Goal: Task Accomplishment & Management: Manage account settings

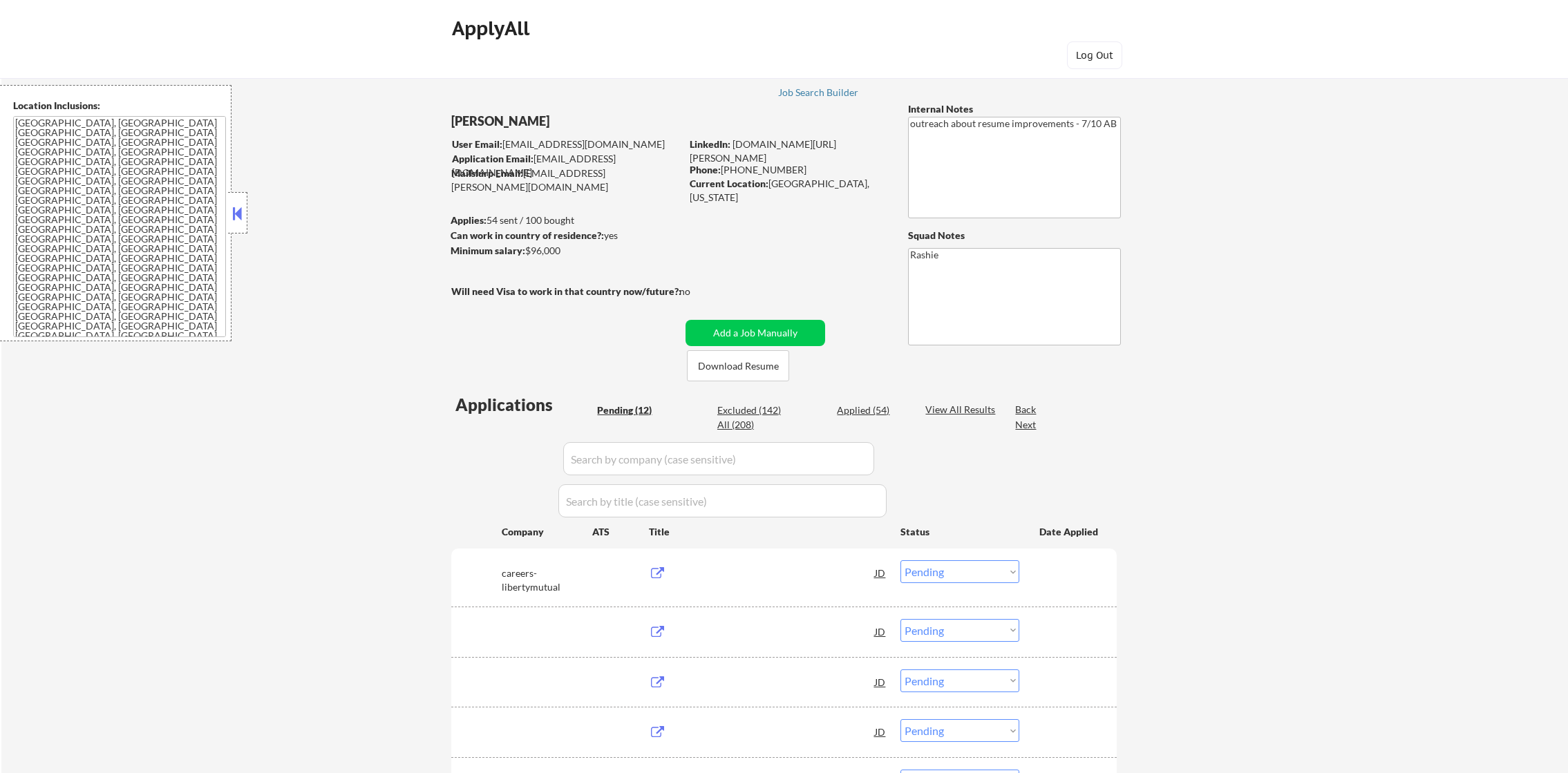
select select ""pending""
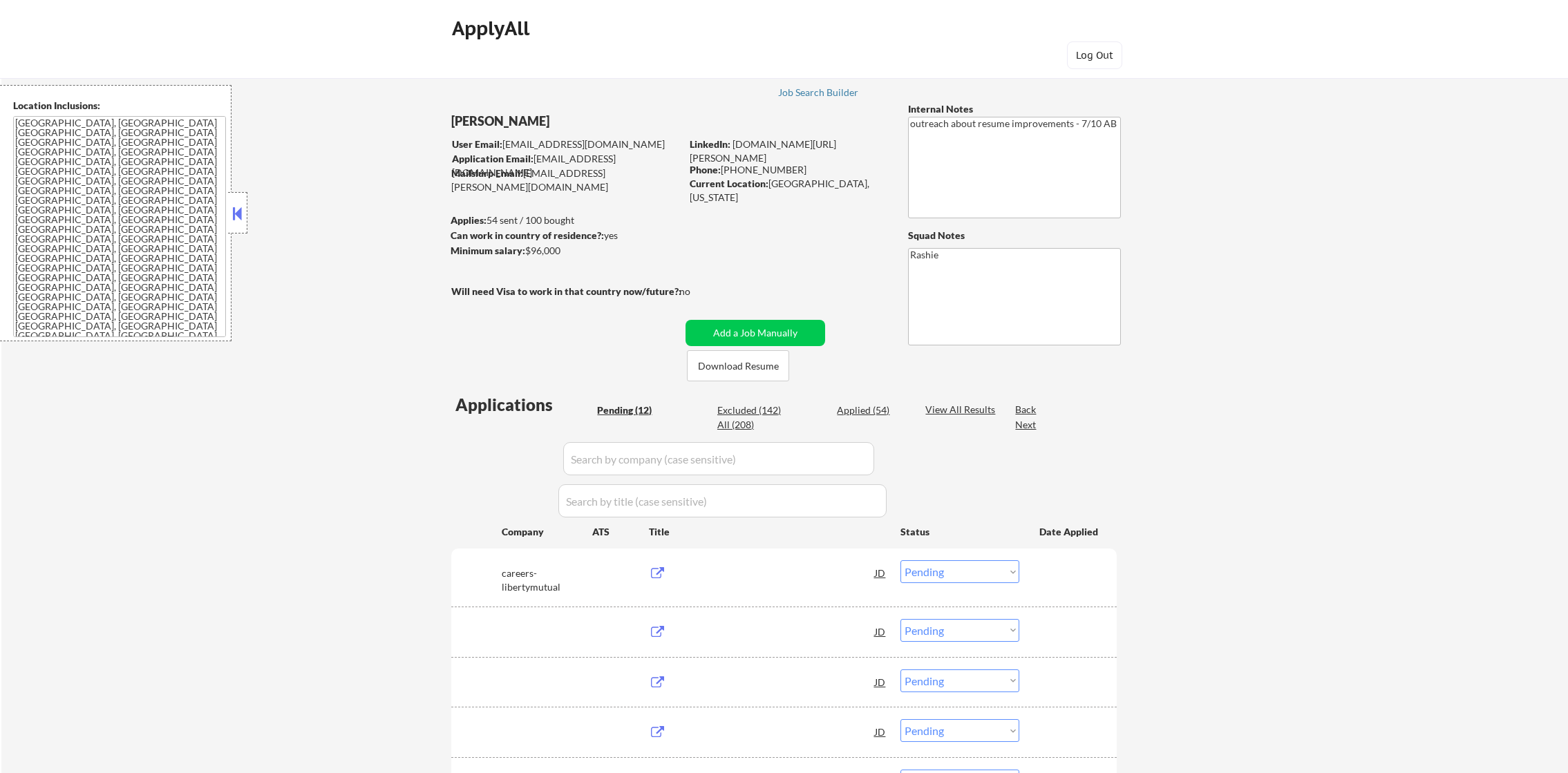
select select ""pending""
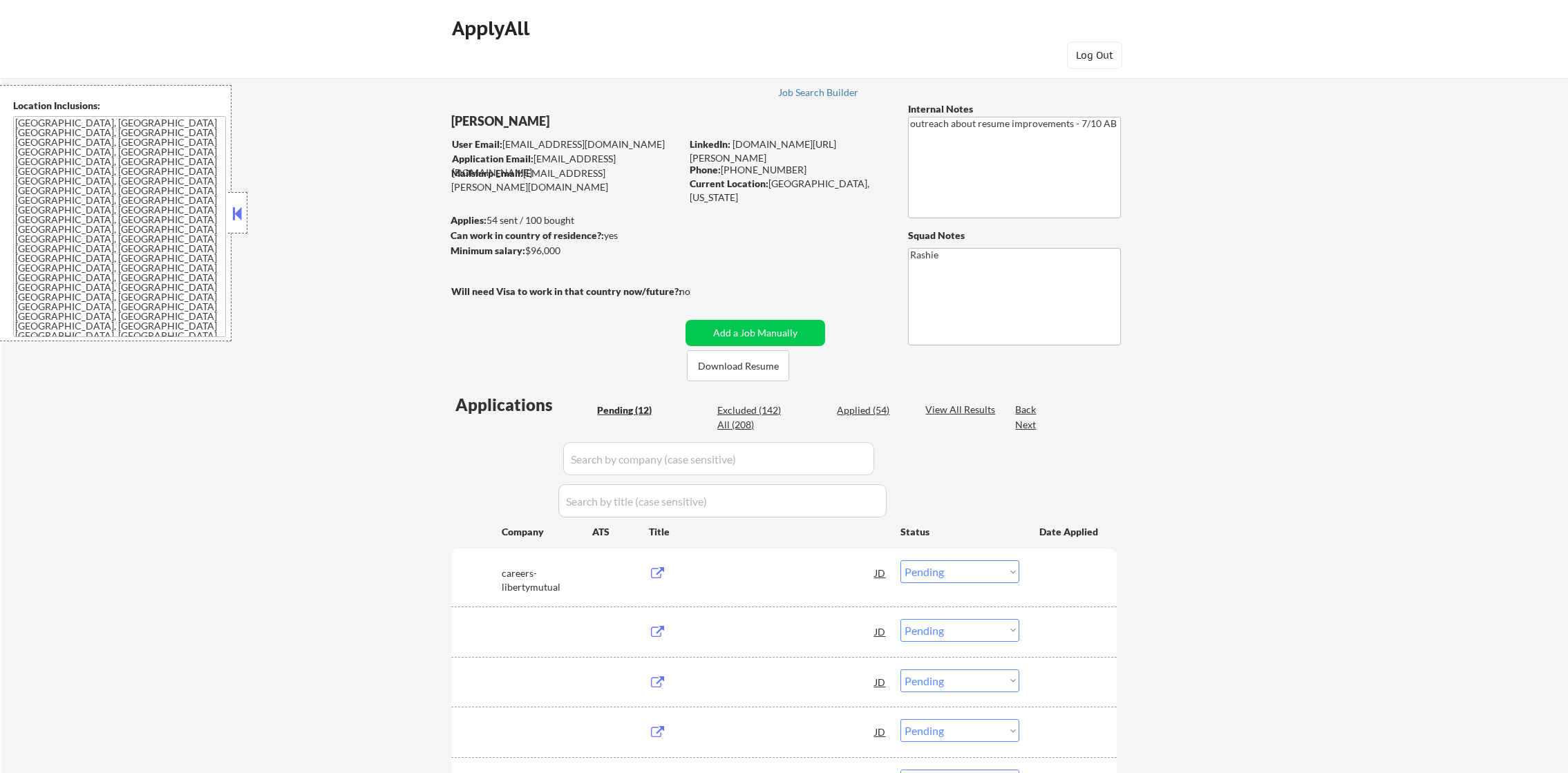
select select ""pending""
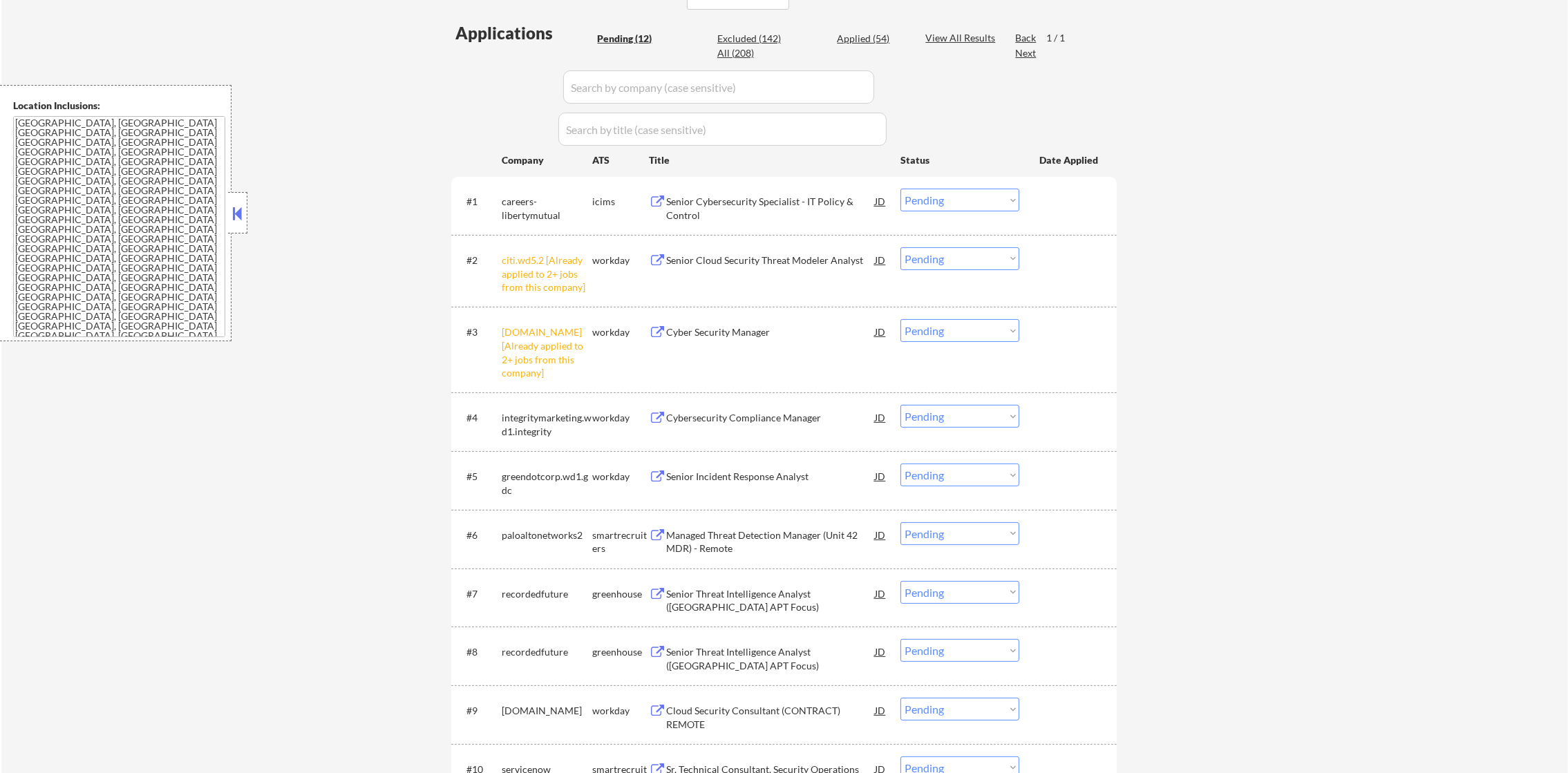
scroll to position [379, 0]
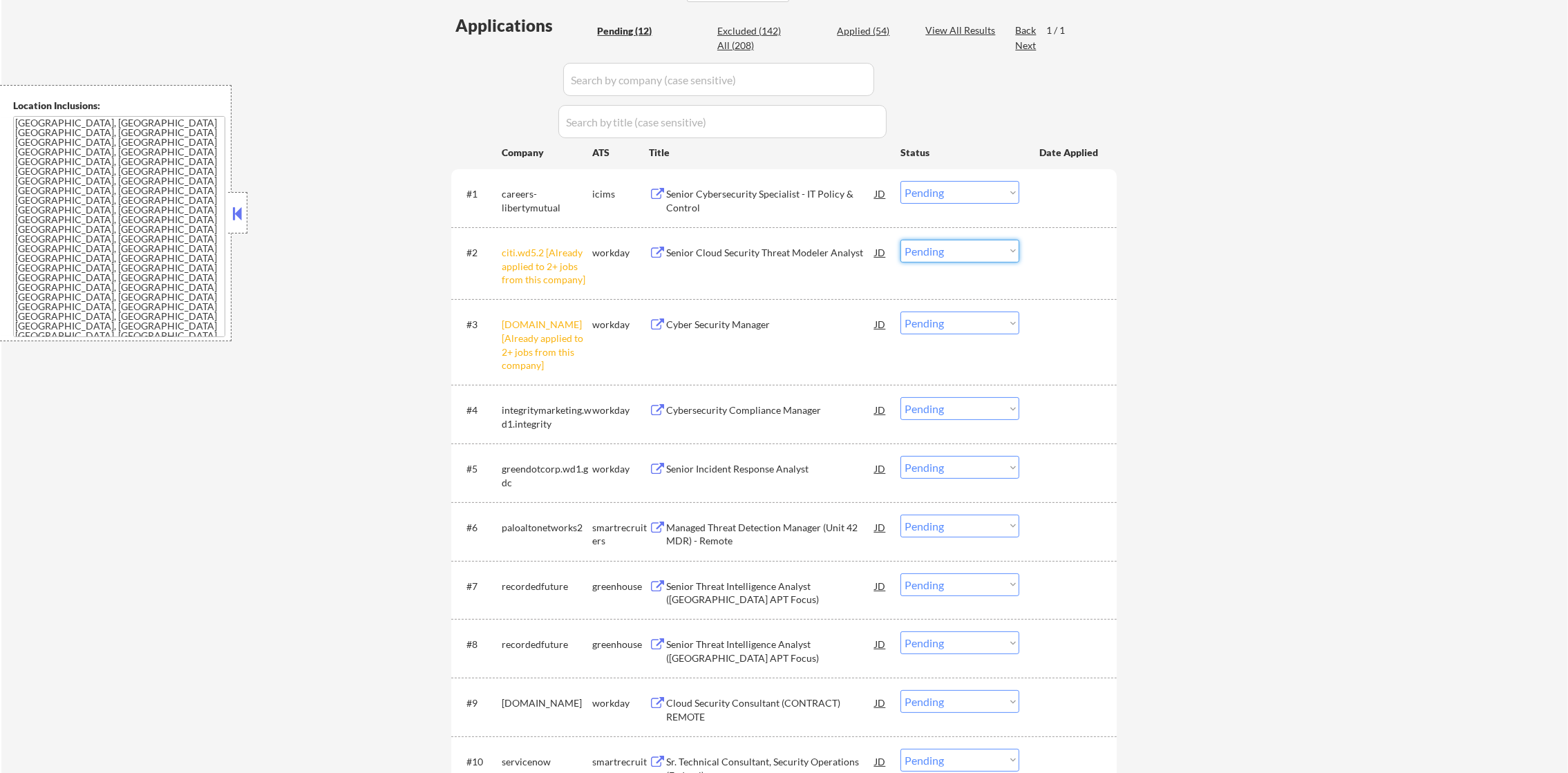
click at [947, 243] on select "Choose an option... Pending Applied Excluded (Questions) Excluded (Expired) Exc…" at bounding box center [959, 250] width 119 height 23
click at [900, 240] on select "Choose an option... Pending Applied Excluded (Questions) Excluded (Expired) Exc…" at bounding box center [959, 250] width 119 height 23
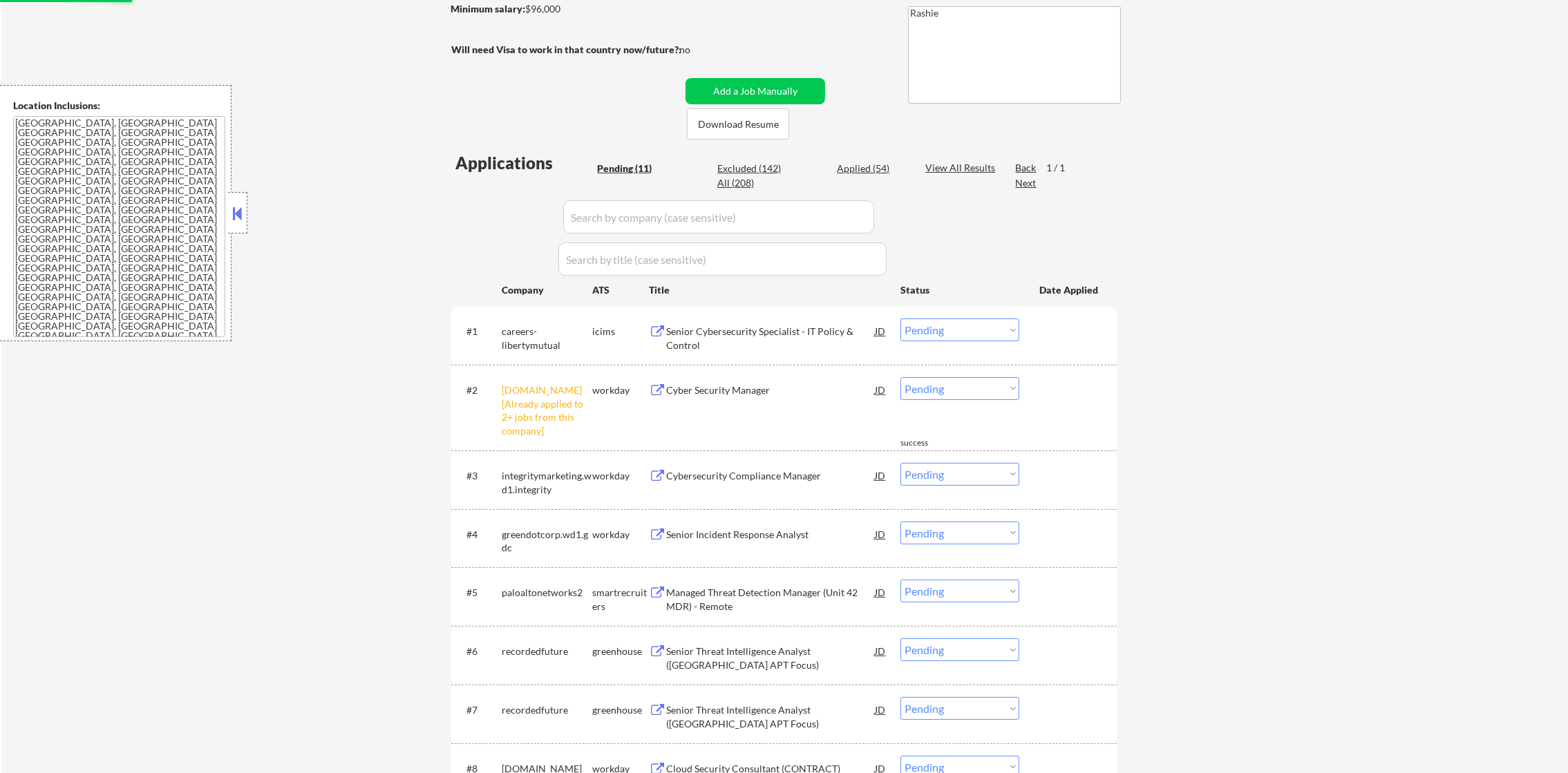
scroll to position [275, 0]
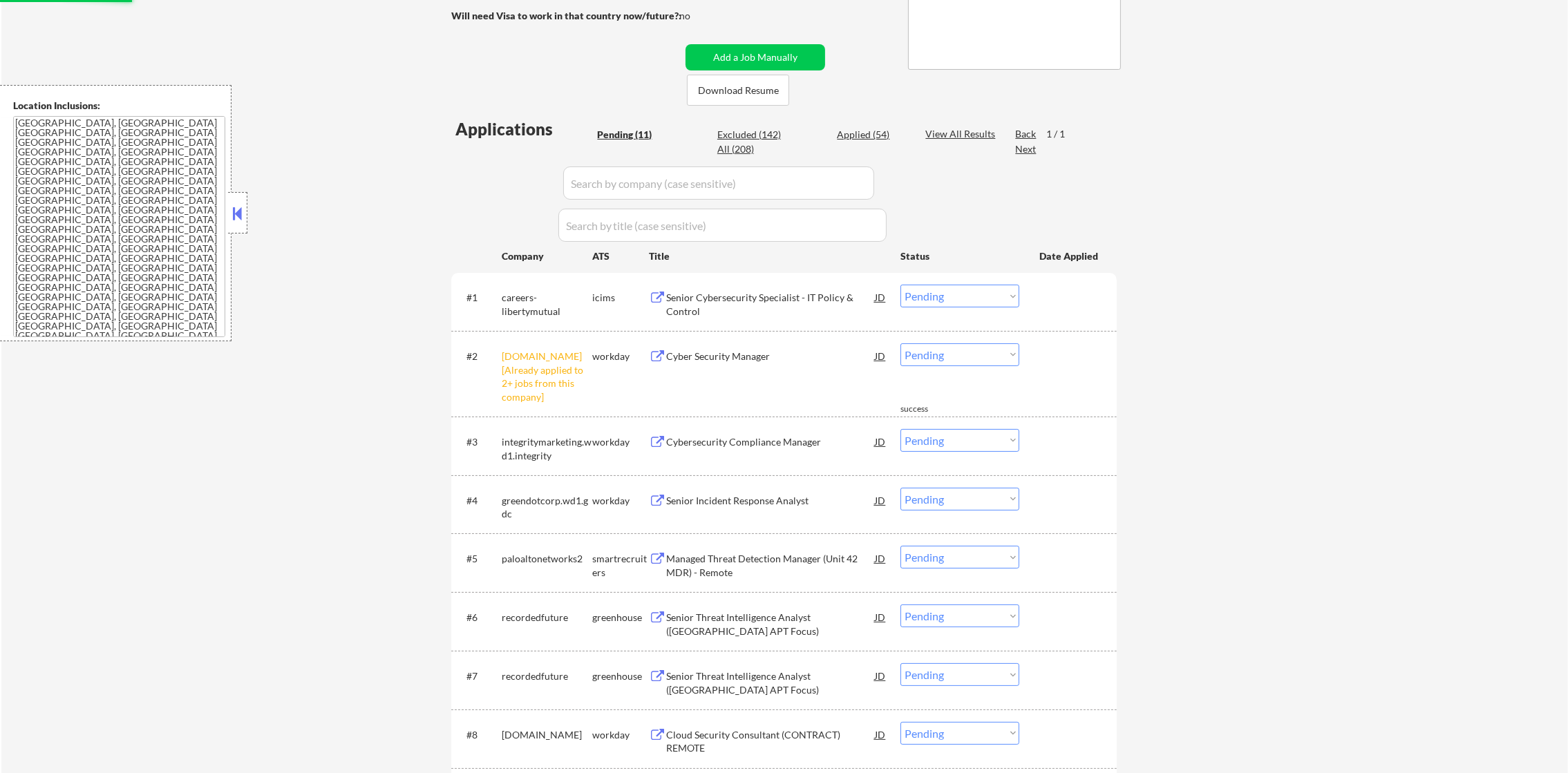
click at [963, 352] on select "Choose an option... Pending Applied Excluded (Questions) Excluded (Expired) Exc…" at bounding box center [959, 354] width 119 height 23
click at [900, 343] on select "Choose an option... Pending Applied Excluded (Questions) Excluded (Expired) Exc…" at bounding box center [959, 354] width 119 height 23
select select ""pending""
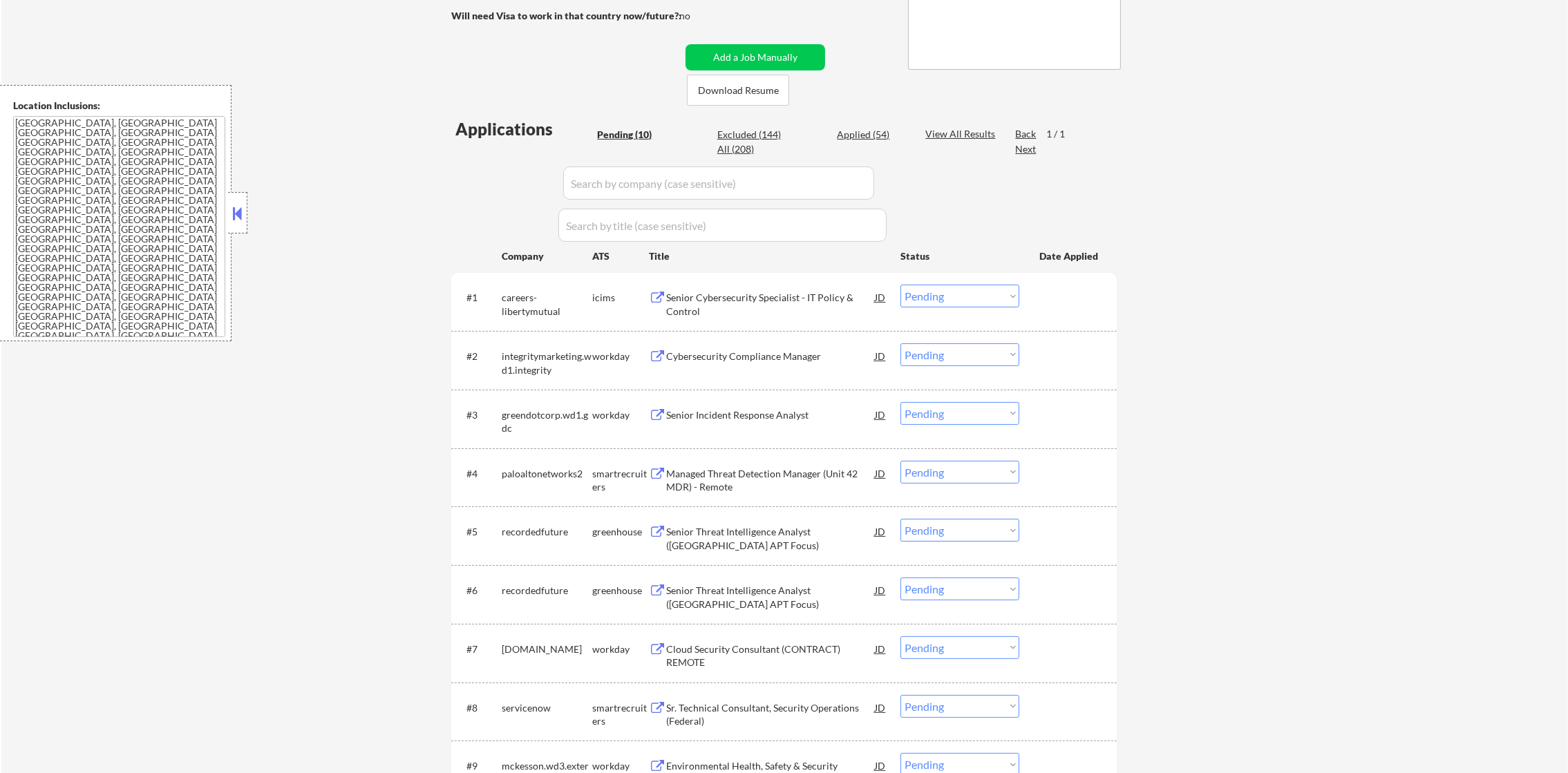
click at [706, 293] on div "Senior Cybersecurity Specialist - IT Policy & Control" at bounding box center [770, 304] width 209 height 27
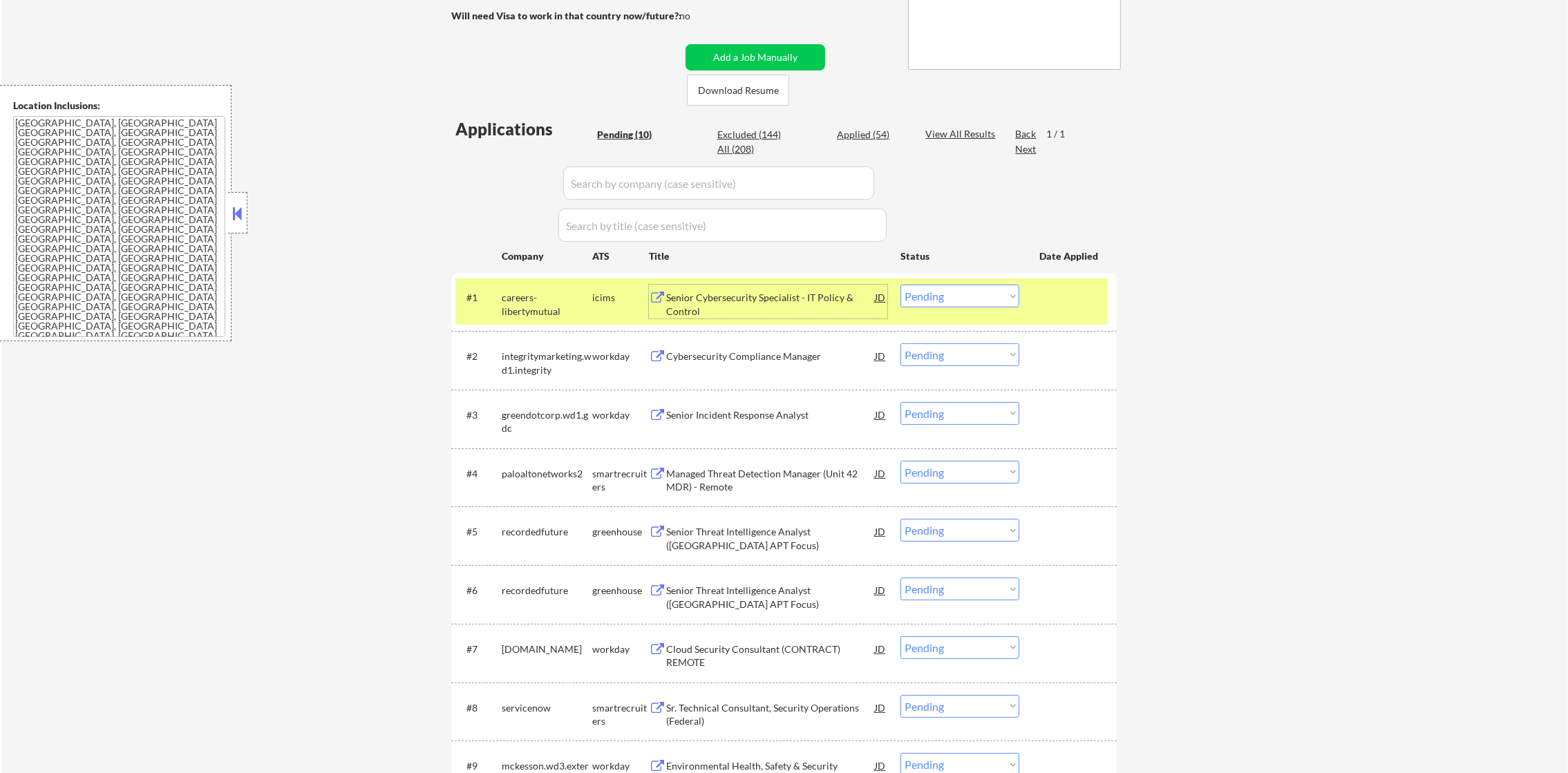
click at [914, 292] on select "Choose an option... Pending Applied Excluded (Questions) Excluded (Expired) Exc…" at bounding box center [959, 296] width 119 height 23
click at [900, 285] on select "Choose an option... Pending Applied Excluded (Questions) Excluded (Expired) Exc…" at bounding box center [959, 296] width 119 height 23
click at [514, 297] on div "careers-libertymutual" at bounding box center [547, 304] width 90 height 27
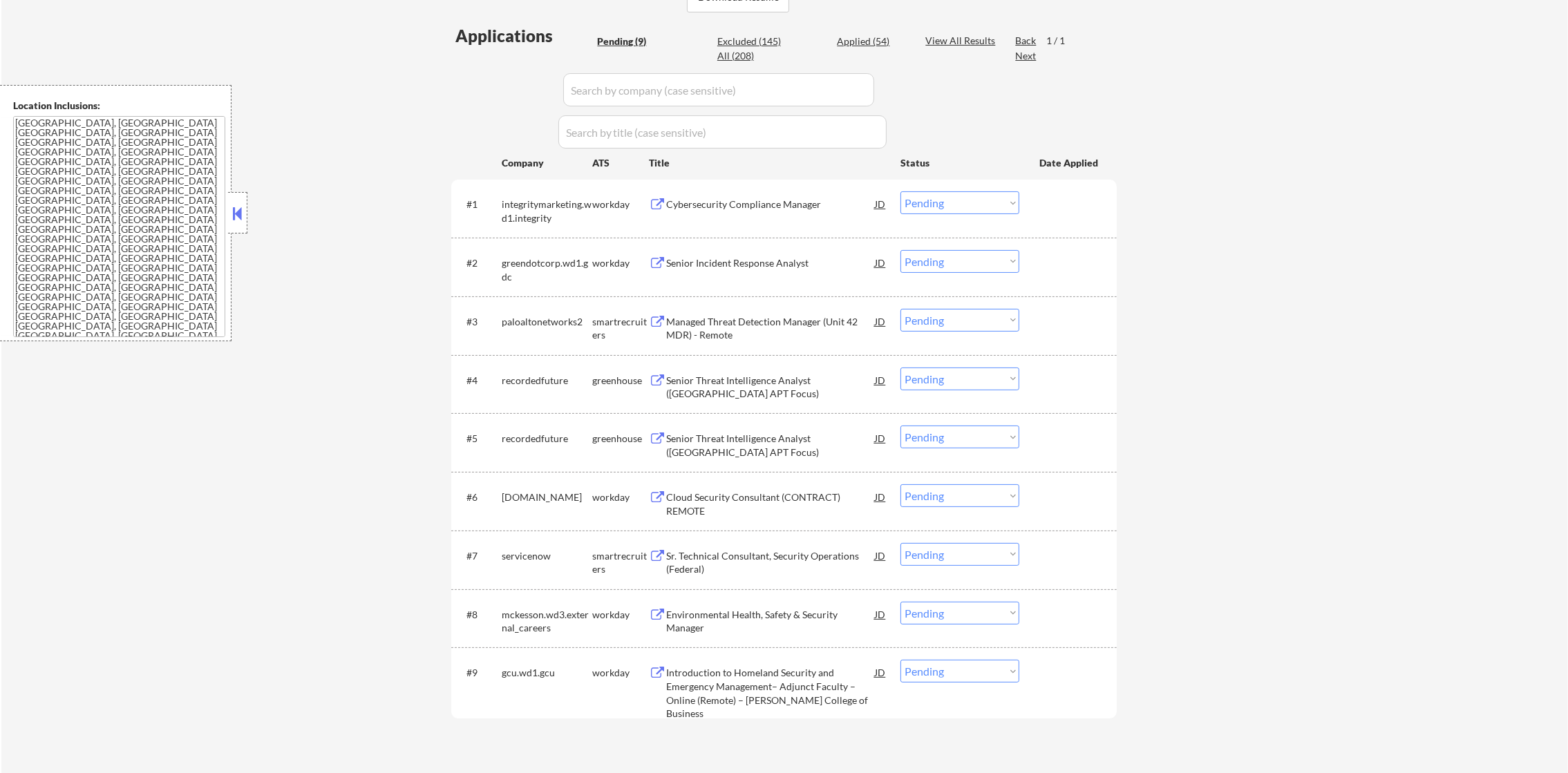
scroll to position [379, 0]
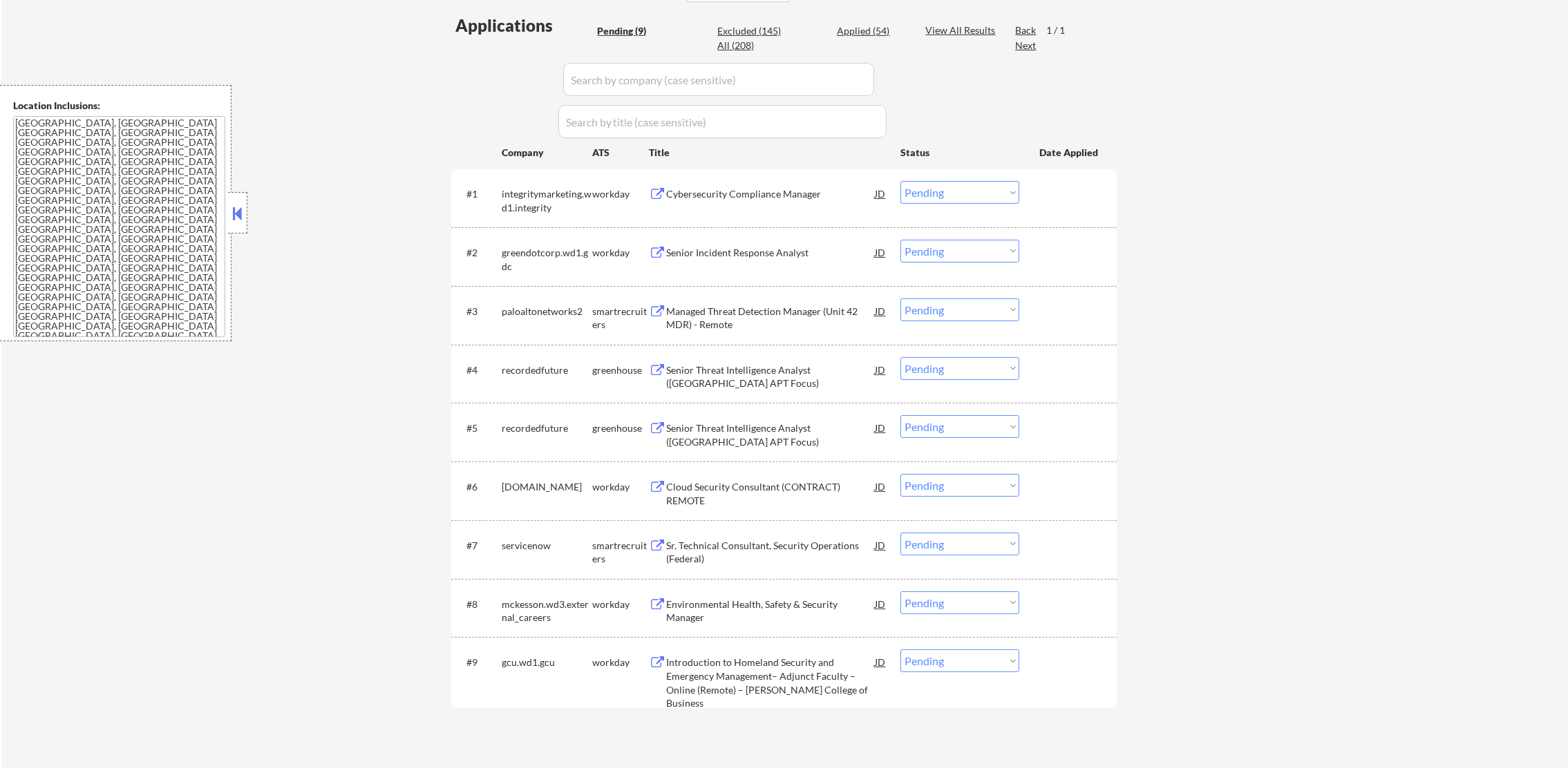
click at [745, 198] on div "Cybersecurity Compliance Manager" at bounding box center [770, 194] width 209 height 14
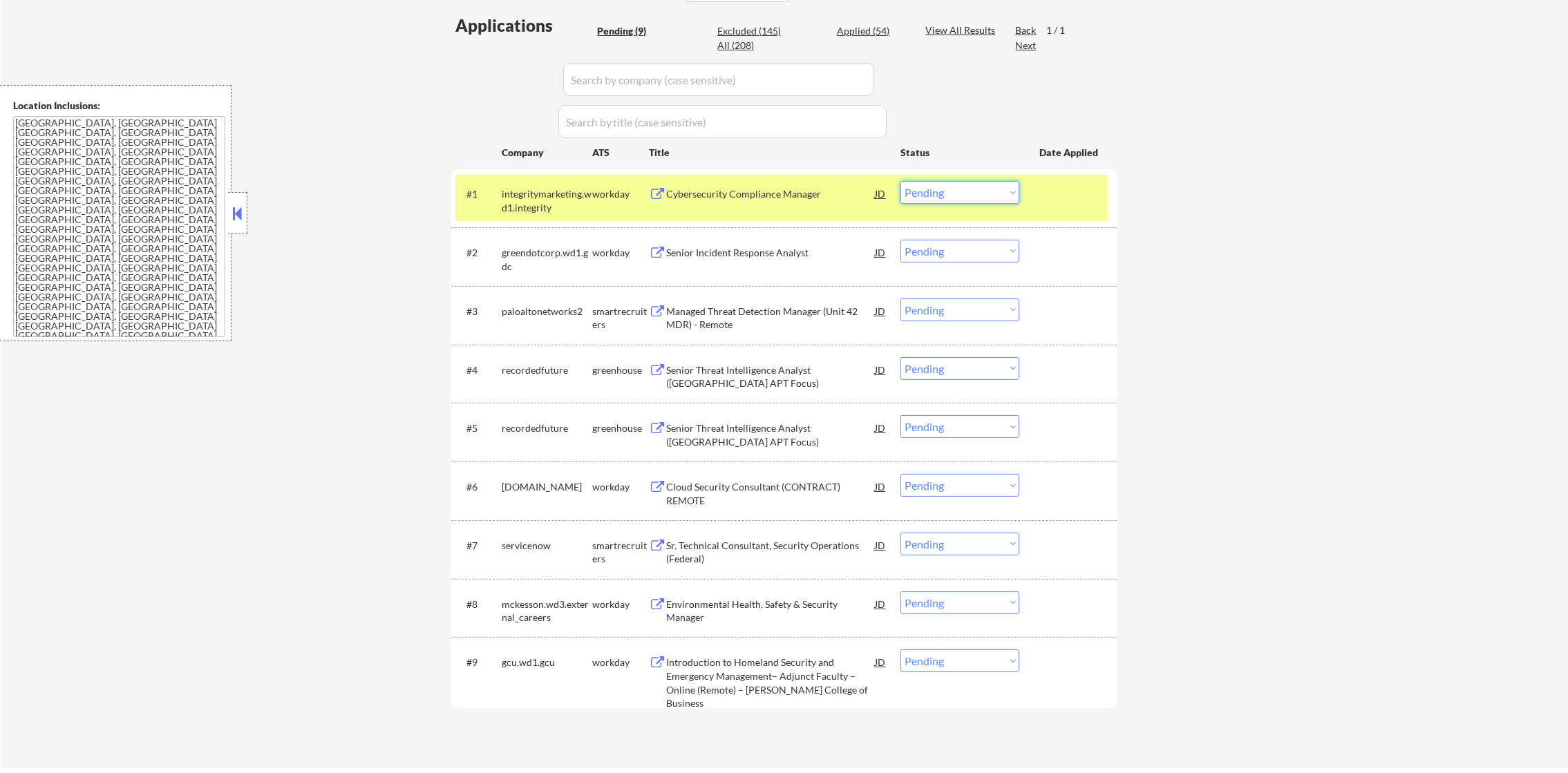
click at [917, 191] on select "Choose an option... Pending Applied Excluded (Questions) Excluded (Expired) Exc…" at bounding box center [959, 192] width 119 height 23
click at [900, 181] on select "Choose an option... Pending Applied Excluded (Questions) Excluded (Expired) Exc…" at bounding box center [959, 192] width 119 height 23
click at [542, 198] on div "integritymarketing.wd1.integrity" at bounding box center [547, 201] width 90 height 27
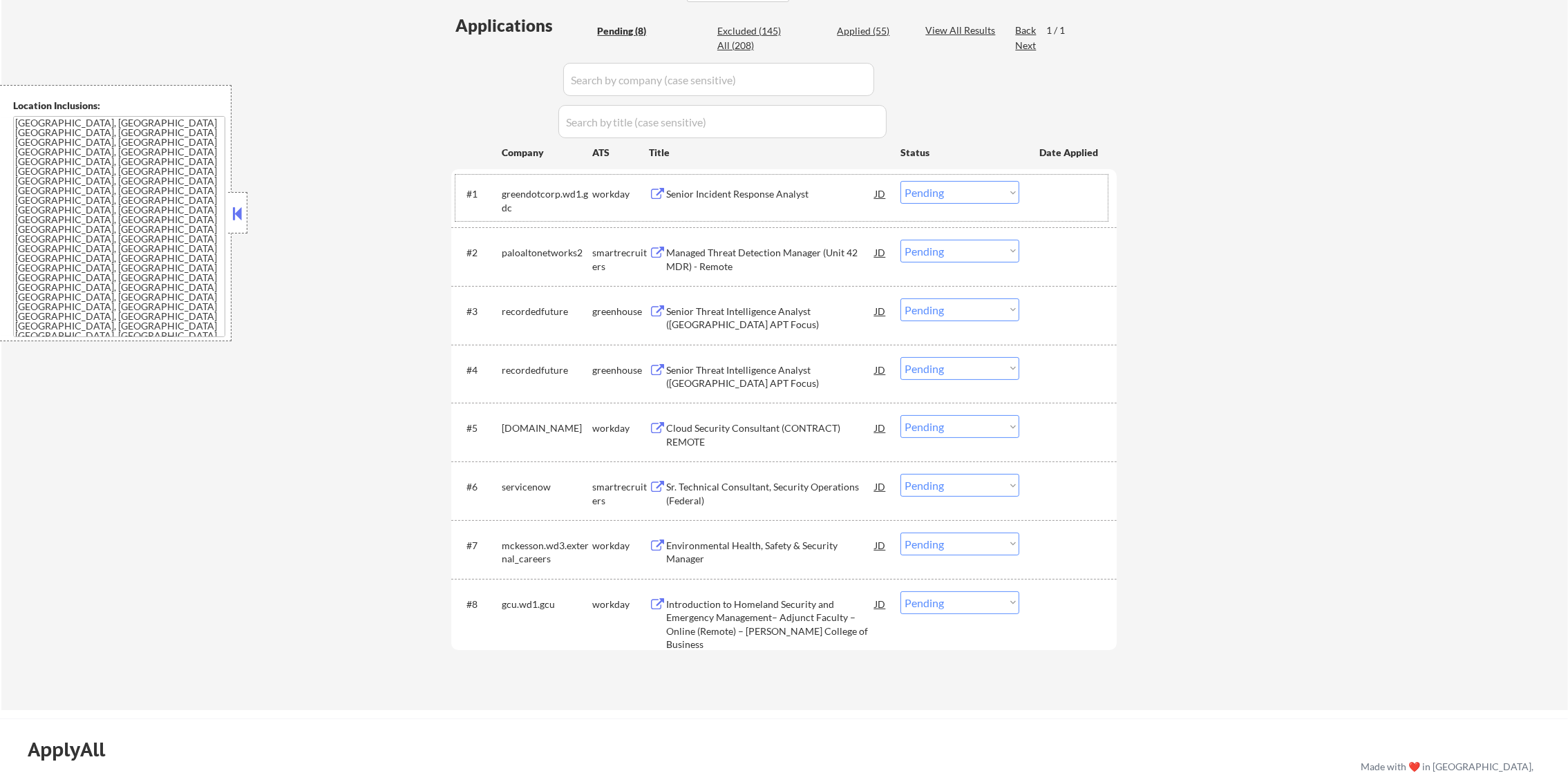
click at [748, 208] on div "#1 greendotcorp.wd1.gdc workday Senior Incident Response Analyst JD Choose an o…" at bounding box center [781, 198] width 652 height 46
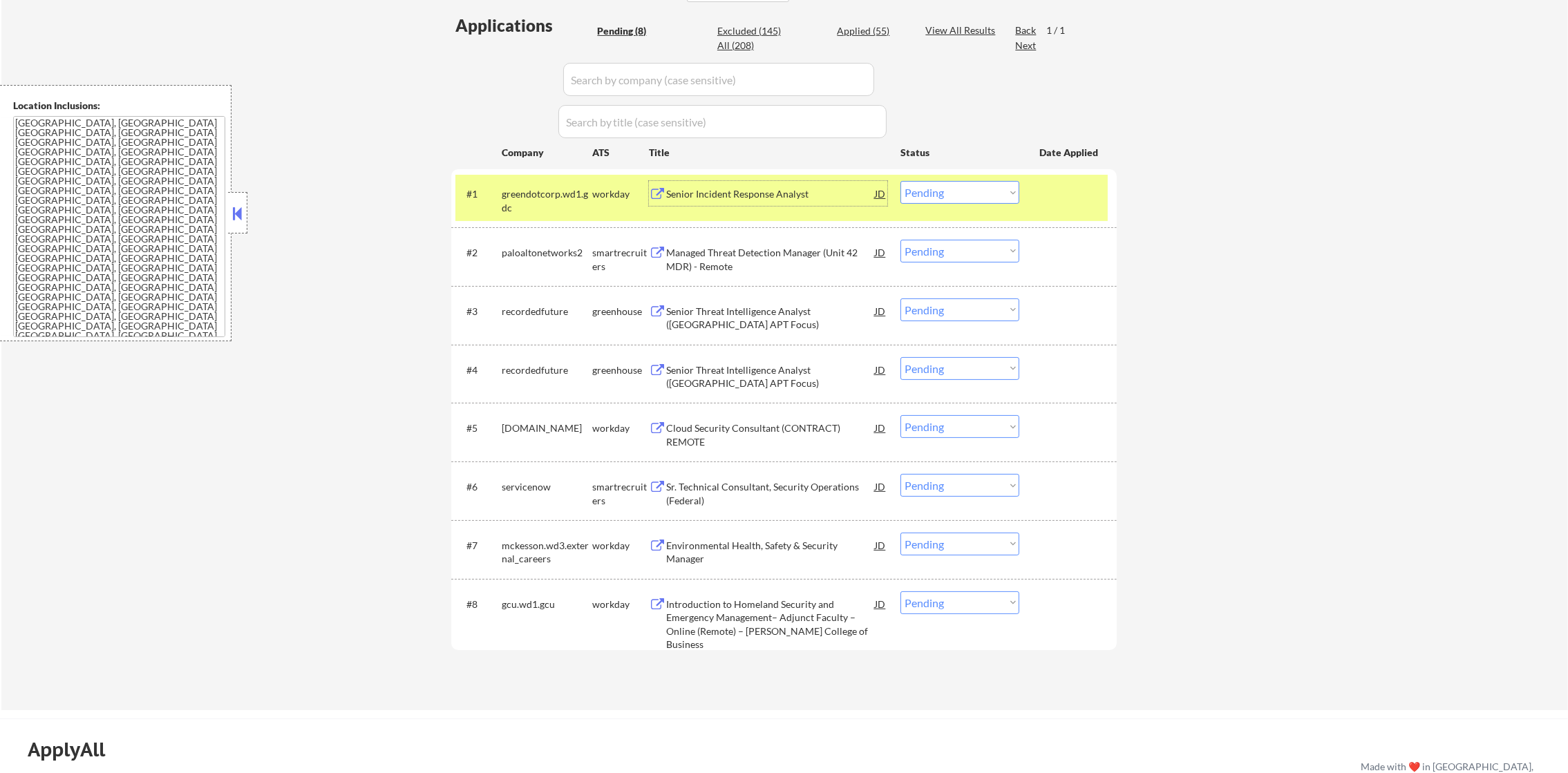
click at [749, 203] on div "Senior Incident Response Analyst" at bounding box center [770, 194] width 209 height 25
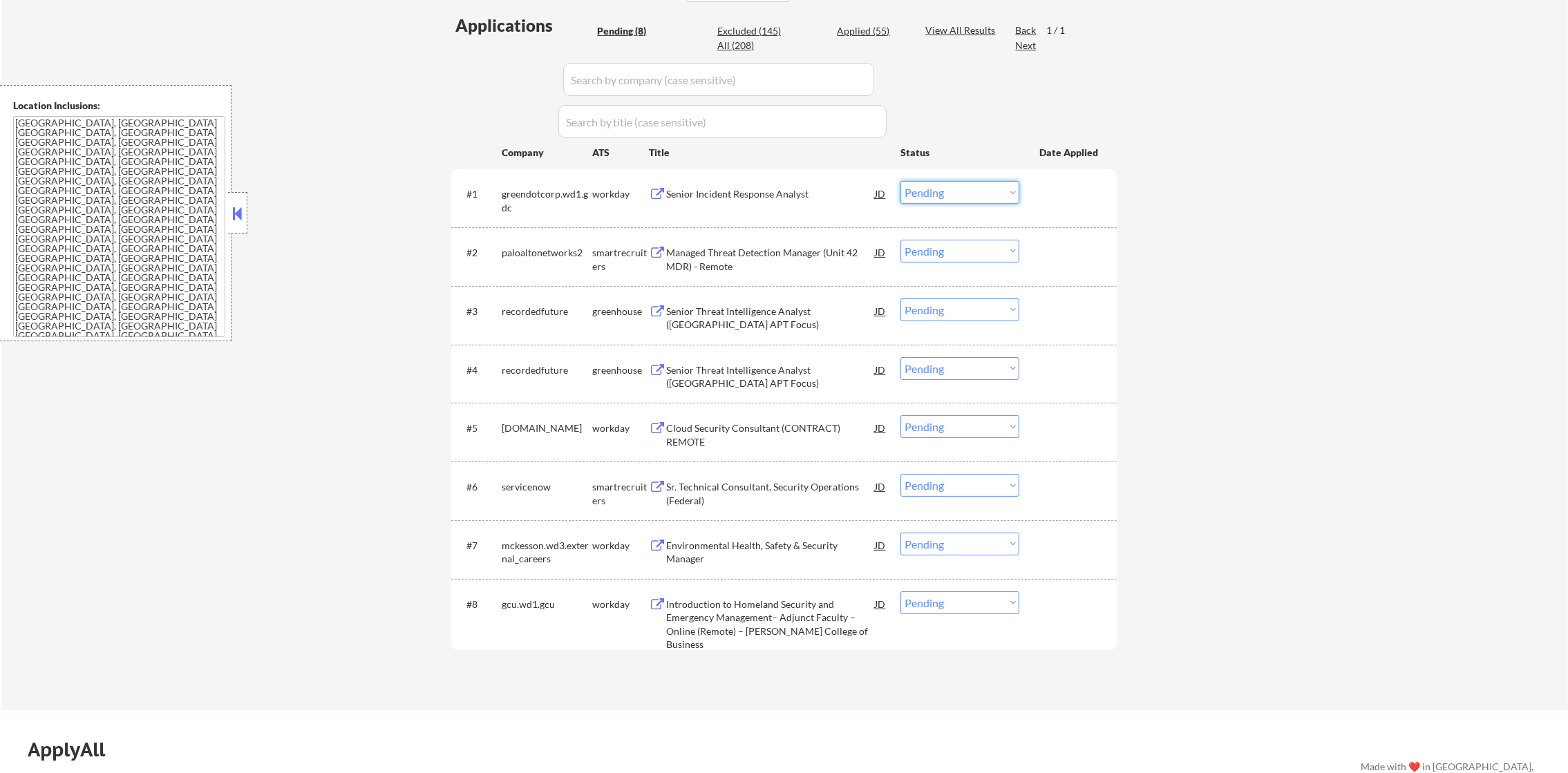
click at [914, 191] on select "Choose an option... Pending Applied Excluded (Questions) Excluded (Expired) Exc…" at bounding box center [959, 192] width 119 height 23
click at [900, 181] on select "Choose an option... Pending Applied Excluded (Questions) Excluded (Expired) Exc…" at bounding box center [959, 192] width 119 height 23
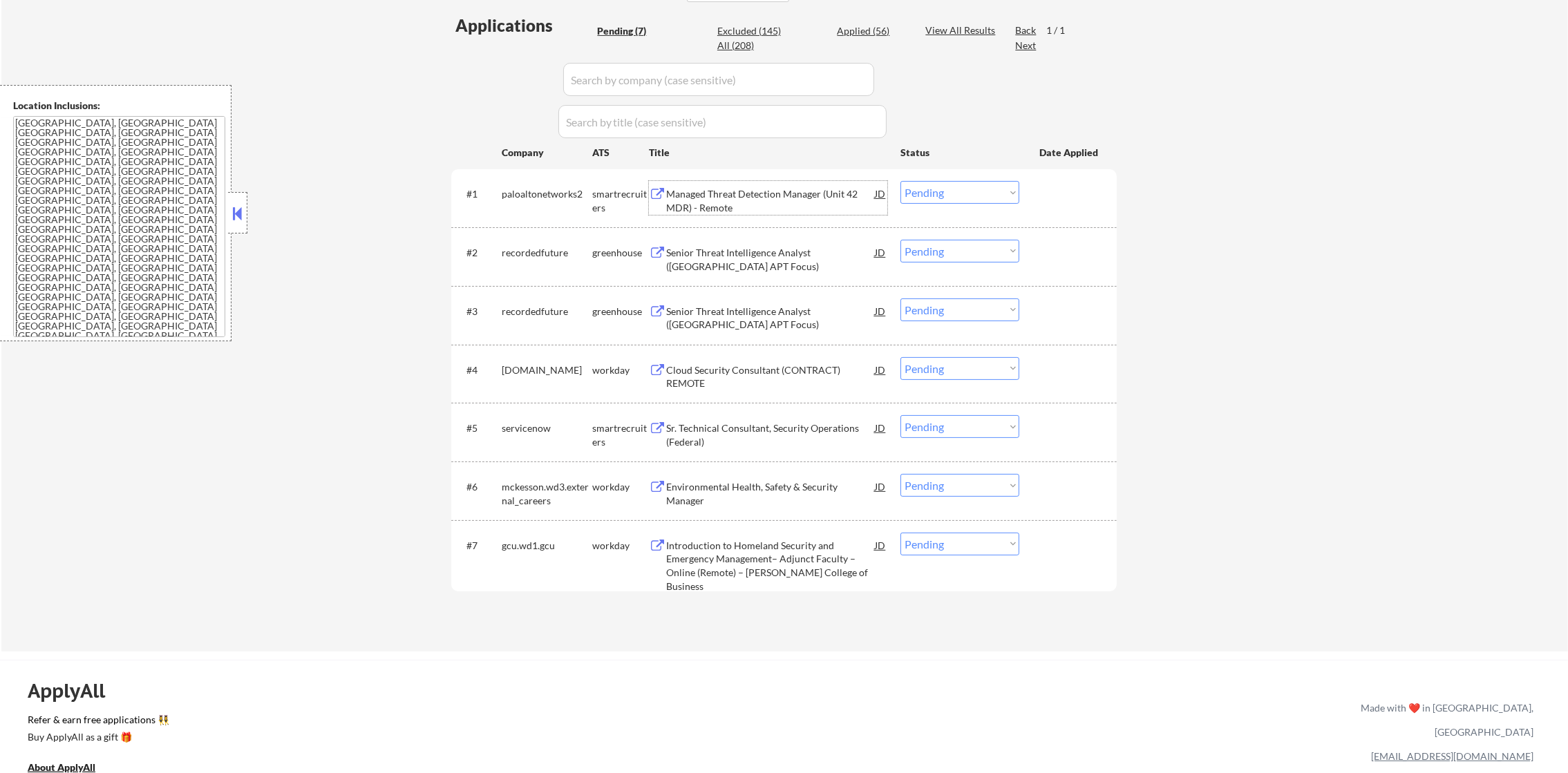
click at [737, 204] on div "Managed Threat Detection Manager (Unit 42 MDR) - Remote" at bounding box center [770, 201] width 209 height 27
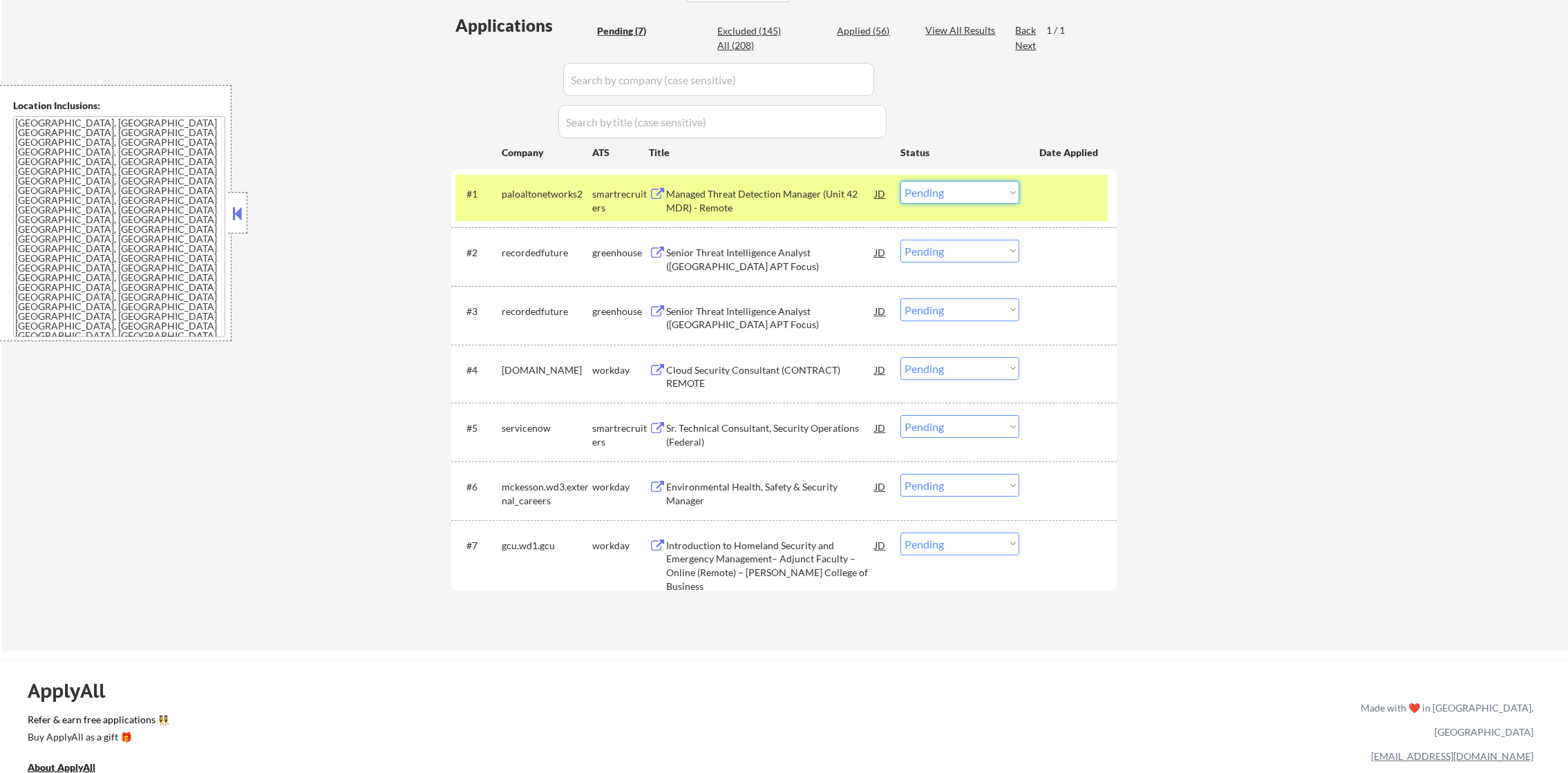
click at [947, 196] on select "Choose an option... Pending Applied Excluded (Questions) Excluded (Expired) Exc…" at bounding box center [959, 192] width 119 height 23
click at [900, 181] on select "Choose an option... Pending Applied Excluded (Questions) Excluded (Expired) Exc…" at bounding box center [959, 192] width 119 height 23
click at [563, 203] on div "paloaltonetworks2" at bounding box center [547, 194] width 90 height 25
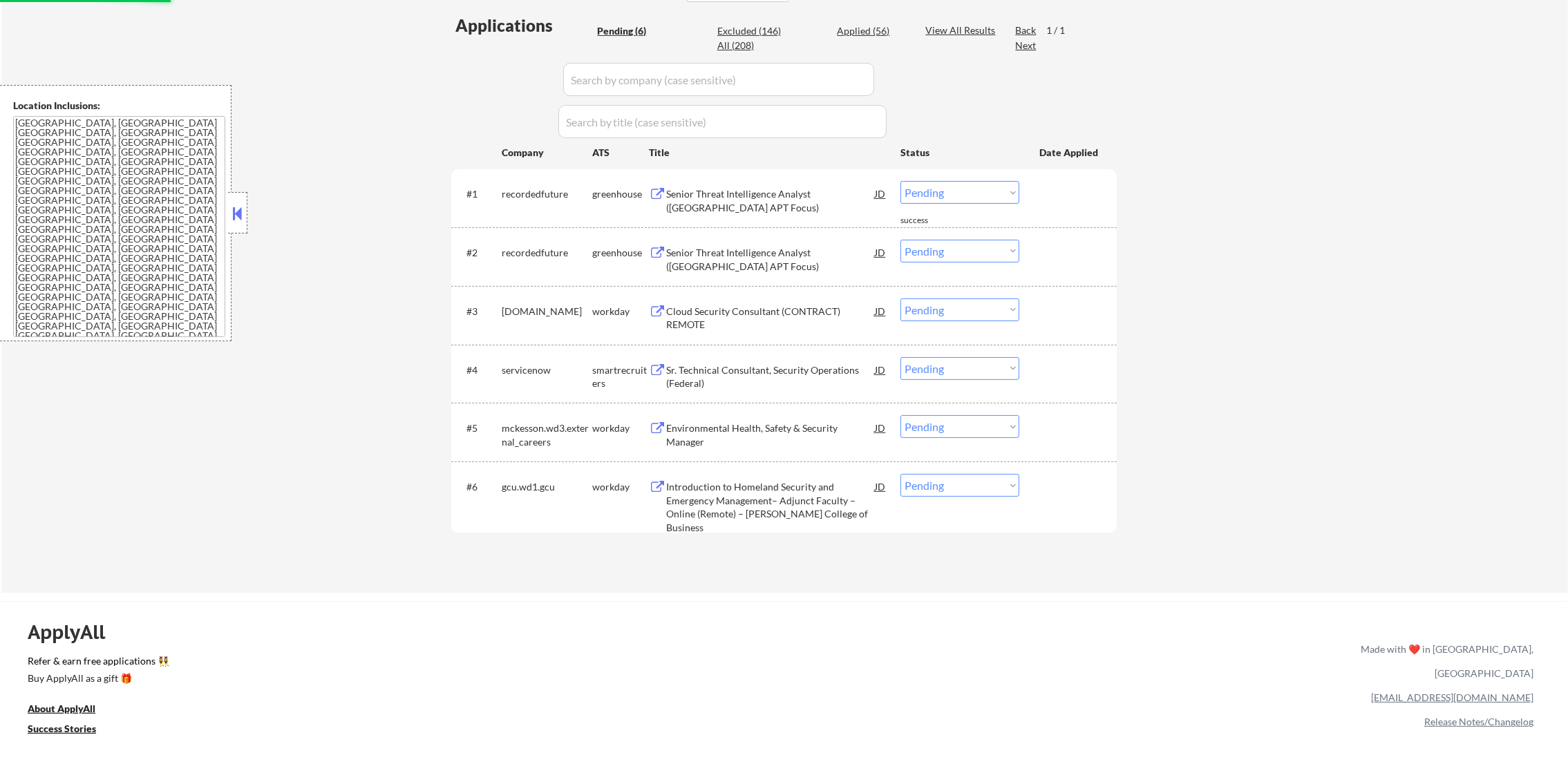
click at [706, 178] on div "#1 recordedfuture greenhouse Senior Threat Intelligence Analyst (Iran APT Focus…" at bounding box center [781, 198] width 652 height 46
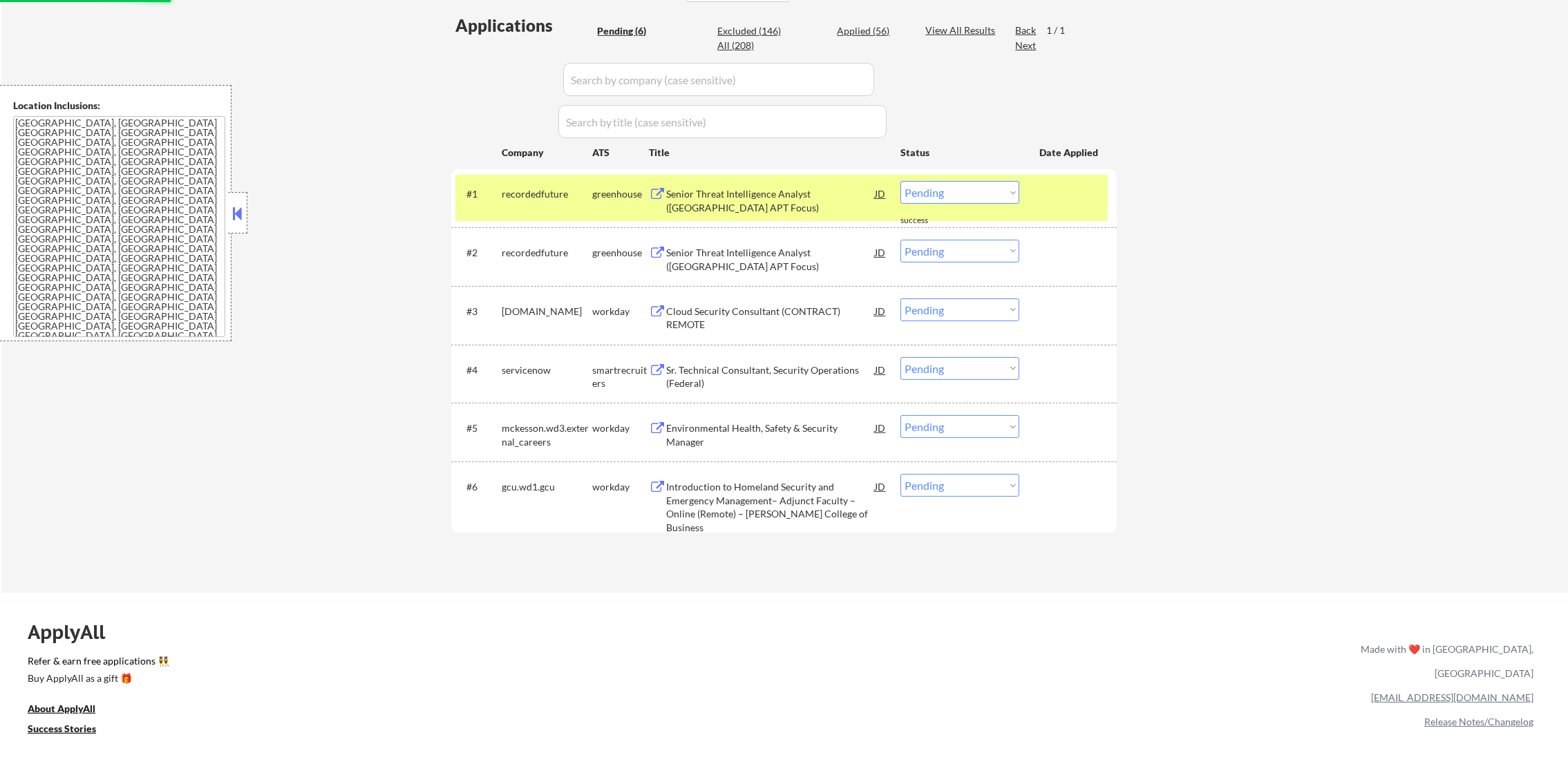
click at [695, 203] on div "Senior Threat Intelligence Analyst ([GEOGRAPHIC_DATA] APT Focus)" at bounding box center [770, 201] width 209 height 27
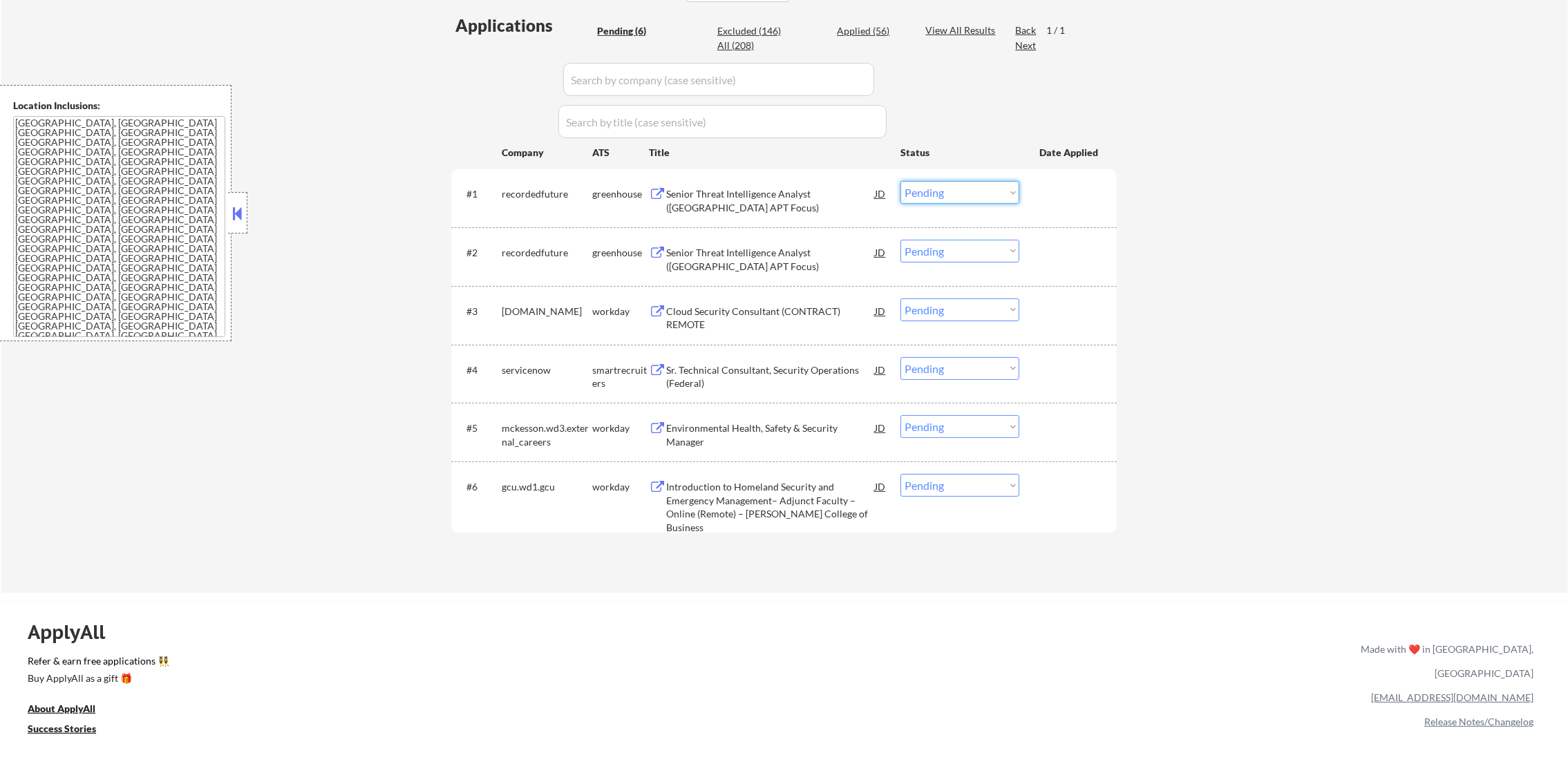
click at [935, 189] on select "Choose an option... Pending Applied Excluded (Questions) Excluded (Expired) Exc…" at bounding box center [959, 192] width 119 height 23
click at [900, 181] on select "Choose an option... Pending Applied Excluded (Questions) Excluded (Expired) Exc…" at bounding box center [959, 192] width 119 height 23
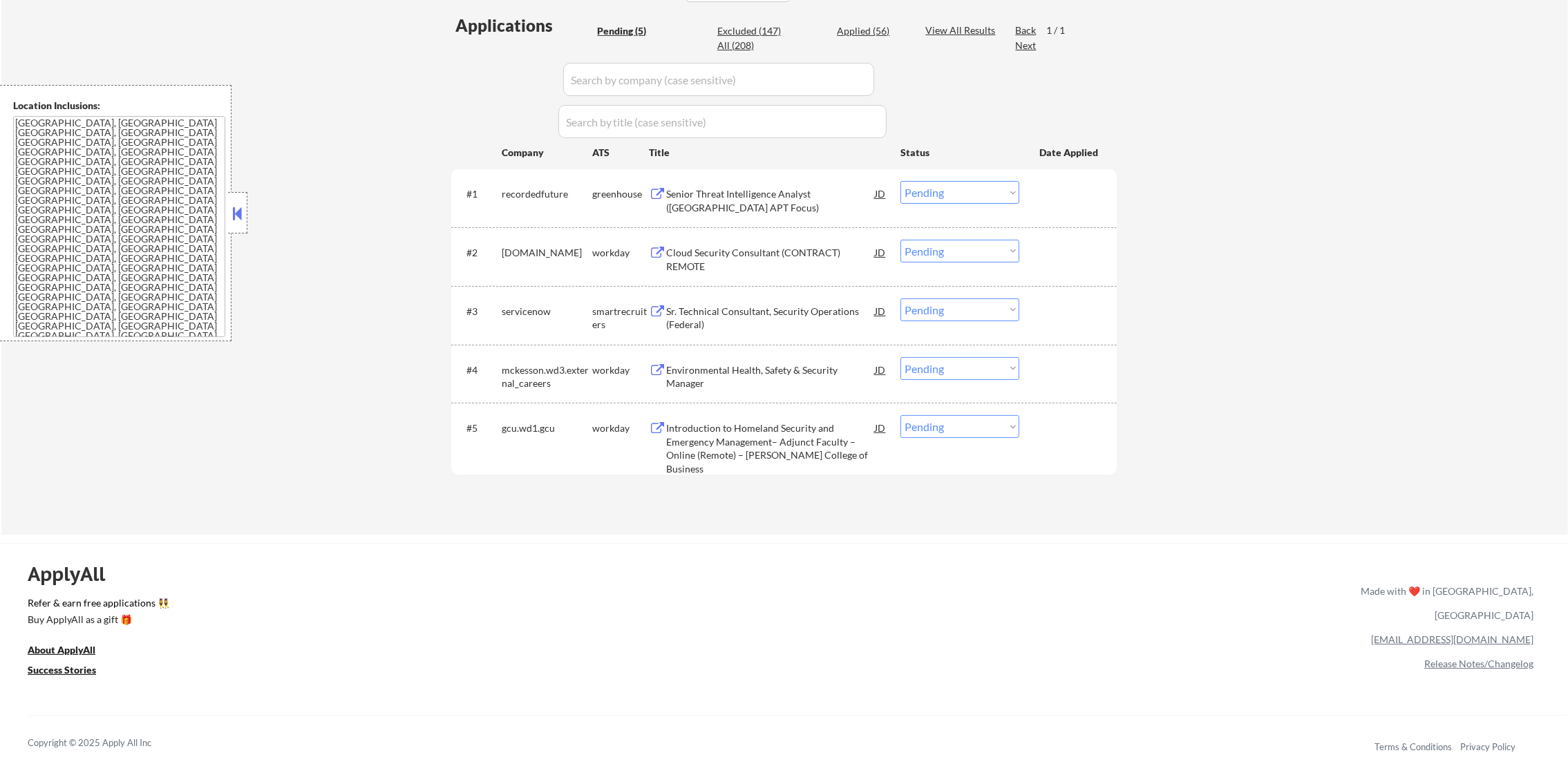
click at [928, 194] on select "Choose an option... Pending Applied Excluded (Questions) Excluded (Expired) Exc…" at bounding box center [959, 192] width 119 height 23
click at [900, 181] on select "Choose an option... Pending Applied Excluded (Questions) Excluded (Expired) Exc…" at bounding box center [959, 192] width 119 height 23
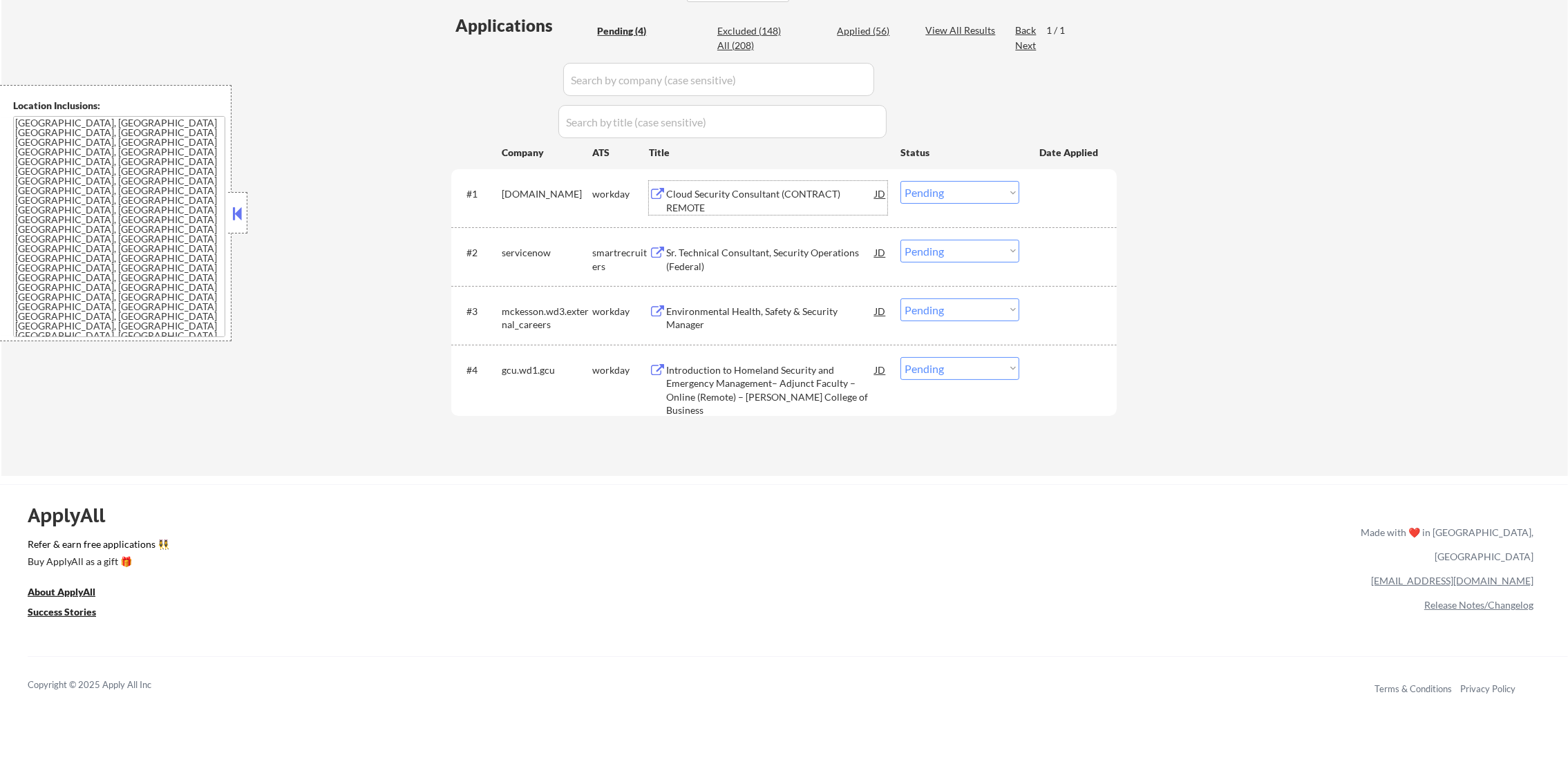
click at [777, 191] on div "Cloud Security Consultant (CONTRACT) REMOTE" at bounding box center [770, 201] width 209 height 27
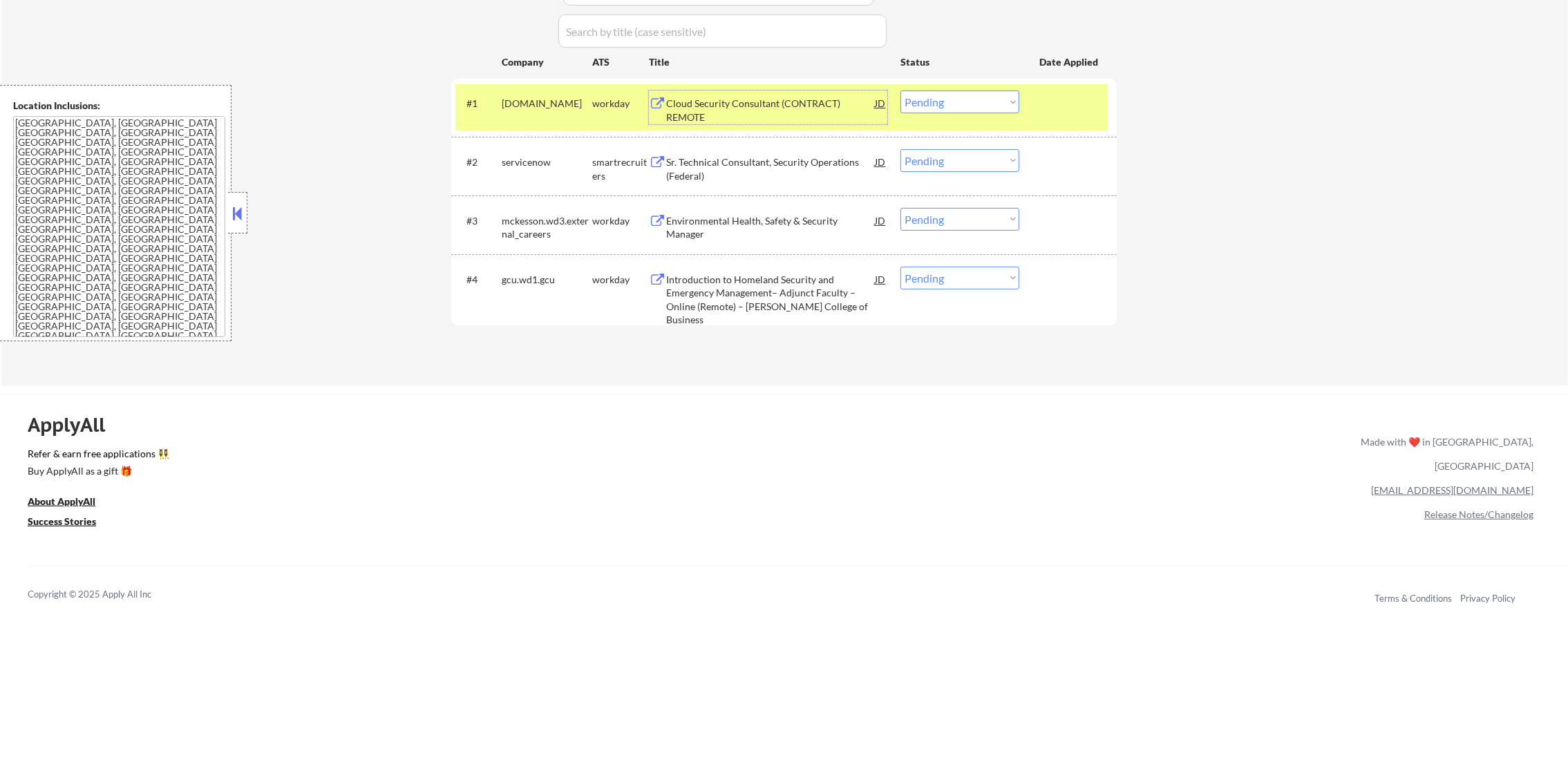
scroll to position [483, 0]
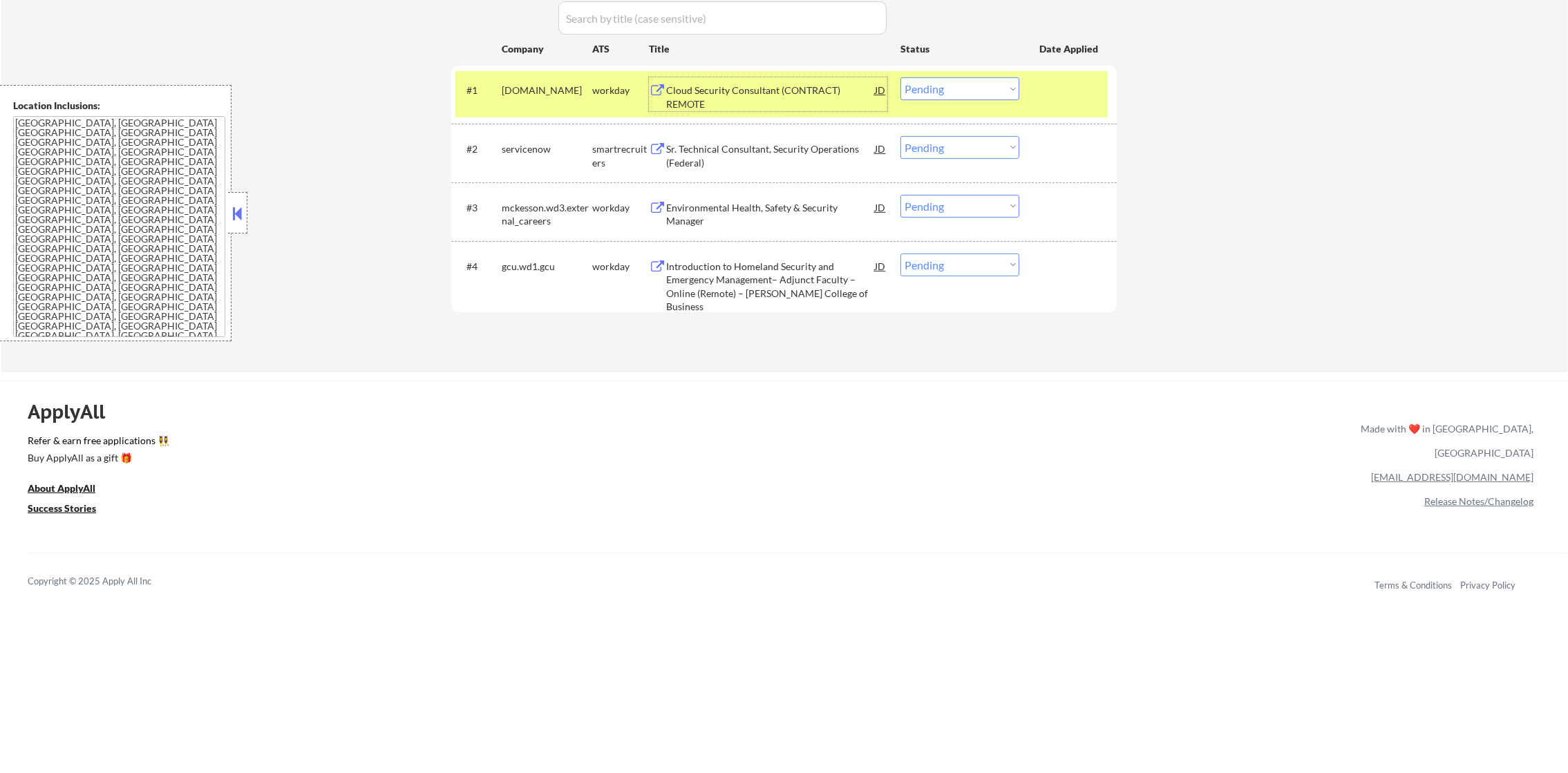
click at [934, 91] on select "Choose an option... Pending Applied Excluded (Questions) Excluded (Expired) Exc…" at bounding box center [959, 88] width 119 height 23
click at [900, 77] on select "Choose an option... Pending Applied Excluded (Questions) Excluded (Expired) Exc…" at bounding box center [959, 88] width 119 height 23
click at [533, 97] on div "[DOMAIN_NAME]" at bounding box center [547, 90] width 90 height 14
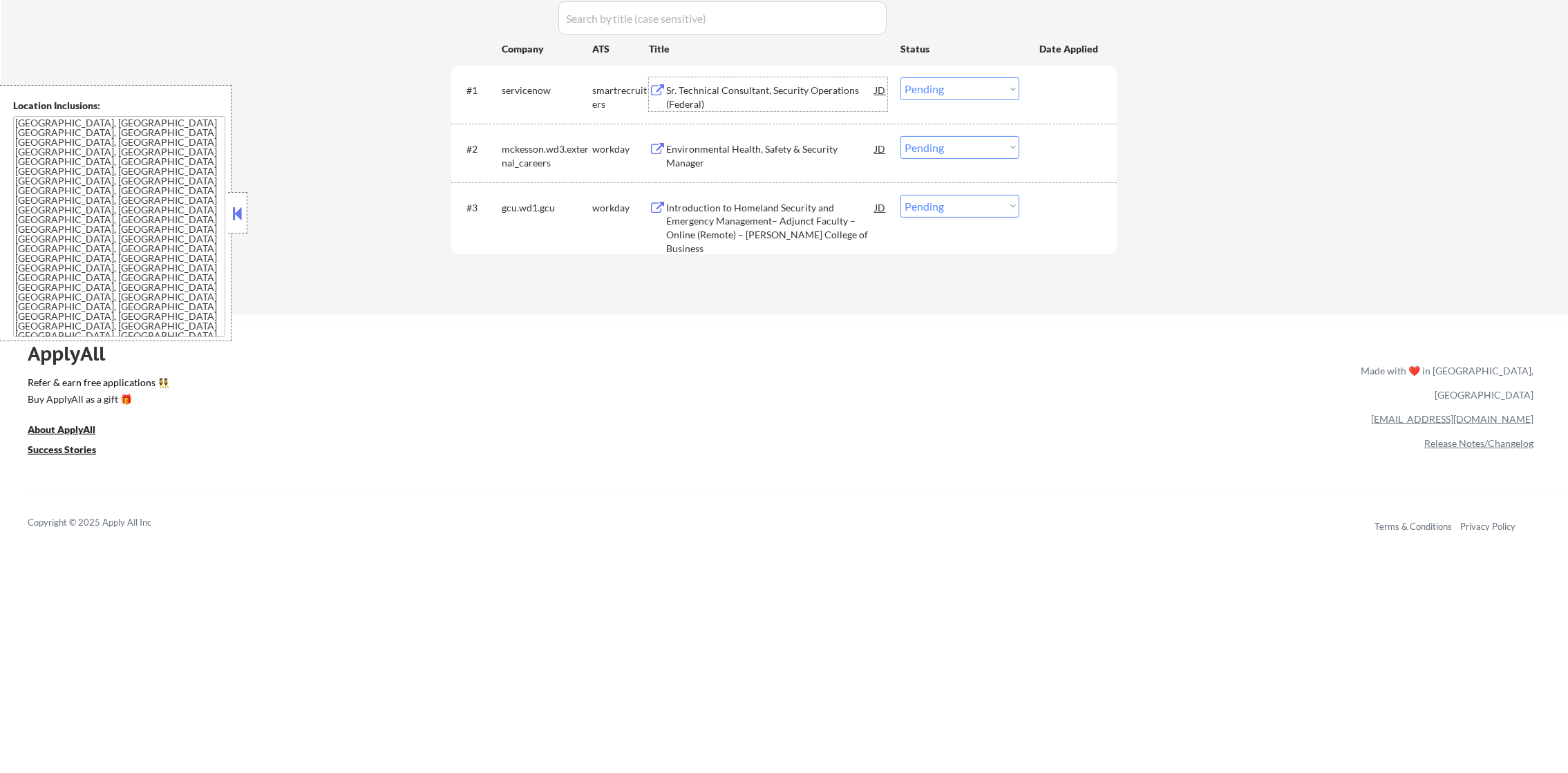
click at [791, 83] on div "Sr. Technical Consultant, Security Operations (Federal)" at bounding box center [770, 96] width 209 height 27
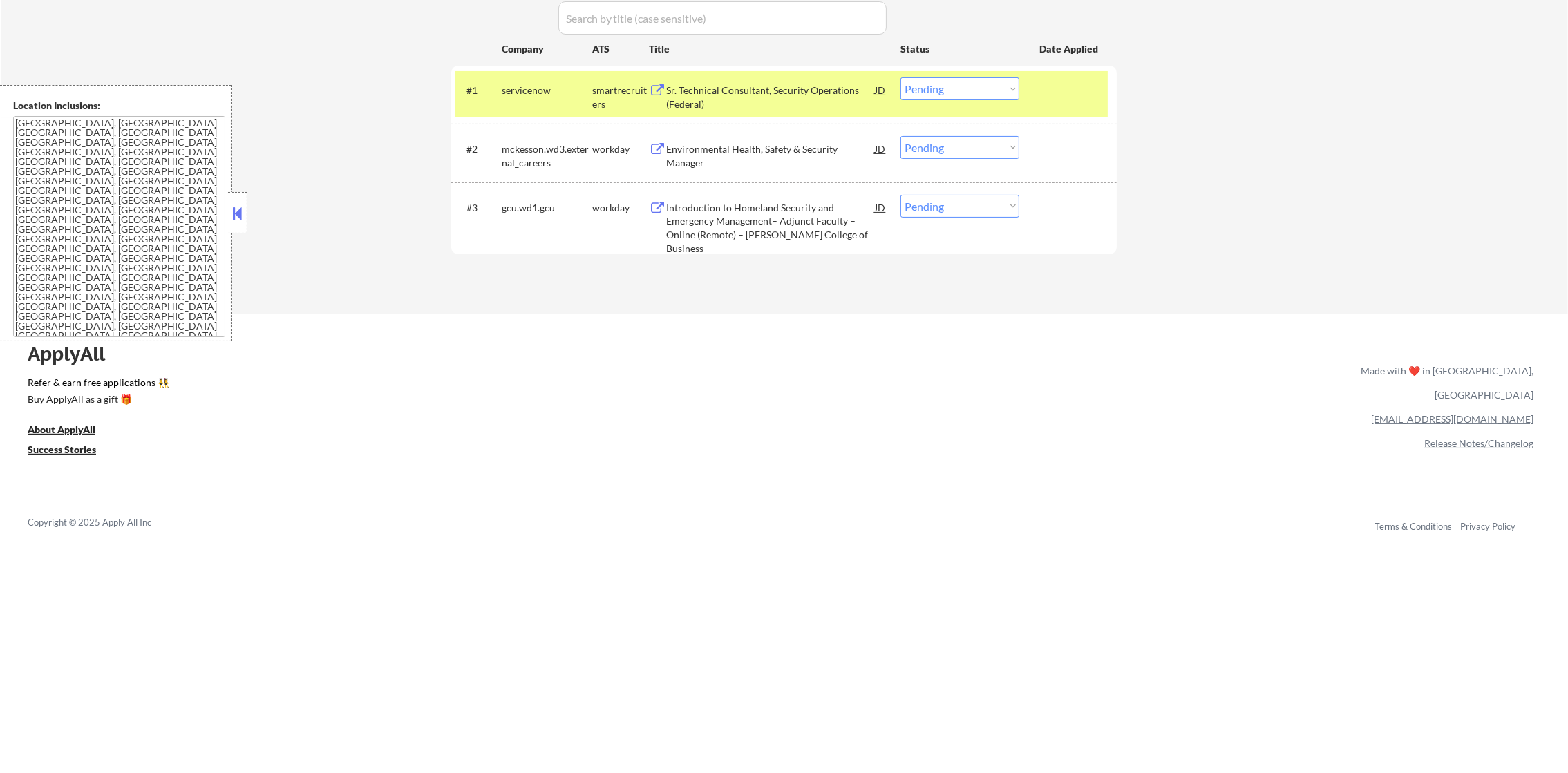
click at [957, 89] on select "Choose an option... Pending Applied Excluded (Questions) Excluded (Expired) Exc…" at bounding box center [959, 88] width 119 height 23
click at [900, 77] on select "Choose an option... Pending Applied Excluded (Questions) Excluded (Expired) Exc…" at bounding box center [959, 88] width 119 height 23
click at [526, 93] on div "servicenow" at bounding box center [547, 90] width 90 height 14
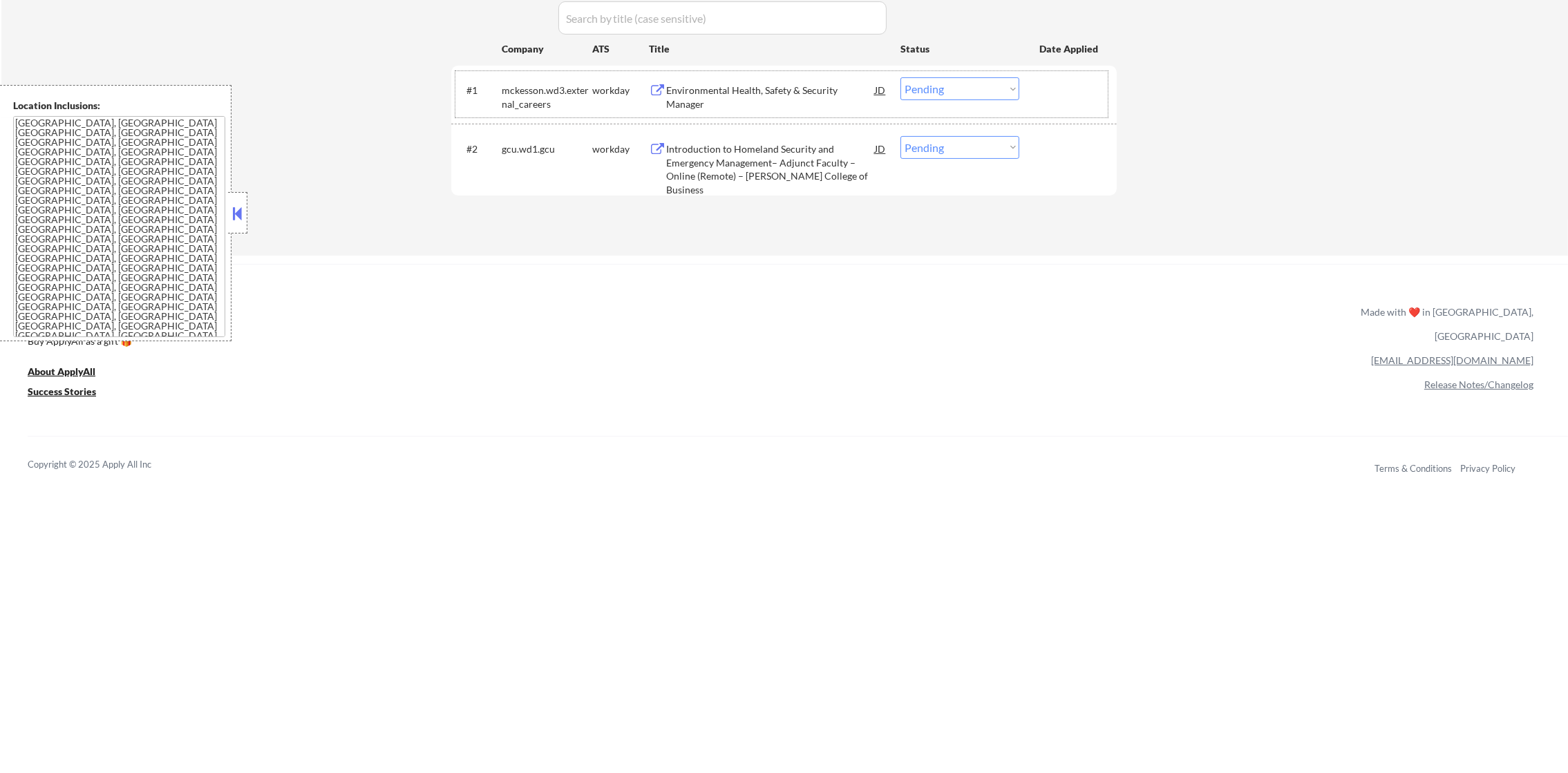
click at [749, 86] on div "Environmental Health, Safety & Security Manager" at bounding box center [770, 96] width 209 height 27
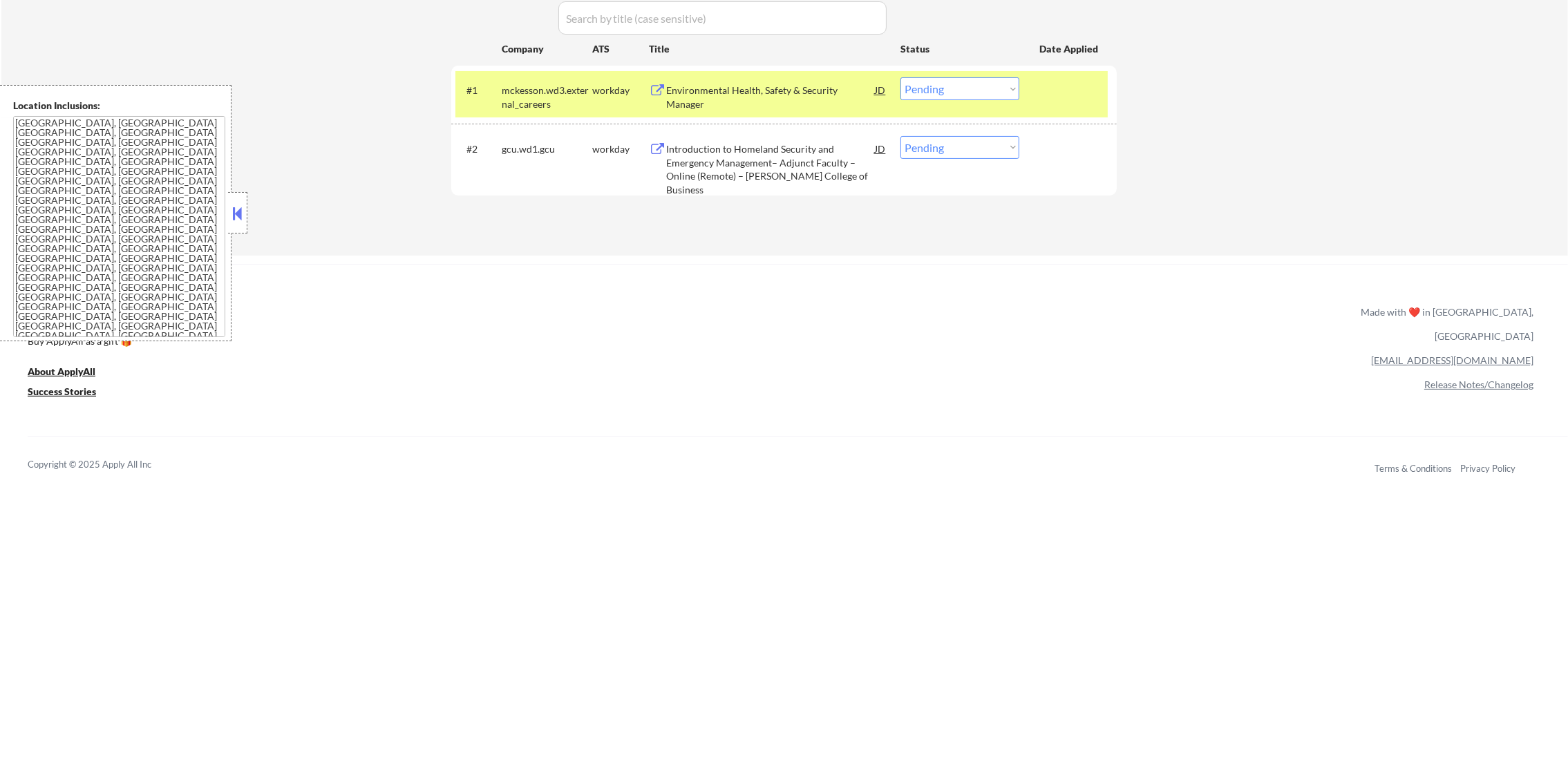
click at [959, 83] on select "Choose an option... Pending Applied Excluded (Questions) Excluded (Expired) Exc…" at bounding box center [959, 88] width 119 height 23
click at [900, 77] on select "Choose an option... Pending Applied Excluded (Questions) Excluded (Expired) Exc…" at bounding box center [959, 88] width 119 height 23
click at [575, 100] on div "mckesson.wd3.external_careers" at bounding box center [547, 96] width 90 height 27
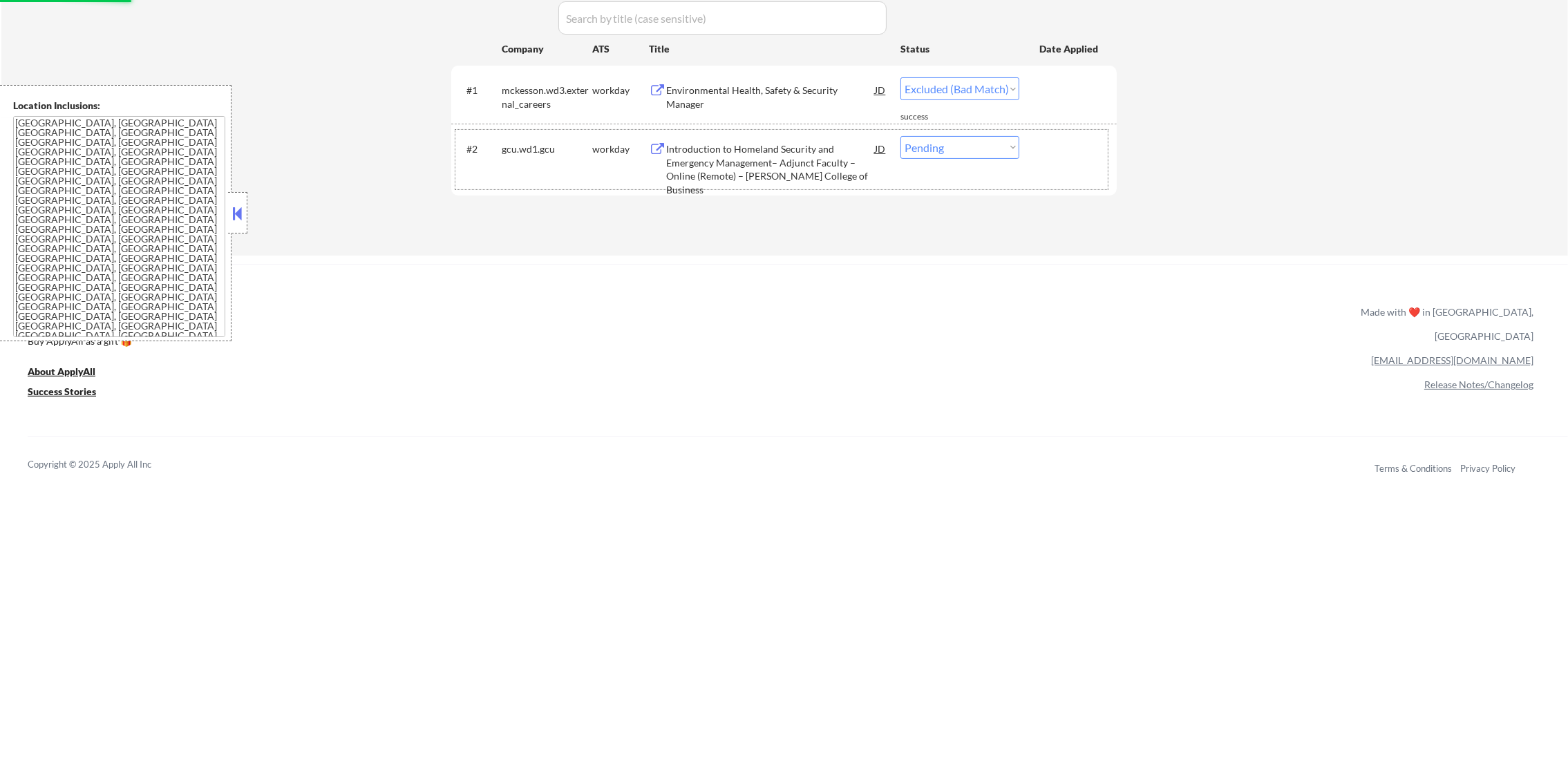
click at [791, 187] on div "#2 gcu.wd1.gcu workday Introduction to Homeland Security and Emergency Manageme…" at bounding box center [781, 159] width 652 height 59
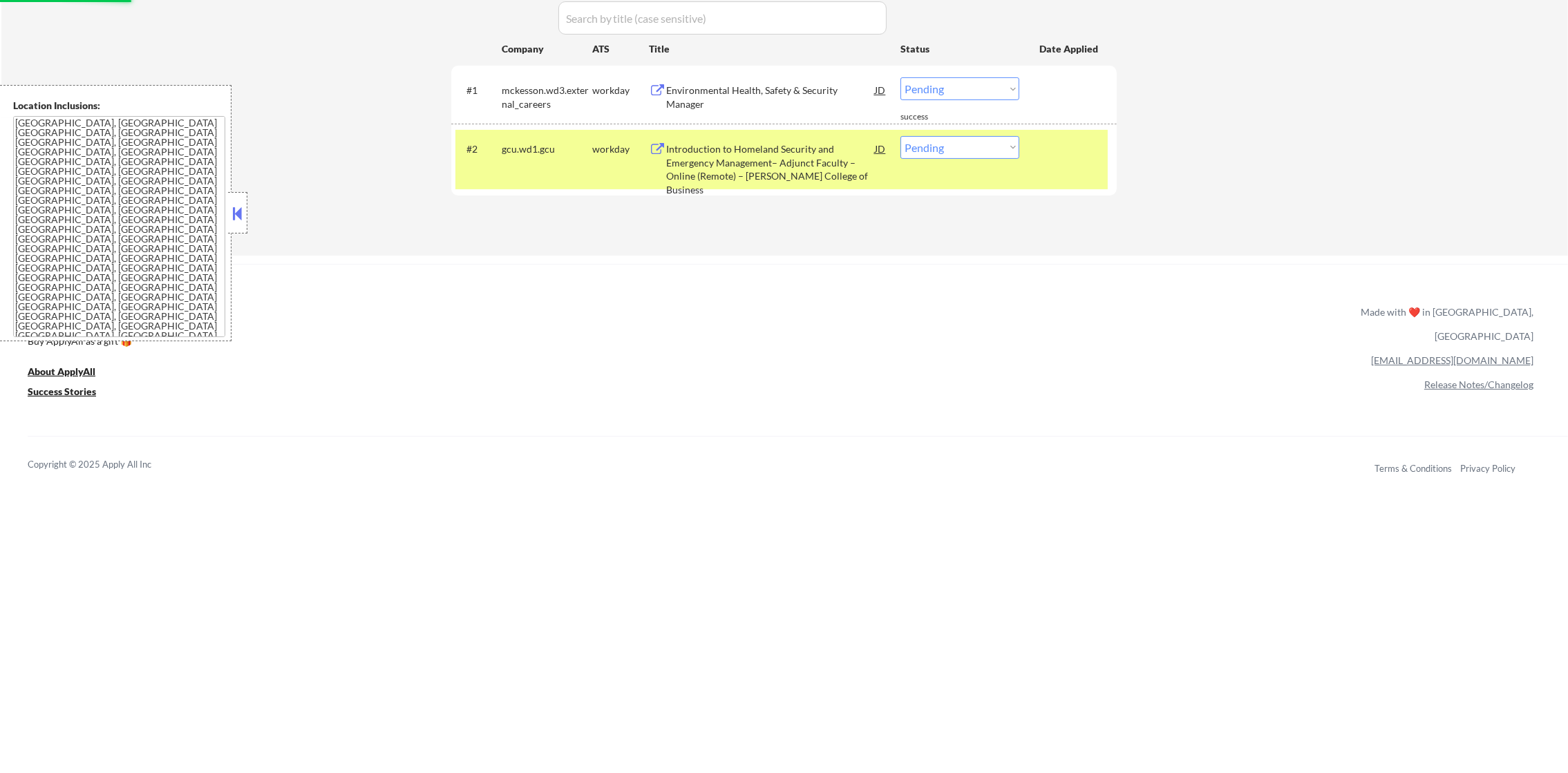
click at [807, 144] on div "Applications Pending (2) Excluded (148) Applied (58) All (208) View All Results…" at bounding box center [784, 70] width 665 height 319
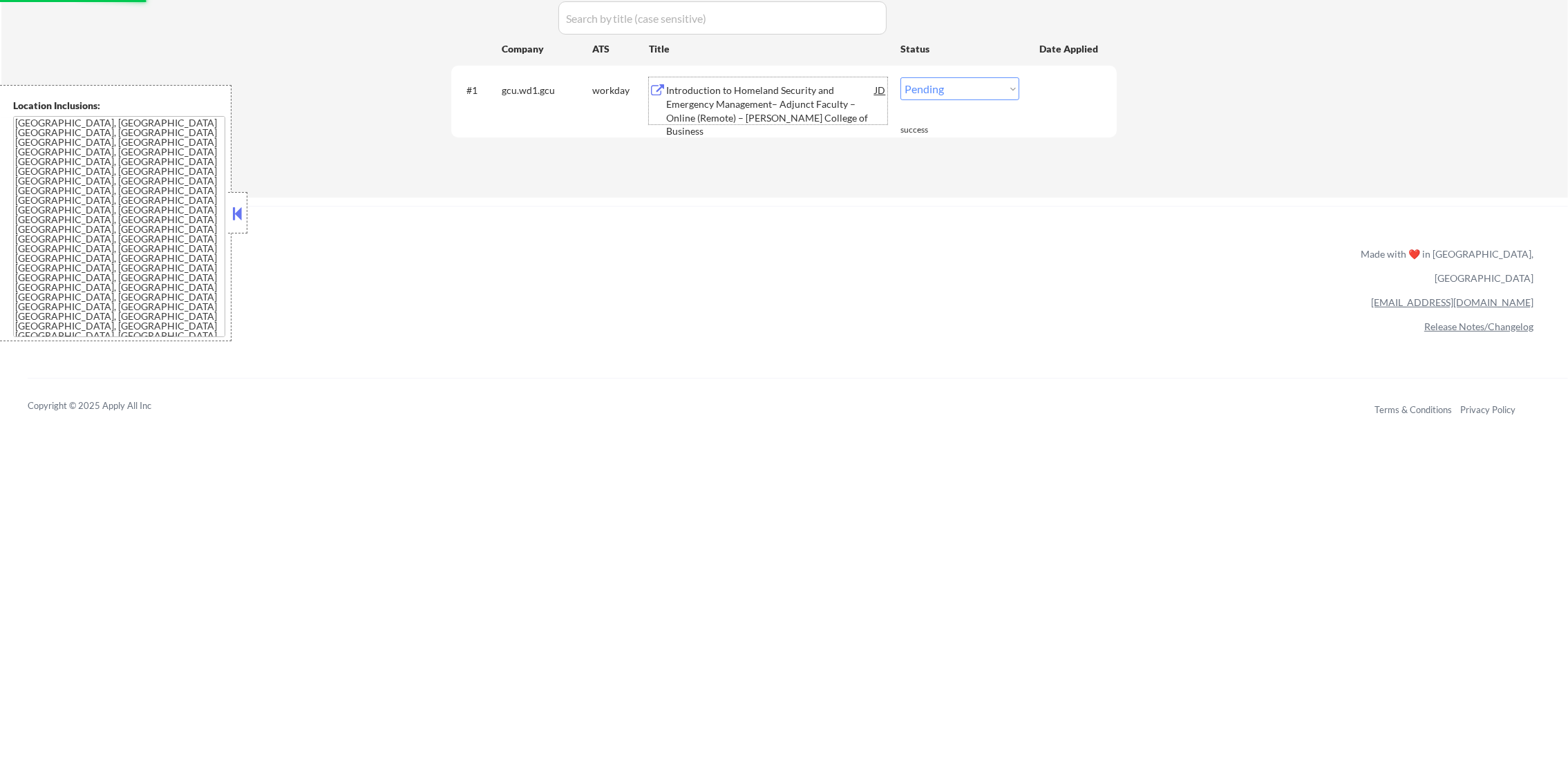
click at [808, 101] on div "Introduction to Homeland Security and Emergency Management– Adjunct Faculty – O…" at bounding box center [770, 110] width 209 height 54
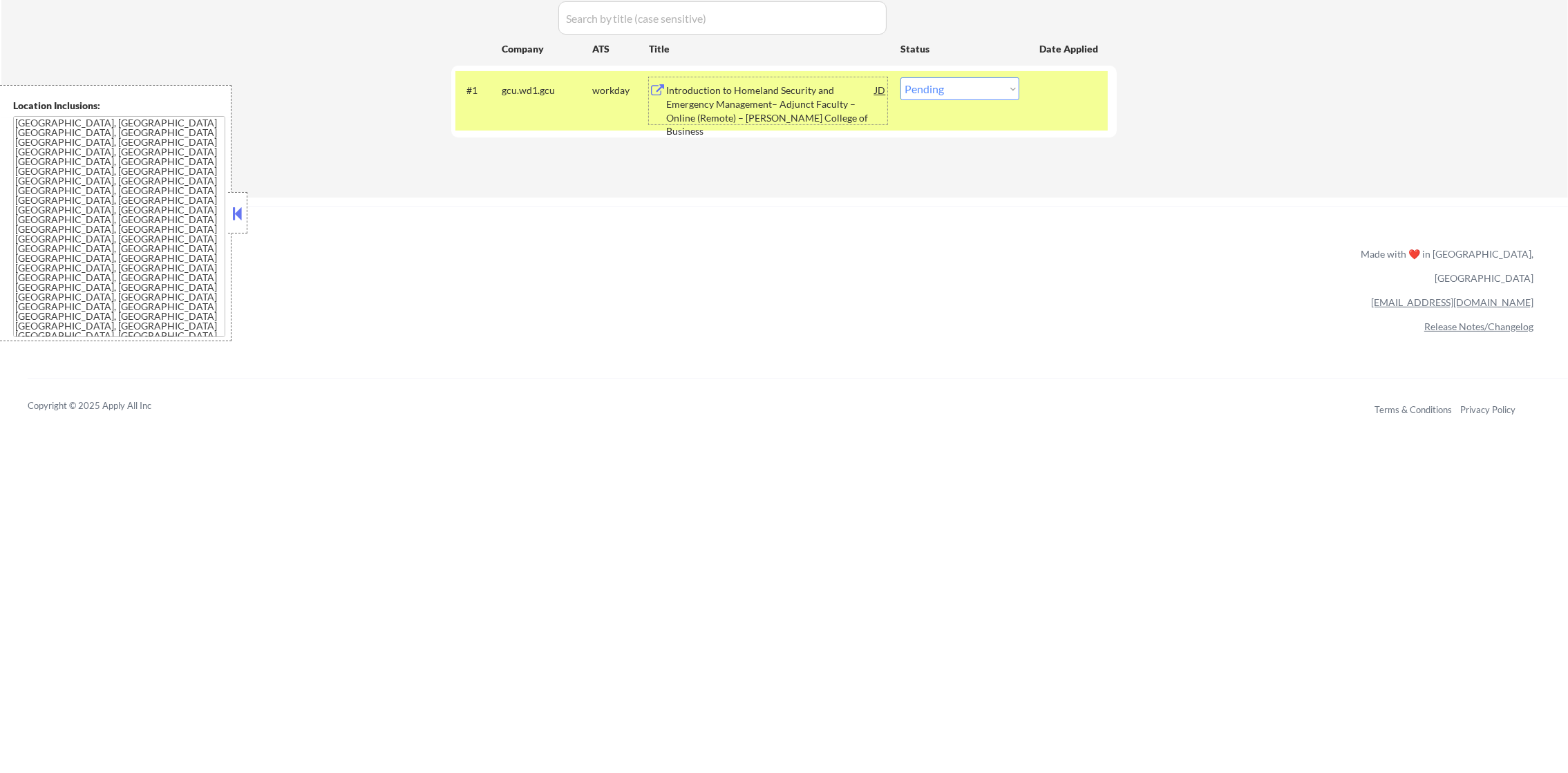
click at [947, 92] on select "Choose an option... Pending Applied Excluded (Questions) Excluded (Expired) Exc…" at bounding box center [959, 88] width 119 height 23
click at [900, 77] on select "Choose an option... Pending Applied Excluded (Questions) Excluded (Expired) Exc…" at bounding box center [959, 88] width 119 height 23
click at [581, 114] on div "#1 gcu.wd1.gcu workday Introduction to Homeland Security and Emergency Manageme…" at bounding box center [781, 100] width 652 height 59
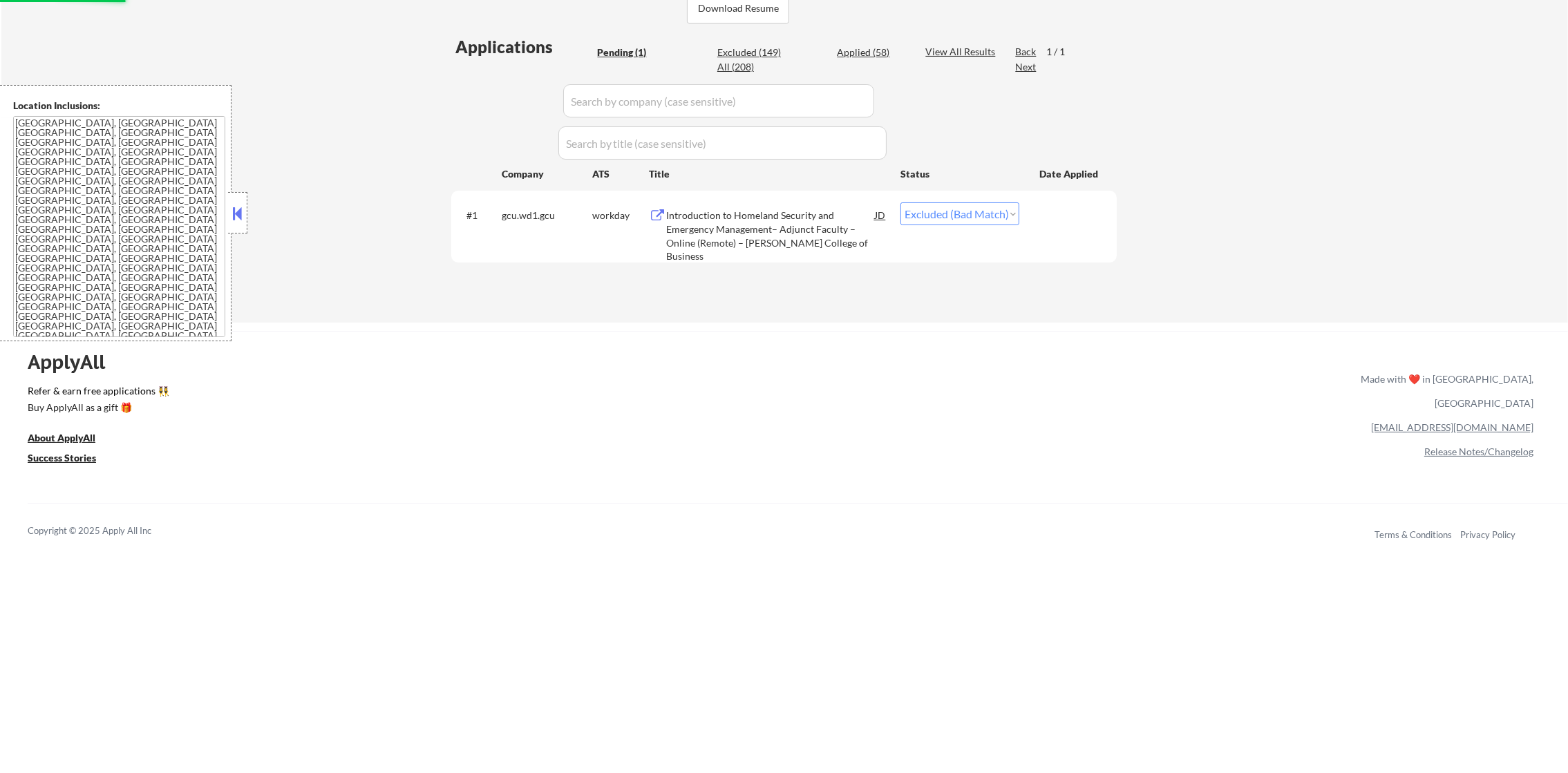
scroll to position [345, 0]
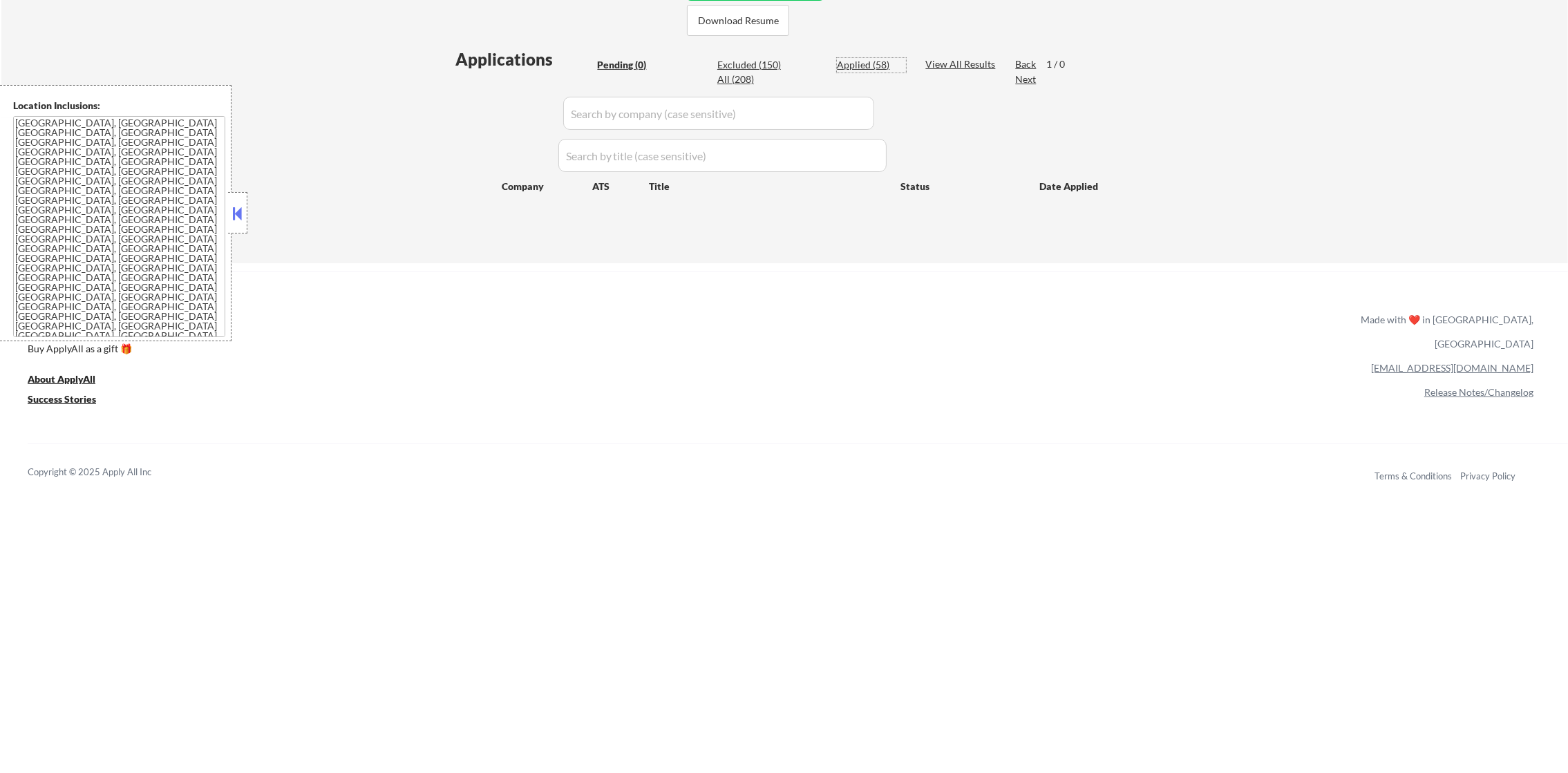
click at [860, 69] on div "Applied (58)" at bounding box center [871, 65] width 69 height 14
click at [863, 65] on div "Applied (58)" at bounding box center [871, 65] width 69 height 14
select select ""applied""
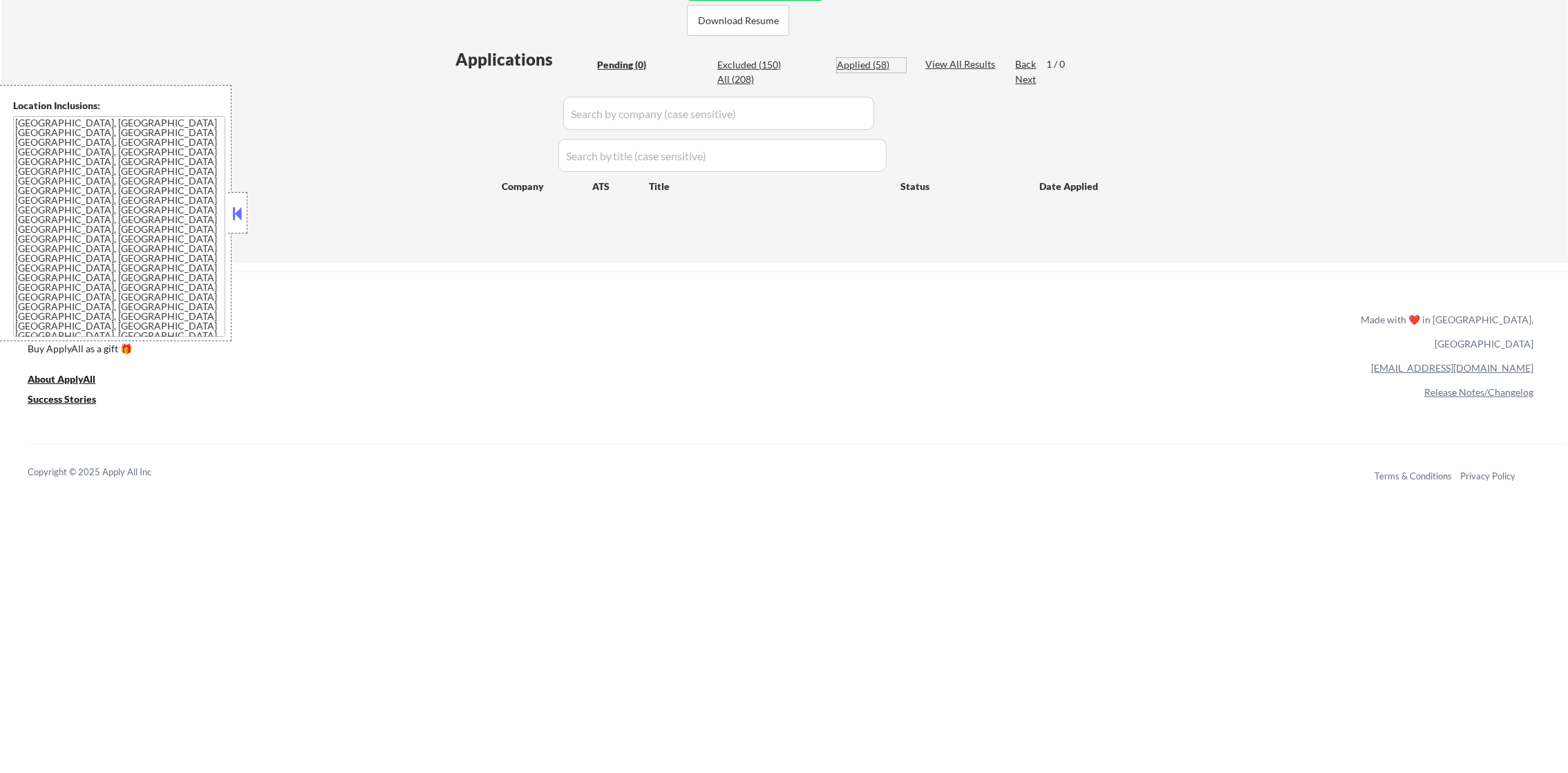
select select ""applied""
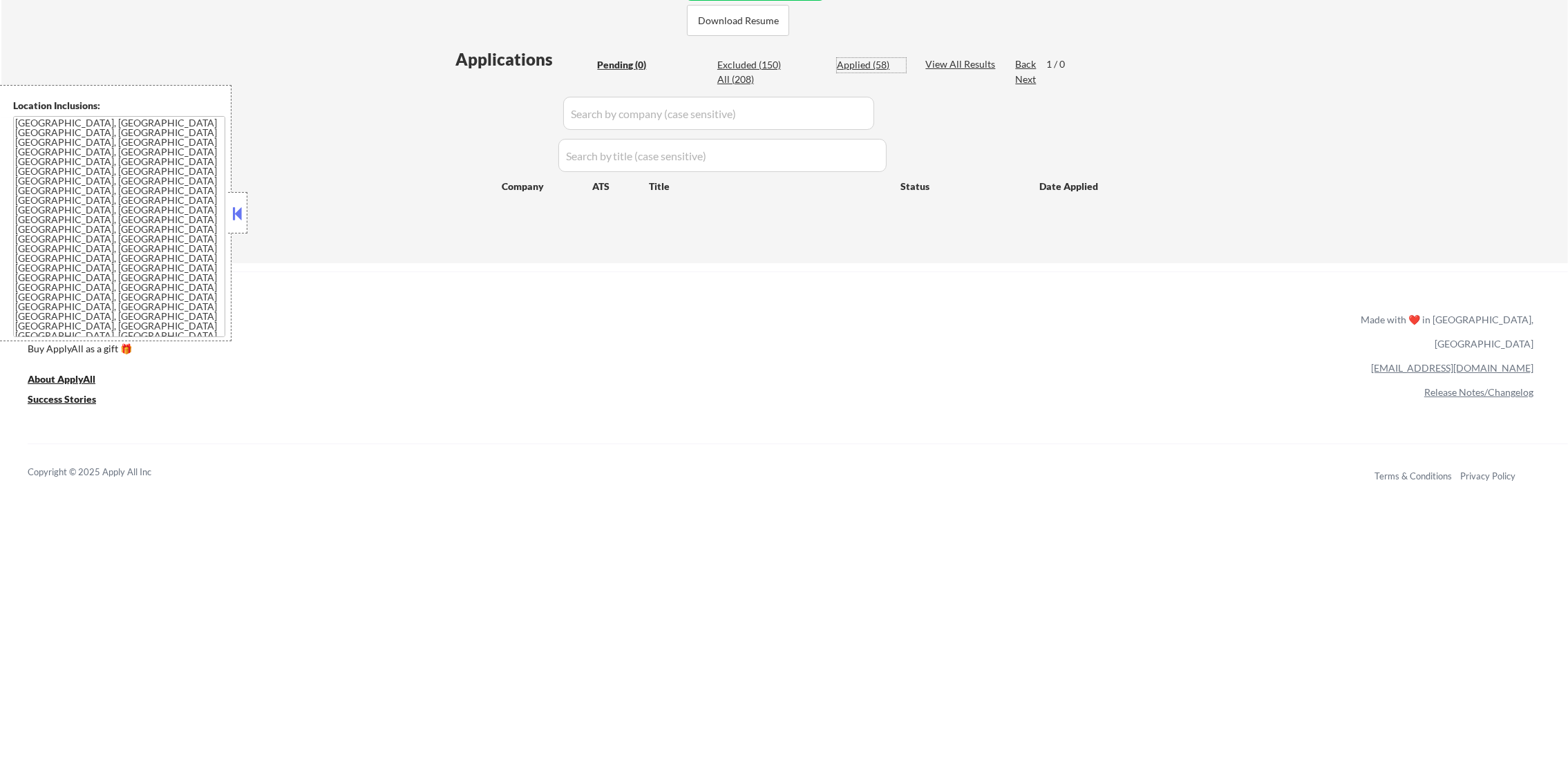
select select ""applied""
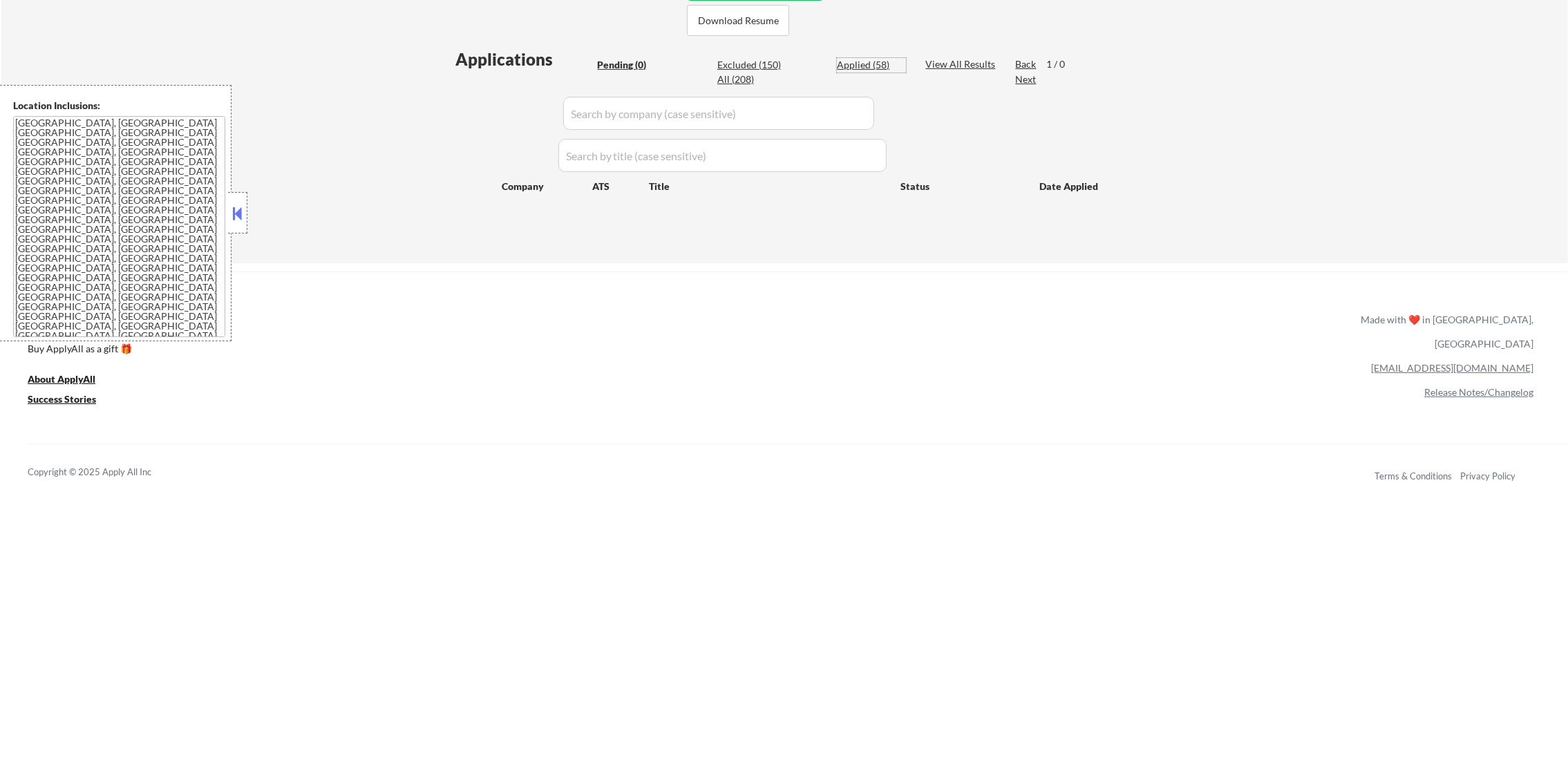
select select ""applied""
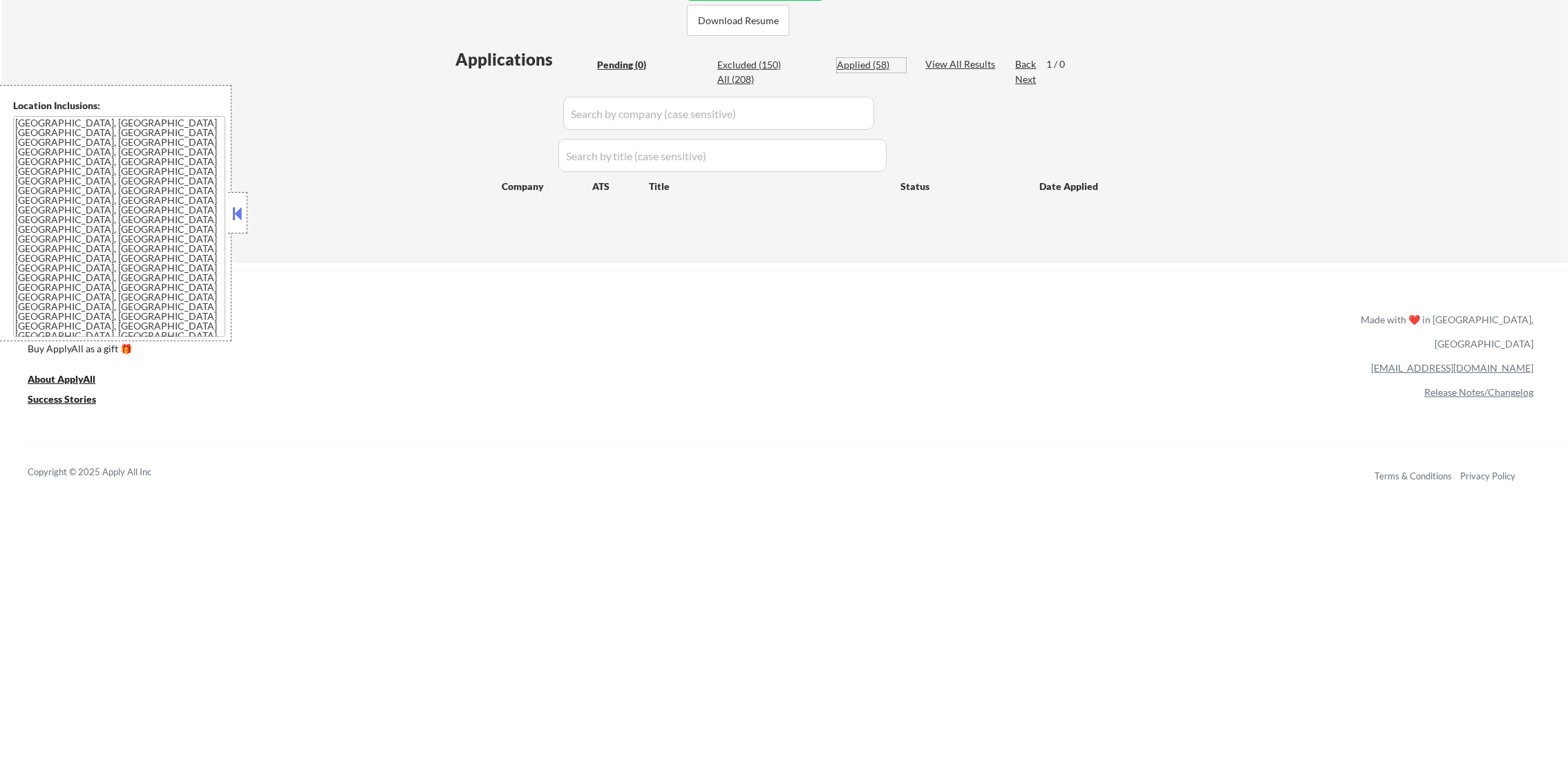
select select ""applied""
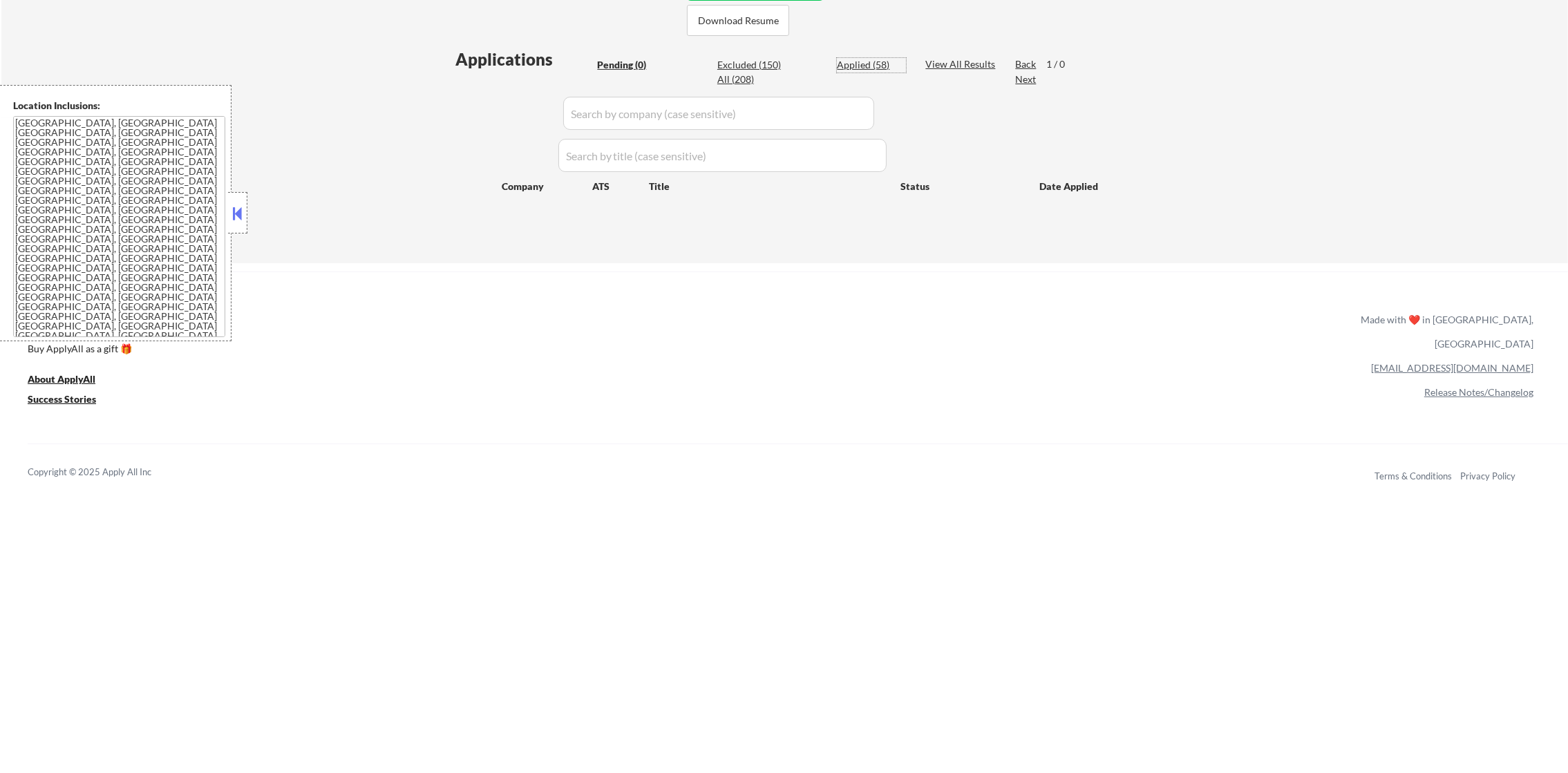
select select ""applied""
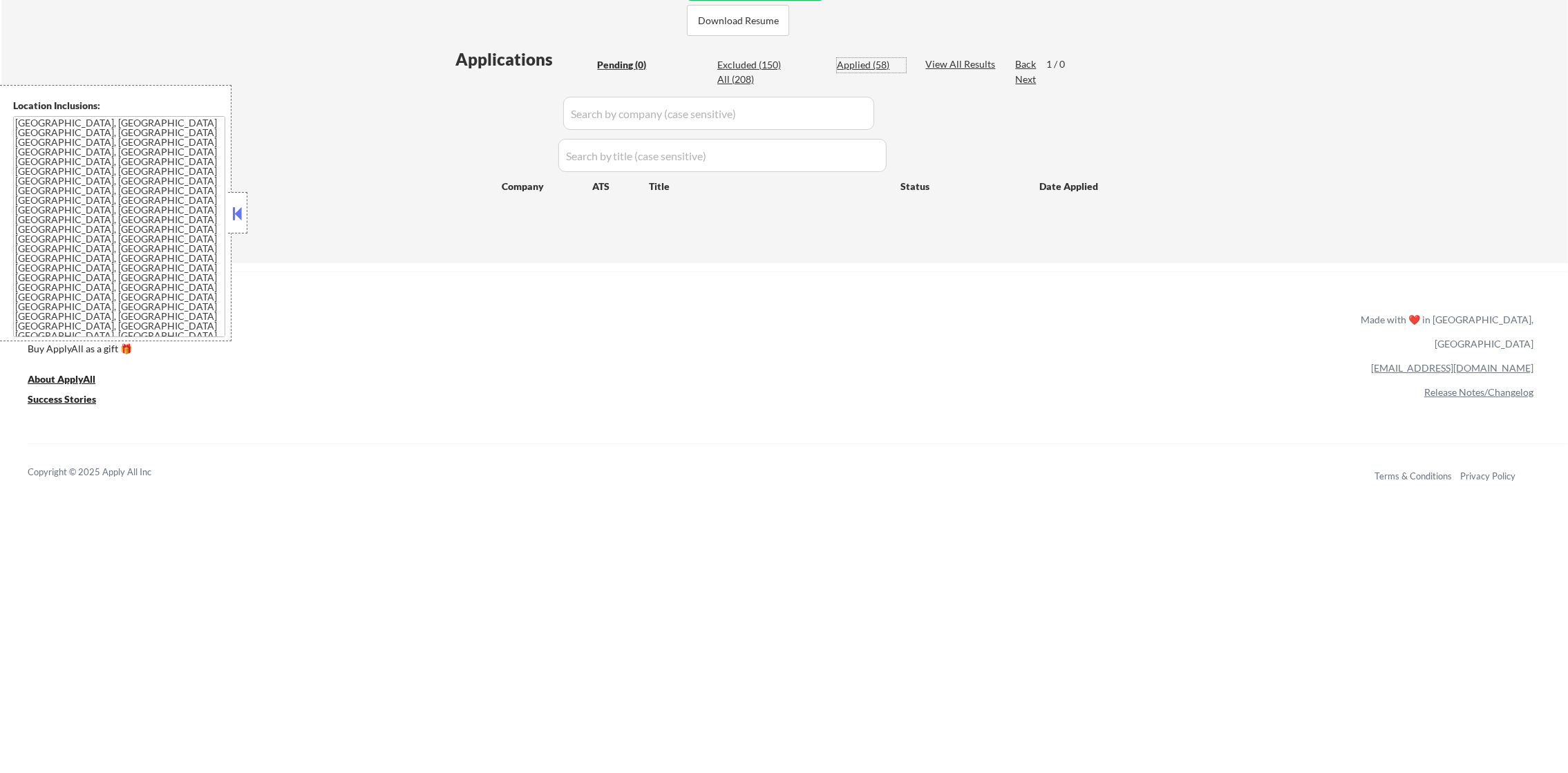
select select ""applied""
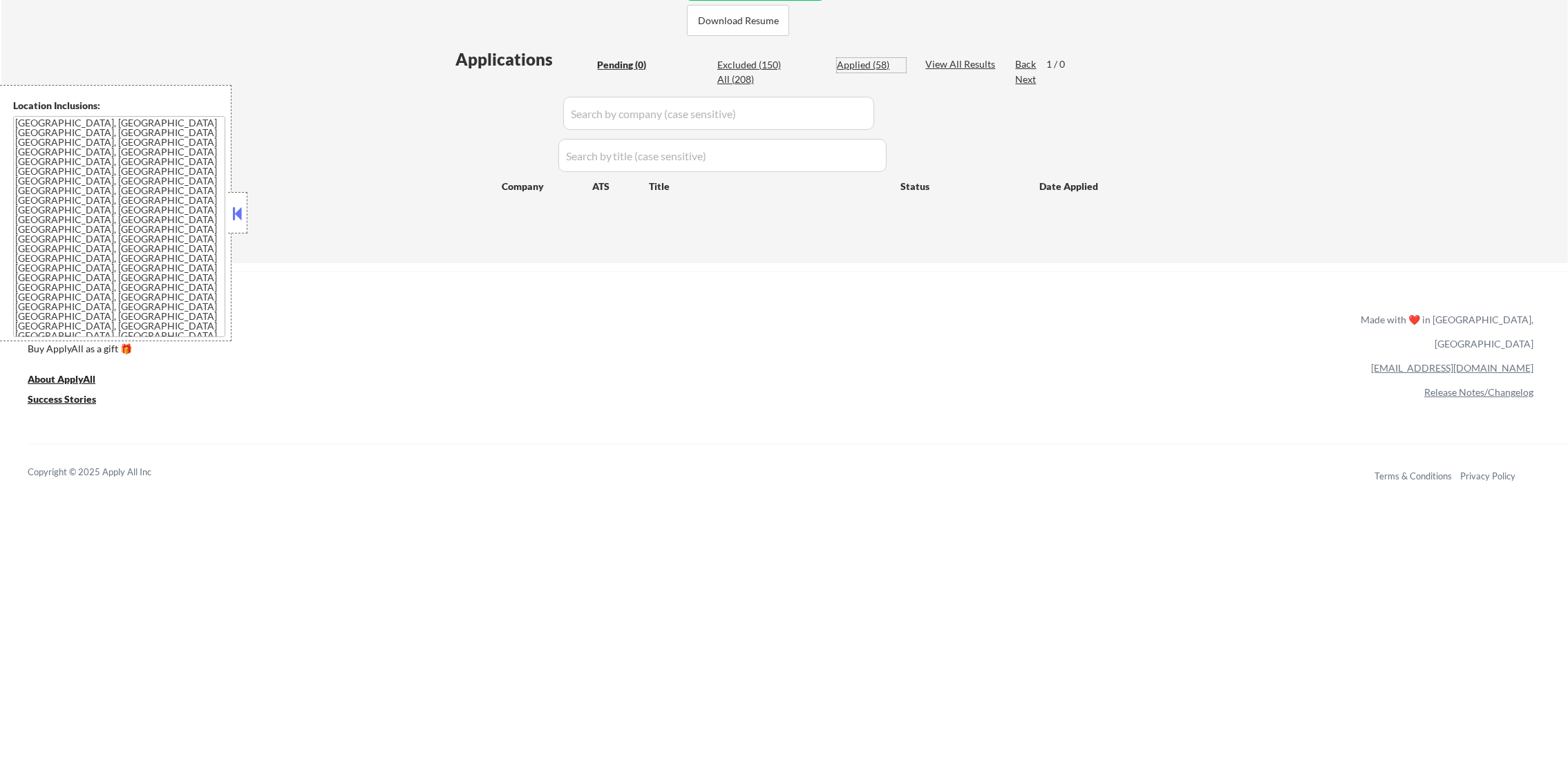
select select ""applied""
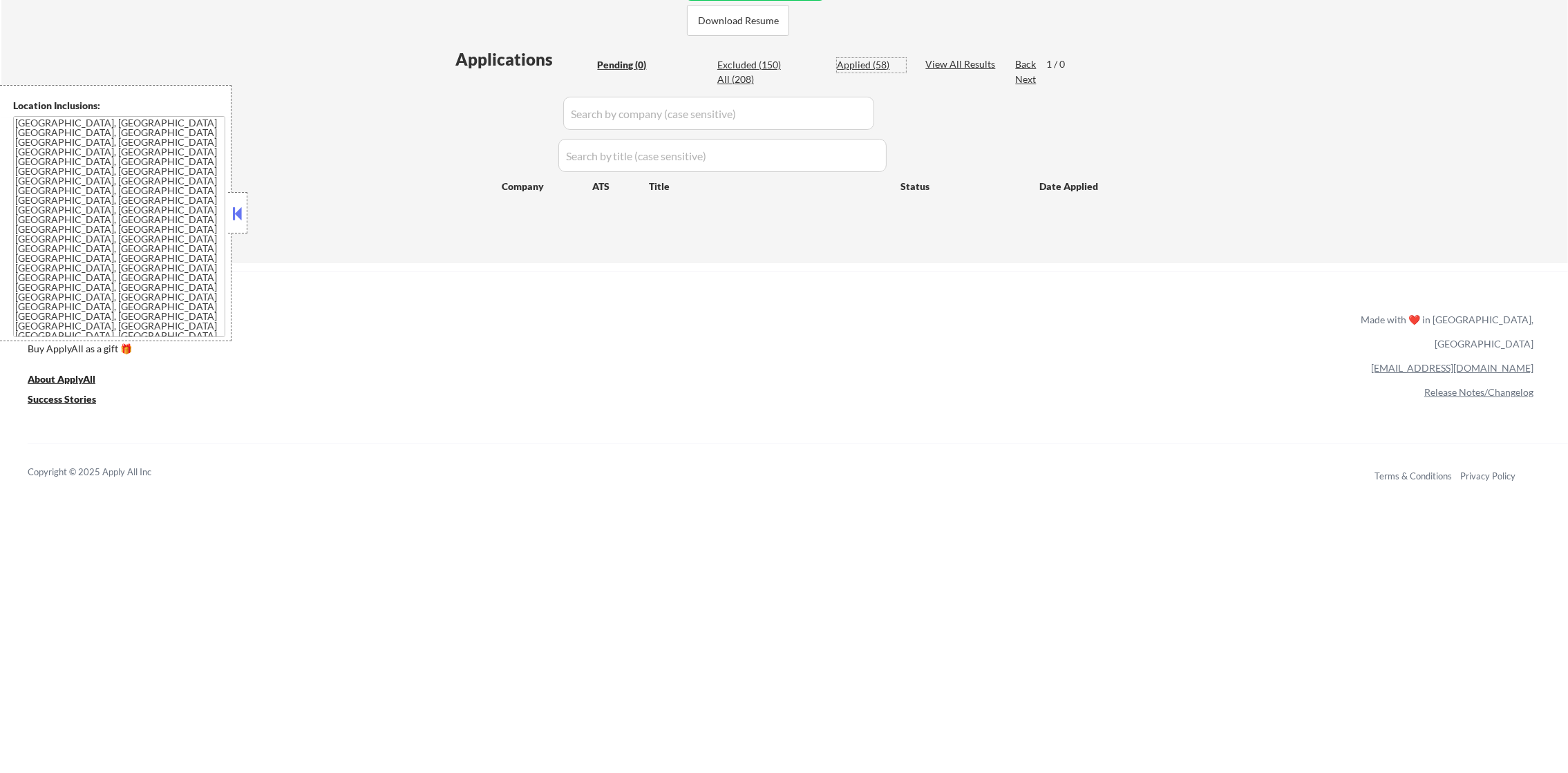
select select ""applied""
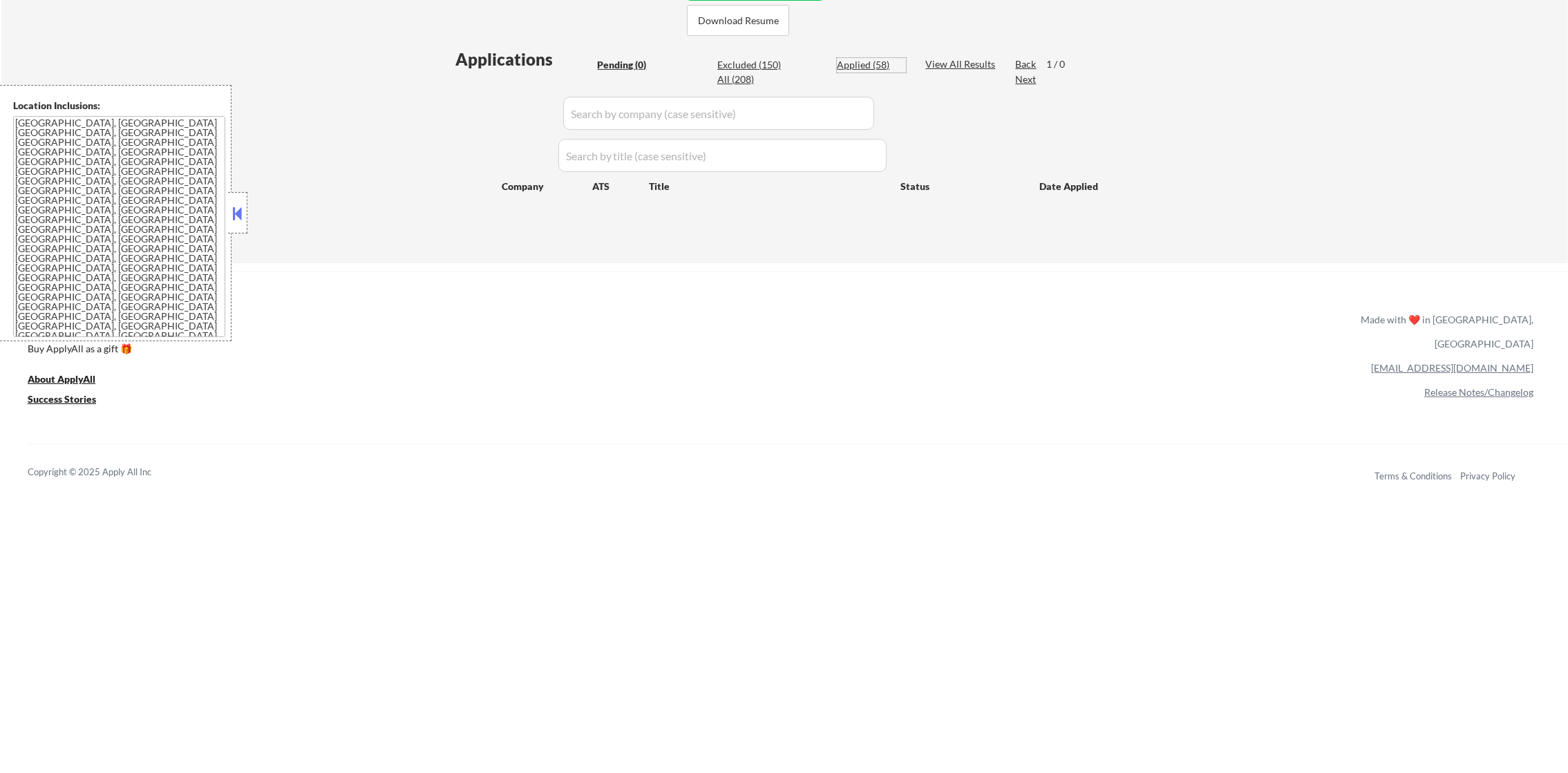
select select ""applied""
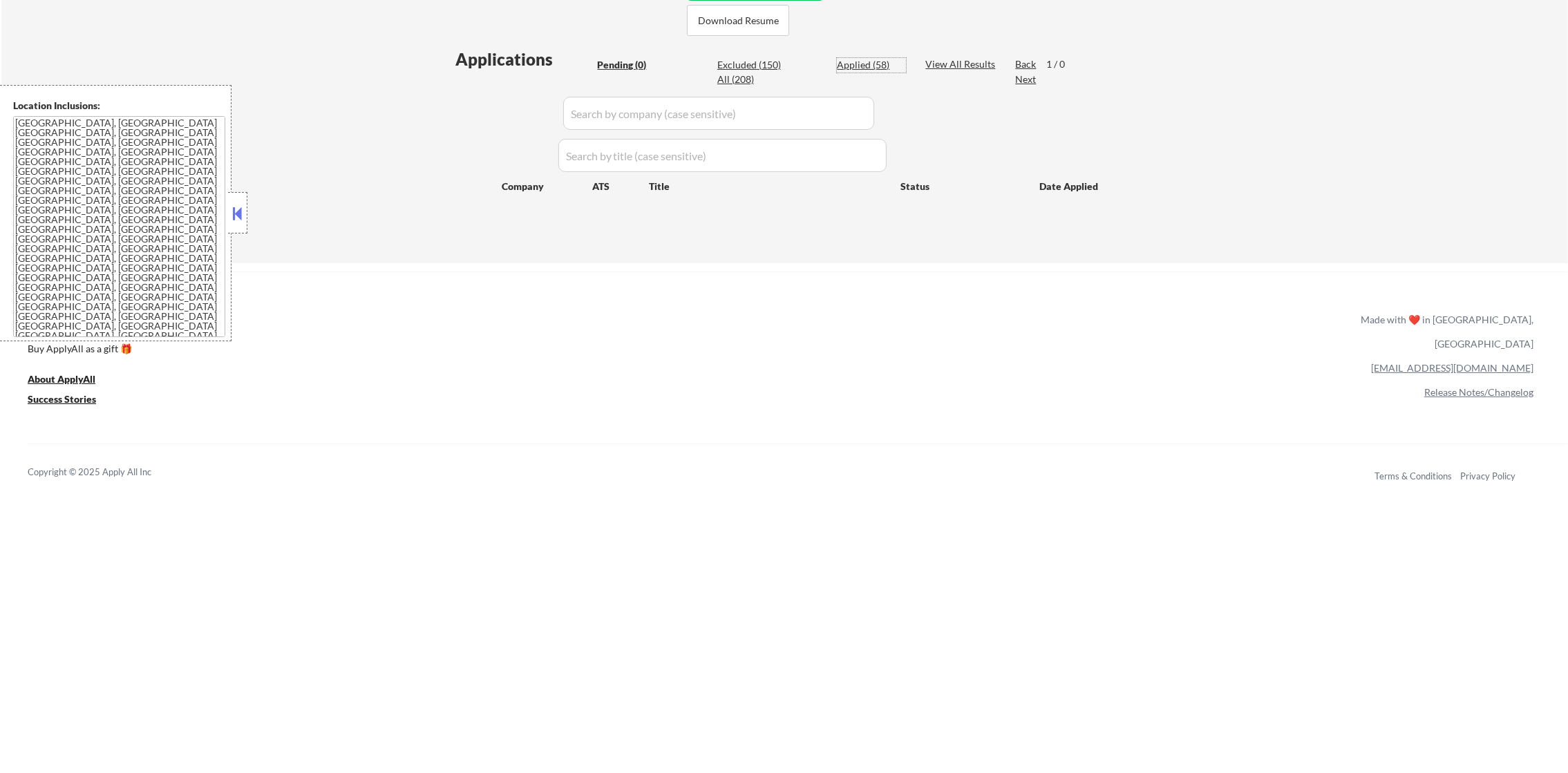
select select ""applied""
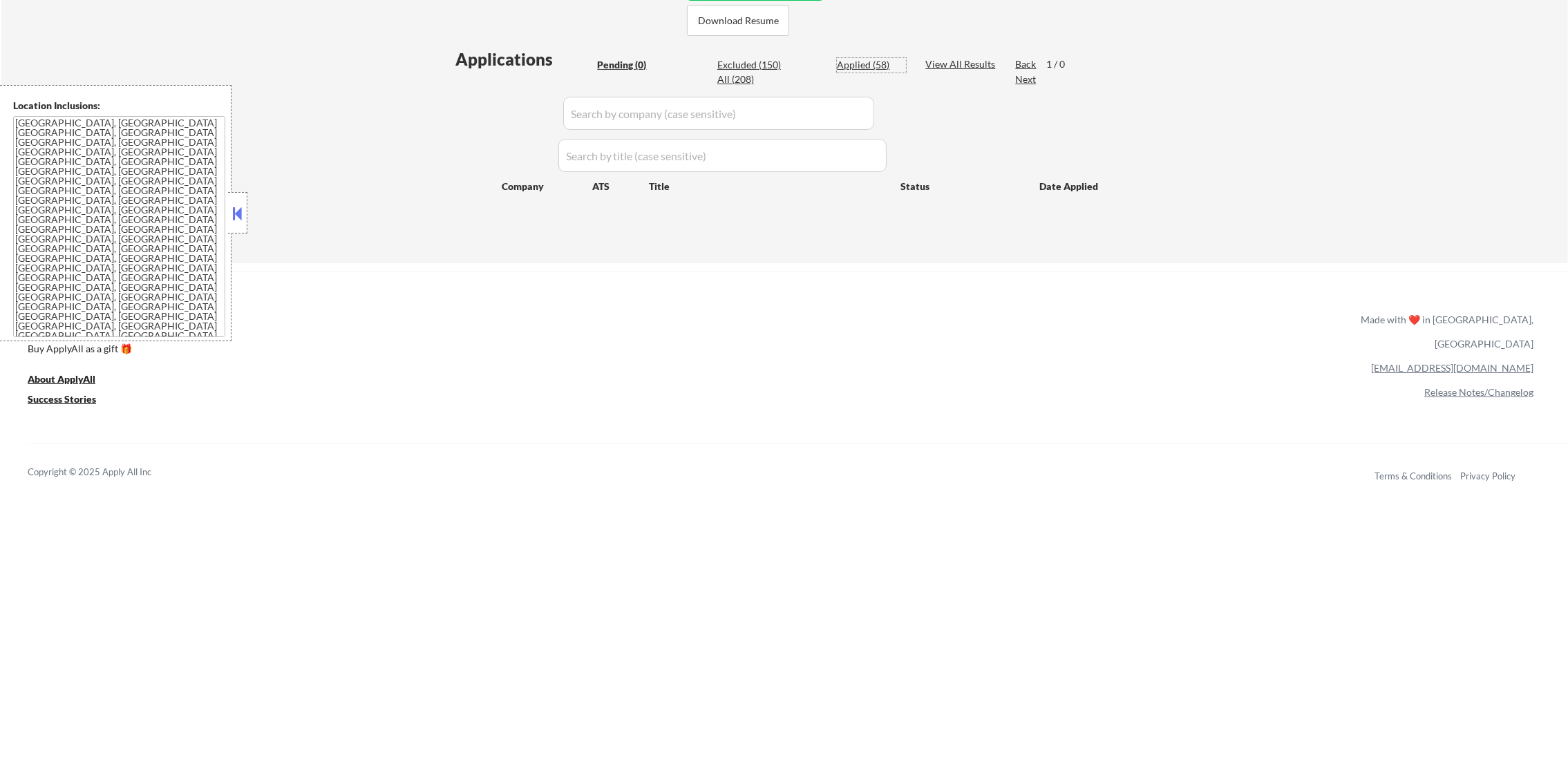
select select ""applied""
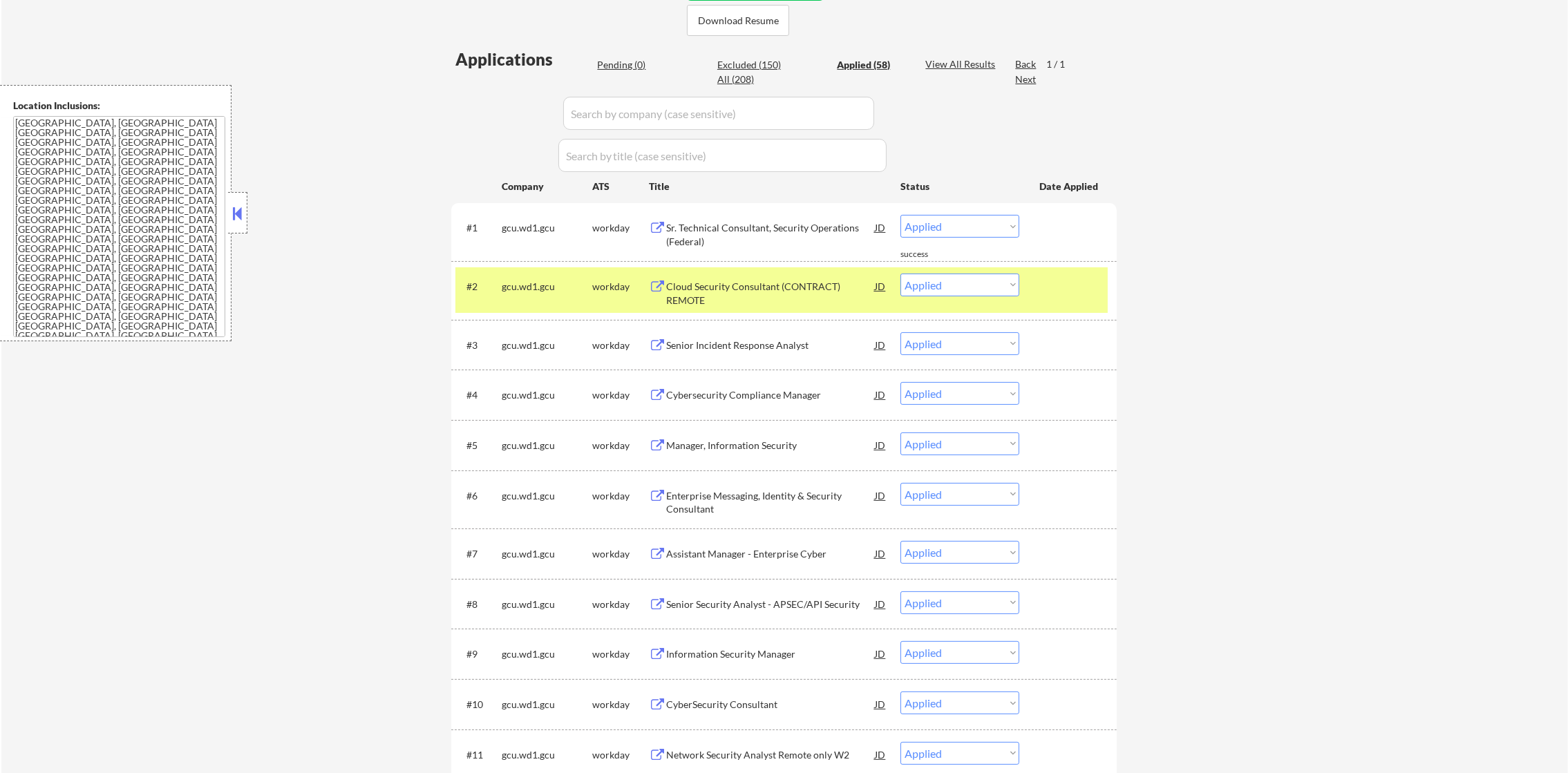
click at [492, 289] on div "#2 gcu.wd1.gcu workday Cloud Security Consultant (CONTRACT) REMOTE JD Choose an…" at bounding box center [781, 290] width 652 height 46
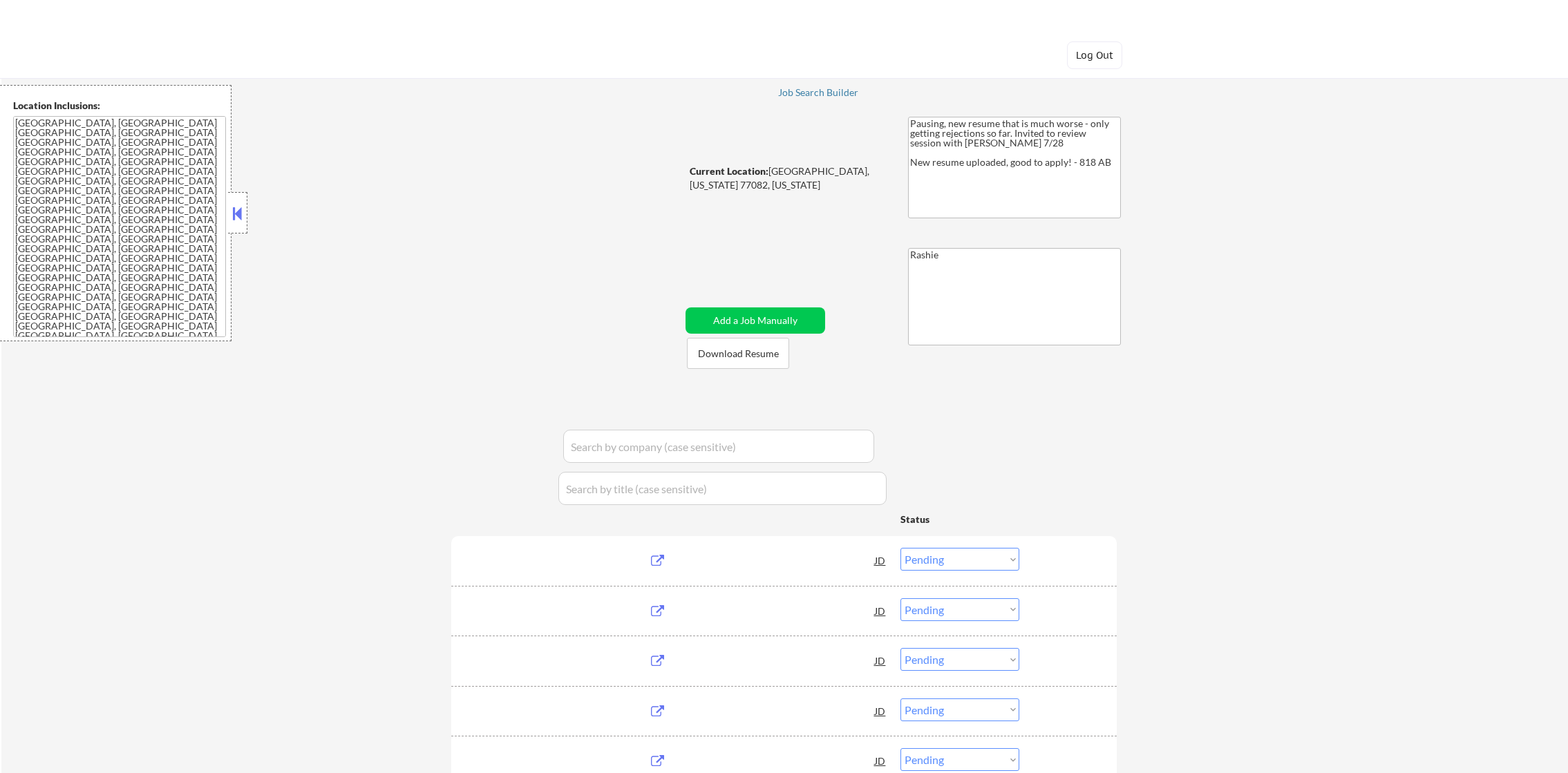
select select ""pending""
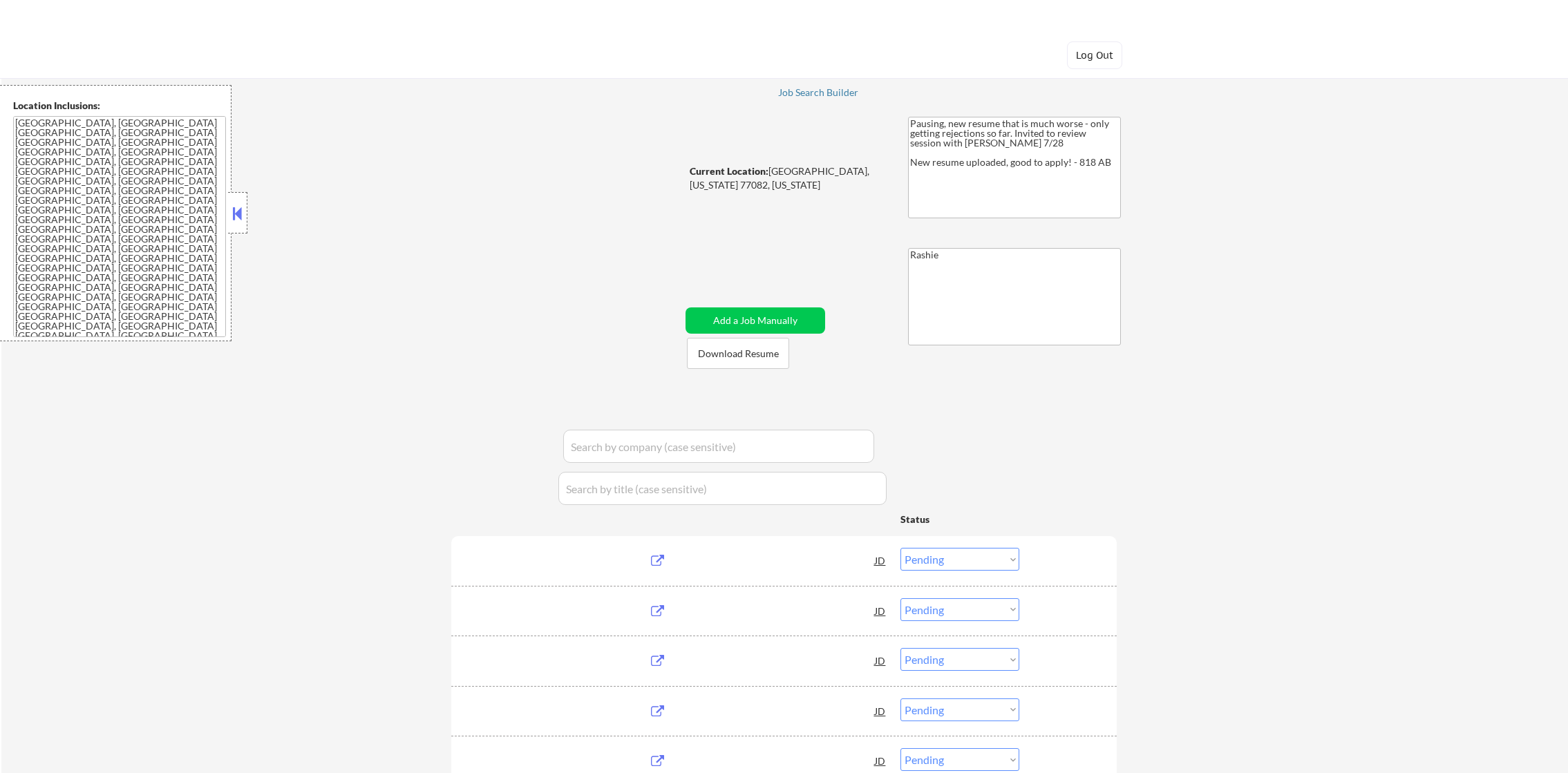
select select ""pending""
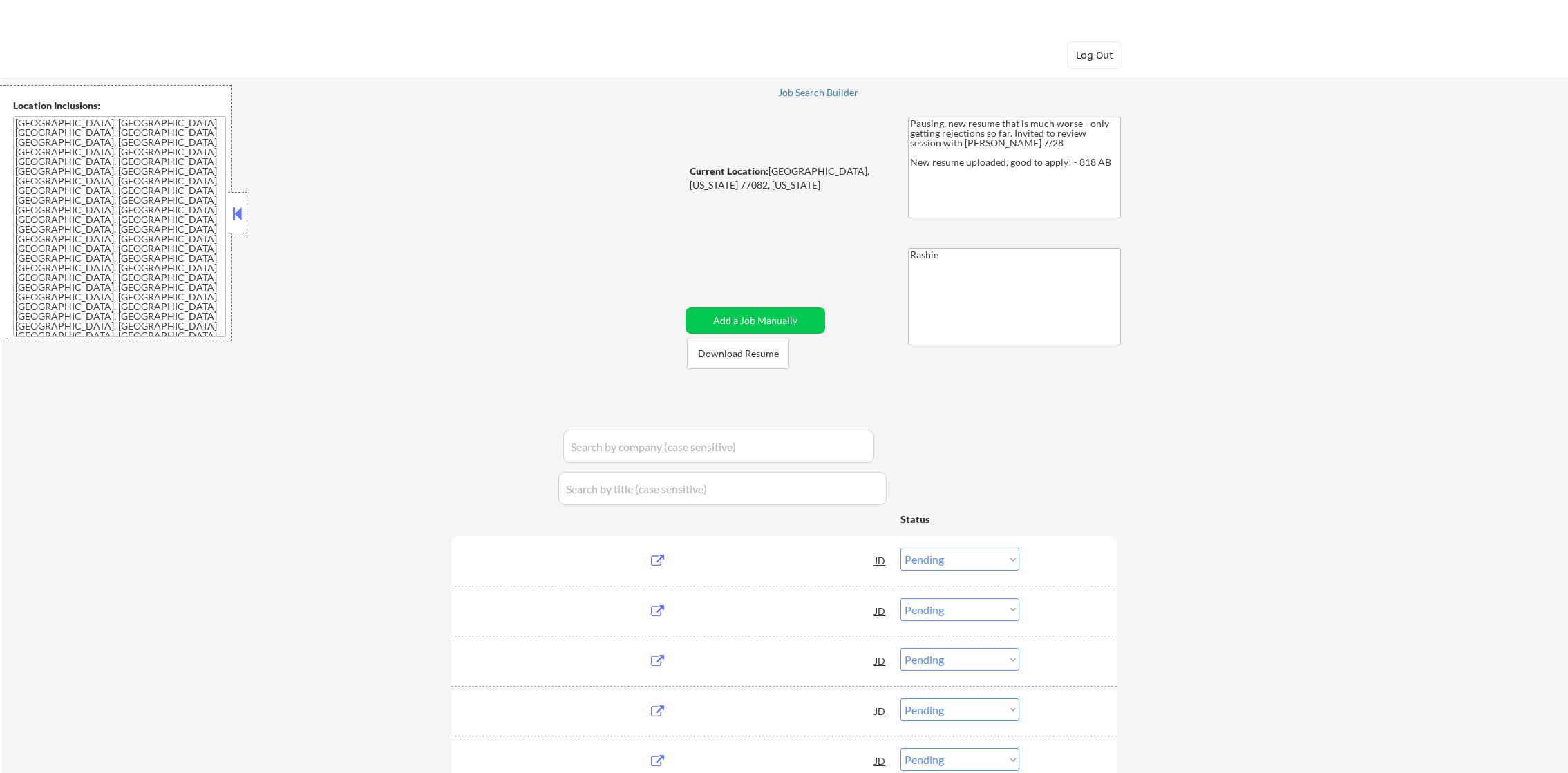
select select ""pending""
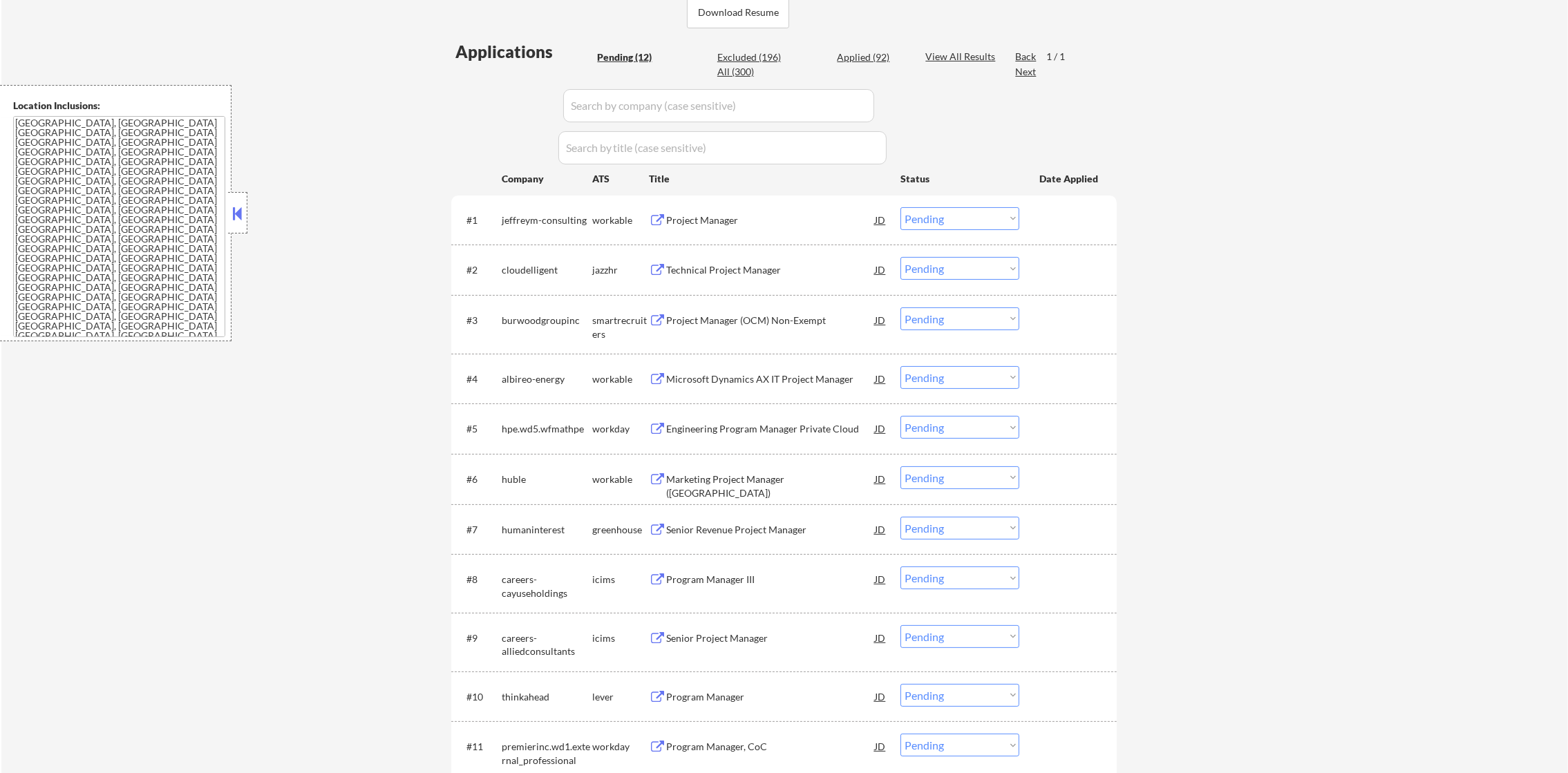
scroll to position [362, 0]
click at [766, 220] on div "Project Manager" at bounding box center [770, 225] width 209 height 14
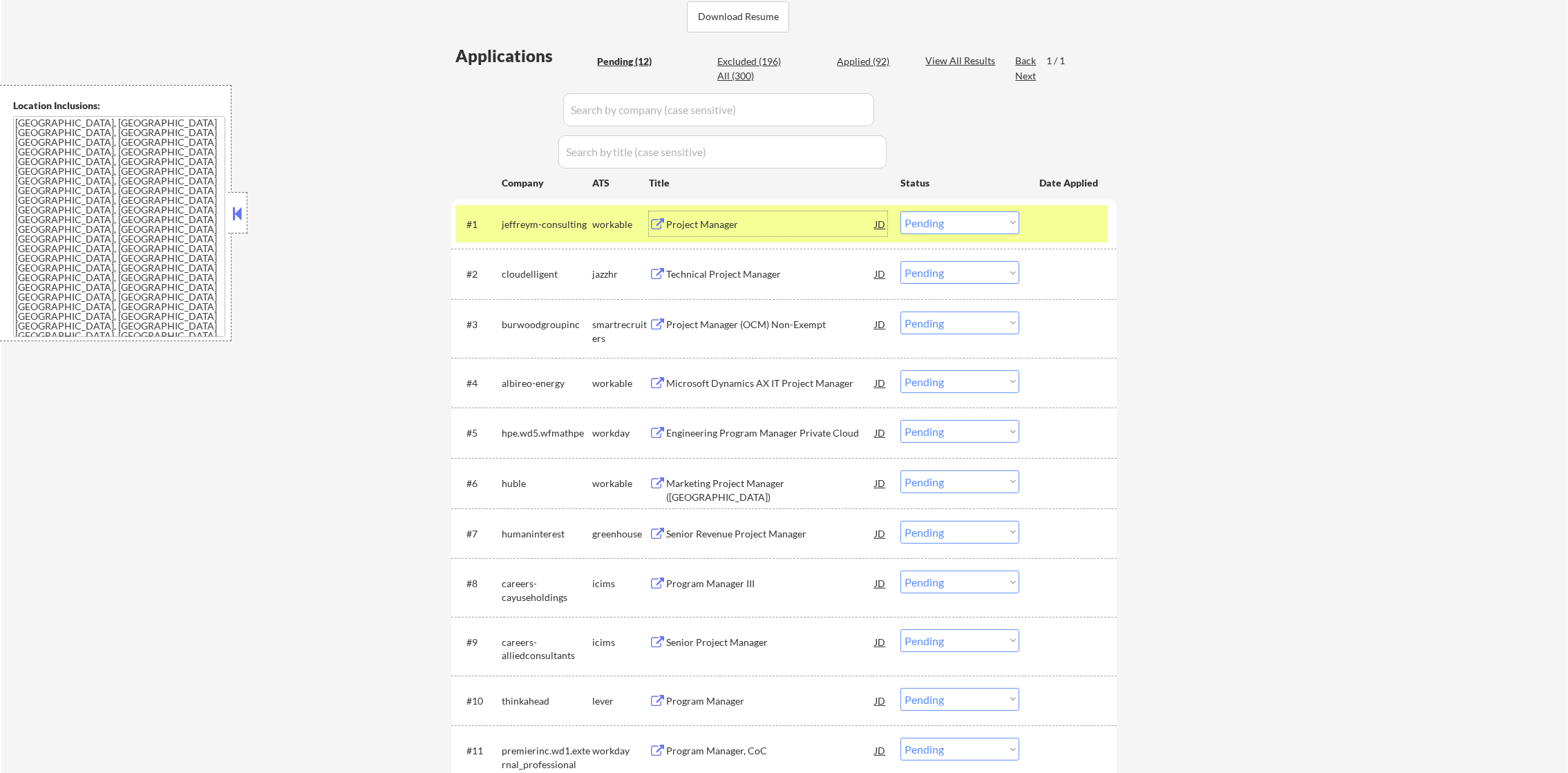
click at [917, 225] on select "Choose an option... Pending Applied Excluded (Questions) Excluded (Expired) Exc…" at bounding box center [959, 222] width 119 height 23
click at [900, 212] on select "Choose an option... Pending Applied Excluded (Questions) Excluded (Expired) Exc…" at bounding box center [959, 222] width 119 height 23
click at [548, 231] on div "jeffreym-consulting" at bounding box center [547, 224] width 90 height 25
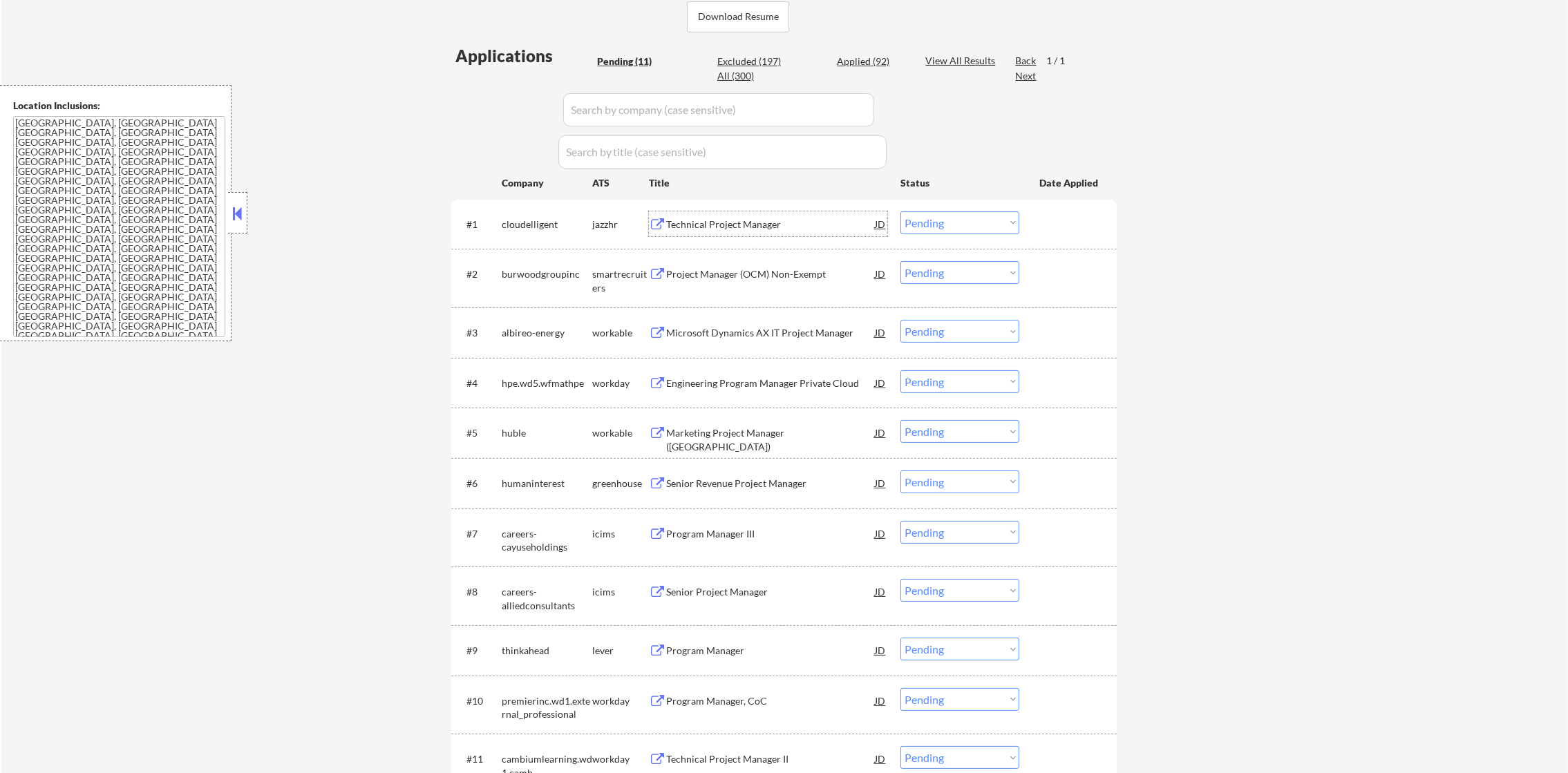
click at [765, 227] on div "Technical Project Manager" at bounding box center [770, 225] width 209 height 14
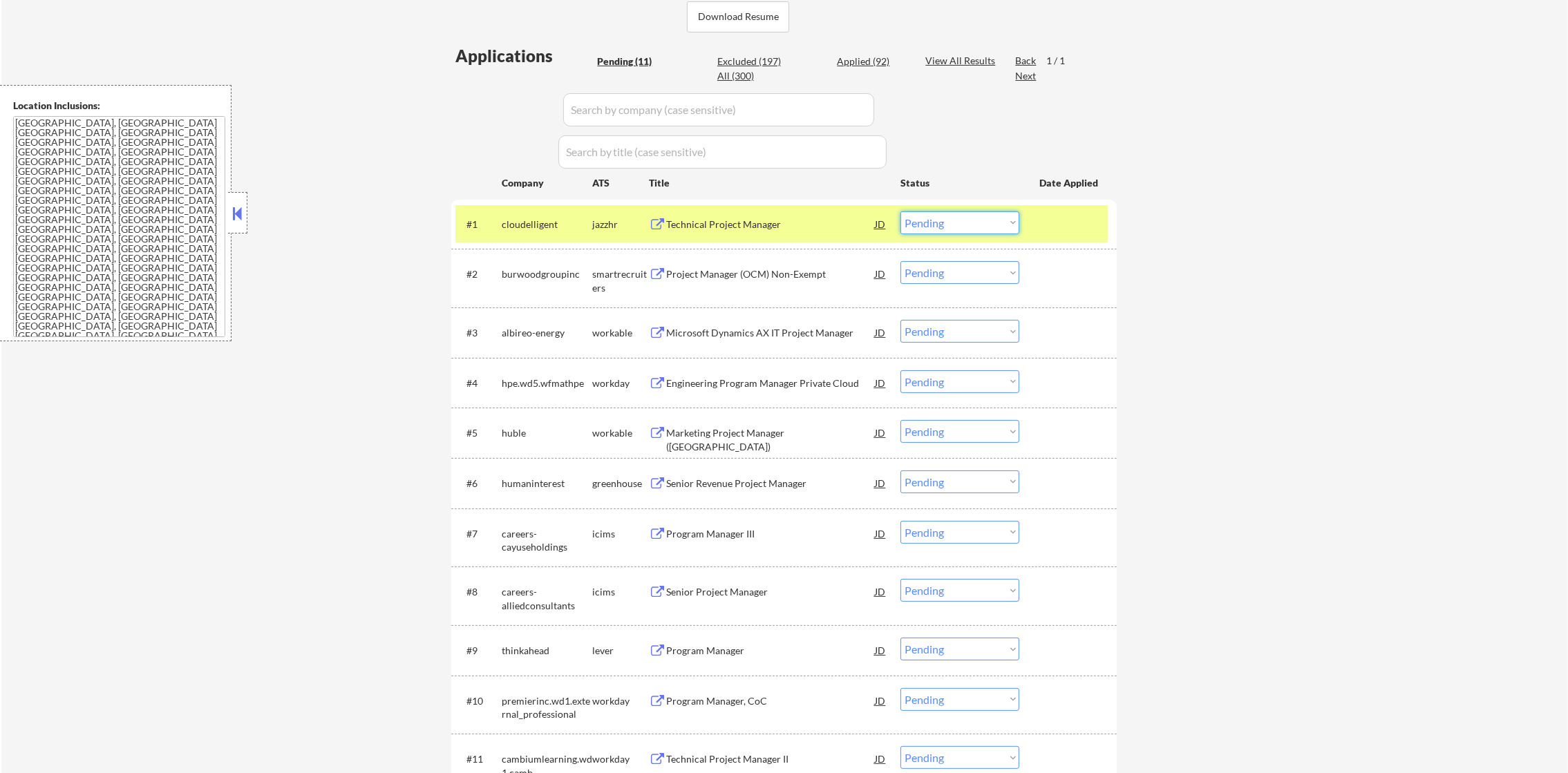
click at [964, 224] on select "Choose an option... Pending Applied Excluded (Questions) Excluded (Expired) Exc…" at bounding box center [959, 222] width 119 height 23
click at [900, 212] on select "Choose an option... Pending Applied Excluded (Questions) Excluded (Expired) Exc…" at bounding box center [959, 222] width 119 height 23
click at [562, 233] on div "cloudelligent" at bounding box center [547, 224] width 90 height 25
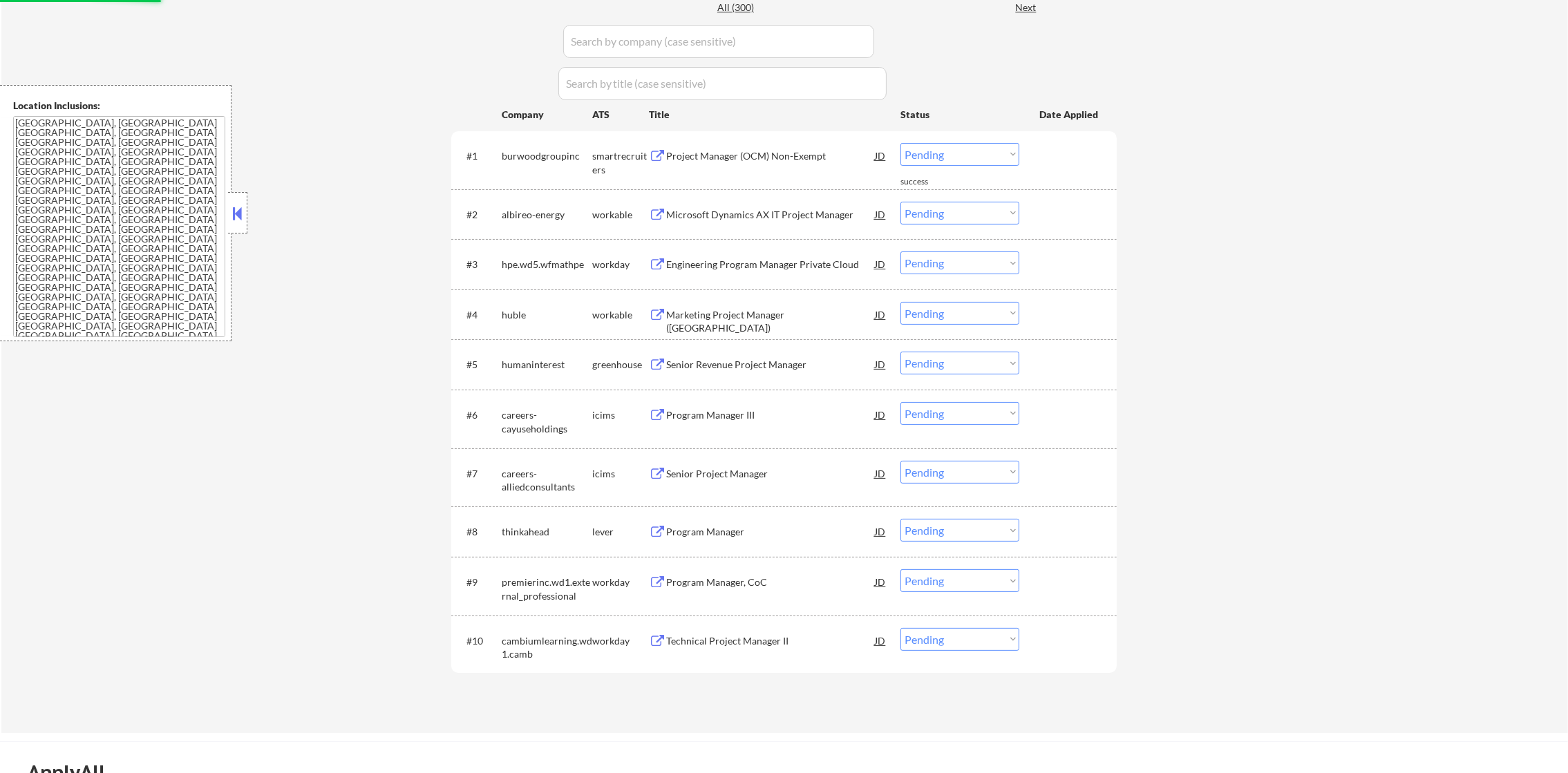
scroll to position [432, 0]
click at [770, 166] on div "#1 burwoodgroupinc smartrecruiters Project Manager (OCM) Non-Exempt JD Choose a…" at bounding box center [781, 159] width 652 height 46
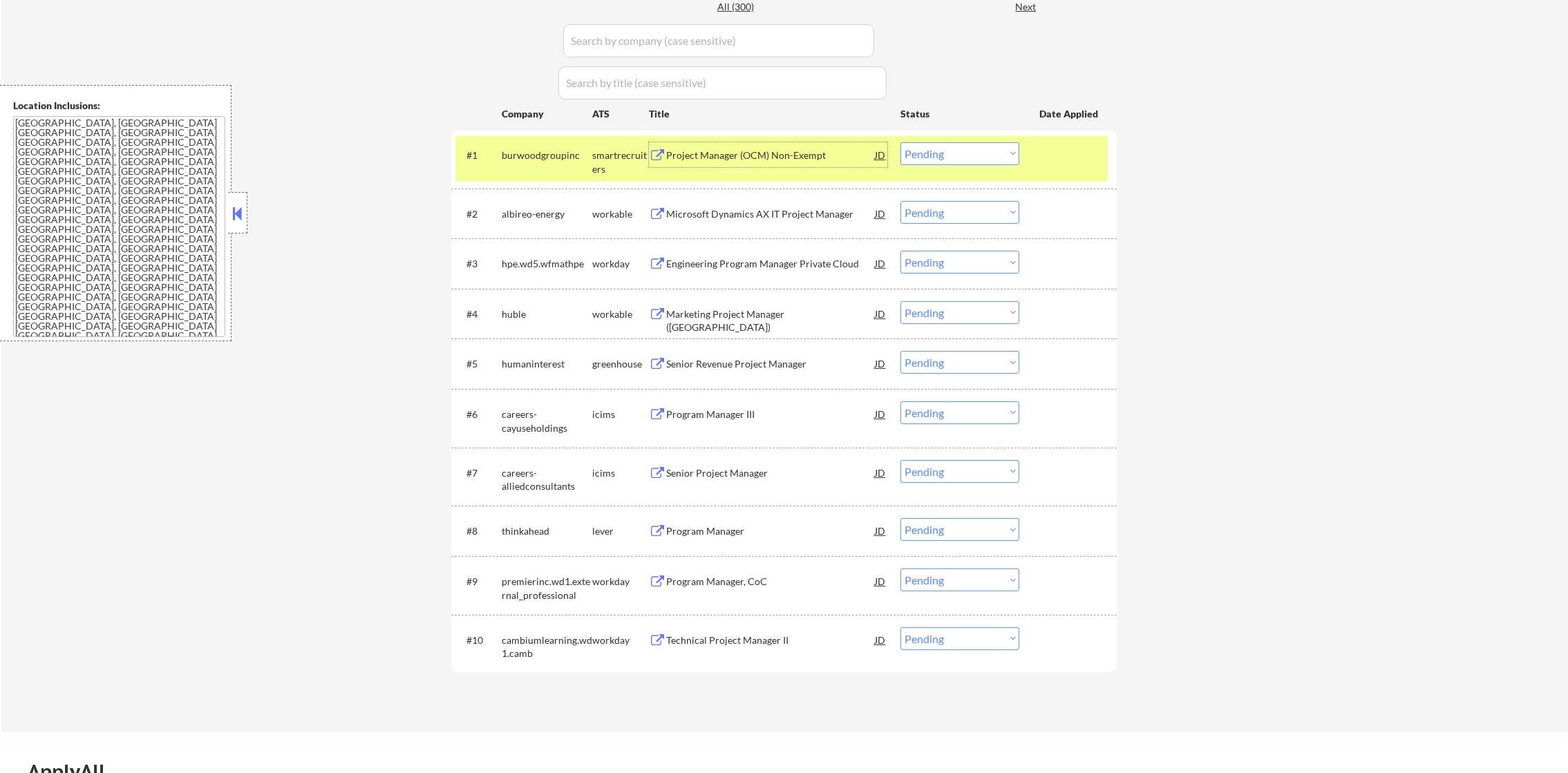
click at [777, 145] on div "Project Manager (OCM) Non-Exempt" at bounding box center [770, 155] width 209 height 25
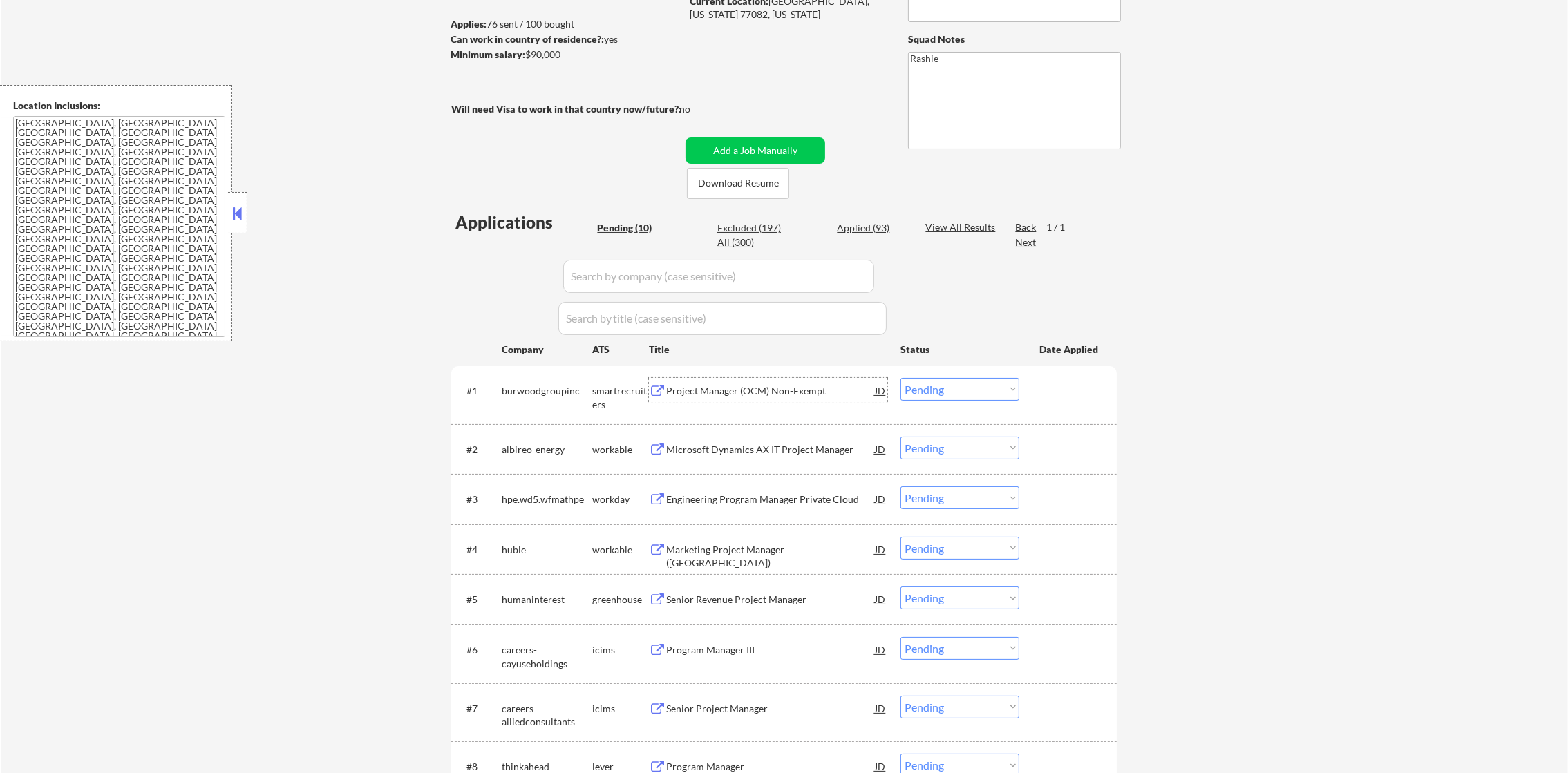
scroll to position [191, 0]
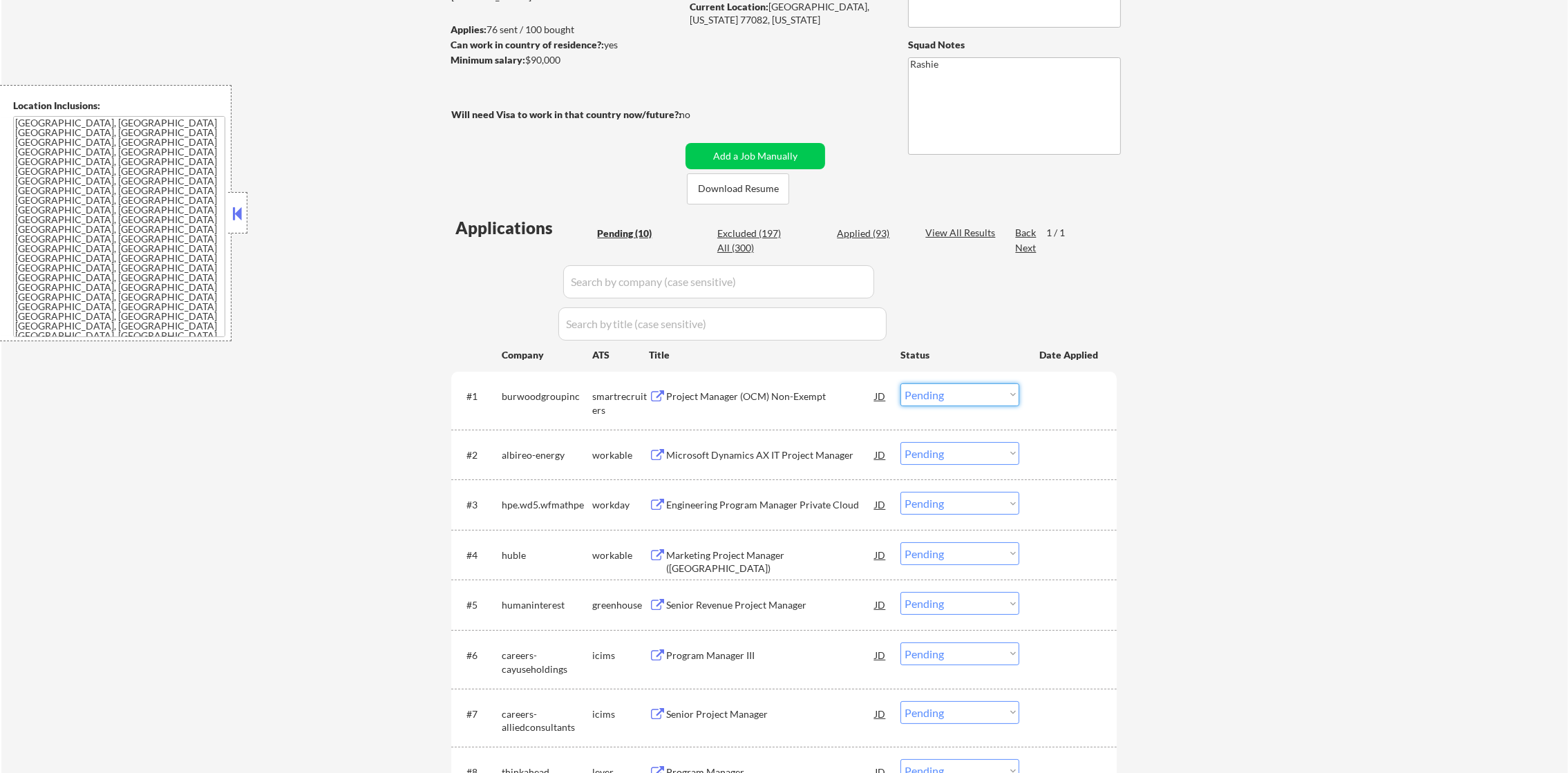
click at [951, 384] on select "Choose an option... Pending Applied Excluded (Questions) Excluded (Expired) Exc…" at bounding box center [959, 394] width 119 height 23
click at [900, 383] on select "Choose an option... Pending Applied Excluded (Questions) Excluded (Expired) Exc…" at bounding box center [959, 394] width 119 height 23
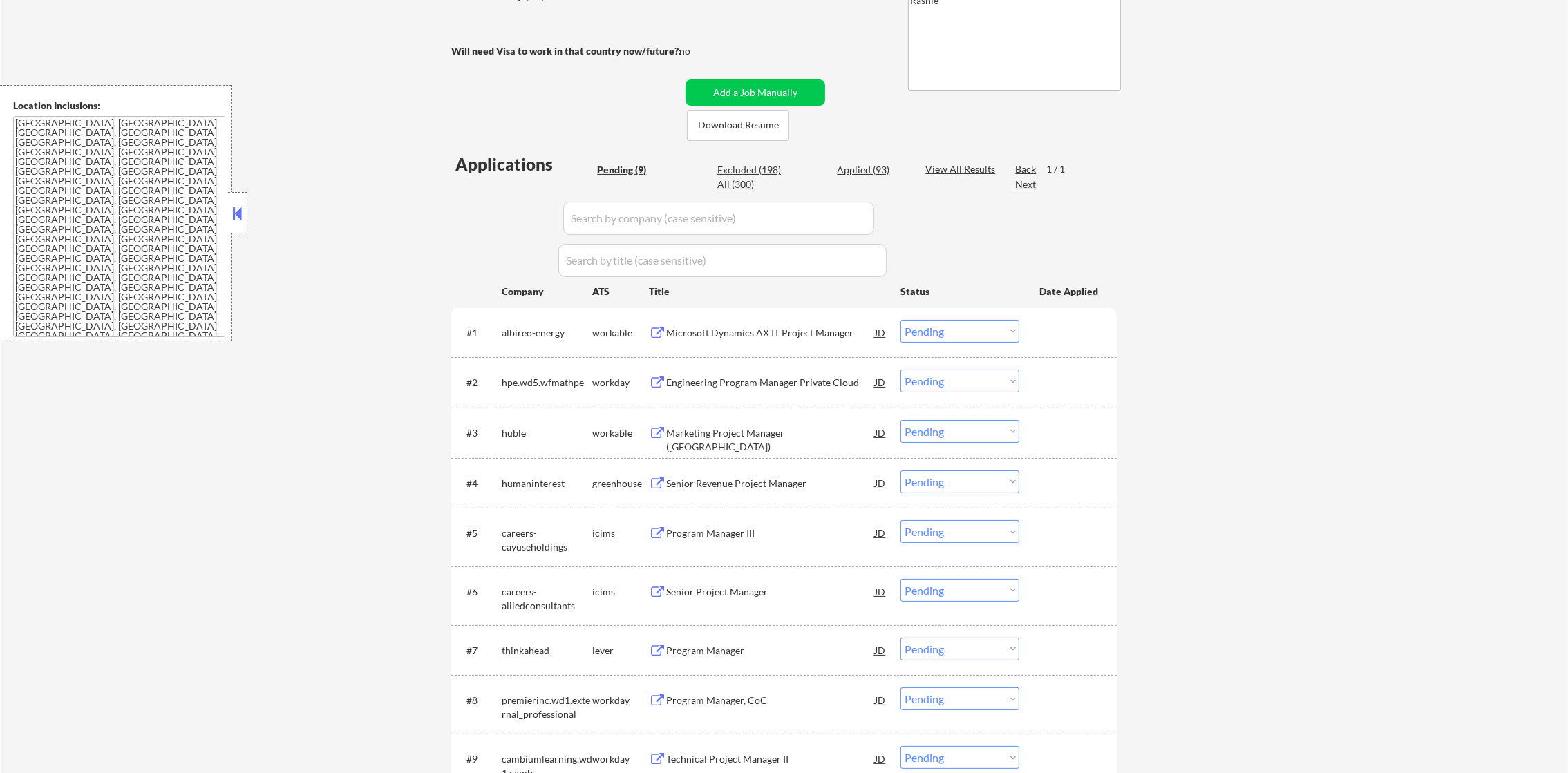
scroll to position [259, 0]
click at [777, 341] on div "#1 albireo-energy workable Microsoft Dynamics AX IT Project Manager JD Choose a…" at bounding box center [781, 327] width 652 height 37
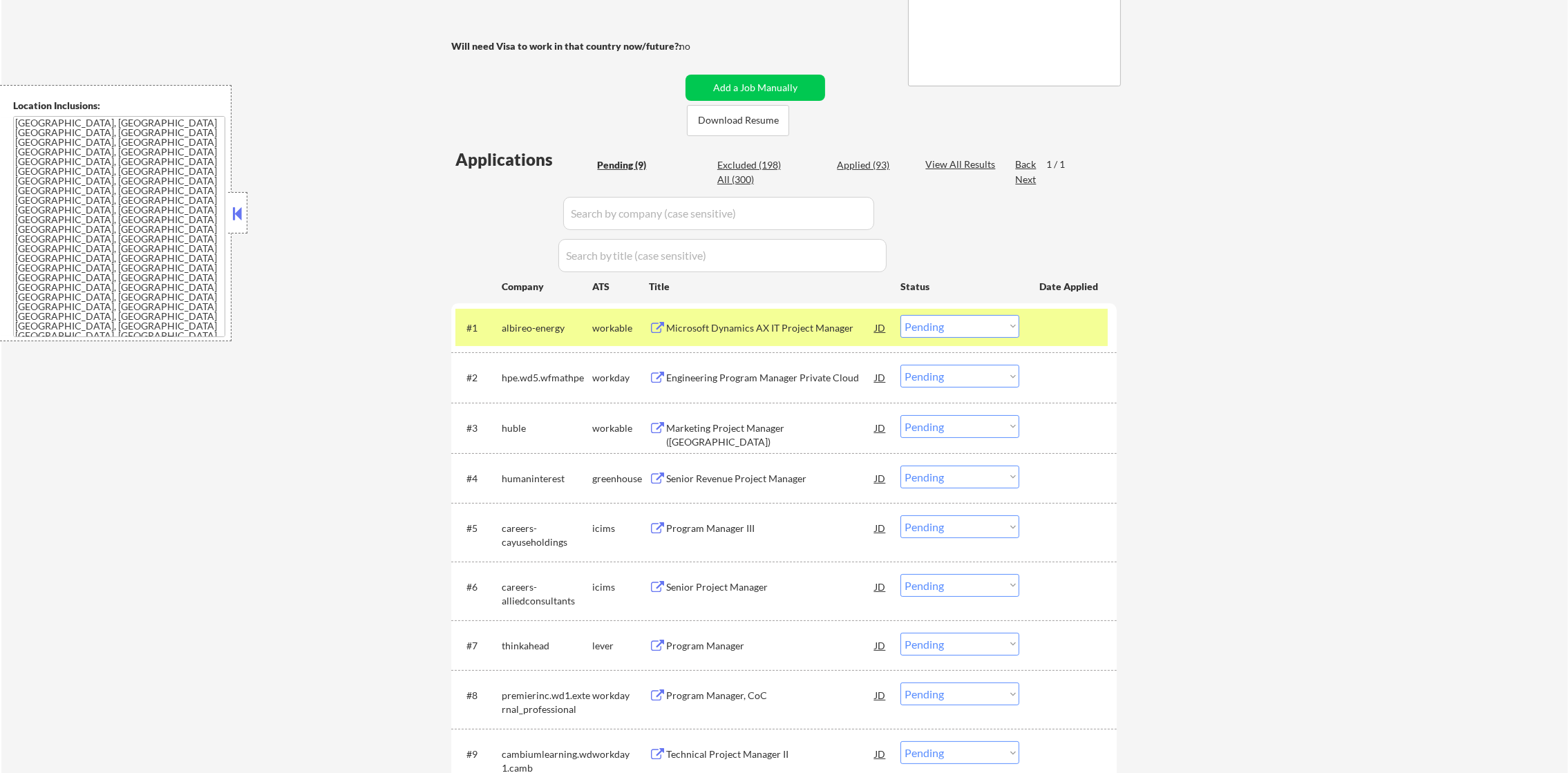
click at [789, 322] on div "Microsoft Dynamics AX IT Project Manager" at bounding box center [770, 328] width 209 height 14
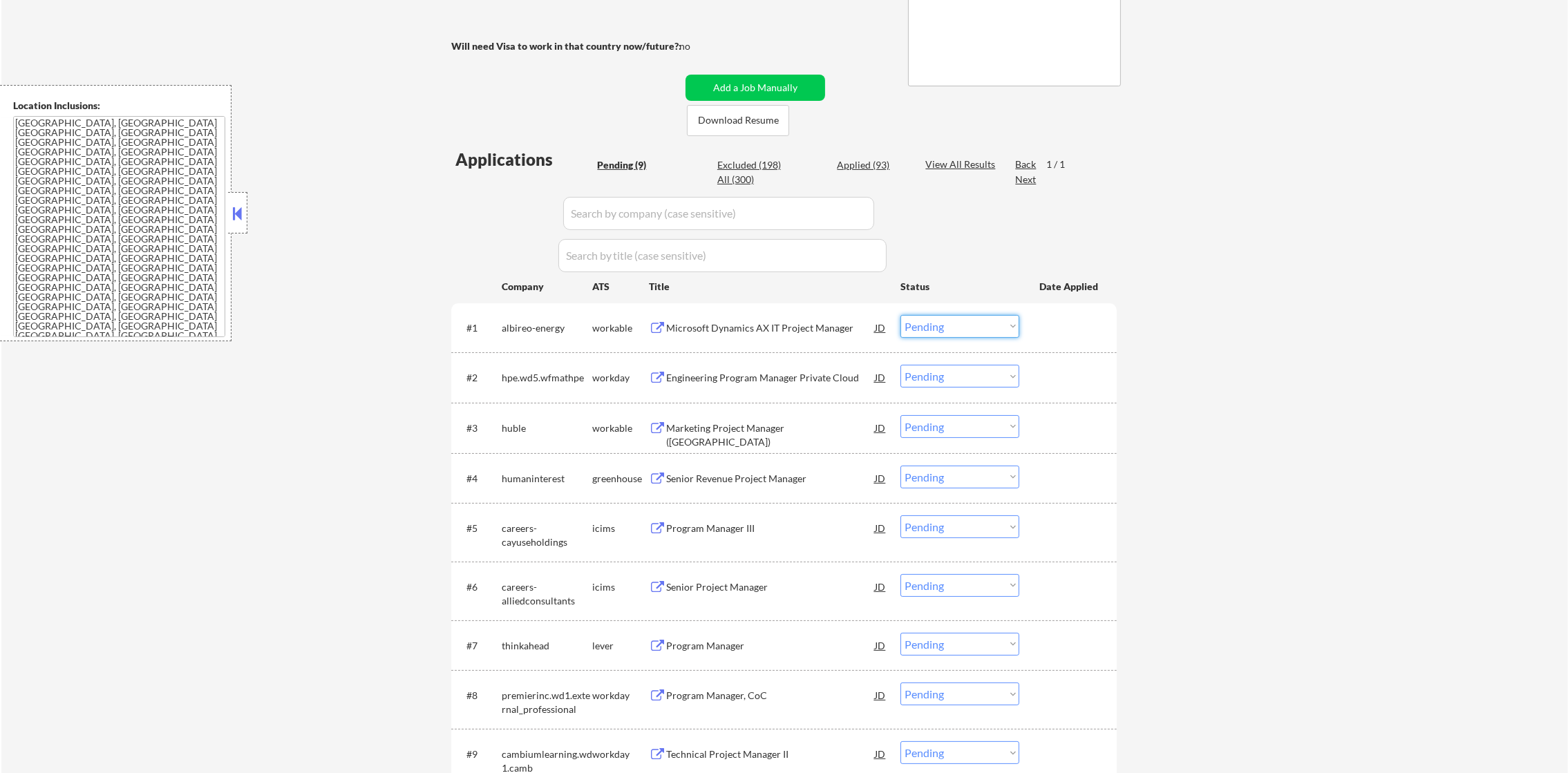
click at [954, 332] on select "Choose an option... Pending Applied Excluded (Questions) Excluded (Expired) Exc…" at bounding box center [959, 326] width 119 height 23
click at [900, 315] on select "Choose an option... Pending Applied Excluded (Questions) Excluded (Expired) Exc…" at bounding box center [959, 326] width 119 height 23
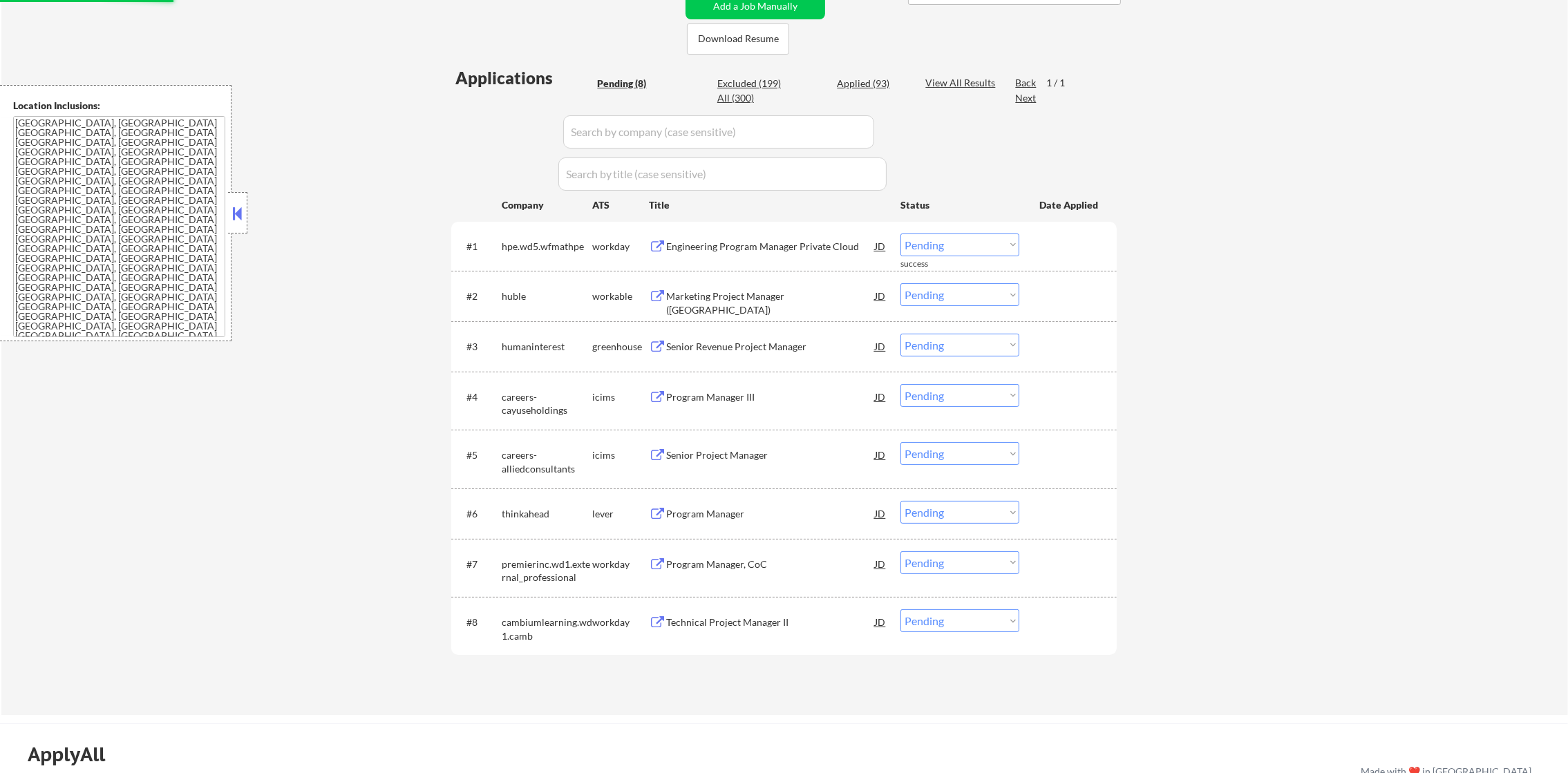
scroll to position [362, 0]
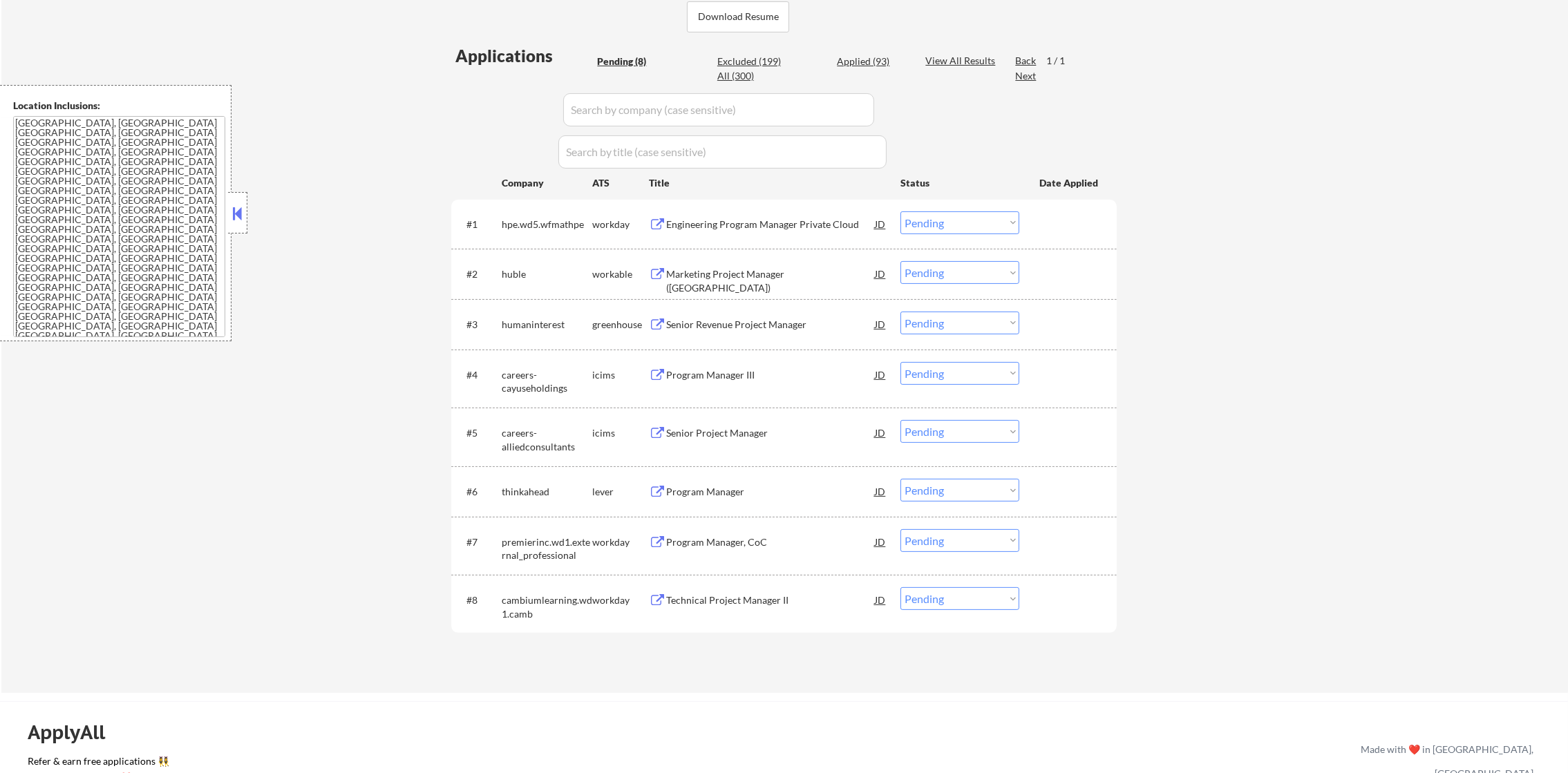
click at [777, 228] on div "Engineering Program Manager Private Cloud" at bounding box center [770, 225] width 209 height 14
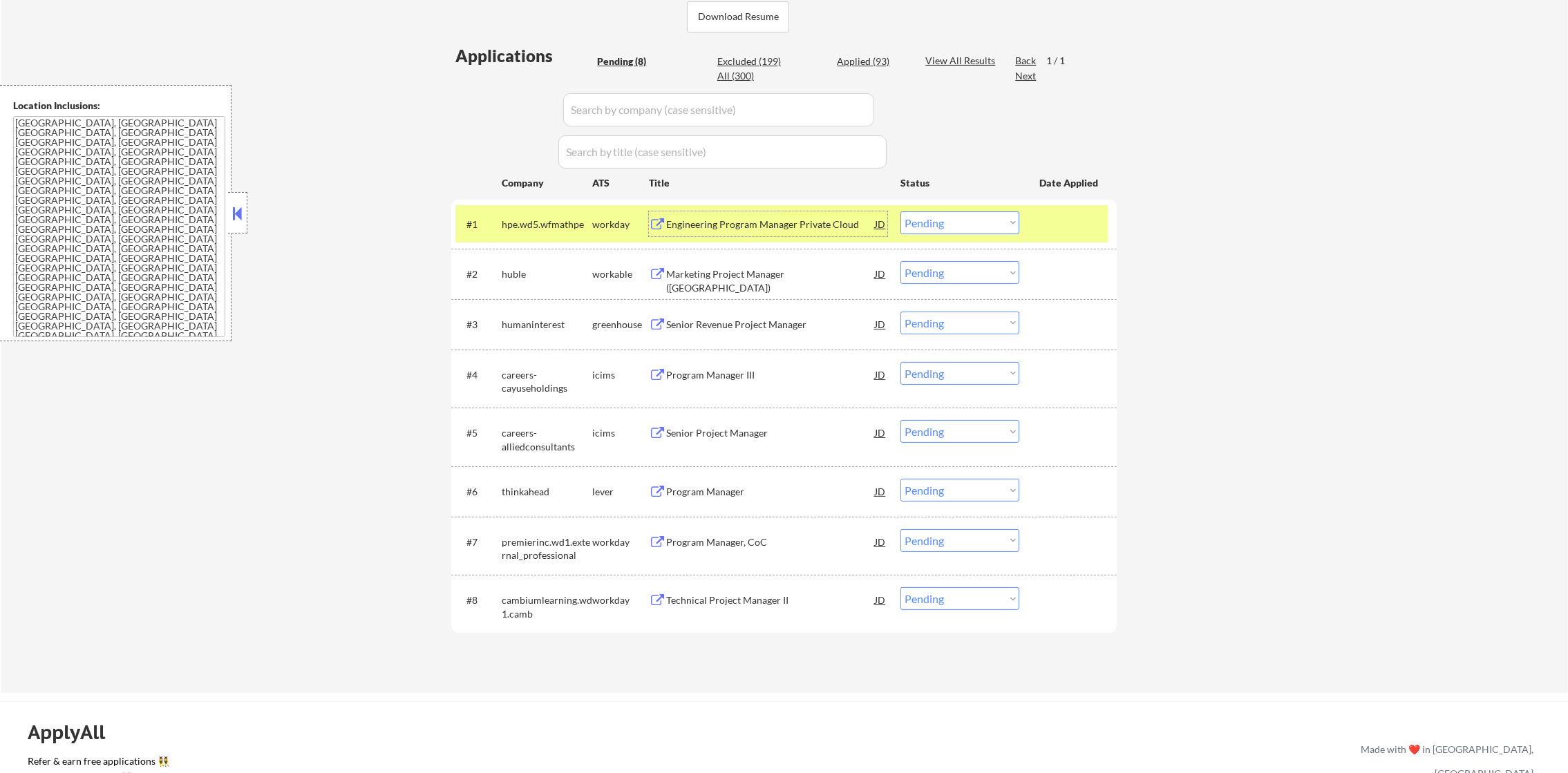
click at [965, 233] on select "Choose an option... Pending Applied Excluded (Questions) Excluded (Expired) Exc…" at bounding box center [959, 222] width 119 height 23
click at [900, 212] on select "Choose an option... Pending Applied Excluded (Questions) Excluded (Expired) Exc…" at bounding box center [959, 222] width 119 height 23
click at [526, 229] on div "hpe.wd5.wfmathpe" at bounding box center [547, 225] width 90 height 14
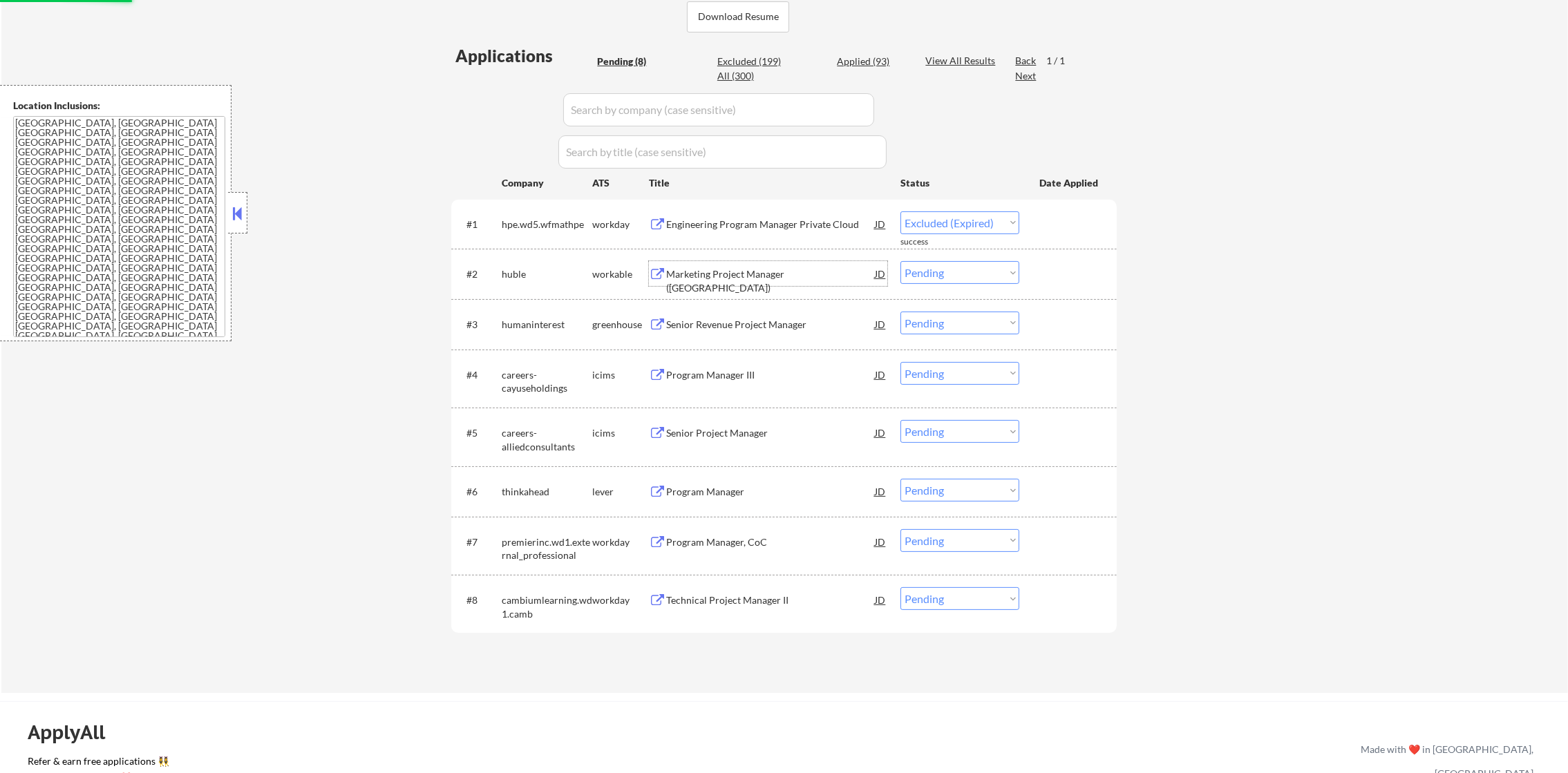
click at [740, 283] on div "Marketing Project Manager (USA)" at bounding box center [770, 274] width 209 height 25
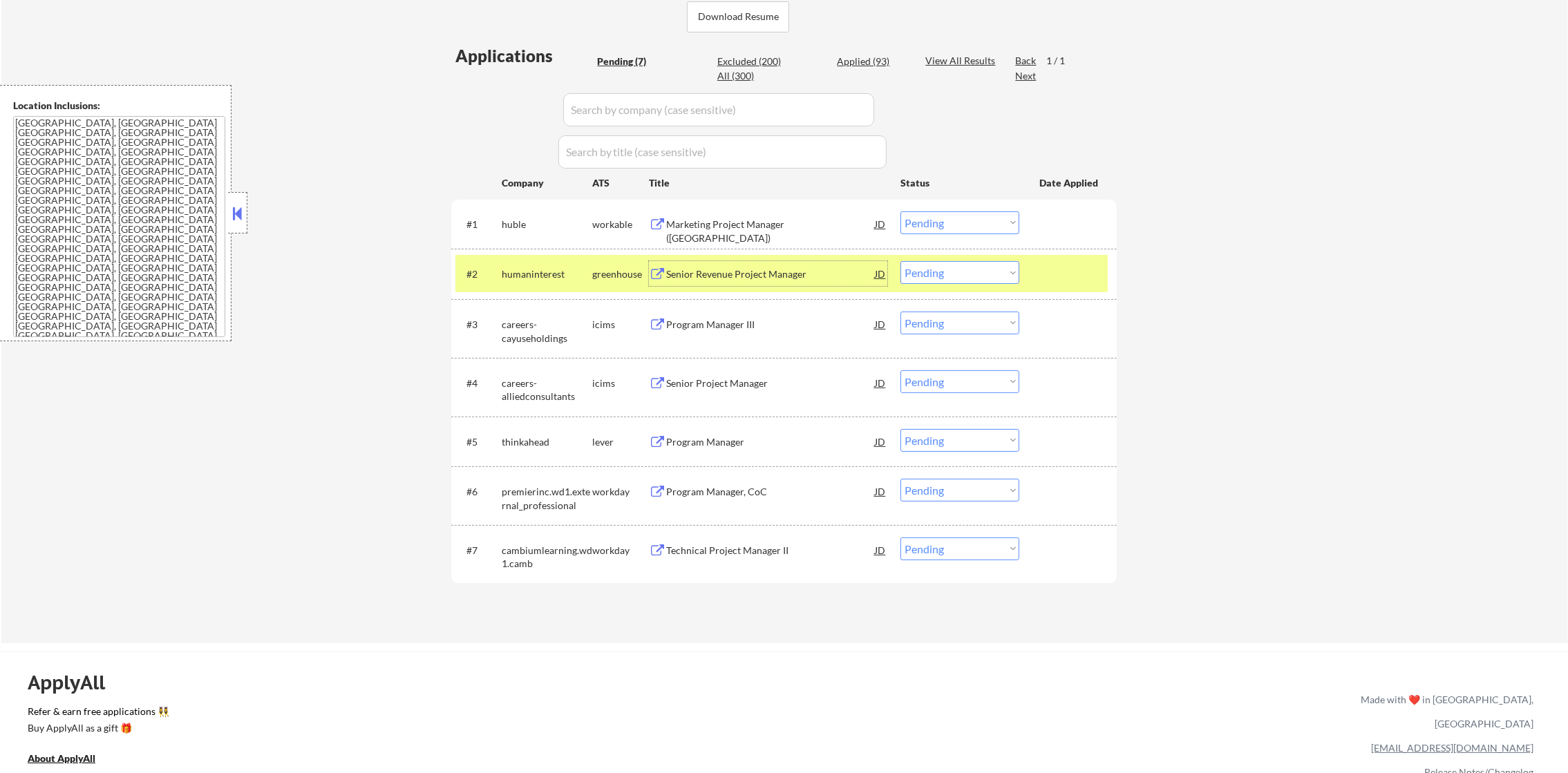
click at [949, 221] on select "Choose an option... Pending Applied Excluded (Questions) Excluded (Expired) Exc…" at bounding box center [959, 222] width 119 height 23
click at [900, 212] on select "Choose an option... Pending Applied Excluded (Questions) Excluded (Expired) Exc…" at bounding box center [959, 222] width 119 height 23
click at [538, 264] on div "humaninterest" at bounding box center [547, 274] width 90 height 25
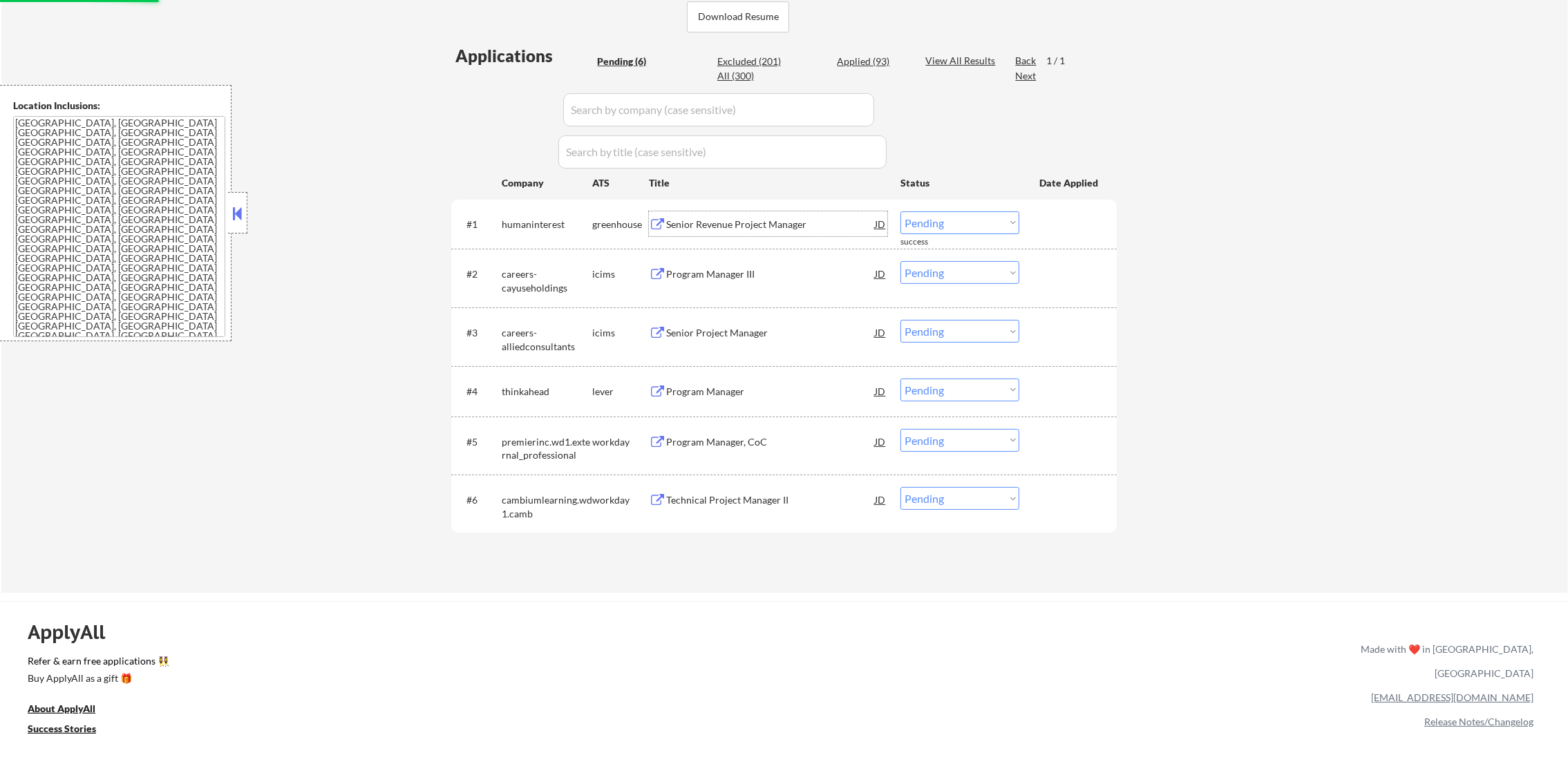
click at [756, 223] on div "Senior Revenue Project Manager" at bounding box center [770, 225] width 209 height 14
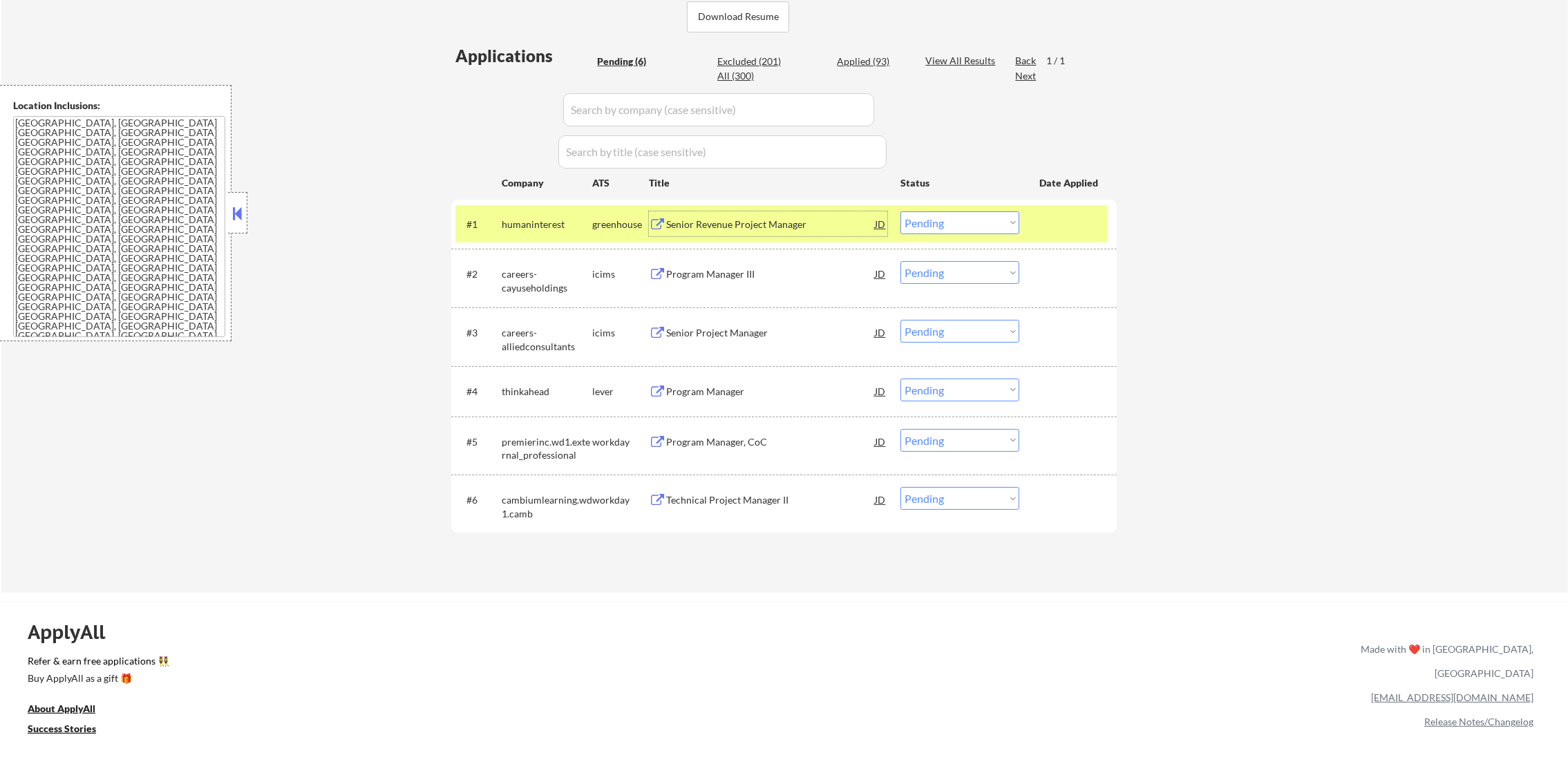
click at [955, 208] on div "#1 humaninterest greenhouse Senior Revenue Project Manager JD Choose an option.…" at bounding box center [781, 224] width 652 height 37
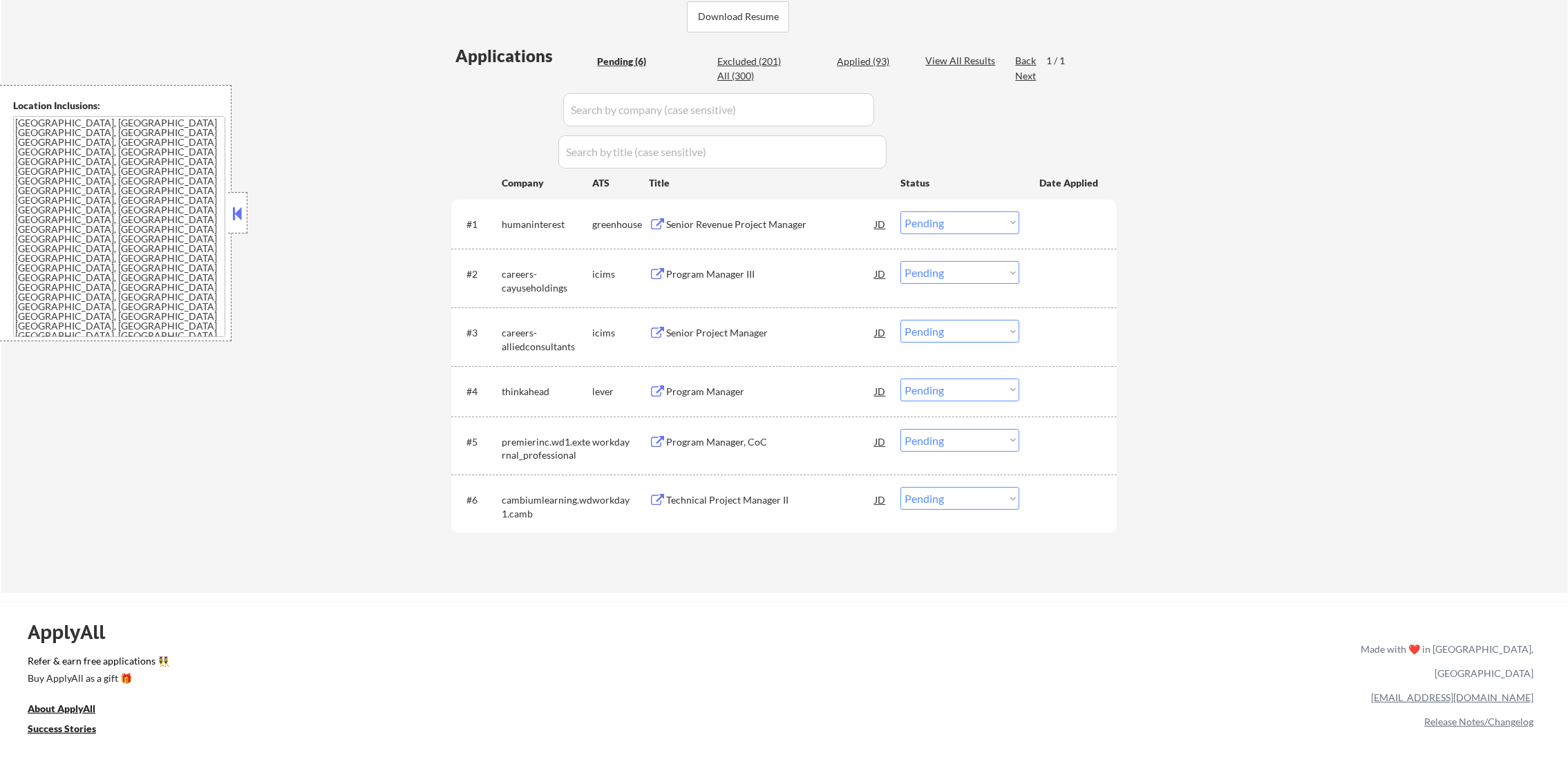
click at [946, 226] on select "Choose an option... Pending Applied Excluded (Questions) Excluded (Expired) Exc…" at bounding box center [959, 222] width 119 height 23
click at [900, 212] on select "Choose an option... Pending Applied Excluded (Questions) Excluded (Expired) Exc…" at bounding box center [959, 222] width 119 height 23
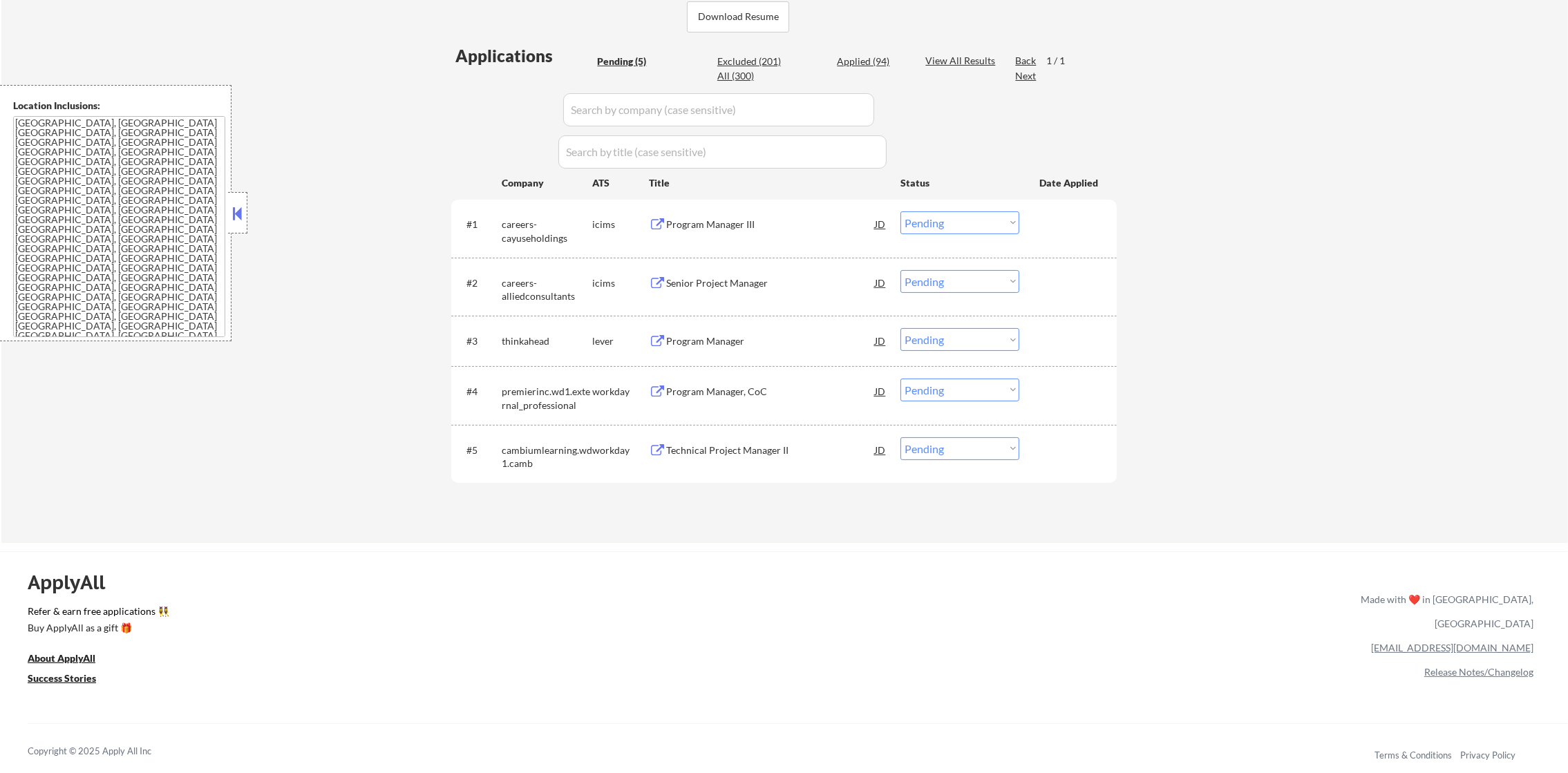
click at [736, 229] on div "Program Manager III" at bounding box center [770, 225] width 209 height 14
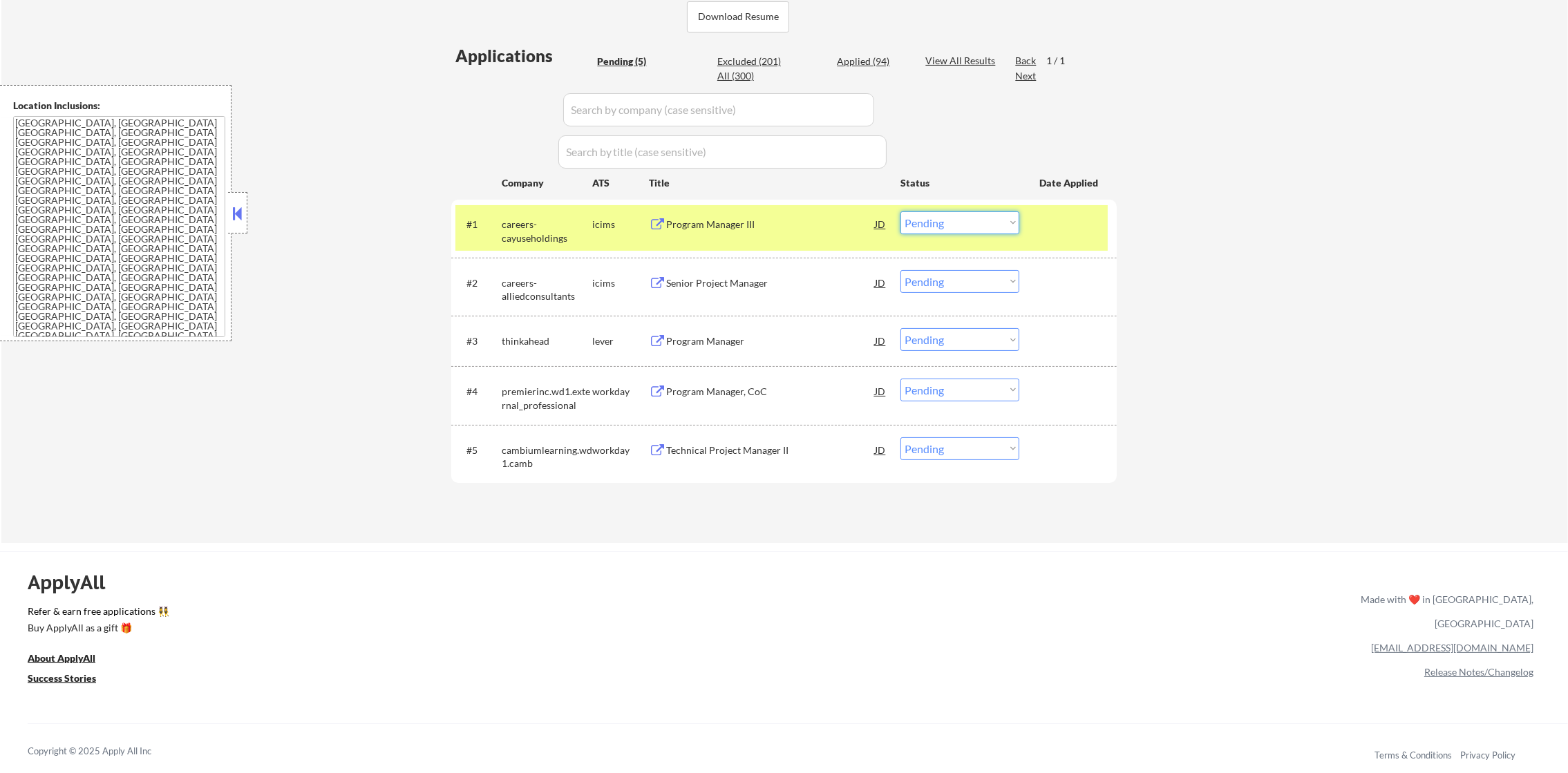
click at [924, 214] on select "Choose an option... Pending Applied Excluded (Questions) Excluded (Expired) Exc…" at bounding box center [959, 222] width 119 height 23
click at [900, 212] on select "Choose an option... Pending Applied Excluded (Questions) Excluded (Expired) Exc…" at bounding box center [959, 222] width 119 height 23
click at [515, 235] on div "careers-cayuseholdings" at bounding box center [547, 231] width 90 height 27
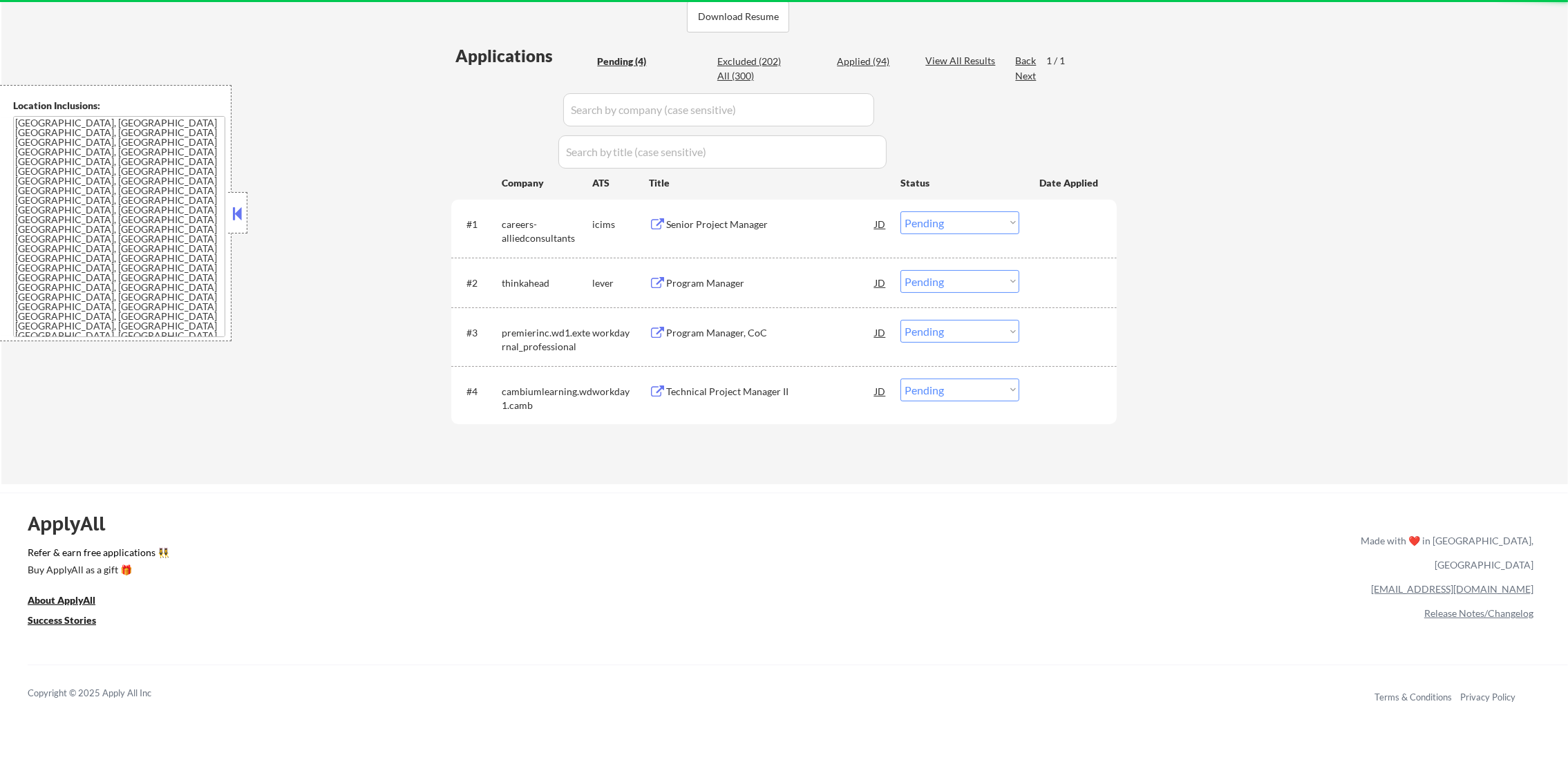
click at [762, 229] on div "Senior Project Manager" at bounding box center [770, 225] width 209 height 14
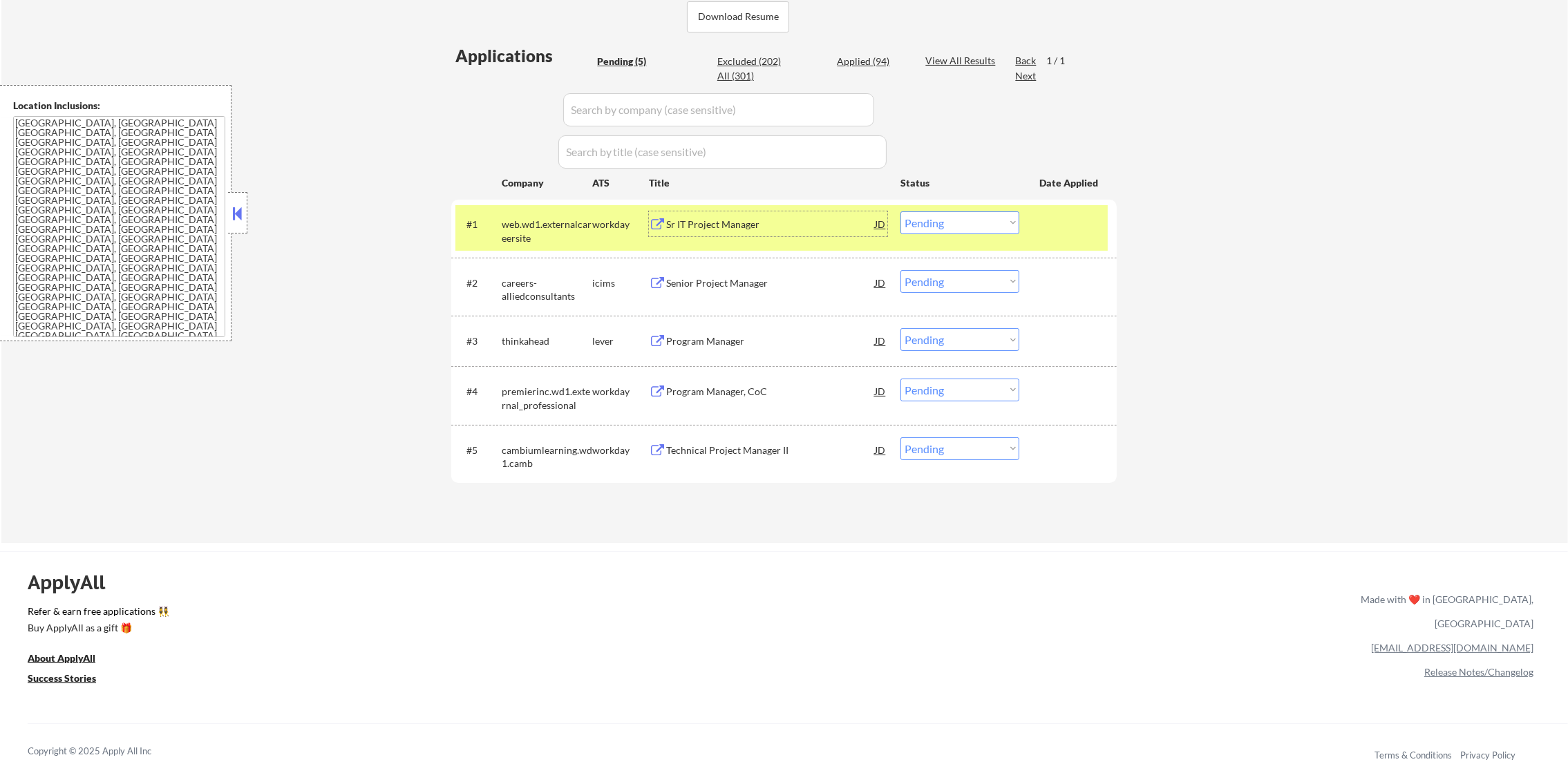
click at [966, 219] on select "Choose an option... Pending Applied Excluded (Questions) Excluded (Expired) Exc…" at bounding box center [959, 222] width 119 height 23
click at [900, 212] on select "Choose an option... Pending Applied Excluded (Questions) Excluded (Expired) Exc…" at bounding box center [959, 222] width 119 height 23
click at [539, 226] on div "web.wd1.externalcareersite" at bounding box center [547, 231] width 90 height 27
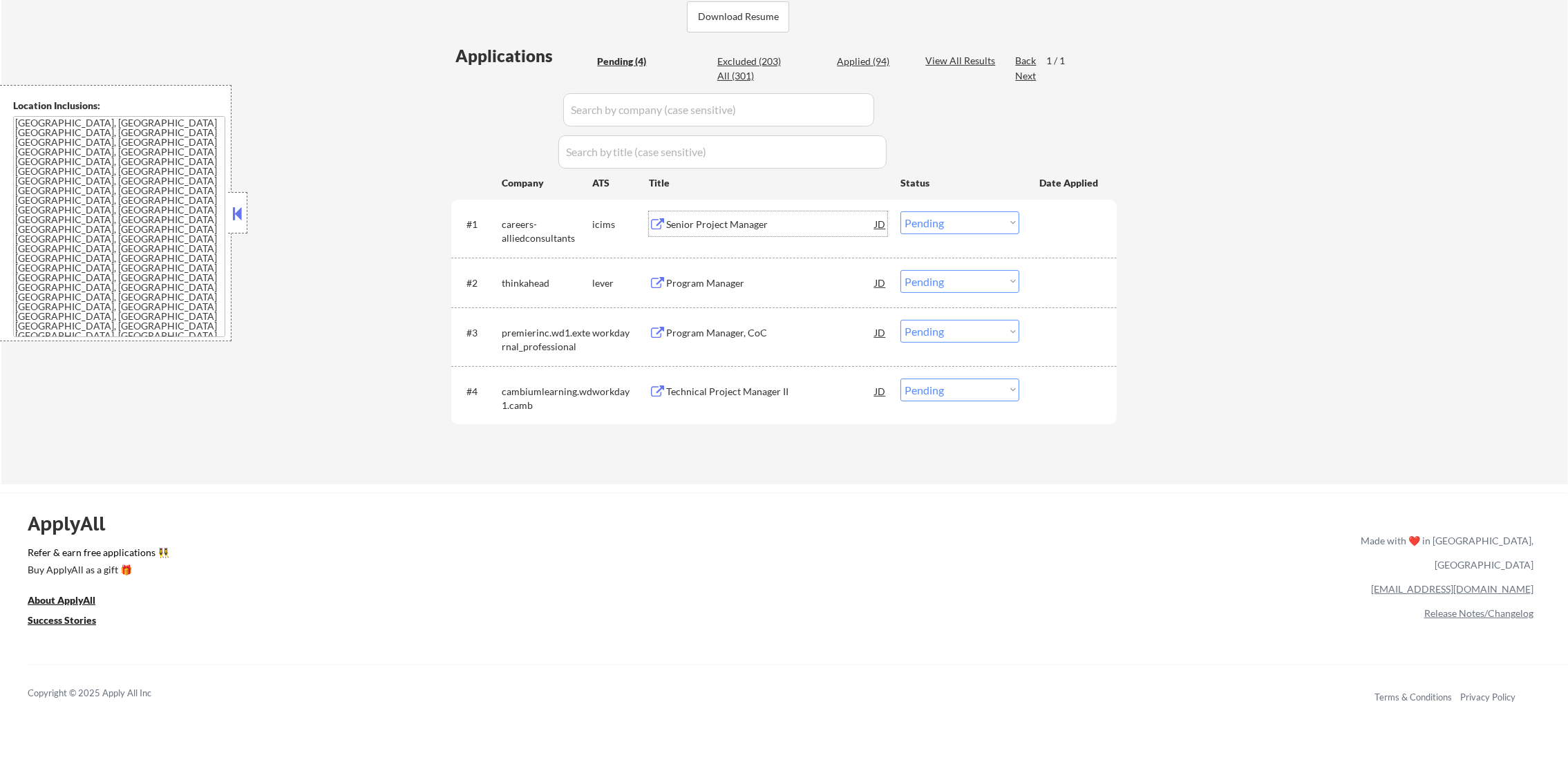
click at [717, 231] on div "Senior Project Manager" at bounding box center [770, 224] width 209 height 25
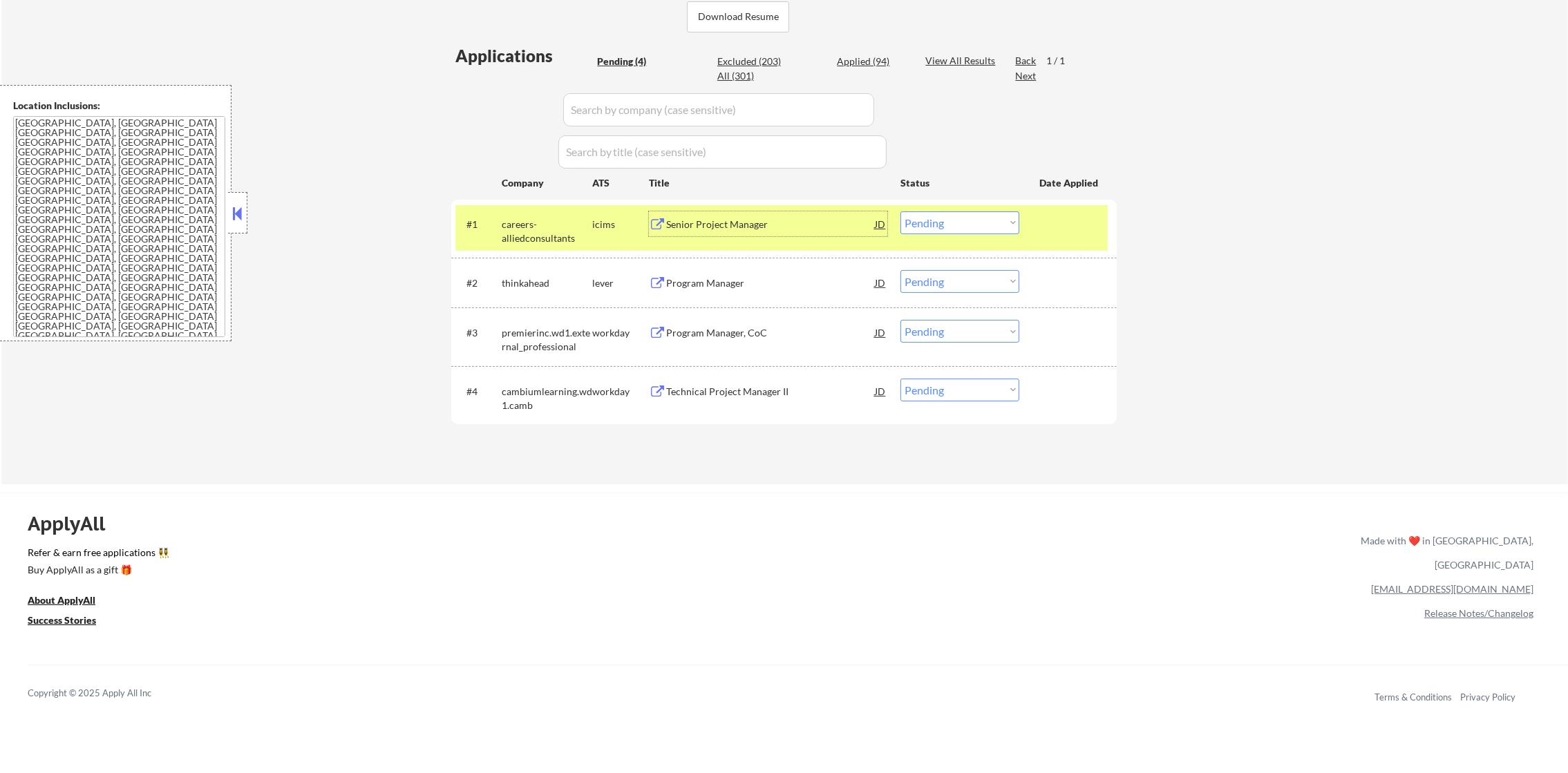
click at [959, 212] on select "Choose an option... Pending Applied Excluded (Questions) Excluded (Expired) Exc…" at bounding box center [959, 222] width 119 height 23
click at [900, 212] on select "Choose an option... Pending Applied Excluded (Questions) Excluded (Expired) Exc…" at bounding box center [959, 222] width 119 height 23
click at [536, 236] on div "careers-alliedconsultants" at bounding box center [547, 231] width 90 height 27
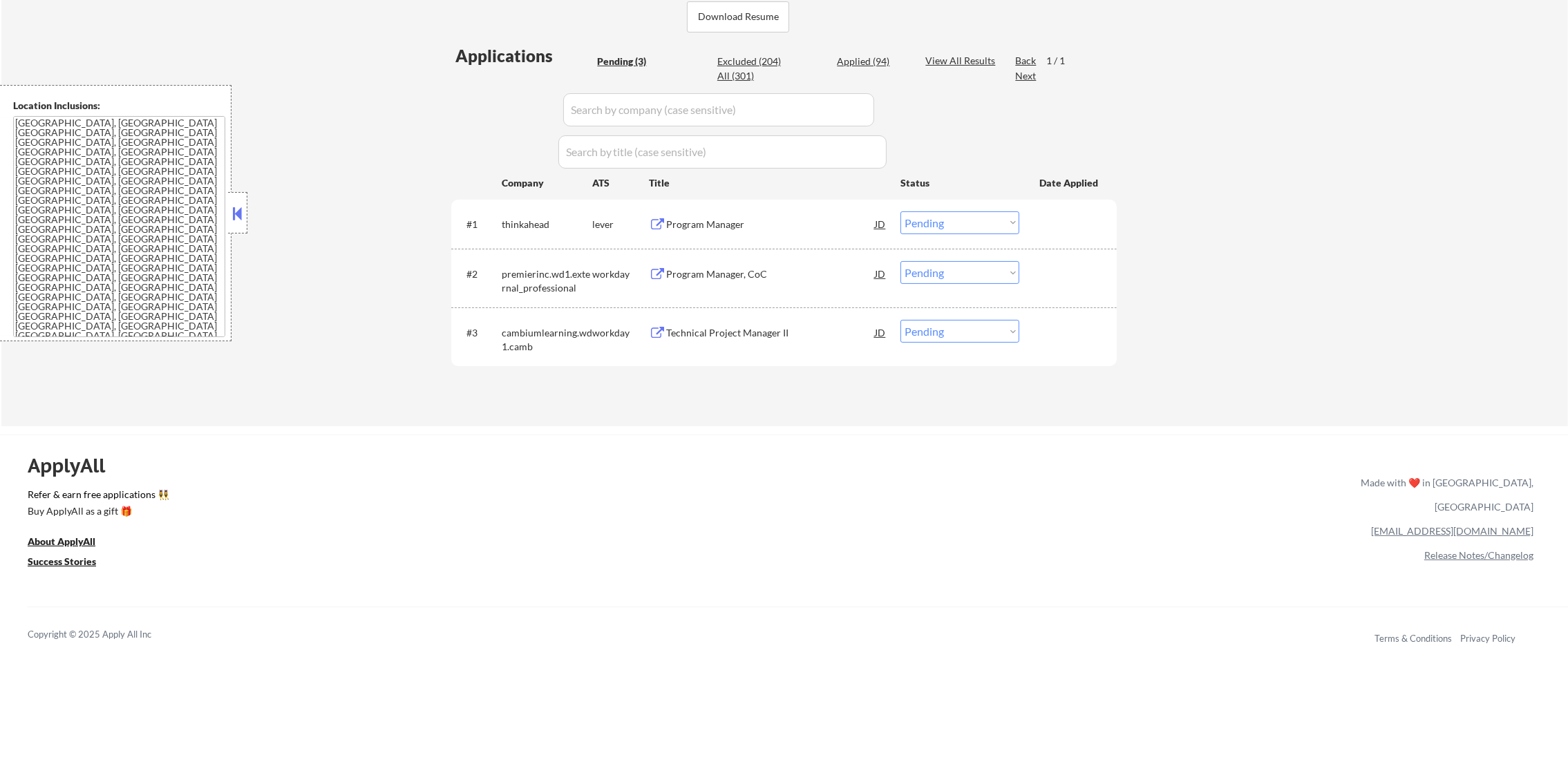
click at [707, 220] on div "Program Manager" at bounding box center [770, 225] width 209 height 14
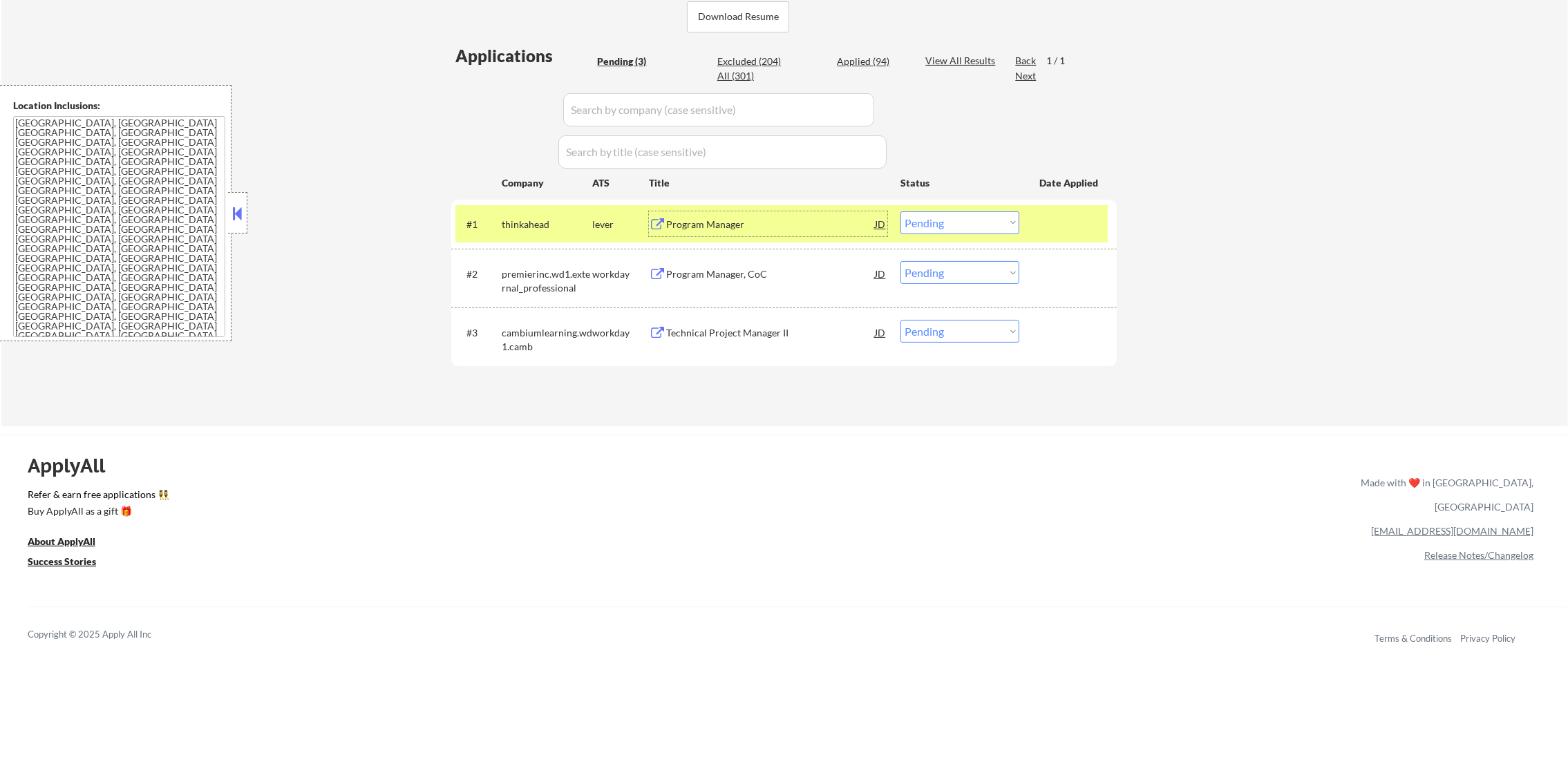
click at [934, 233] on select "Choose an option... Pending Applied Excluded (Questions) Excluded (Expired) Exc…" at bounding box center [959, 222] width 119 height 23
click at [900, 212] on select "Choose an option... Pending Applied Excluded (Questions) Excluded (Expired) Exc…" at bounding box center [959, 222] width 119 height 23
click at [488, 214] on div "#1 thinkahead lever Program Manager JD Choose an option... Pending Applied Excl…" at bounding box center [781, 224] width 652 height 37
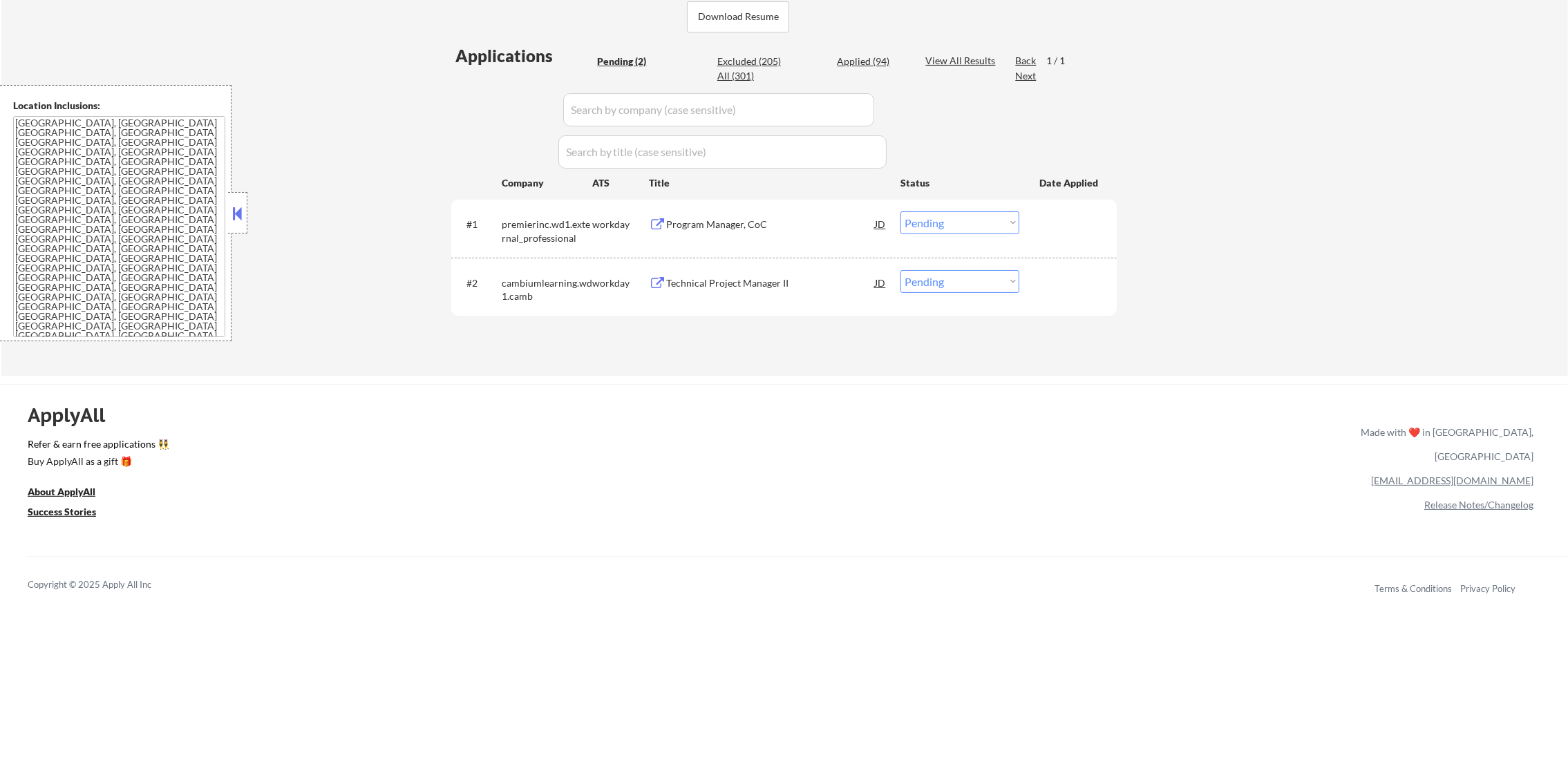
click at [788, 222] on div "Program Manager, CoC" at bounding box center [770, 225] width 209 height 14
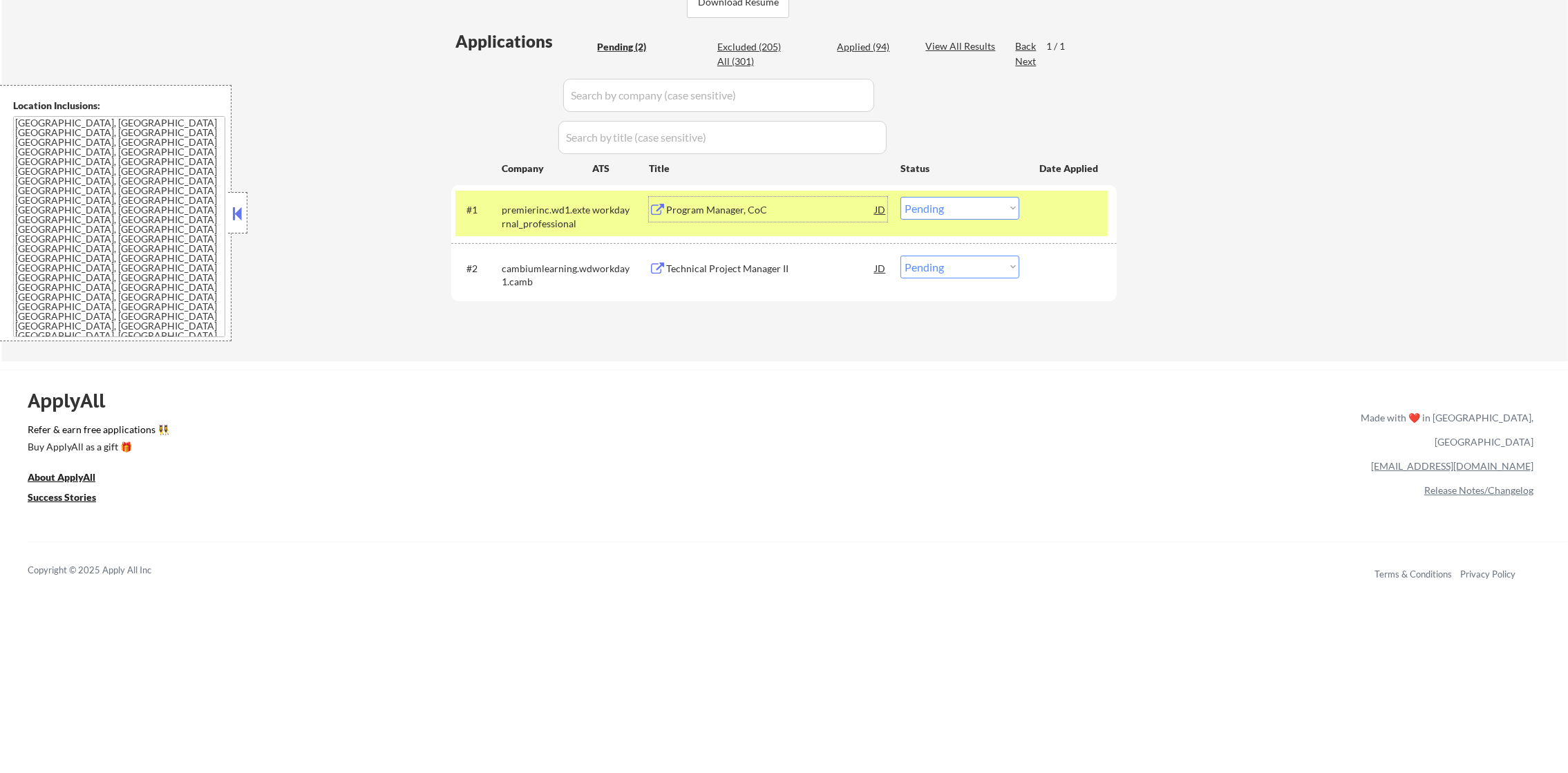
scroll to position [293, 0]
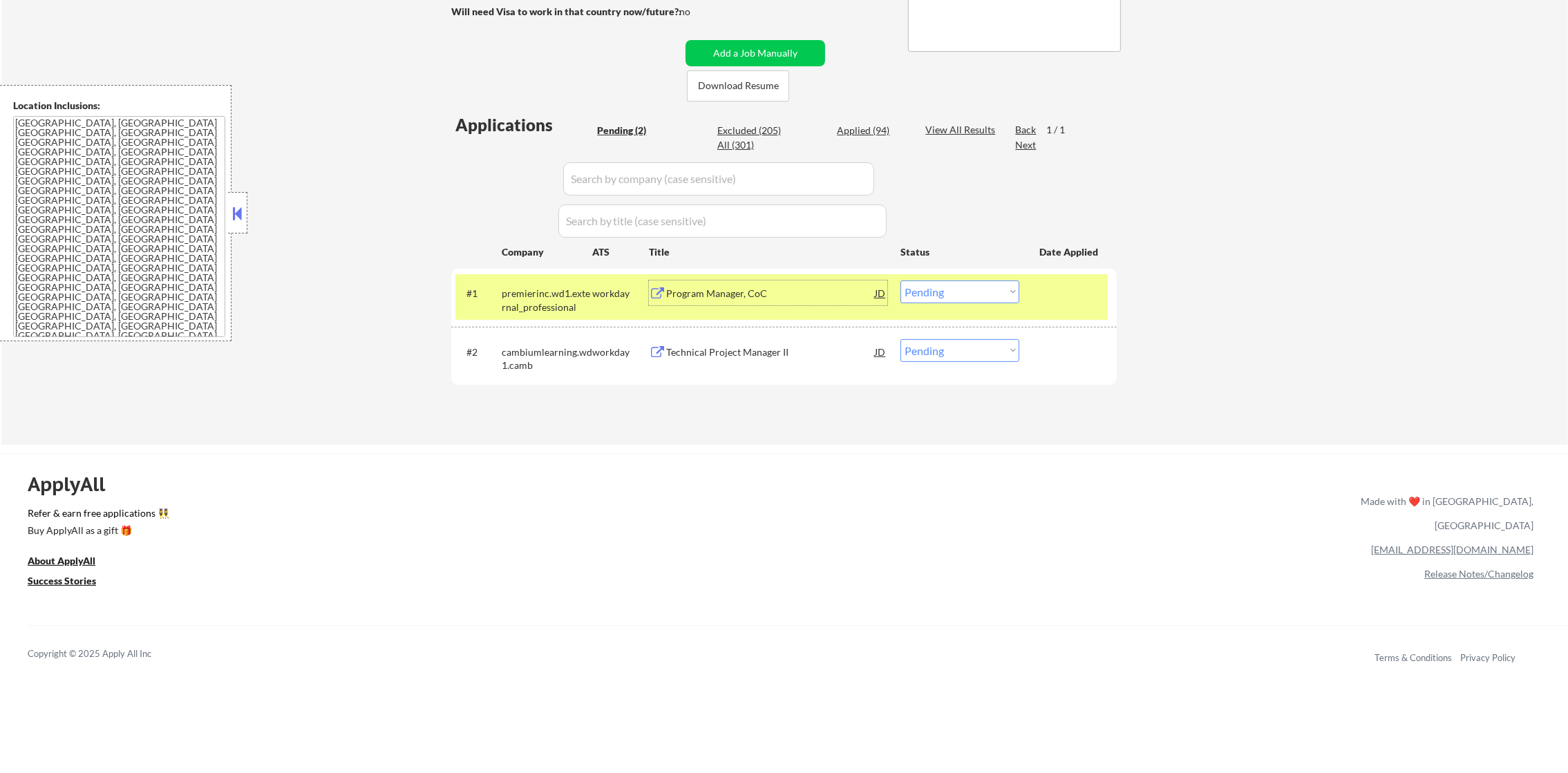
click at [922, 287] on select "Choose an option... Pending Applied Excluded (Questions) Excluded (Expired) Exc…" at bounding box center [959, 292] width 119 height 23
click at [900, 281] on select "Choose an option... Pending Applied Excluded (Questions) Excluded (Expired) Exc…" at bounding box center [959, 292] width 119 height 23
click at [483, 295] on div "#1" at bounding box center [478, 293] width 24 height 14
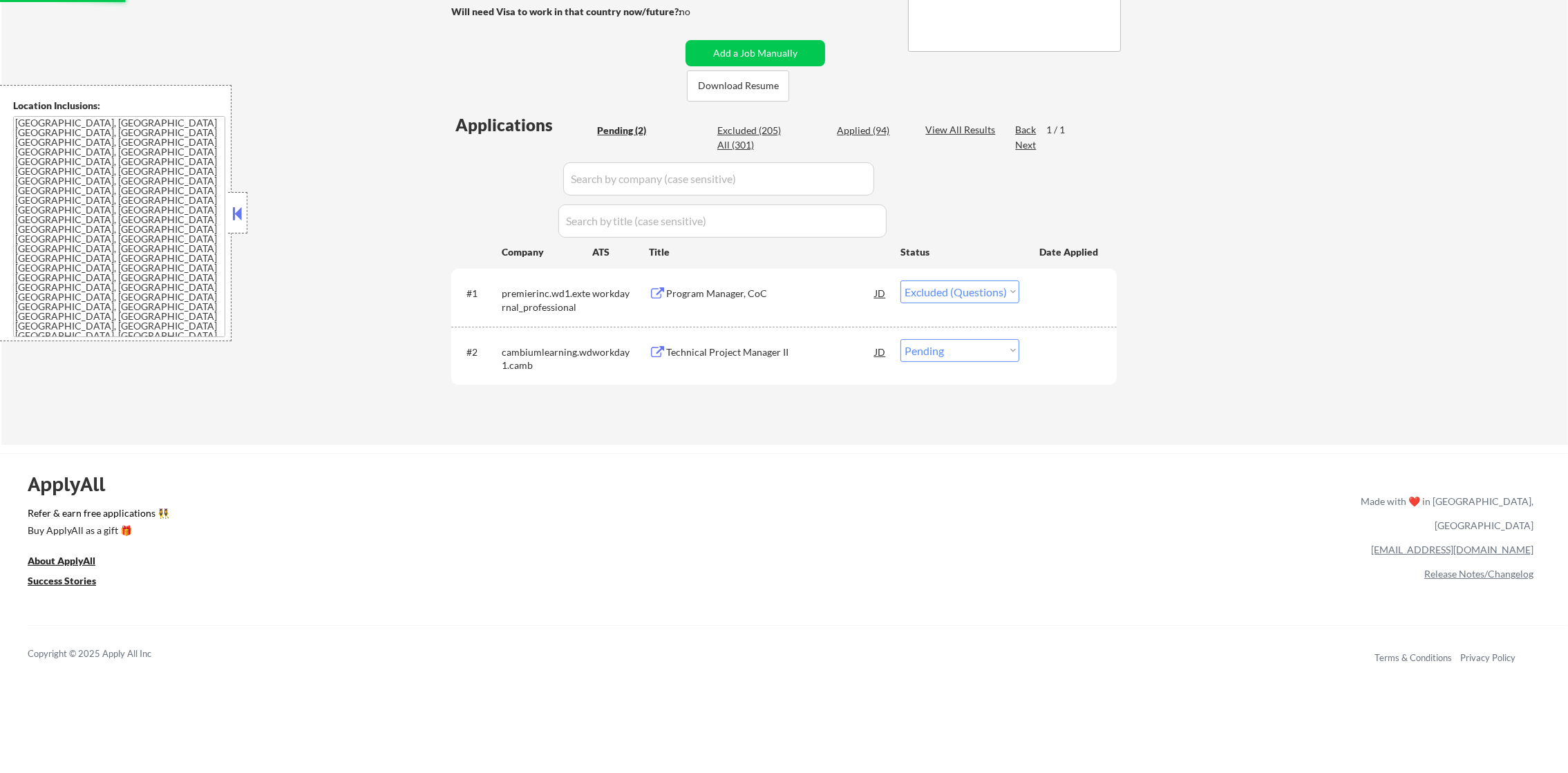
click at [795, 352] on div "Technical Project Manager II" at bounding box center [770, 352] width 209 height 14
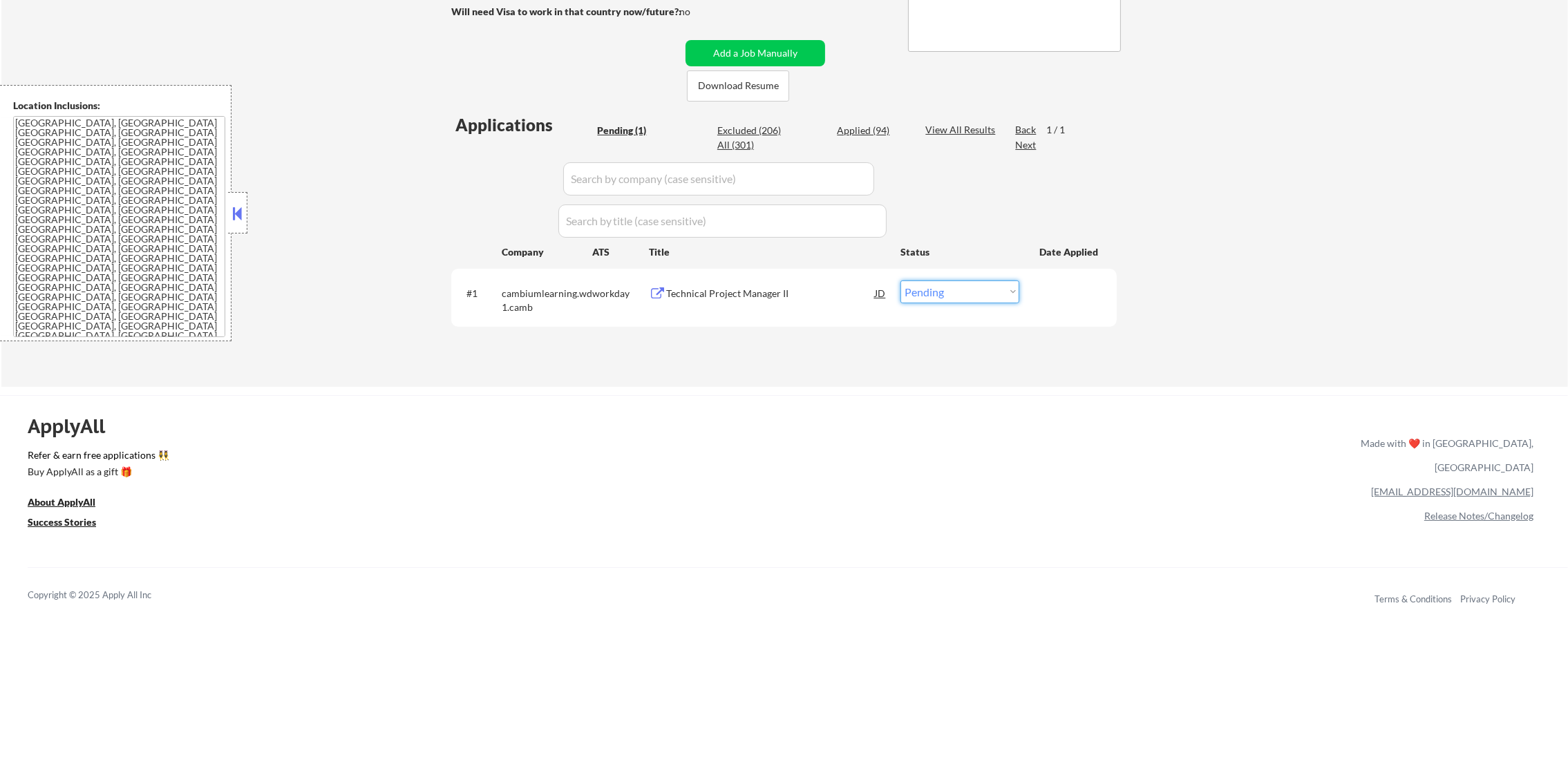
click at [946, 295] on select "Choose an option... Pending Applied Excluded (Questions) Excluded (Expired) Exc…" at bounding box center [959, 292] width 119 height 23
select select ""applied""
click at [900, 281] on select "Choose an option... Pending Applied Excluded (Questions) Excluded (Expired) Exc…" at bounding box center [959, 292] width 119 height 23
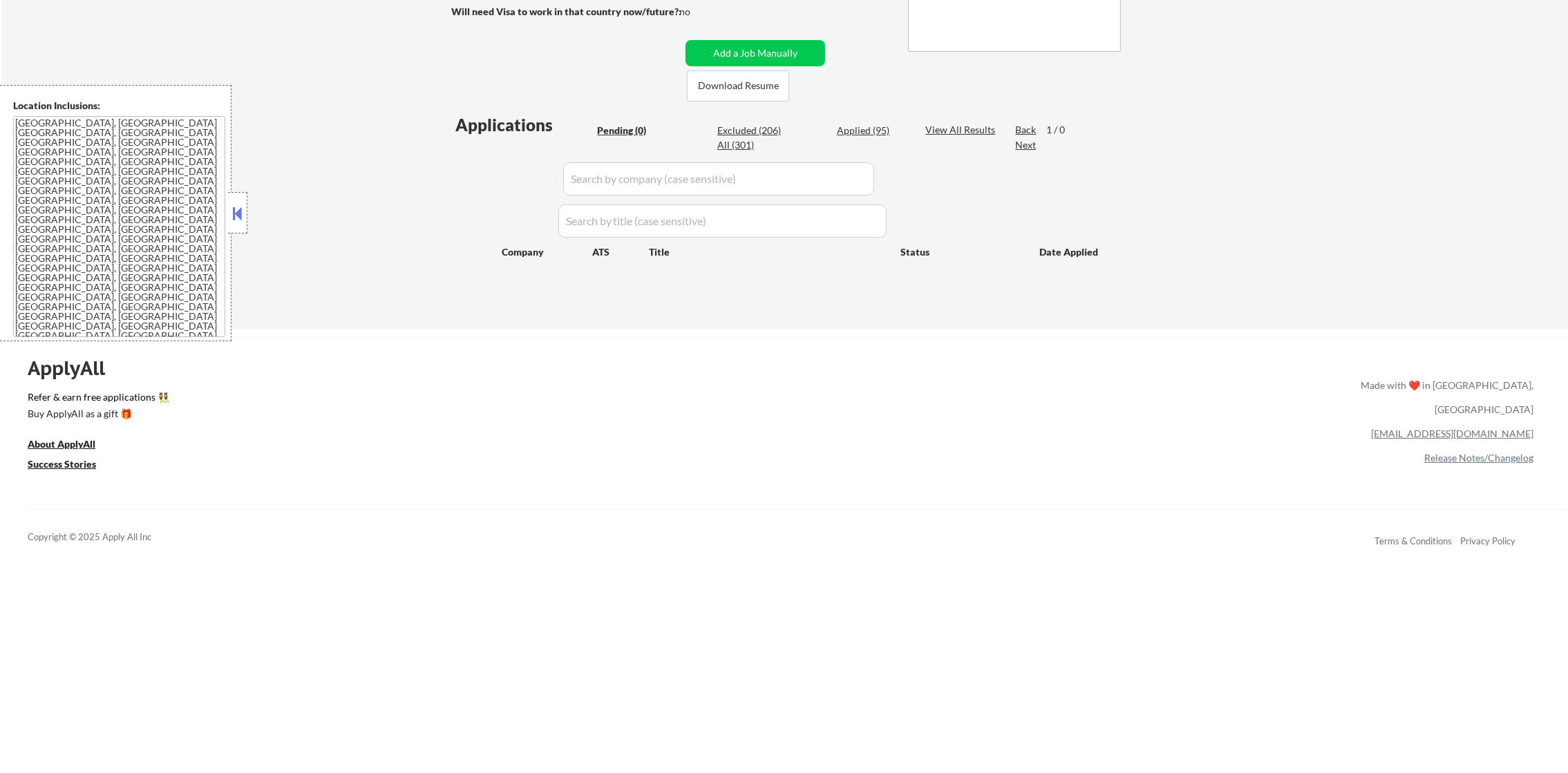
click at [879, 128] on div "Applied (95)" at bounding box center [871, 131] width 69 height 14
select select ""applied""
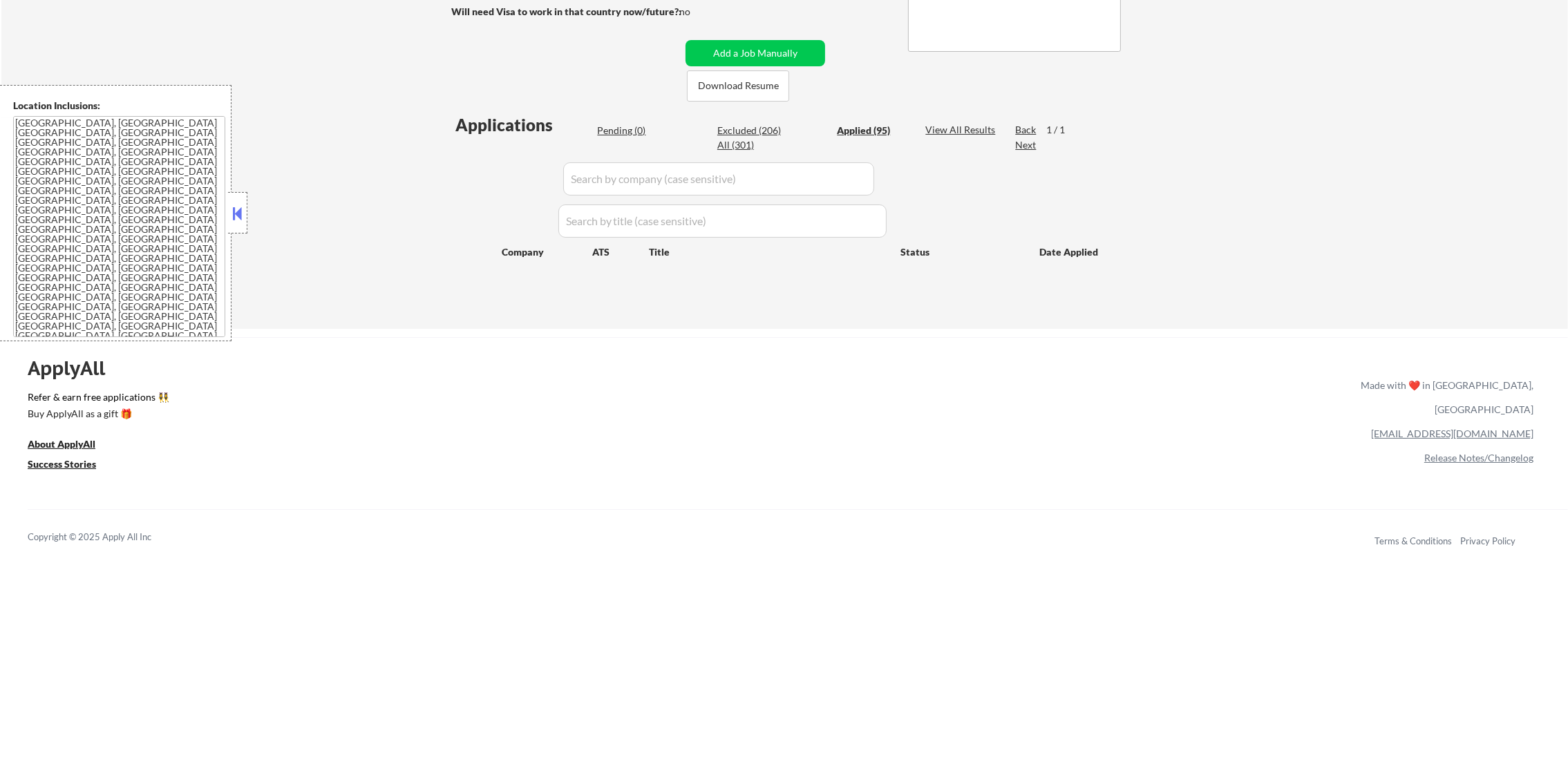
select select ""applied""
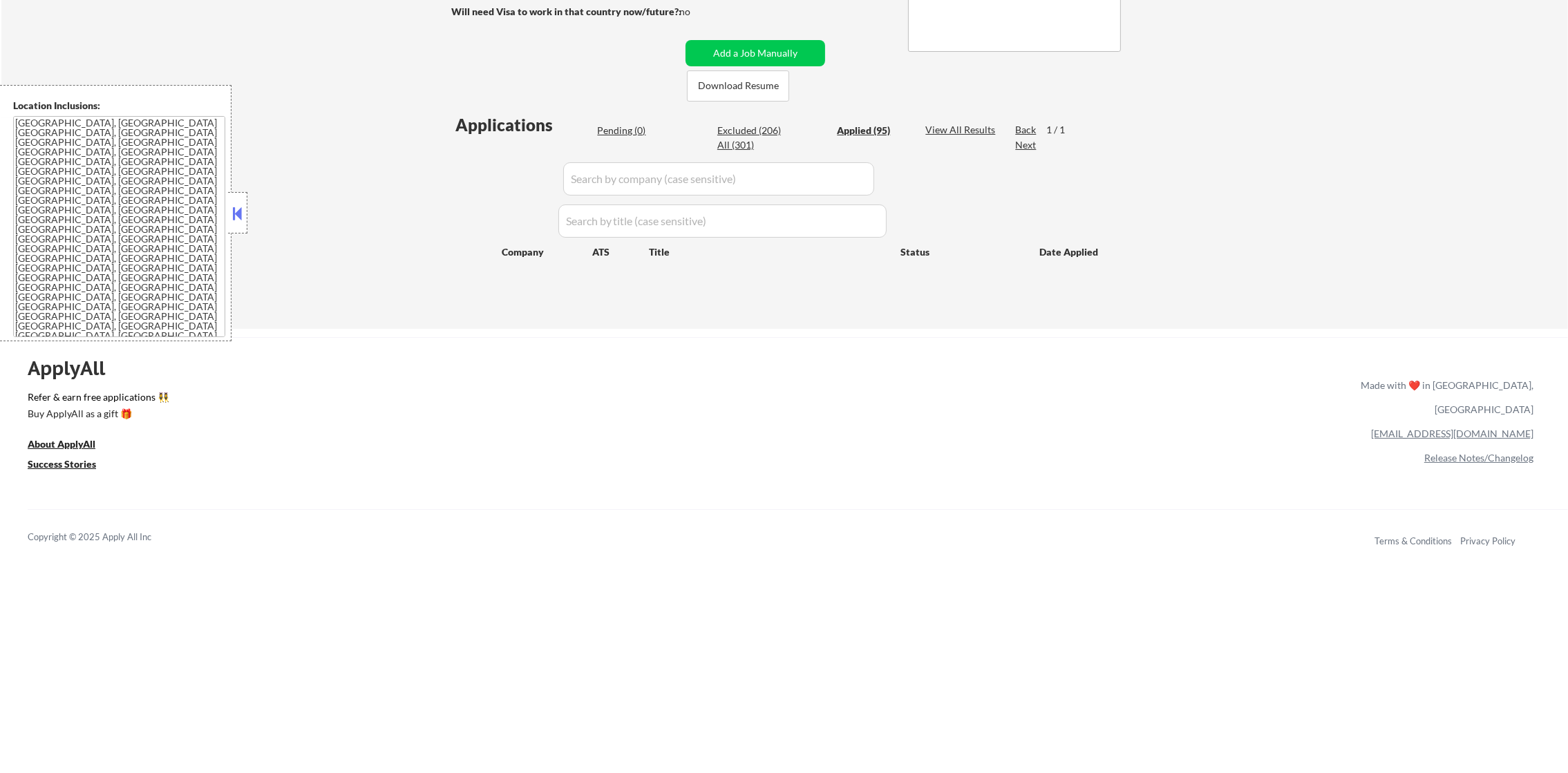
select select ""applied""
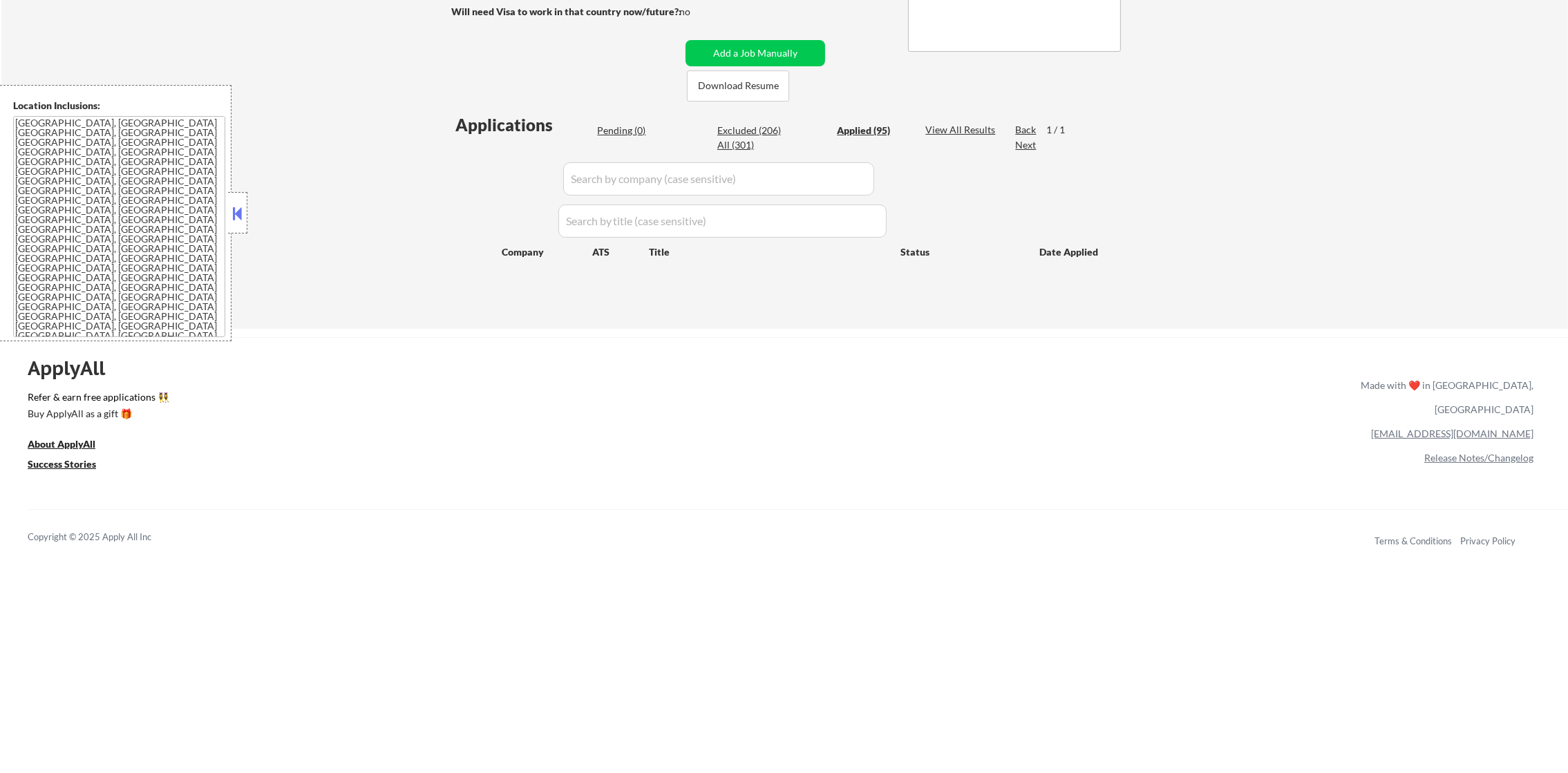
select select ""applied""
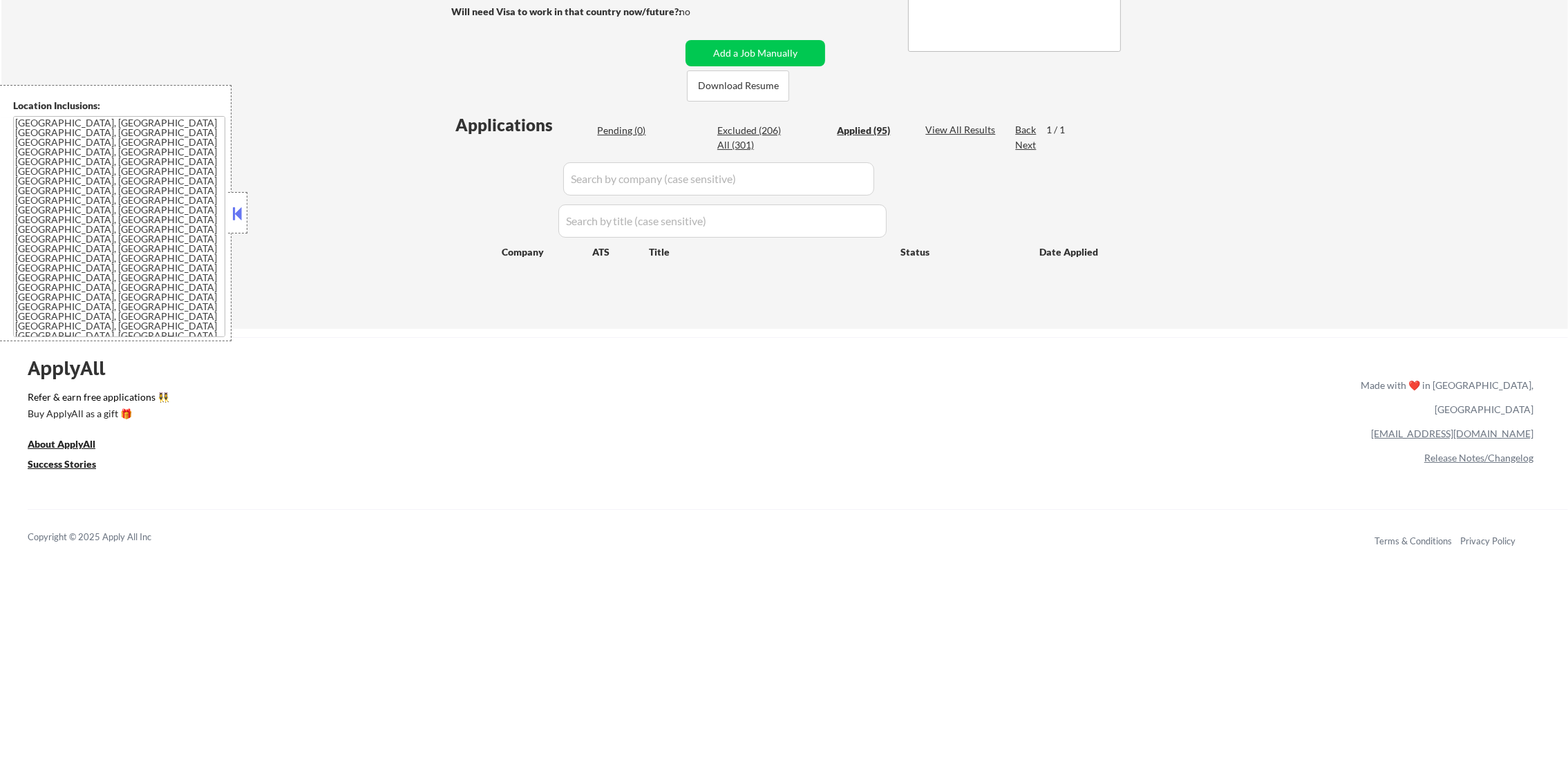
select select ""applied""
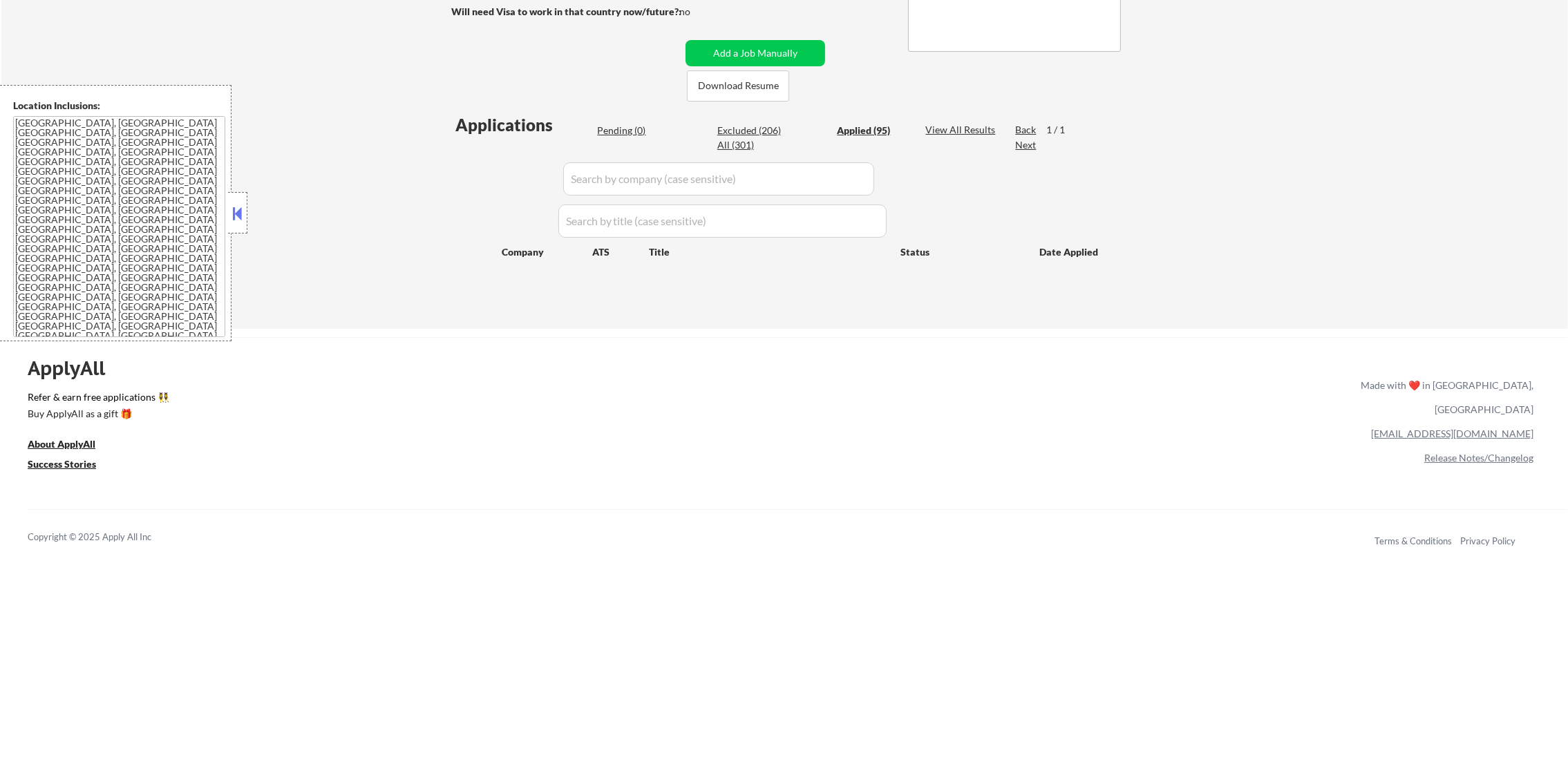
select select ""applied""
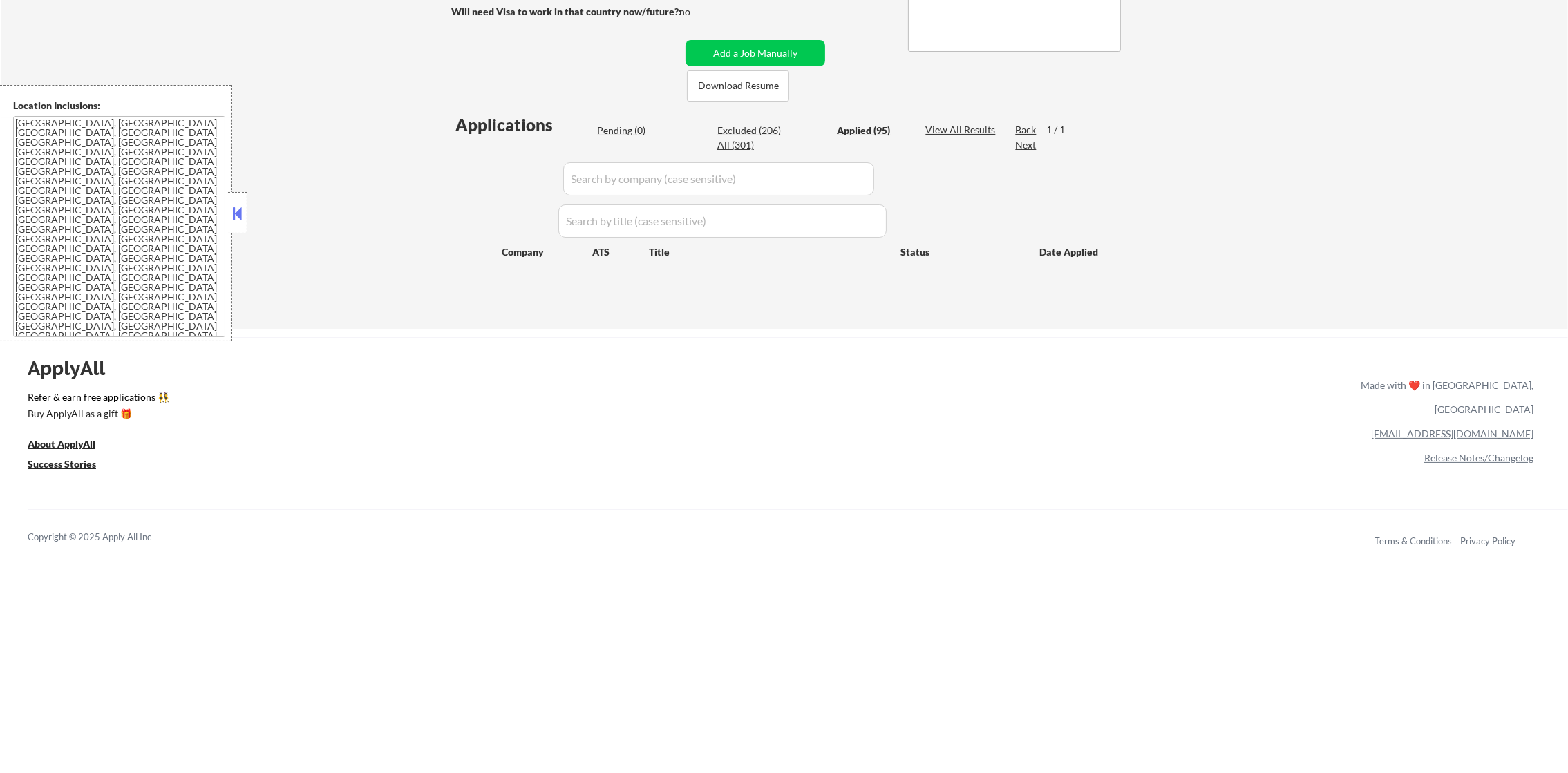
select select ""applied""
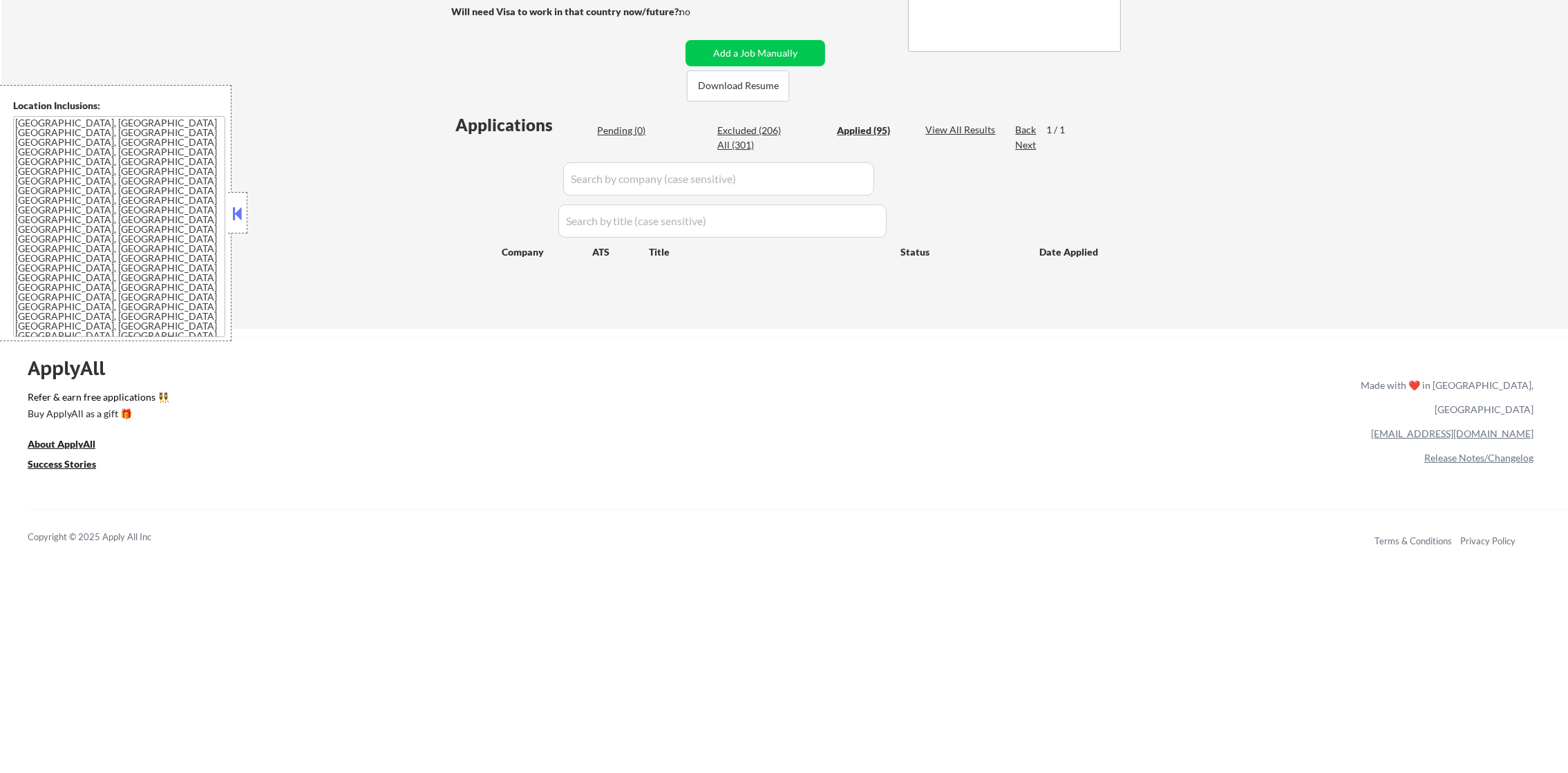
select select ""applied""
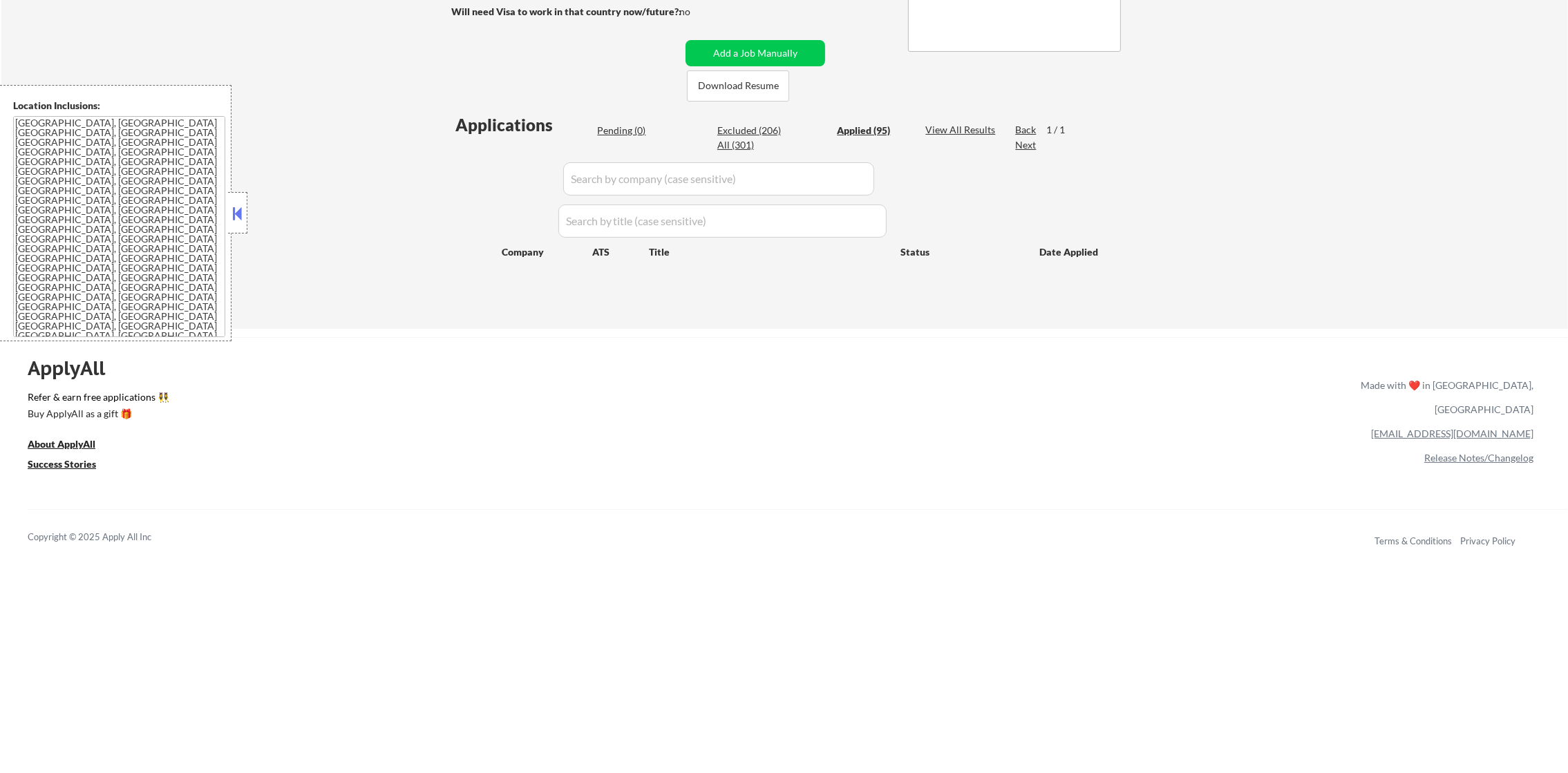
select select ""applied""
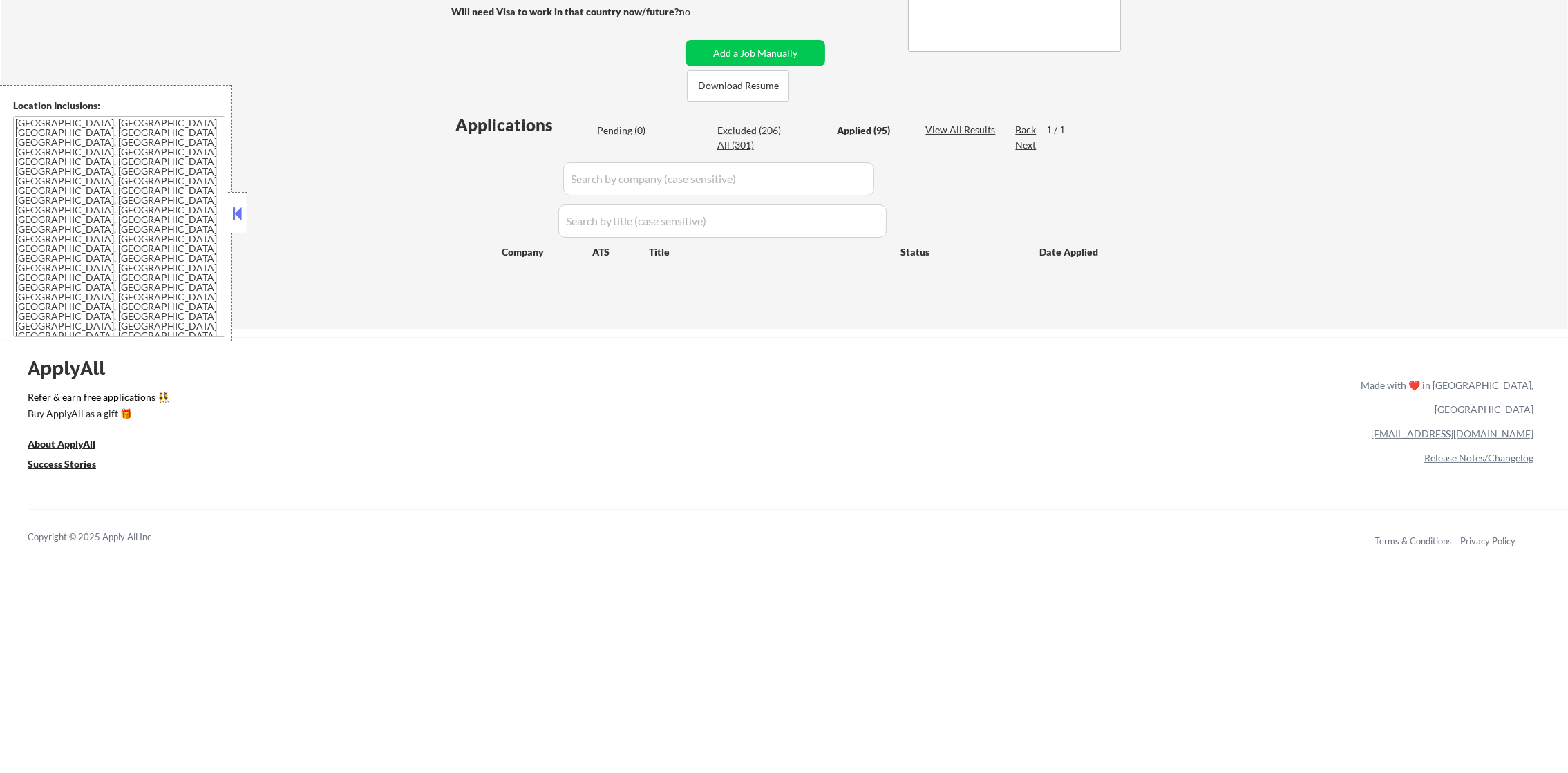
select select ""applied""
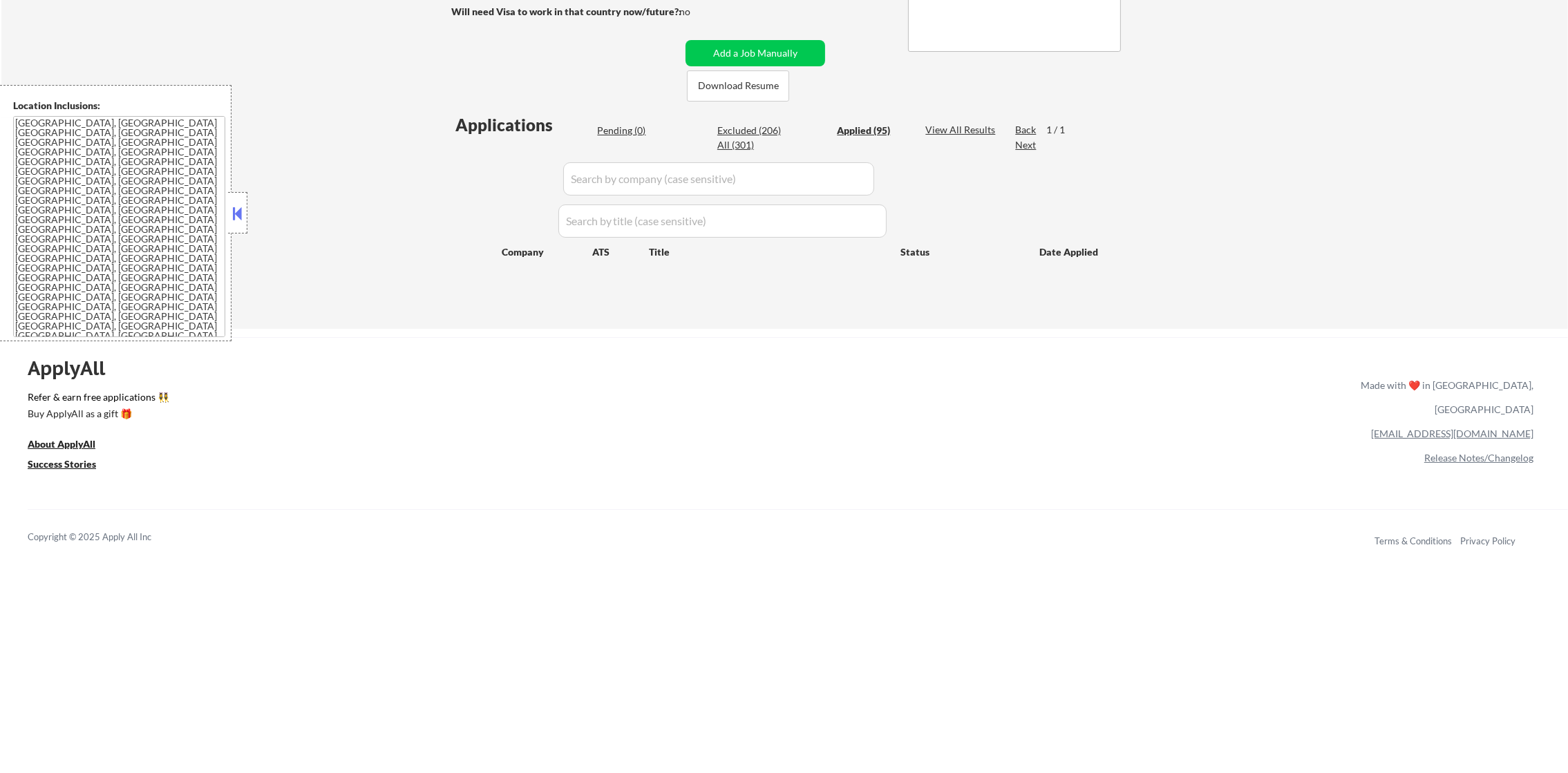
select select ""applied""
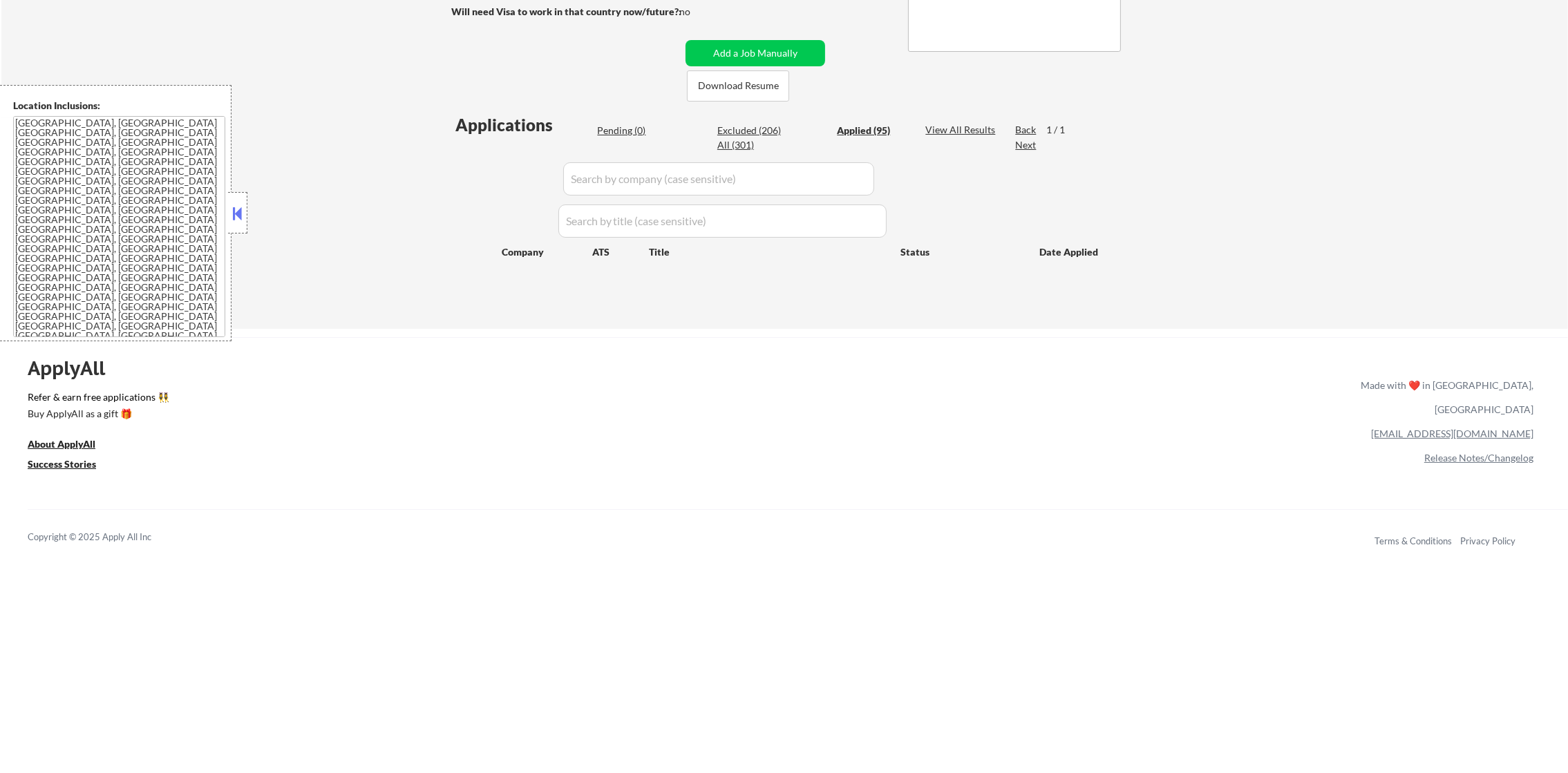
select select ""applied""
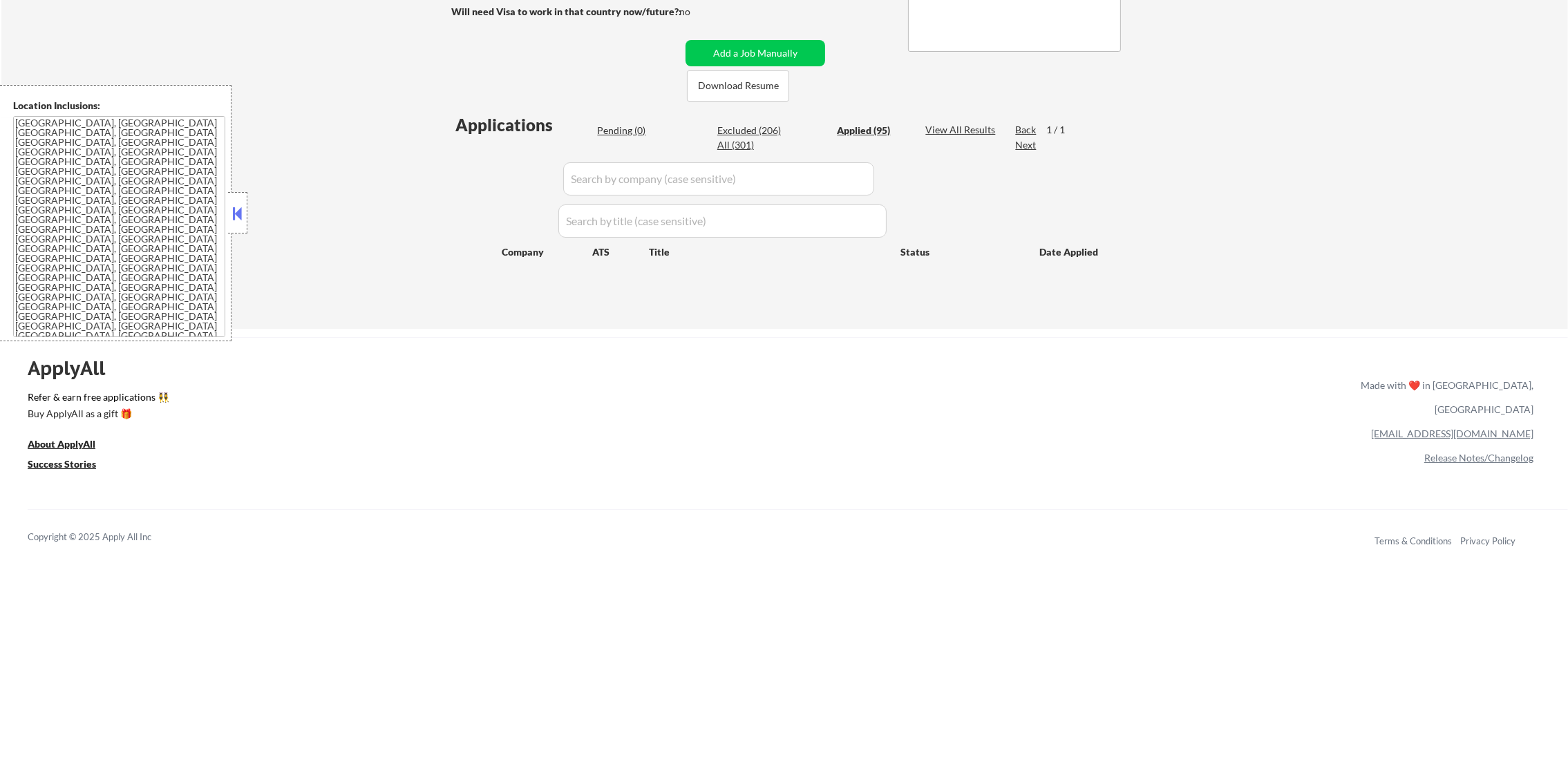
select select ""applied""
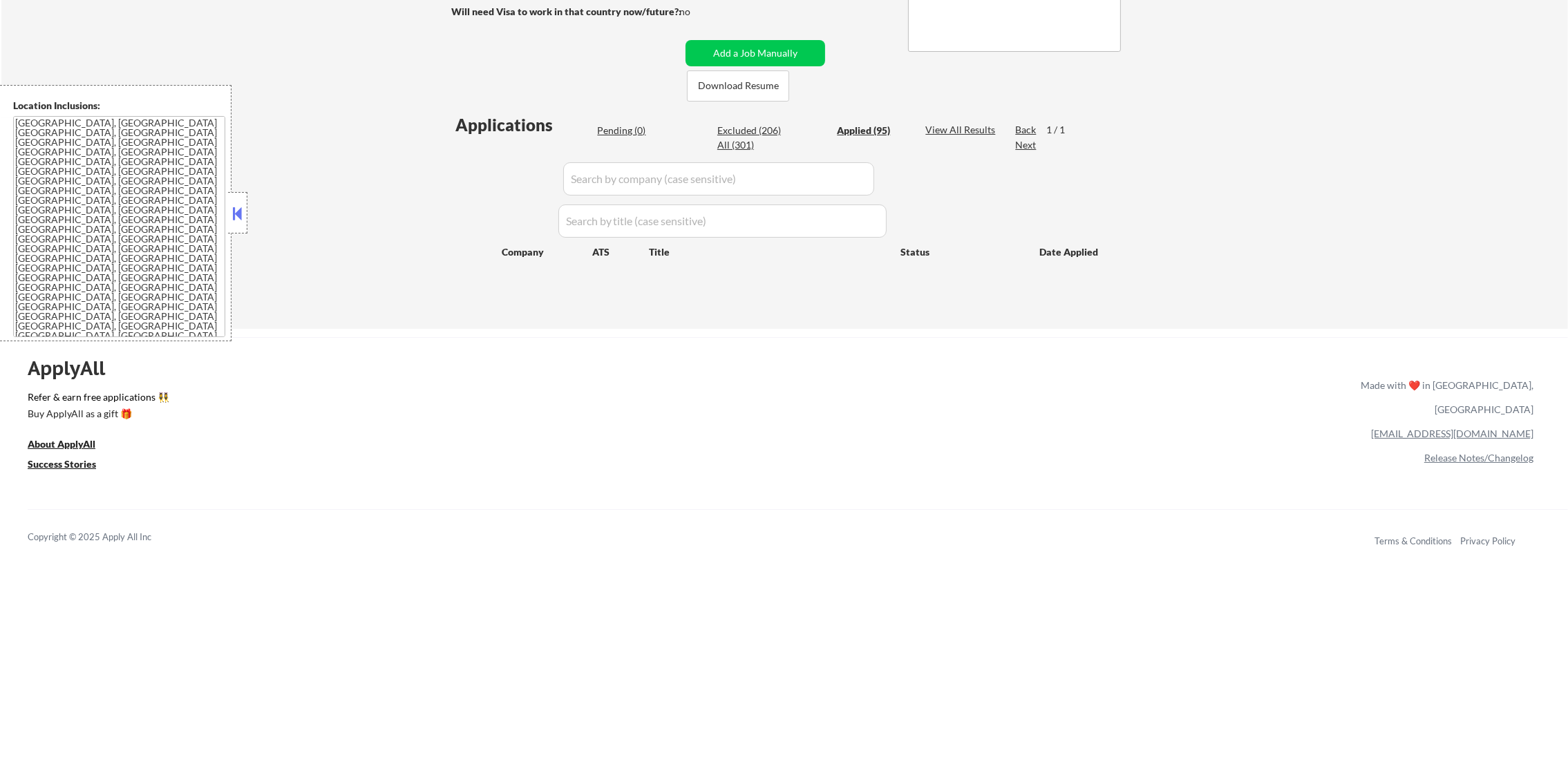
select select ""applied""
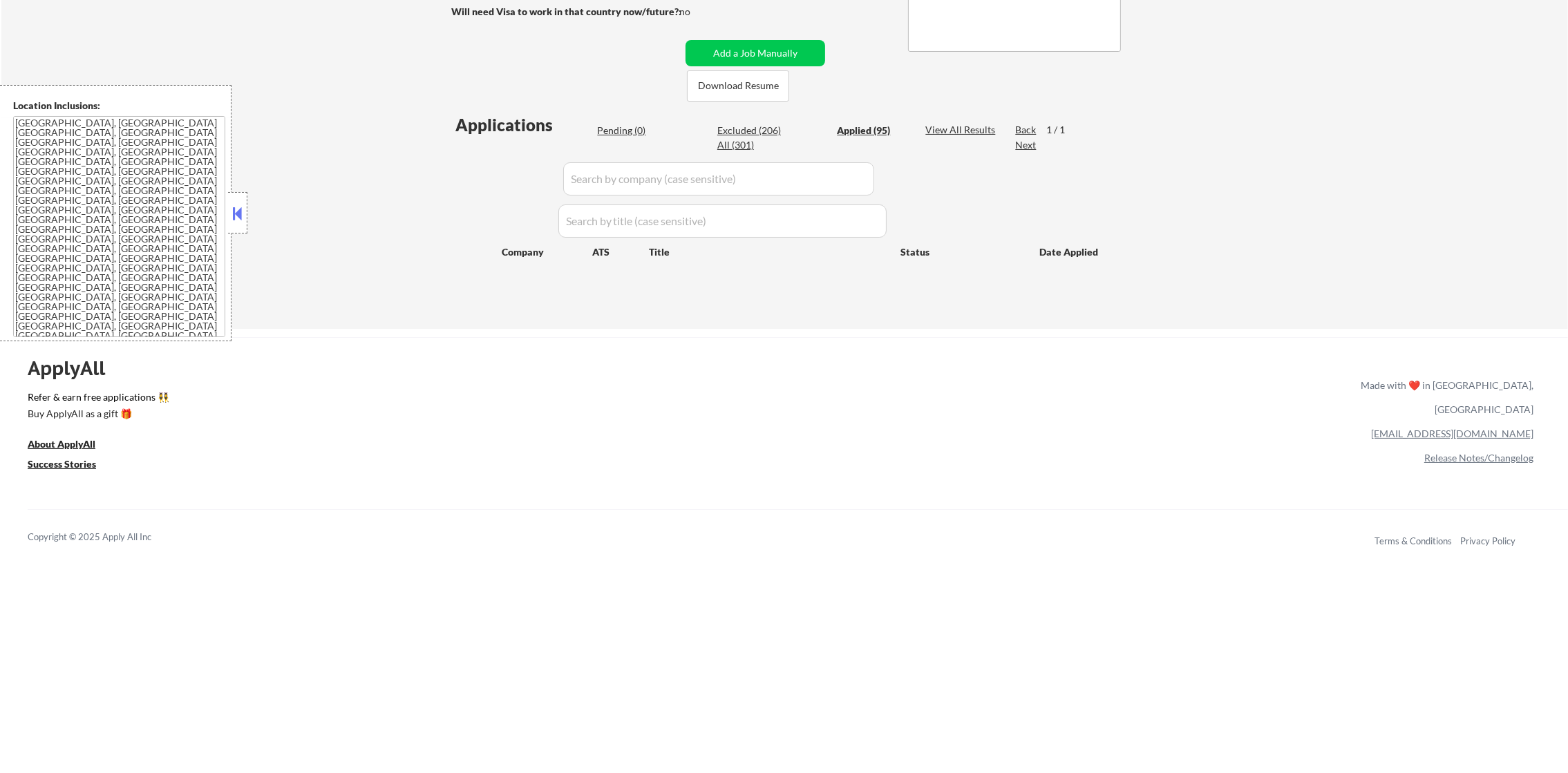
select select ""applied""
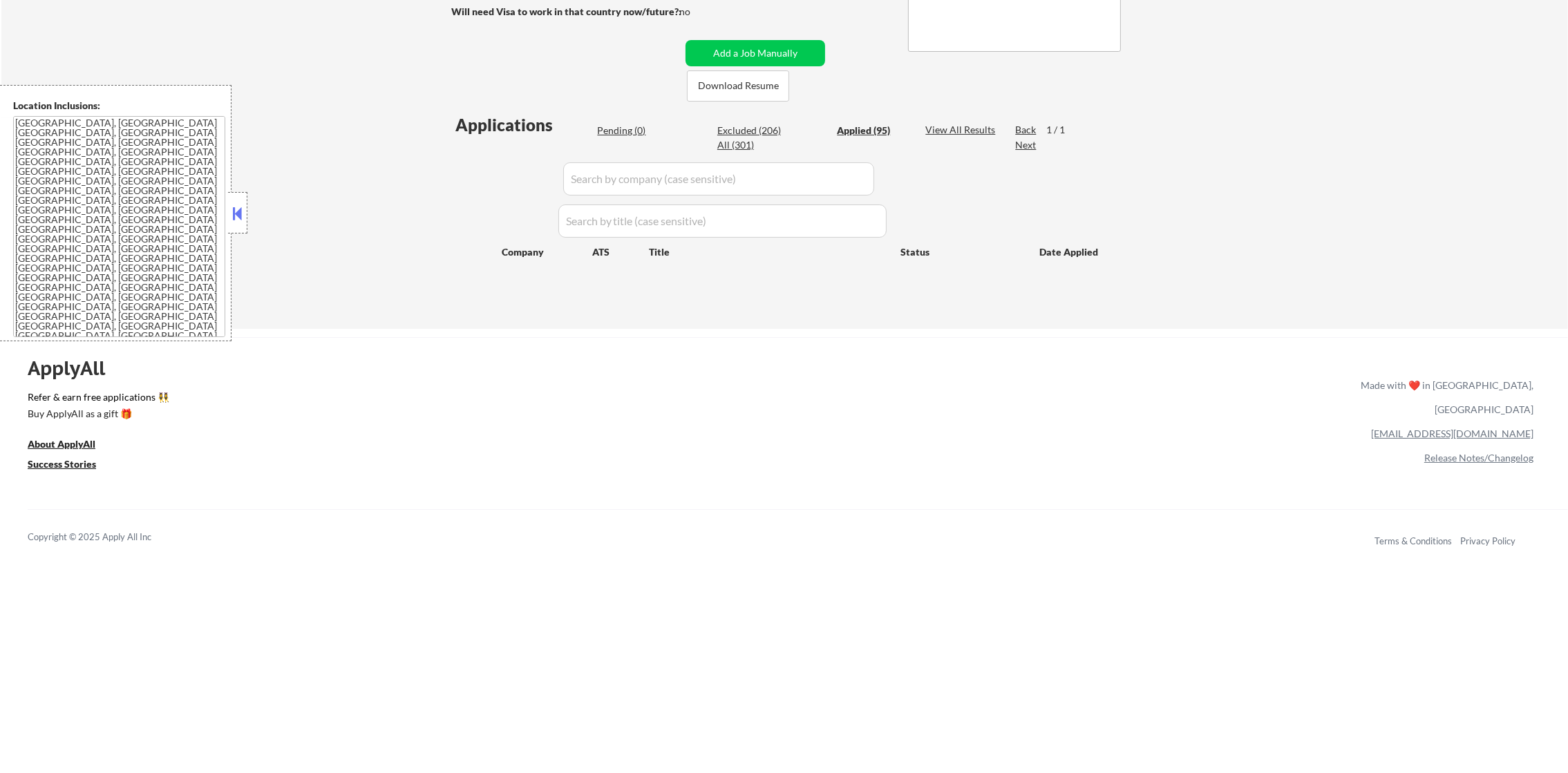
select select ""applied""
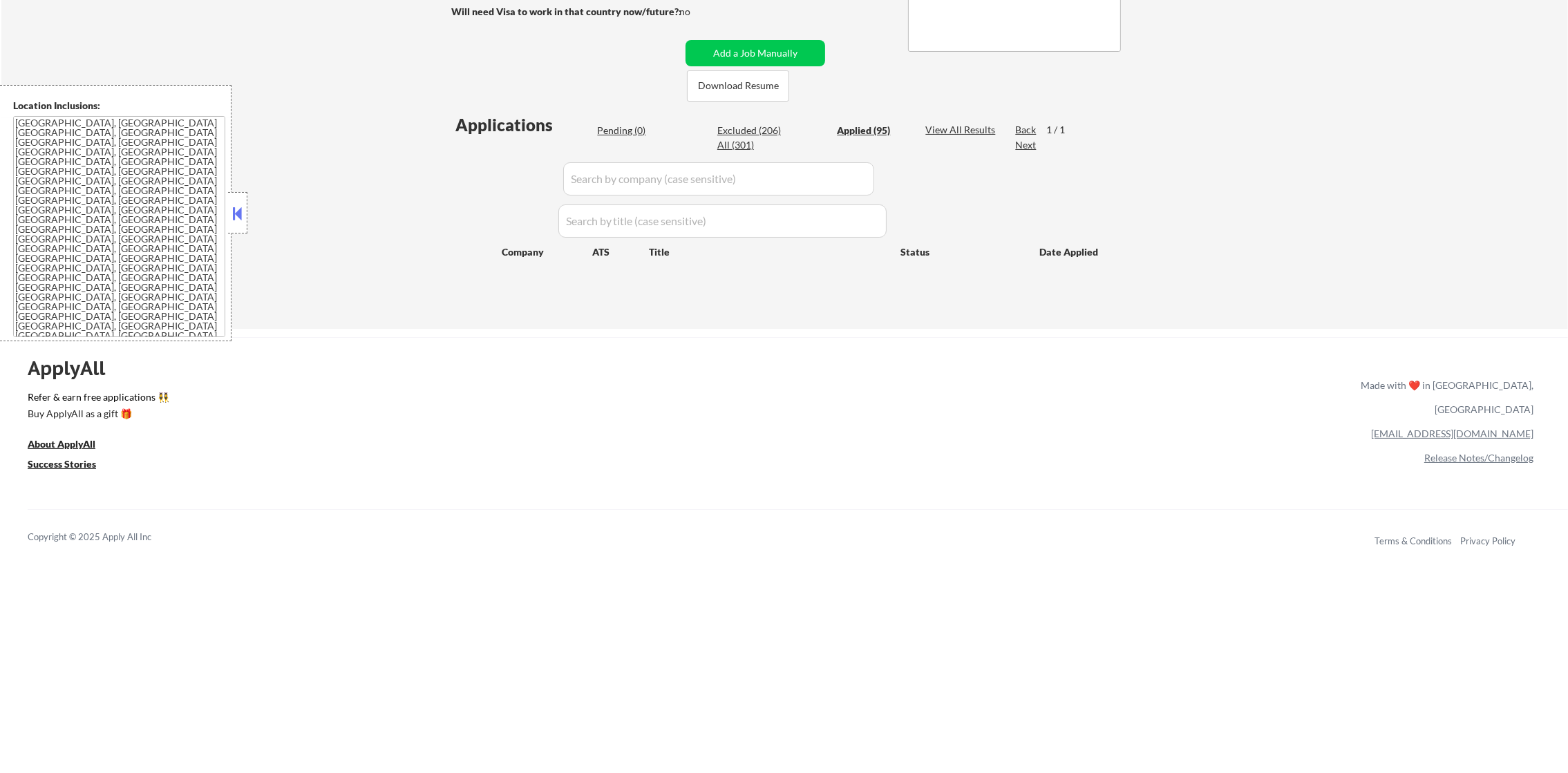
select select ""applied""
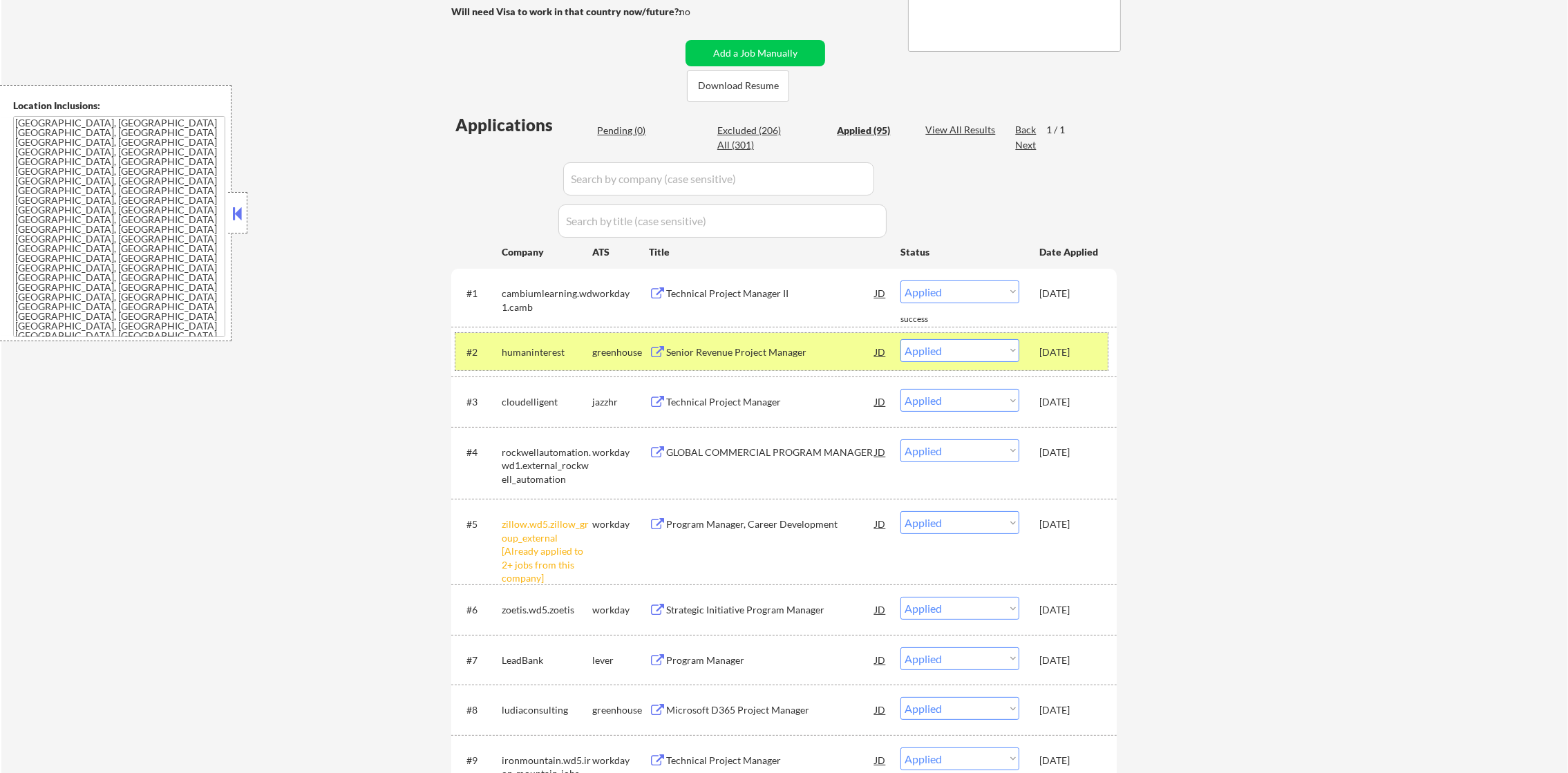
click at [538, 339] on div "humaninterest" at bounding box center [547, 352] width 90 height 25
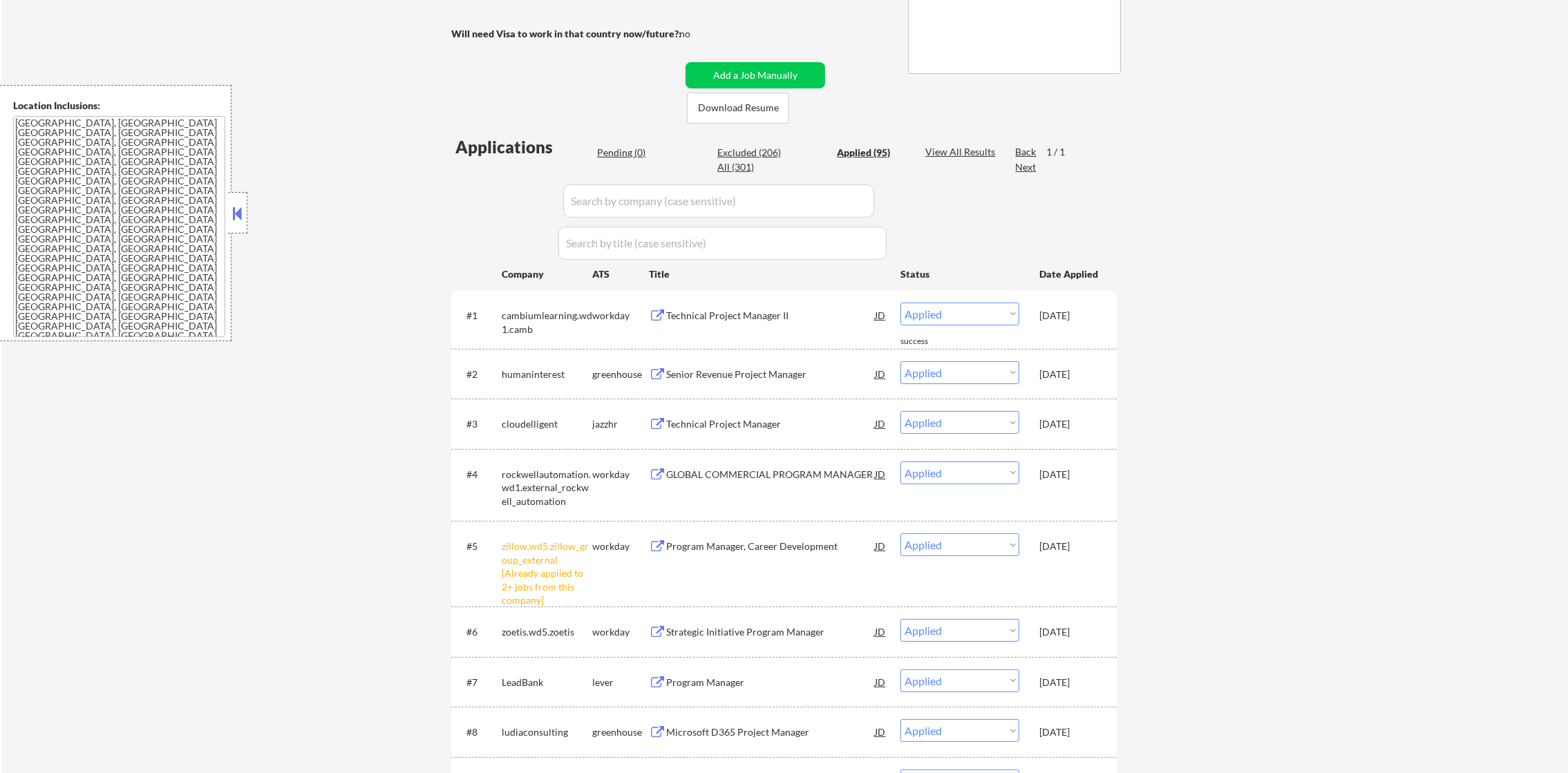
scroll to position [259, 0]
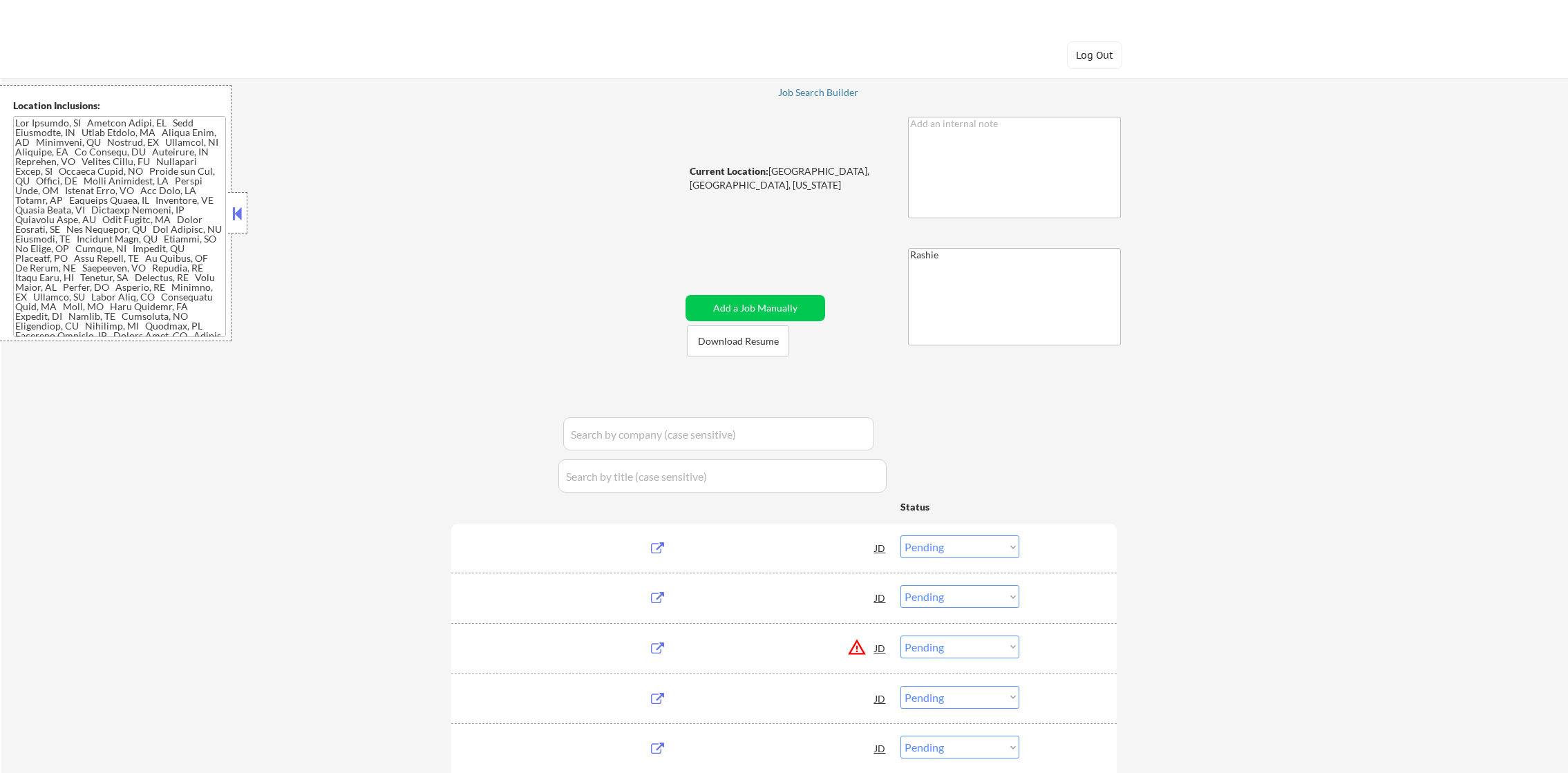
select select ""pending""
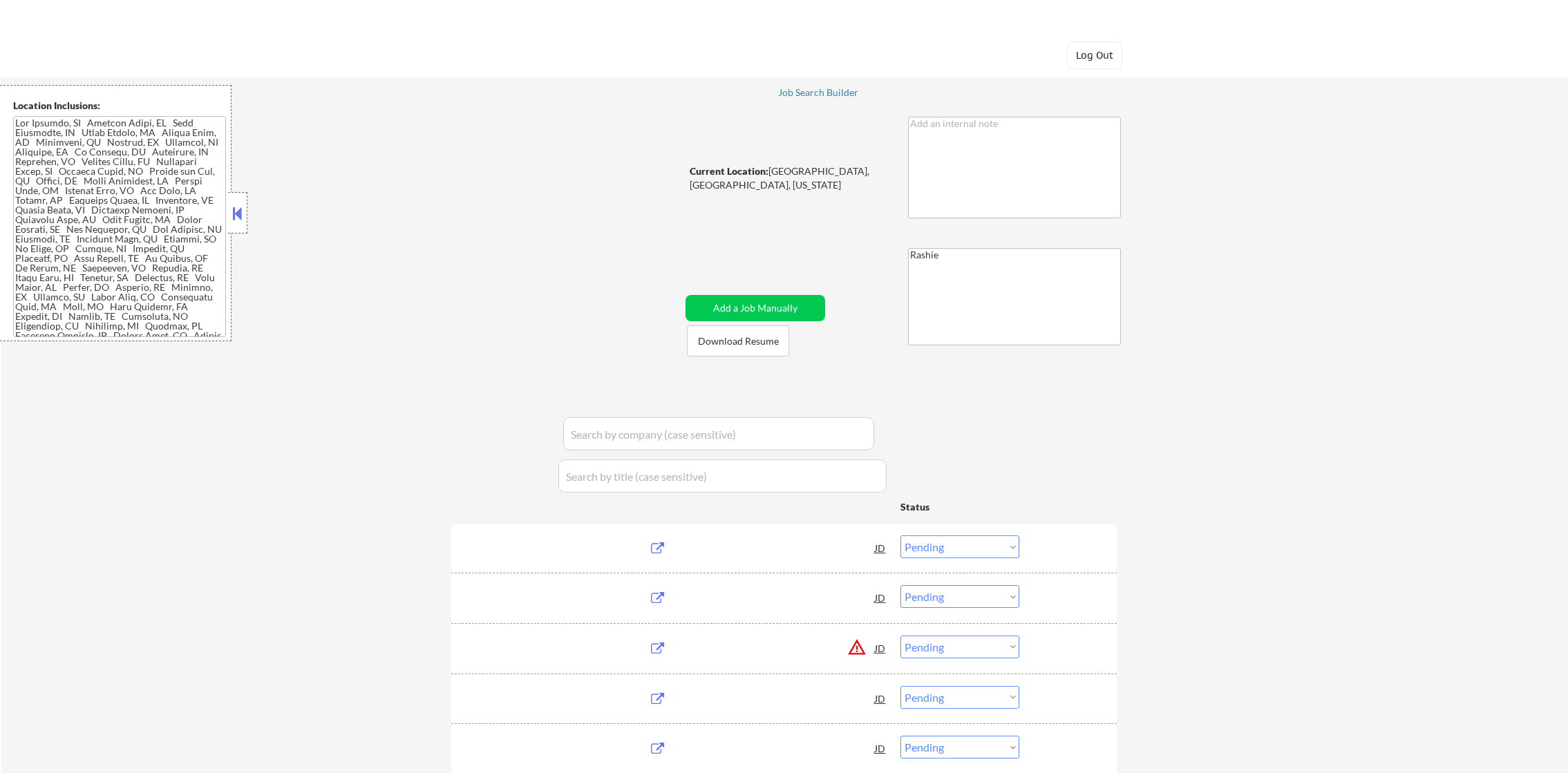
select select ""pending""
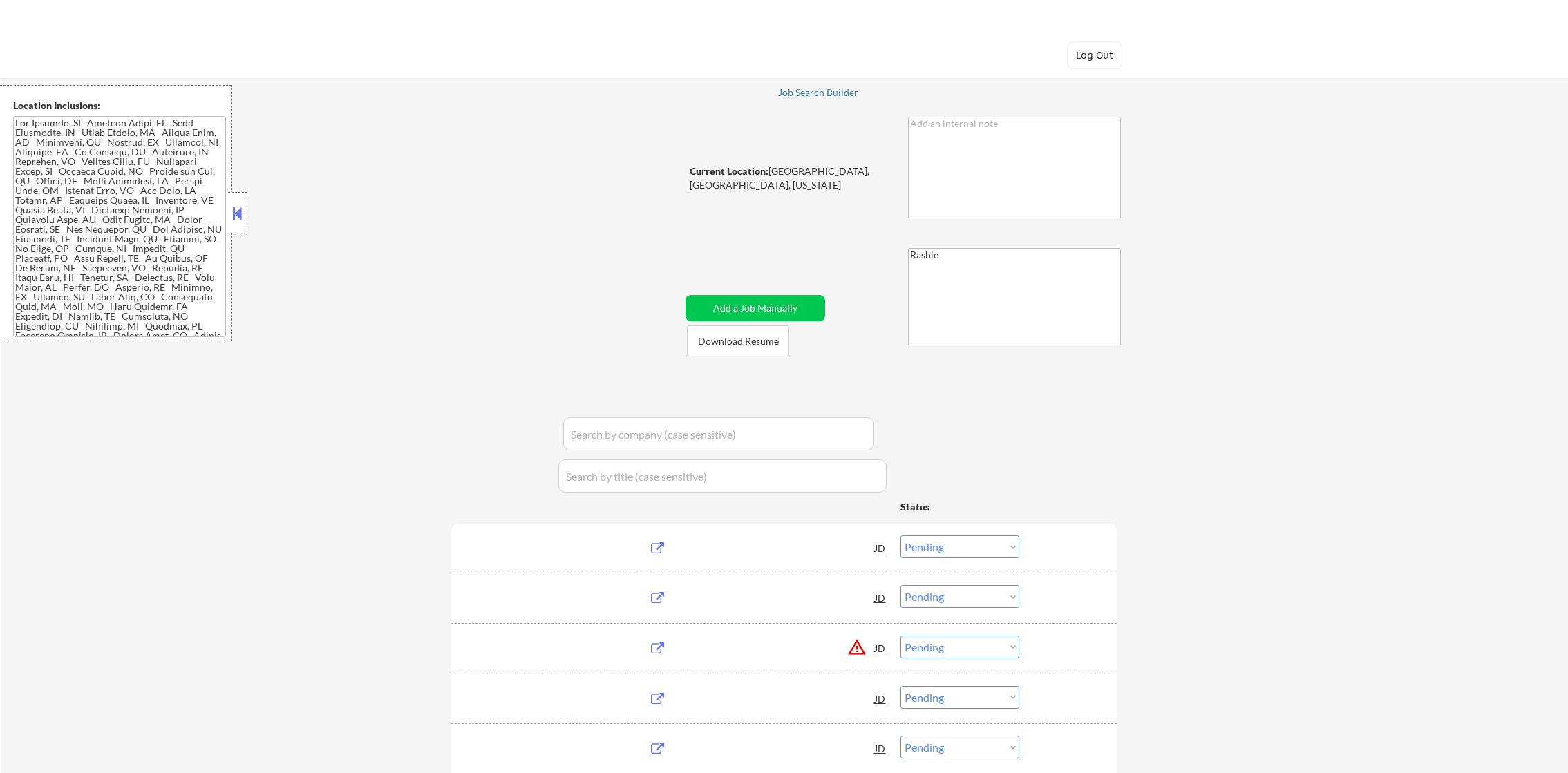
select select ""pending""
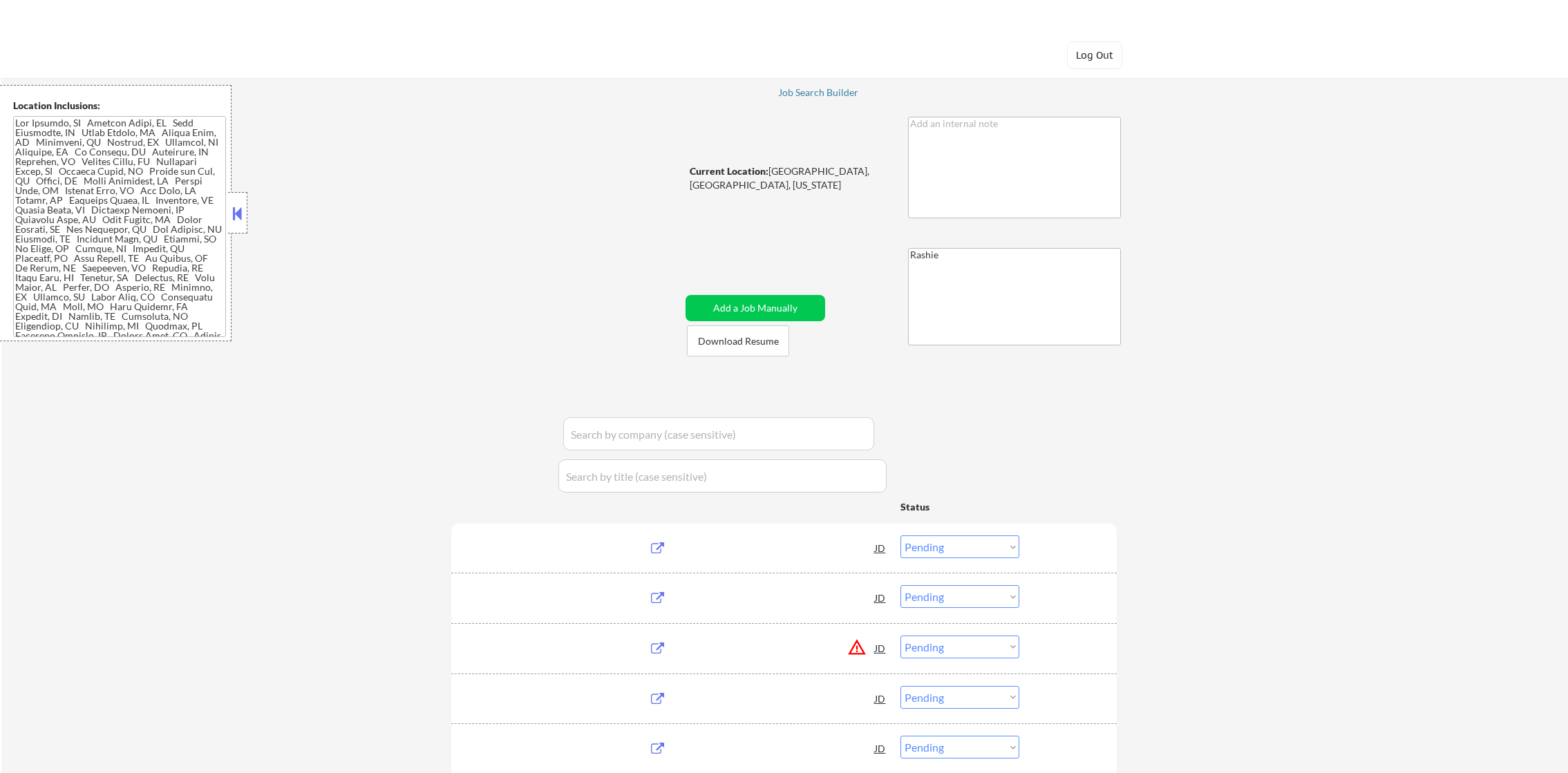
select select ""pending""
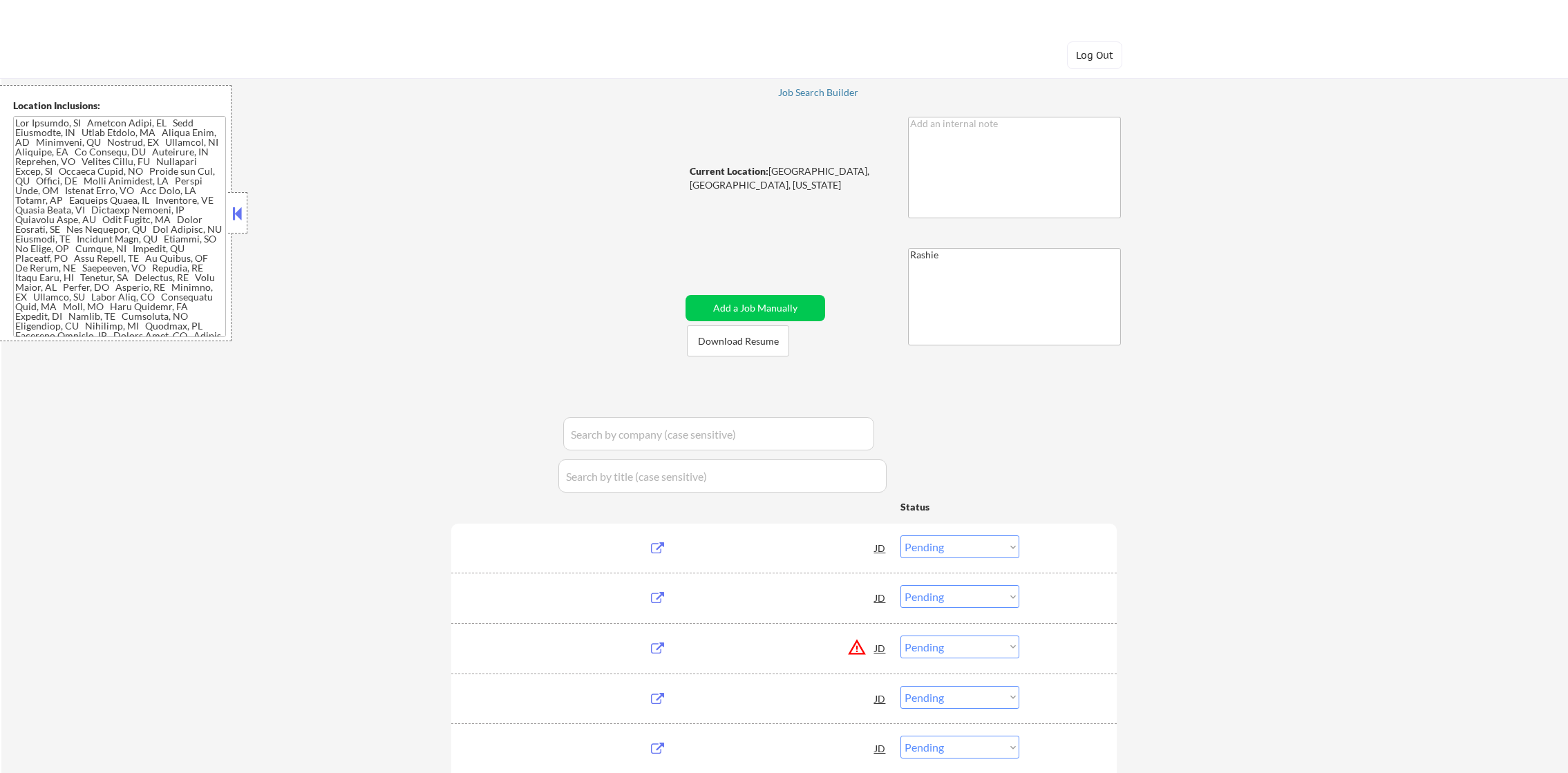
select select ""pending""
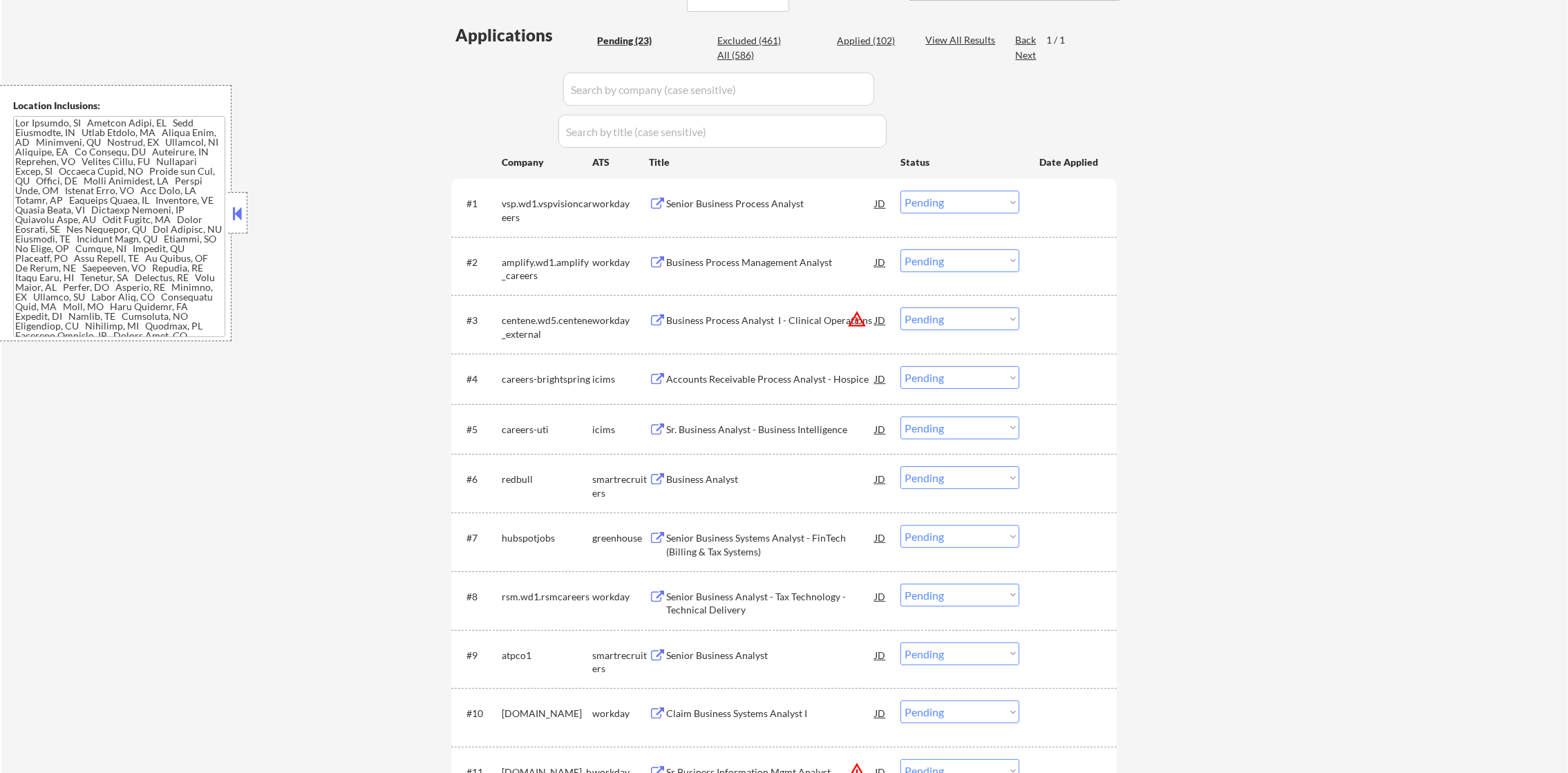
scroll to position [345, 0]
click at [856, 313] on button "warning_amber" at bounding box center [857, 318] width 19 height 19
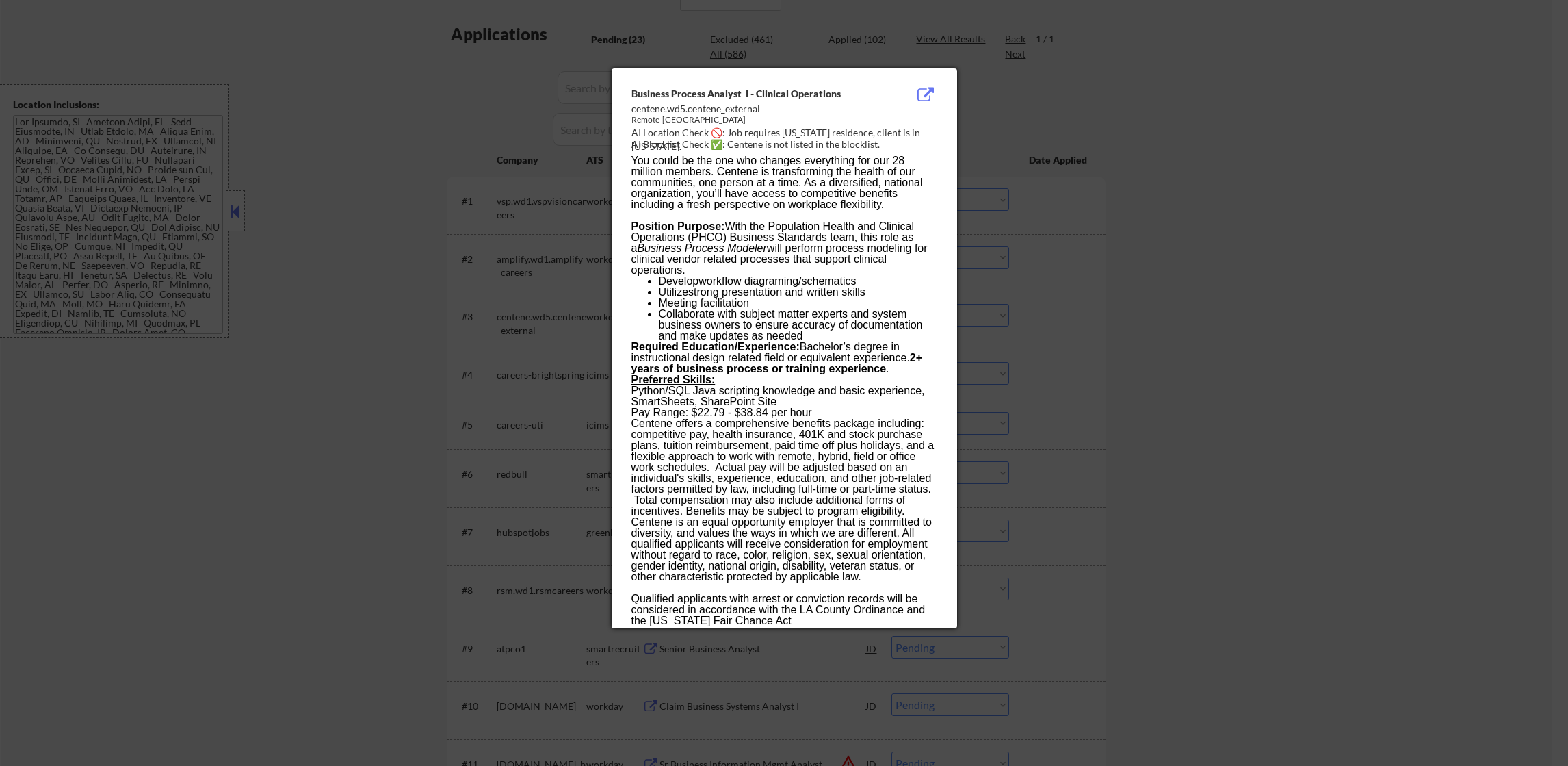
click at [1117, 287] on div at bounding box center [784, 383] width 1568 height 766
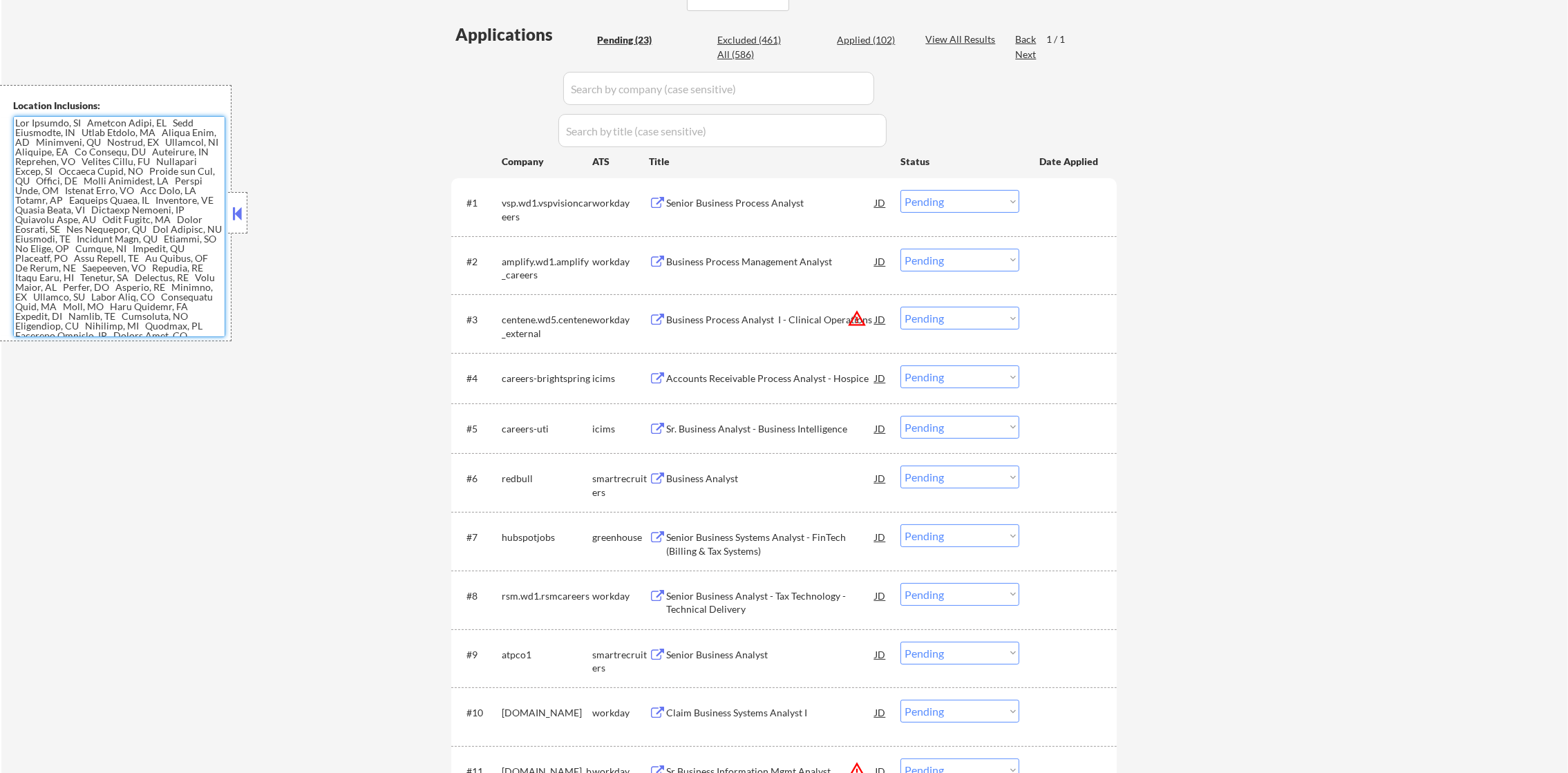
scroll to position [421, 0]
click at [938, 322] on select "Choose an option... Pending Applied Excluded (Questions) Excluded (Expired) Exc…" at bounding box center [959, 317] width 119 height 23
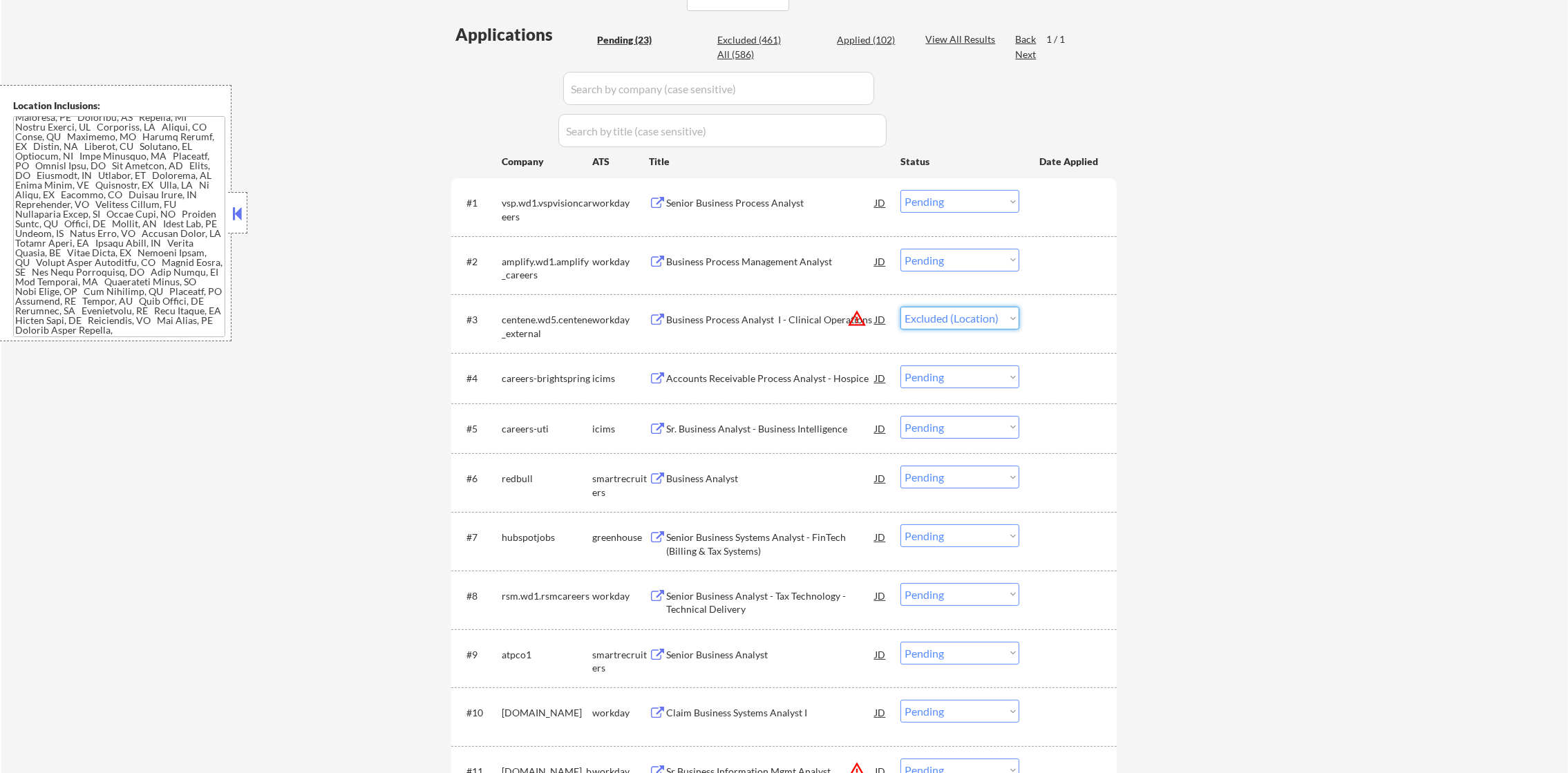
click at [900, 306] on select "Choose an option... Pending Applied Excluded (Questions) Excluded (Expired) Exc…" at bounding box center [959, 317] width 119 height 23
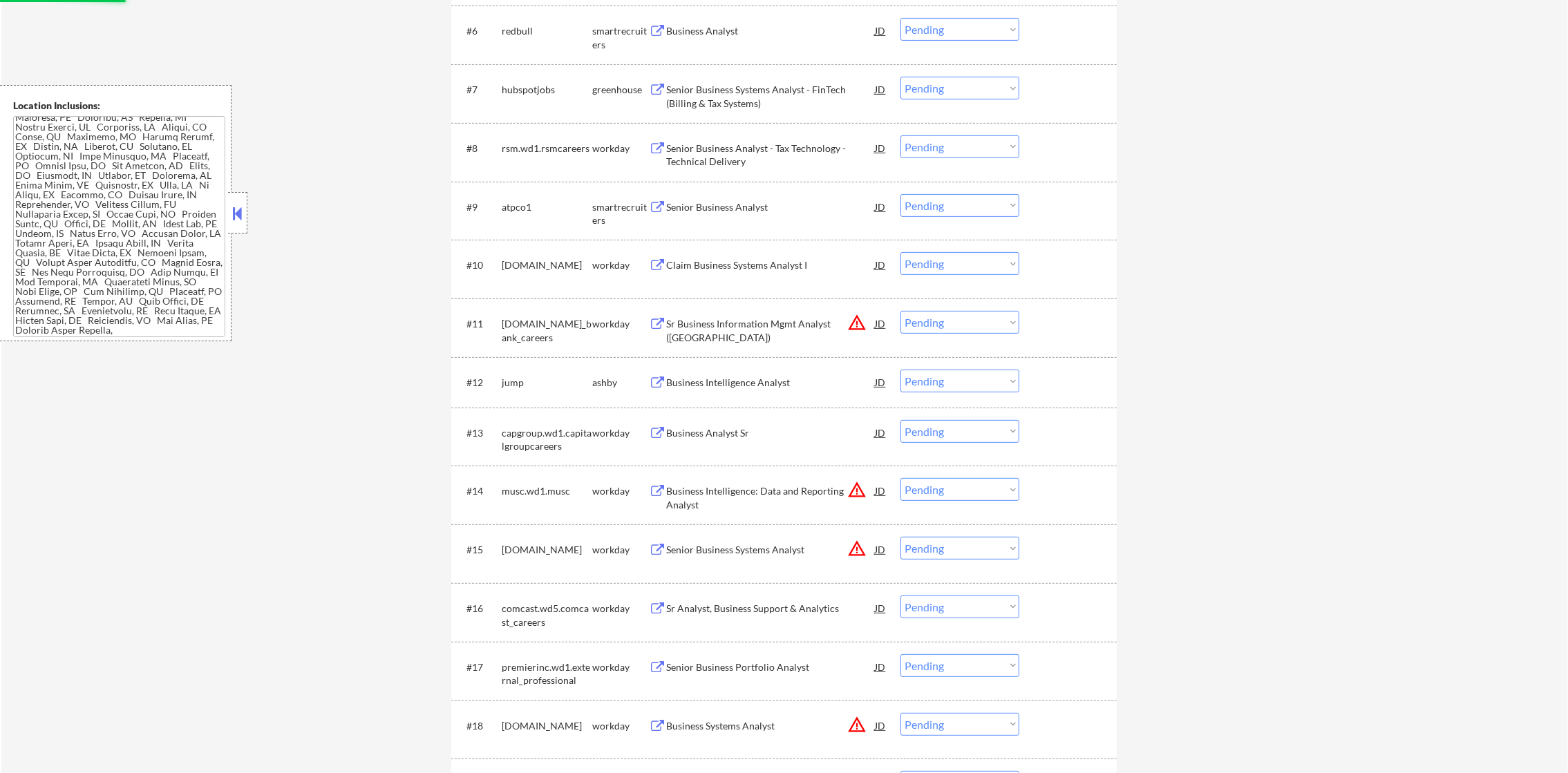
scroll to position [793, 0]
select select ""pending""
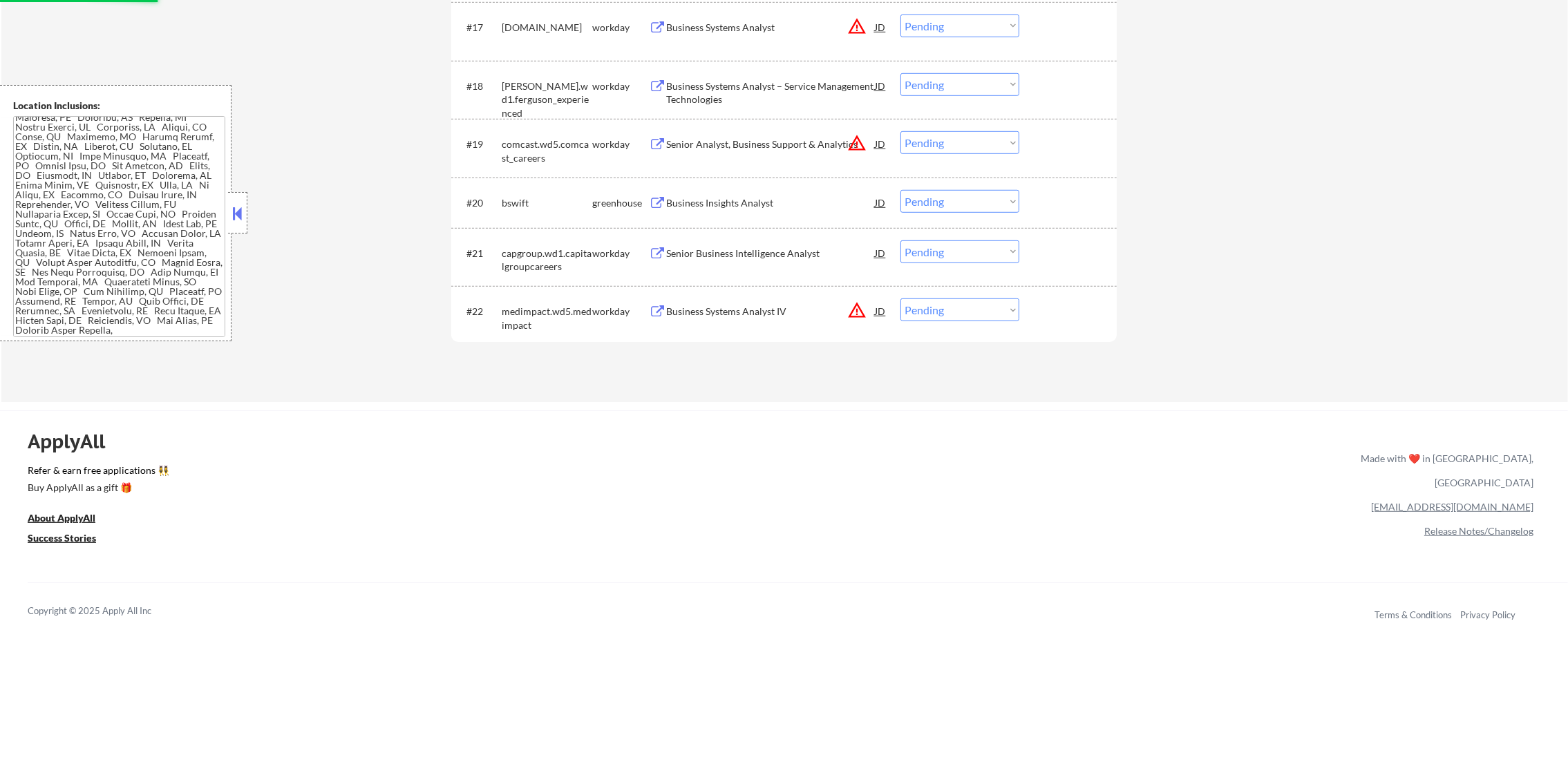
scroll to position [1439, 0]
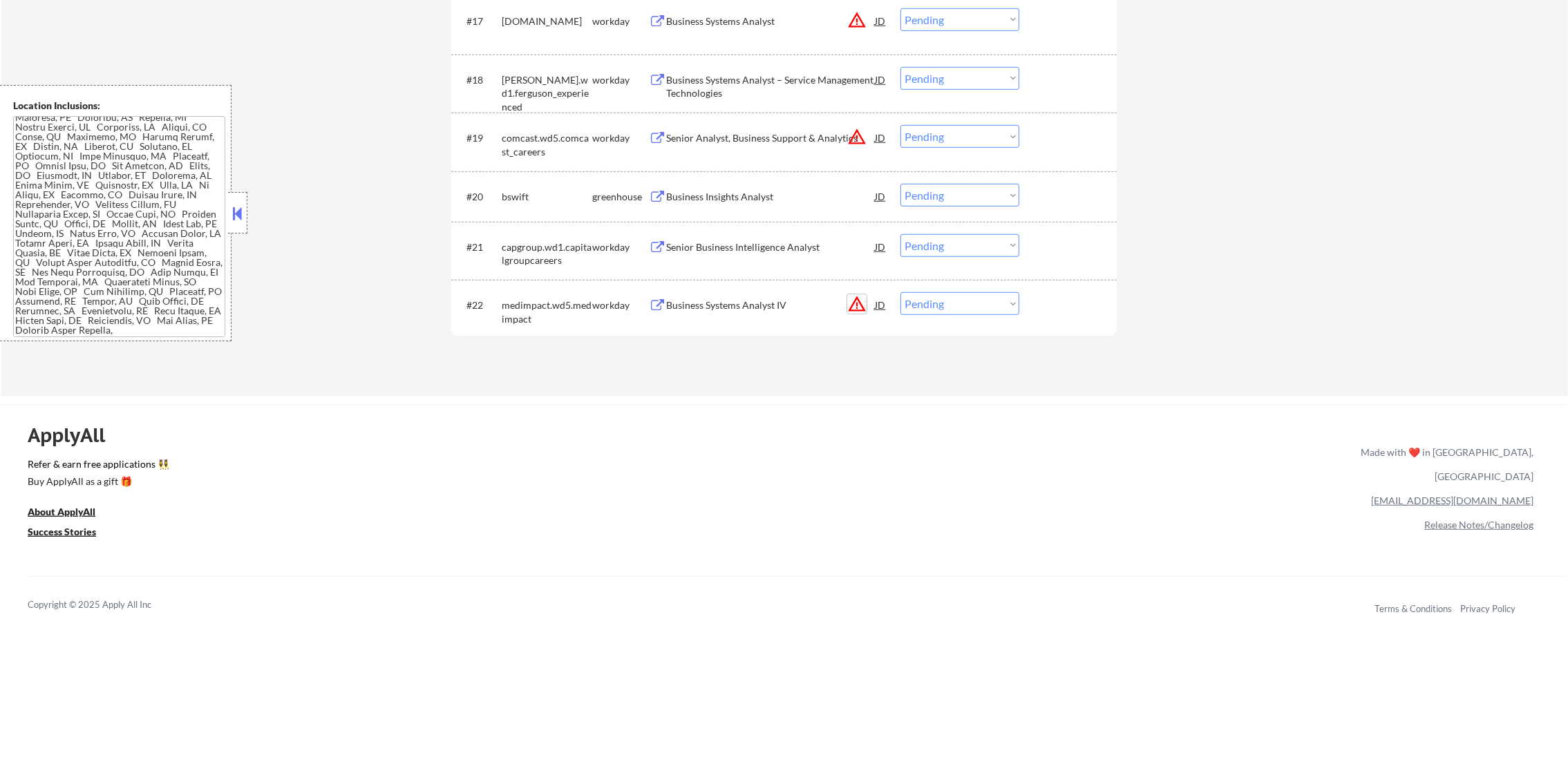
click at [851, 301] on button "warning_amber" at bounding box center [857, 303] width 19 height 19
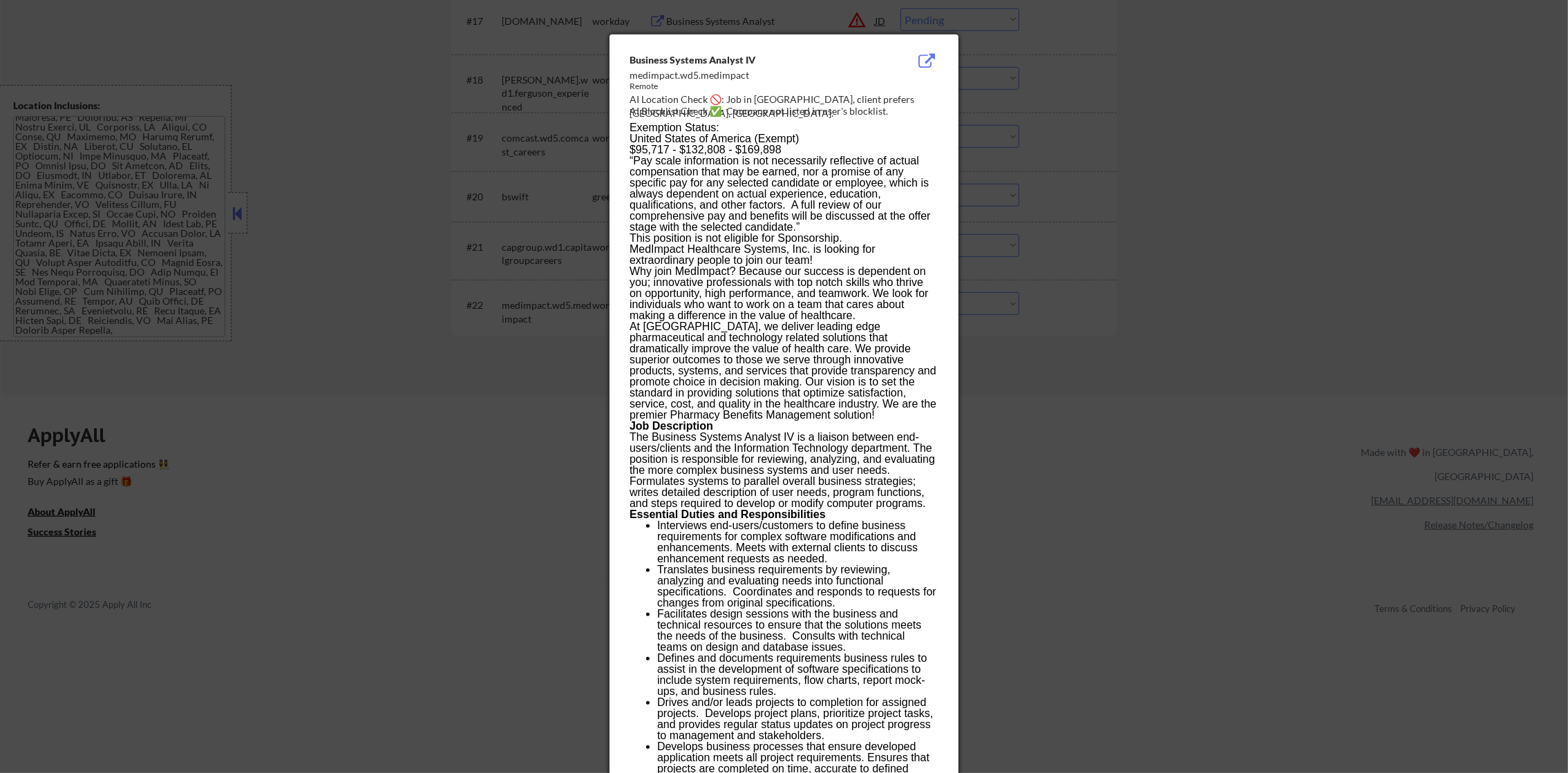
click at [786, 99] on div "AI Location Check 🚫: Job in San Diego, client prefers North Hills, CA." at bounding box center [787, 106] width 314 height 27
copy div "iego,"
click at [1110, 160] on div at bounding box center [784, 386] width 1568 height 773
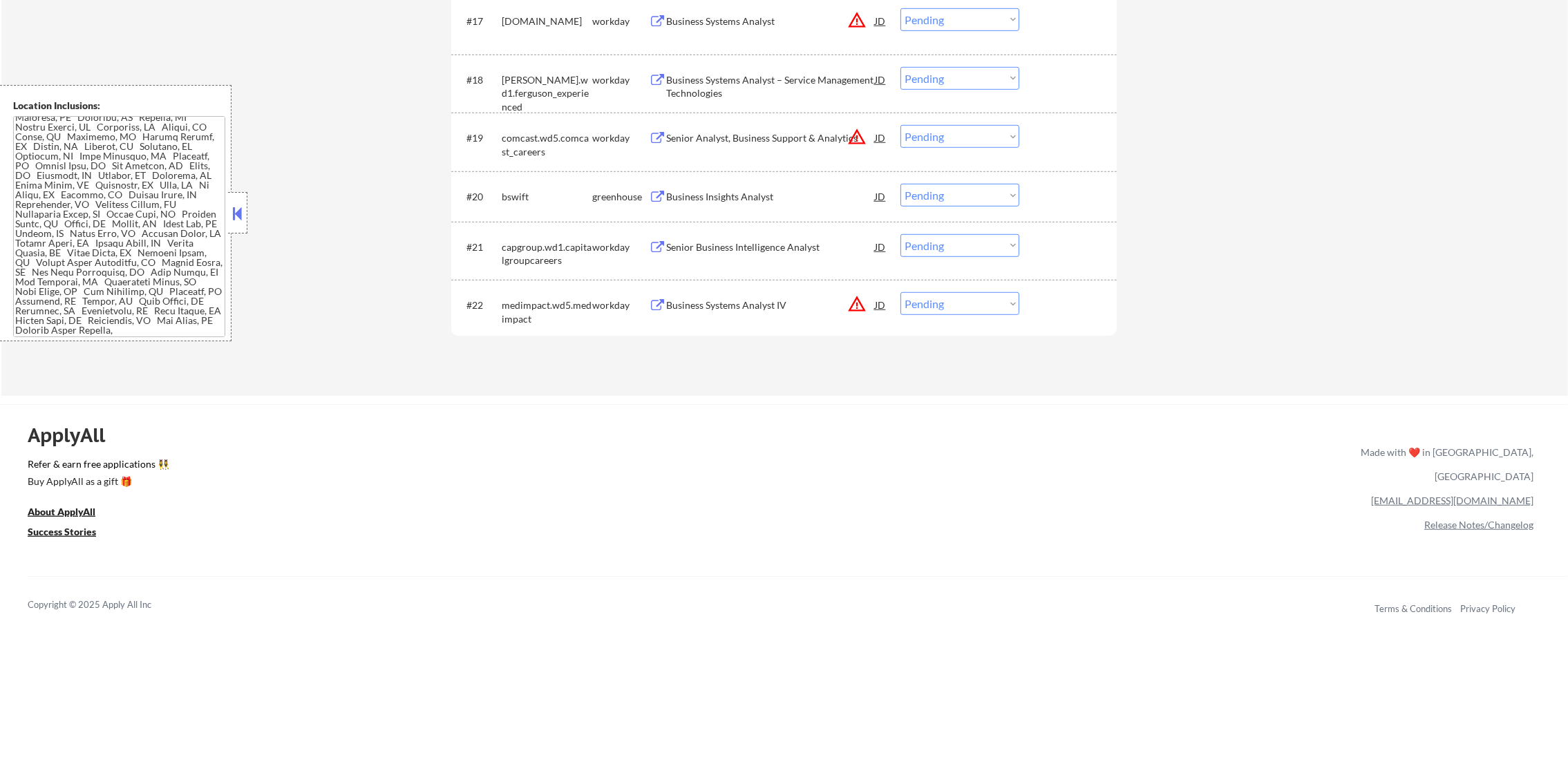
drag, startPoint x: 935, startPoint y: 299, endPoint x: 935, endPoint y: 315, distance: 16.0
click at [935, 299] on select "Choose an option... Pending Applied Excluded (Questions) Excluded (Expired) Exc…" at bounding box center [959, 303] width 119 height 23
select select ""excluded__location_""
click at [900, 292] on select "Choose an option... Pending Applied Excluded (Questions) Excluded (Expired) Exc…" at bounding box center [959, 303] width 119 height 23
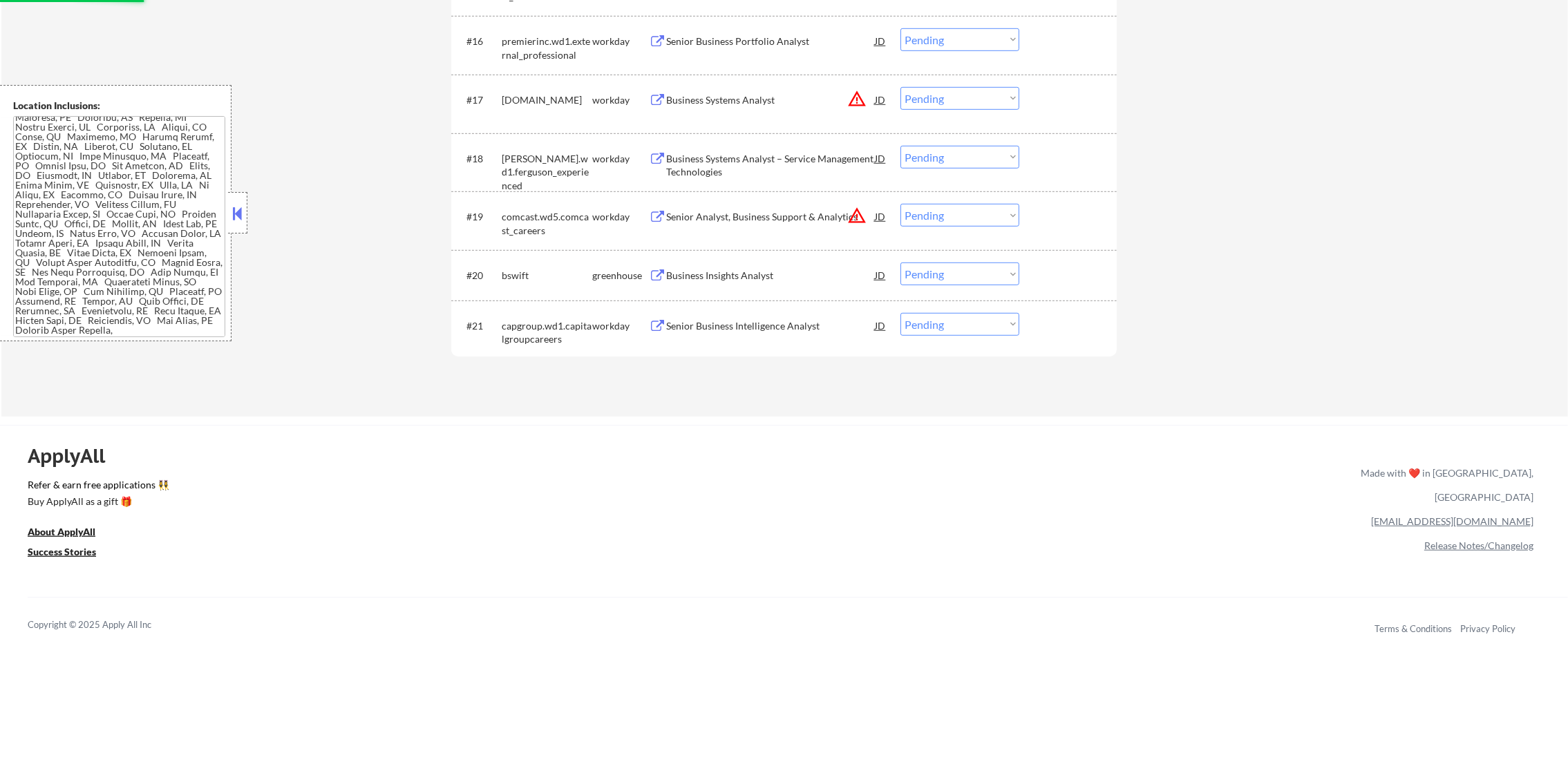
scroll to position [1334, 0]
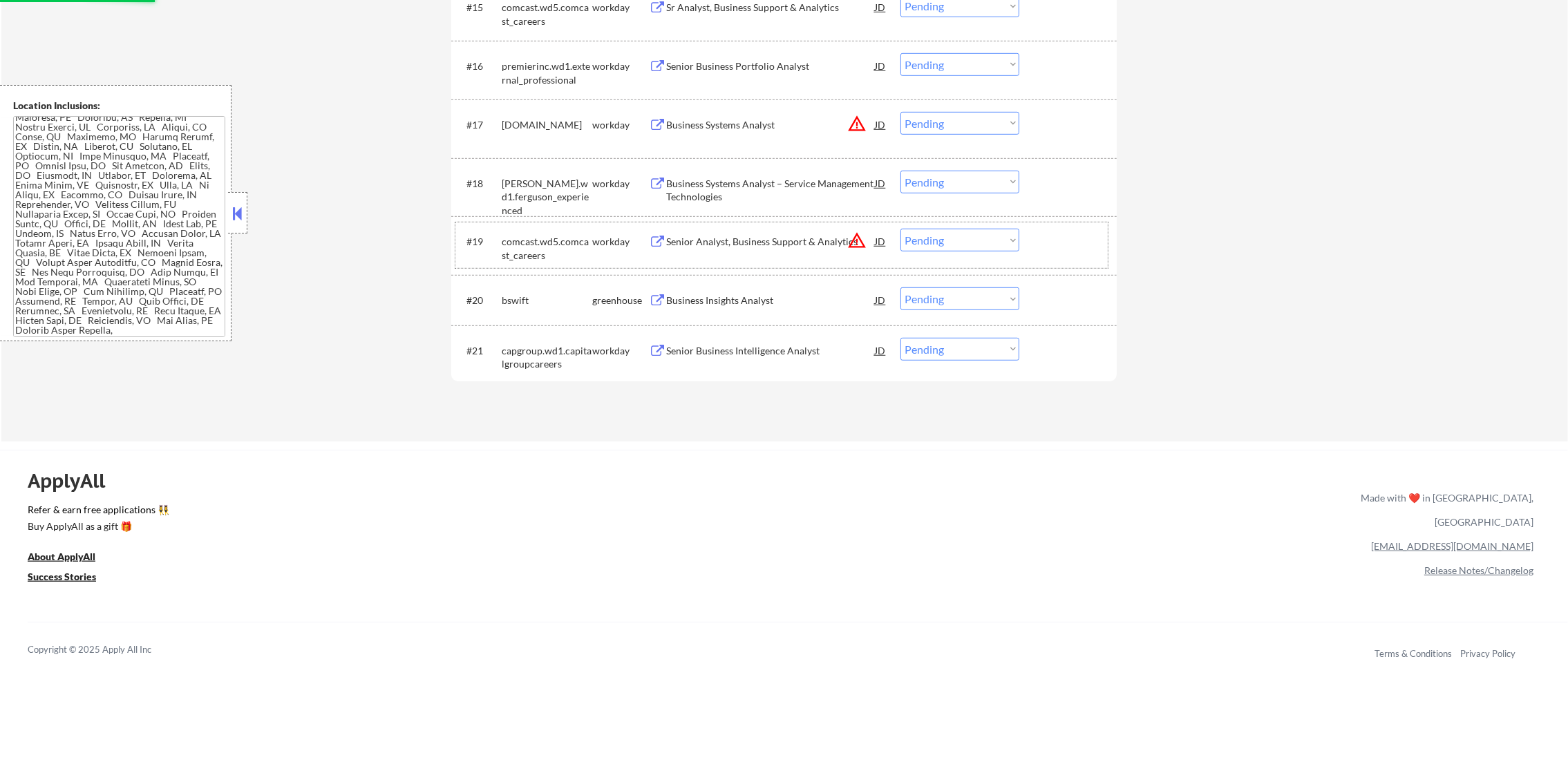
click at [855, 227] on div "#19 comcast.wd5.comcast_careers workday Senior Analyst, Business Support & Anal…" at bounding box center [781, 245] width 652 height 46
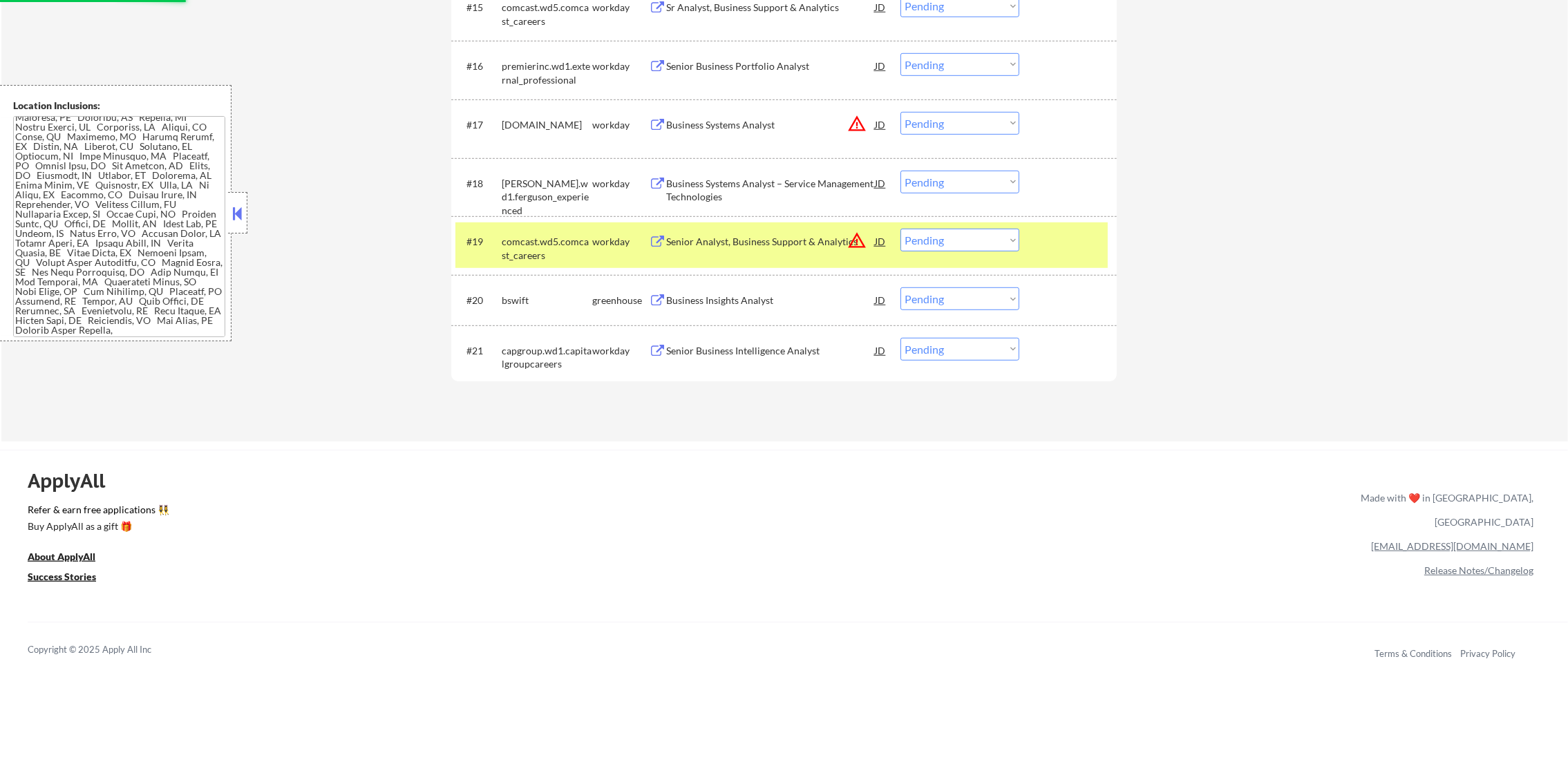
click at [848, 250] on button "warning_amber" at bounding box center [857, 240] width 19 height 19
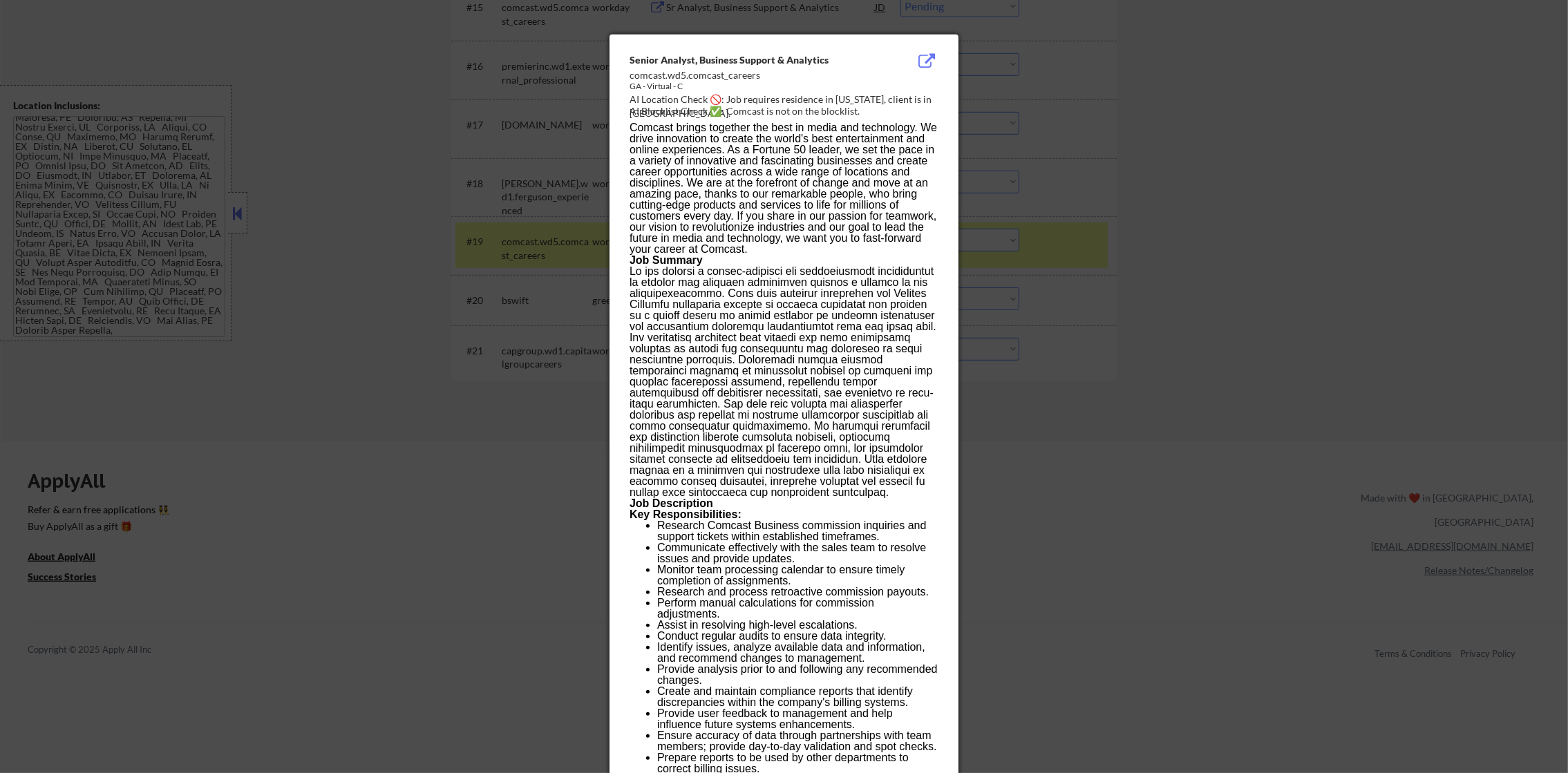
drag, startPoint x: 1195, startPoint y: 129, endPoint x: 841, endPoint y: 208, distance: 362.7
click at [1151, 145] on div at bounding box center [784, 386] width 1568 height 773
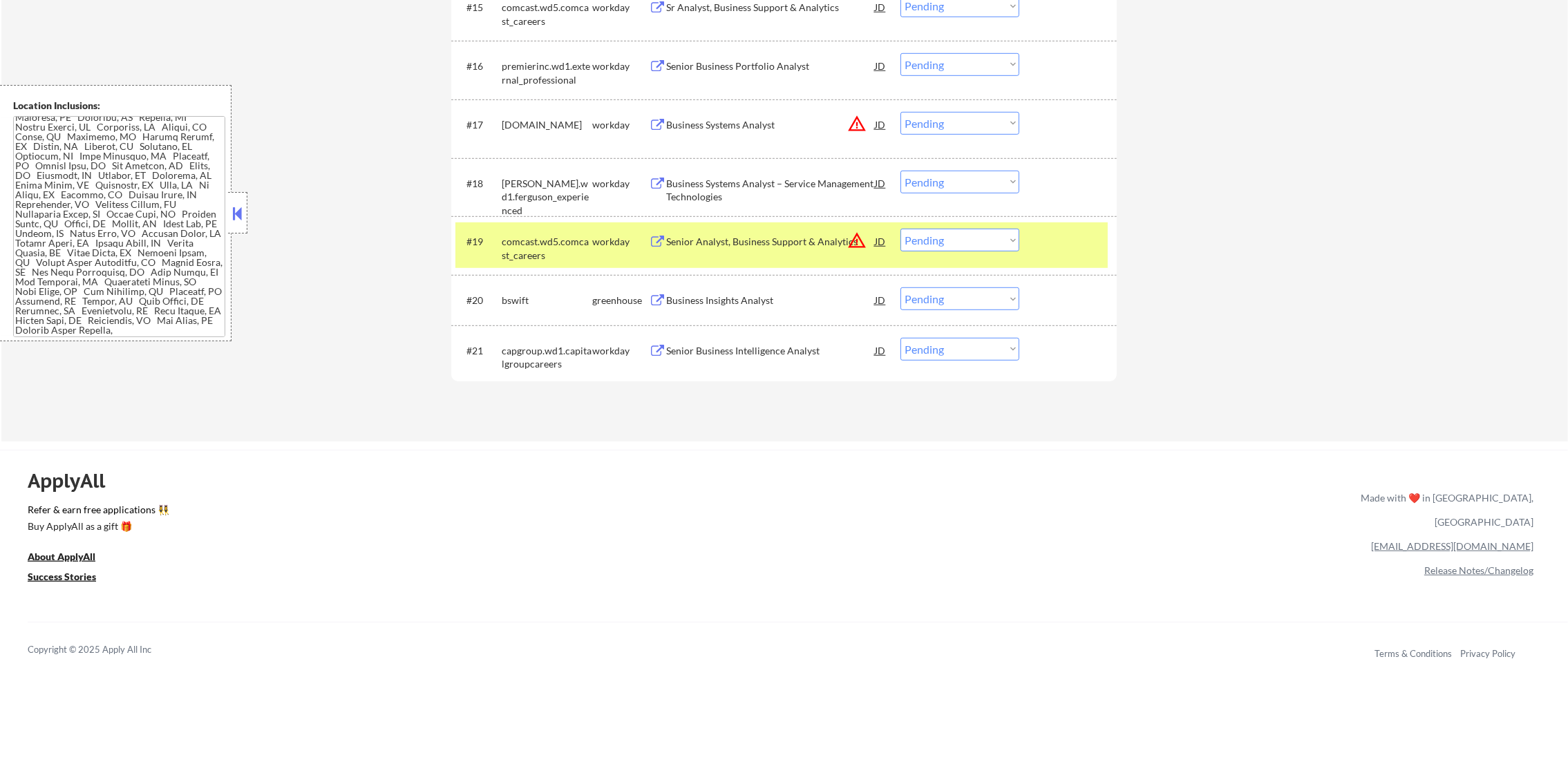
click at [544, 247] on div "comcast.wd5.comcast_careers" at bounding box center [547, 248] width 90 height 27
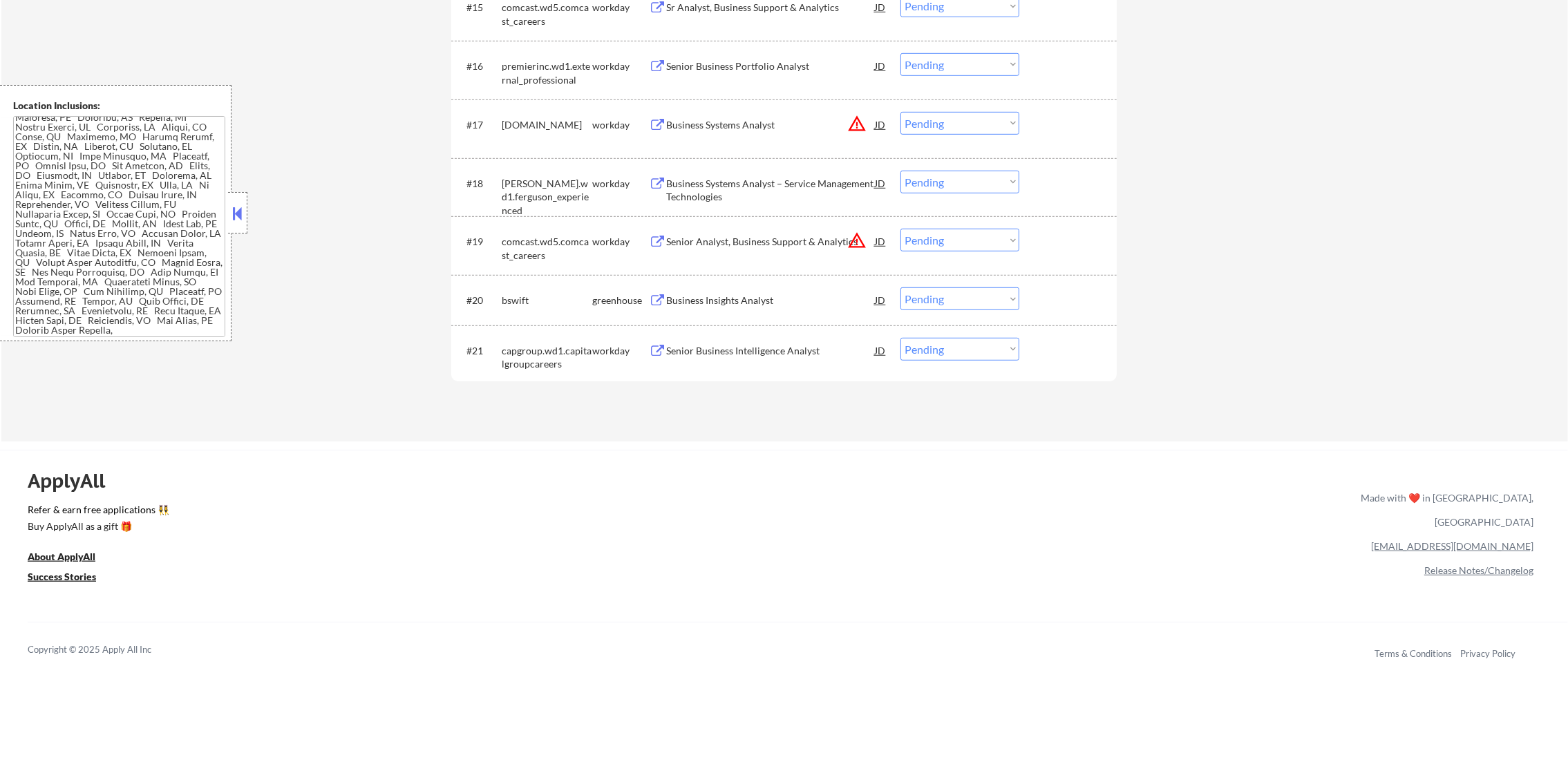
click at [981, 241] on select "Choose an option... Pending Applied Excluded (Questions) Excluded (Expired) Exc…" at bounding box center [959, 240] width 119 height 23
click at [900, 229] on select "Choose an option... Pending Applied Excluded (Questions) Excluded (Expired) Exc…" at bounding box center [959, 240] width 119 height 23
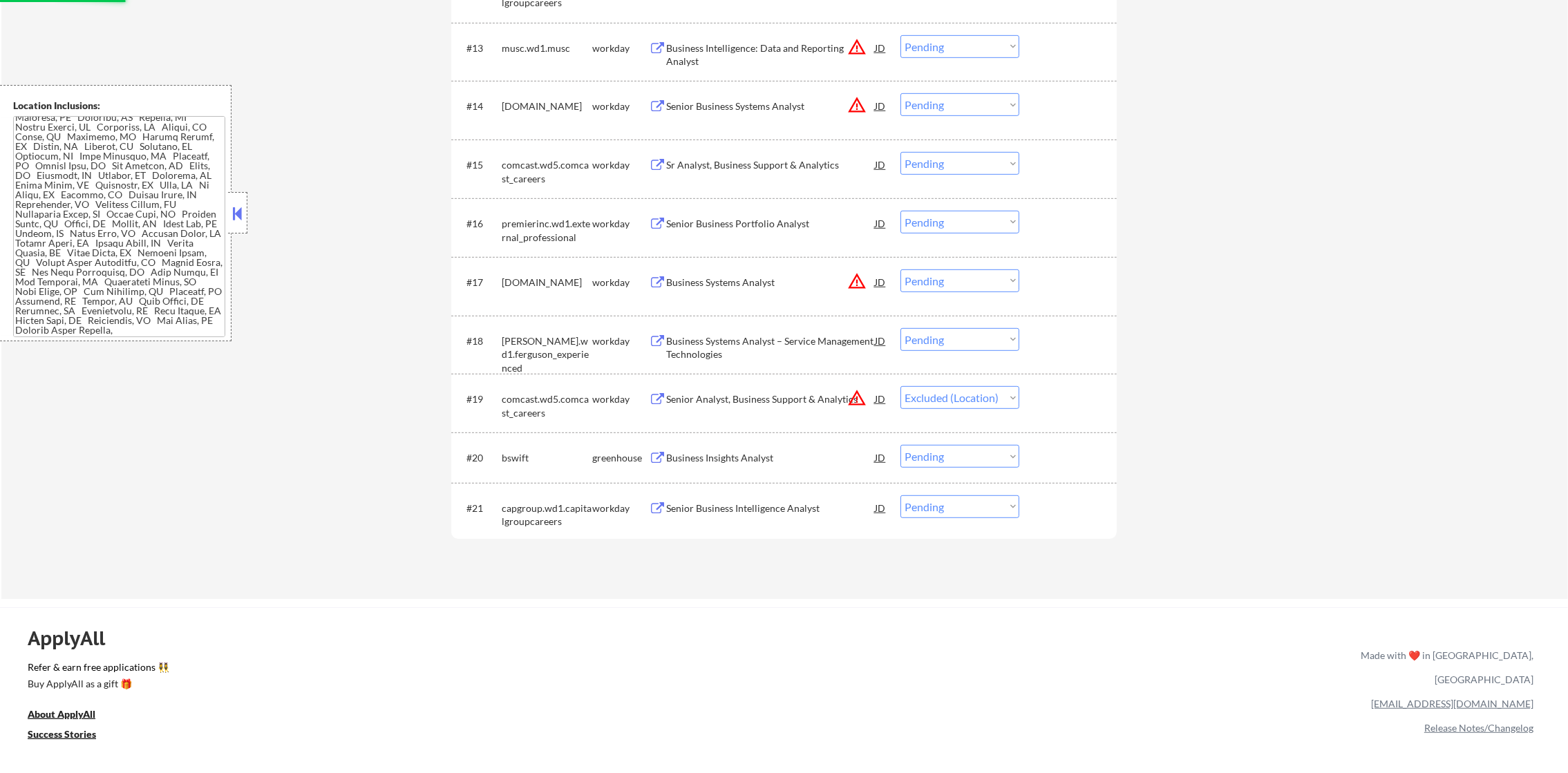
scroll to position [1162, 0]
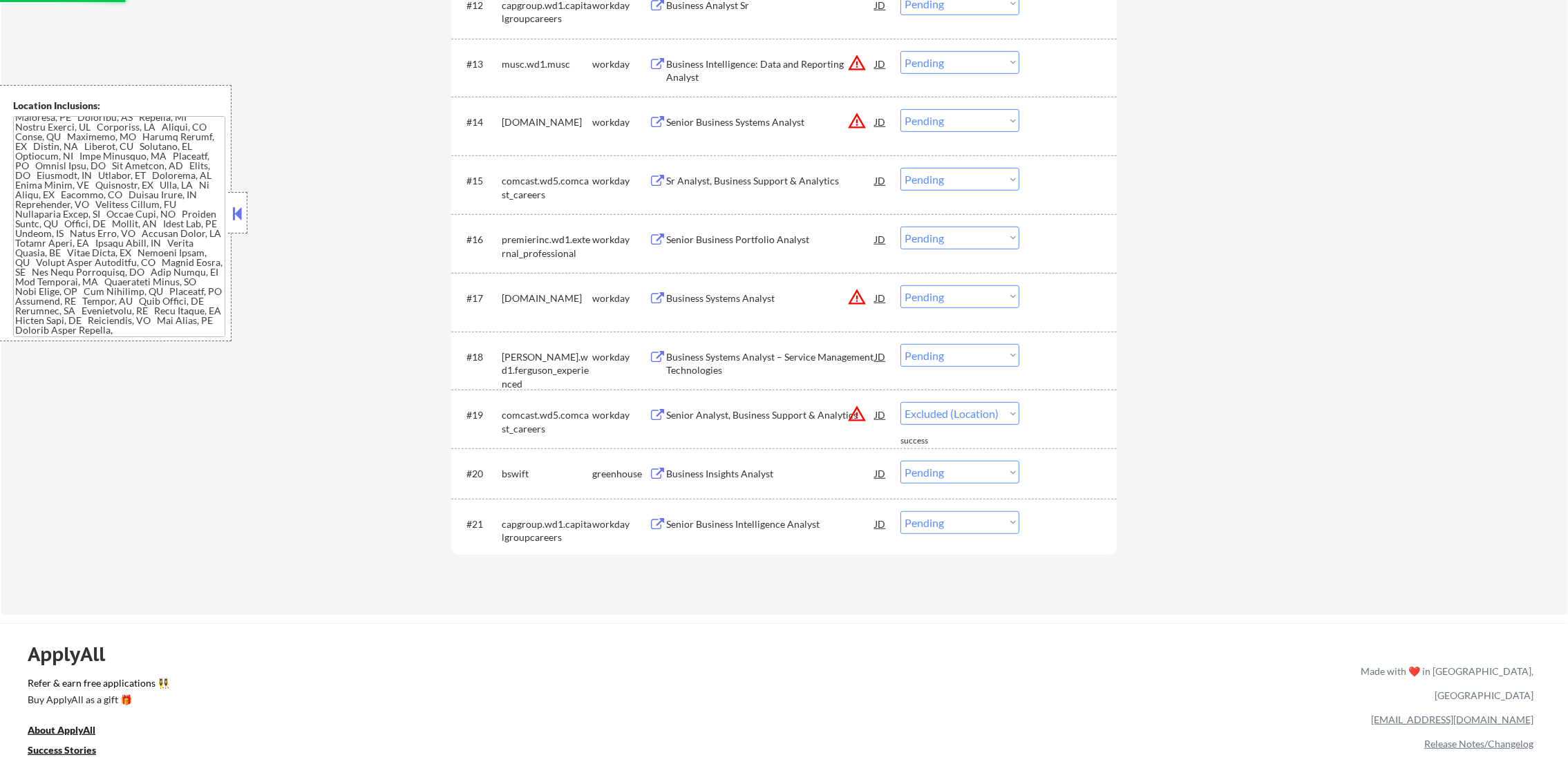
click at [861, 292] on button "warning_amber" at bounding box center [857, 296] width 19 height 19
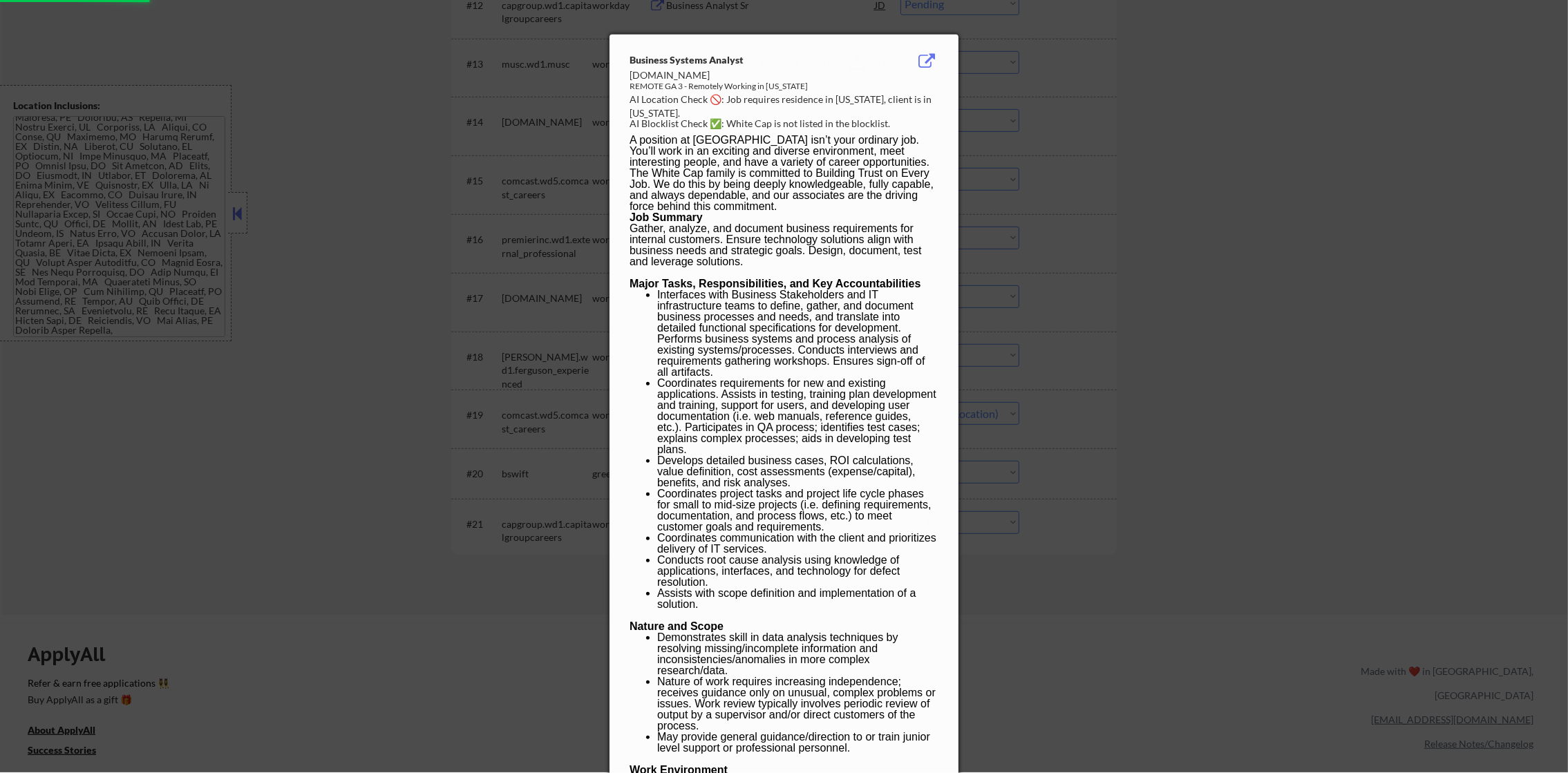
select select ""pending""
click at [1154, 225] on div at bounding box center [784, 386] width 1568 height 773
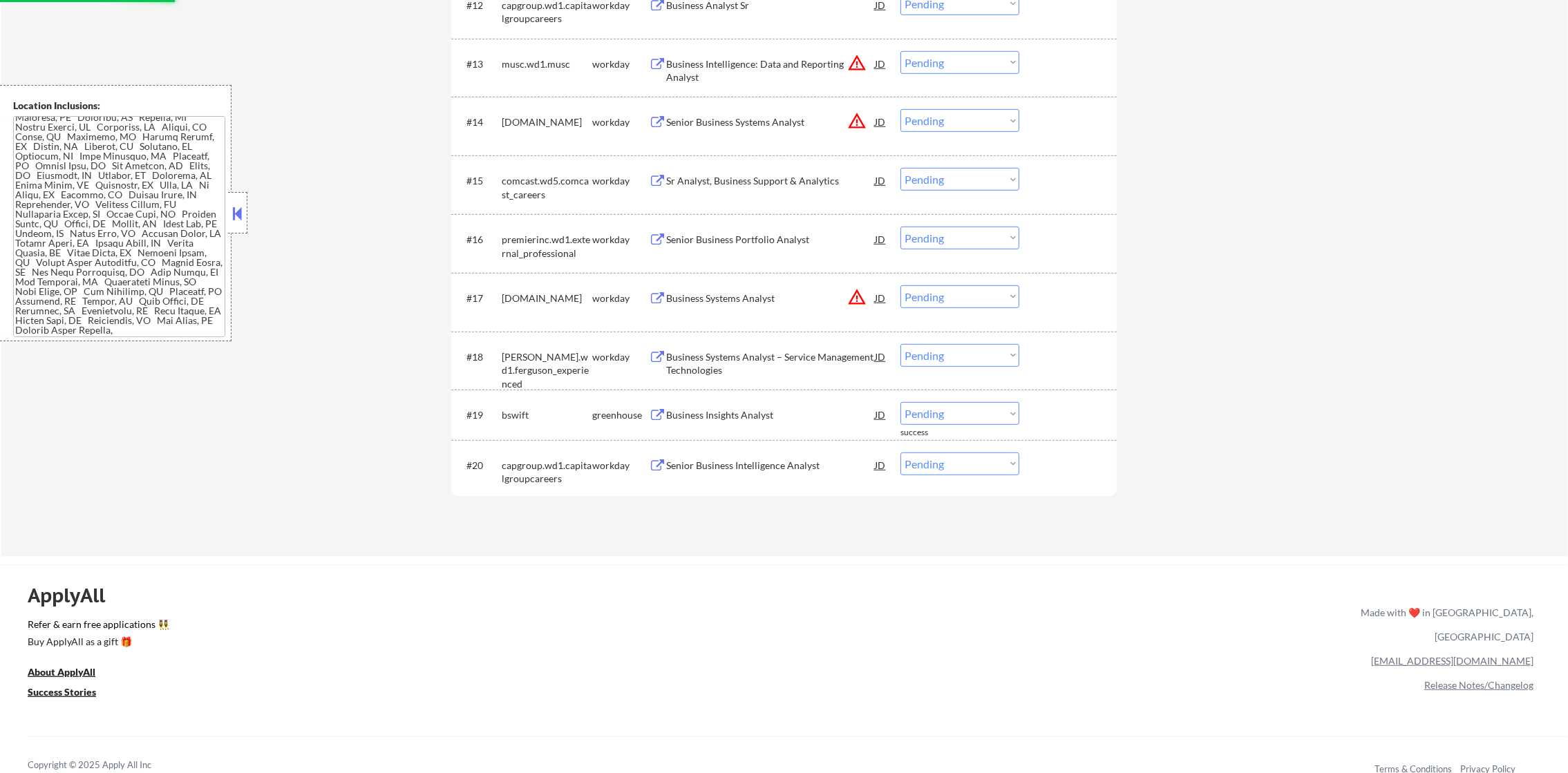
click at [949, 299] on select "Choose an option... Pending Applied Excluded (Questions) Excluded (Expired) Exc…" at bounding box center [959, 296] width 119 height 23
click at [900, 285] on select "Choose an option... Pending Applied Excluded (Questions) Excluded (Expired) Exc…" at bounding box center [959, 296] width 119 height 23
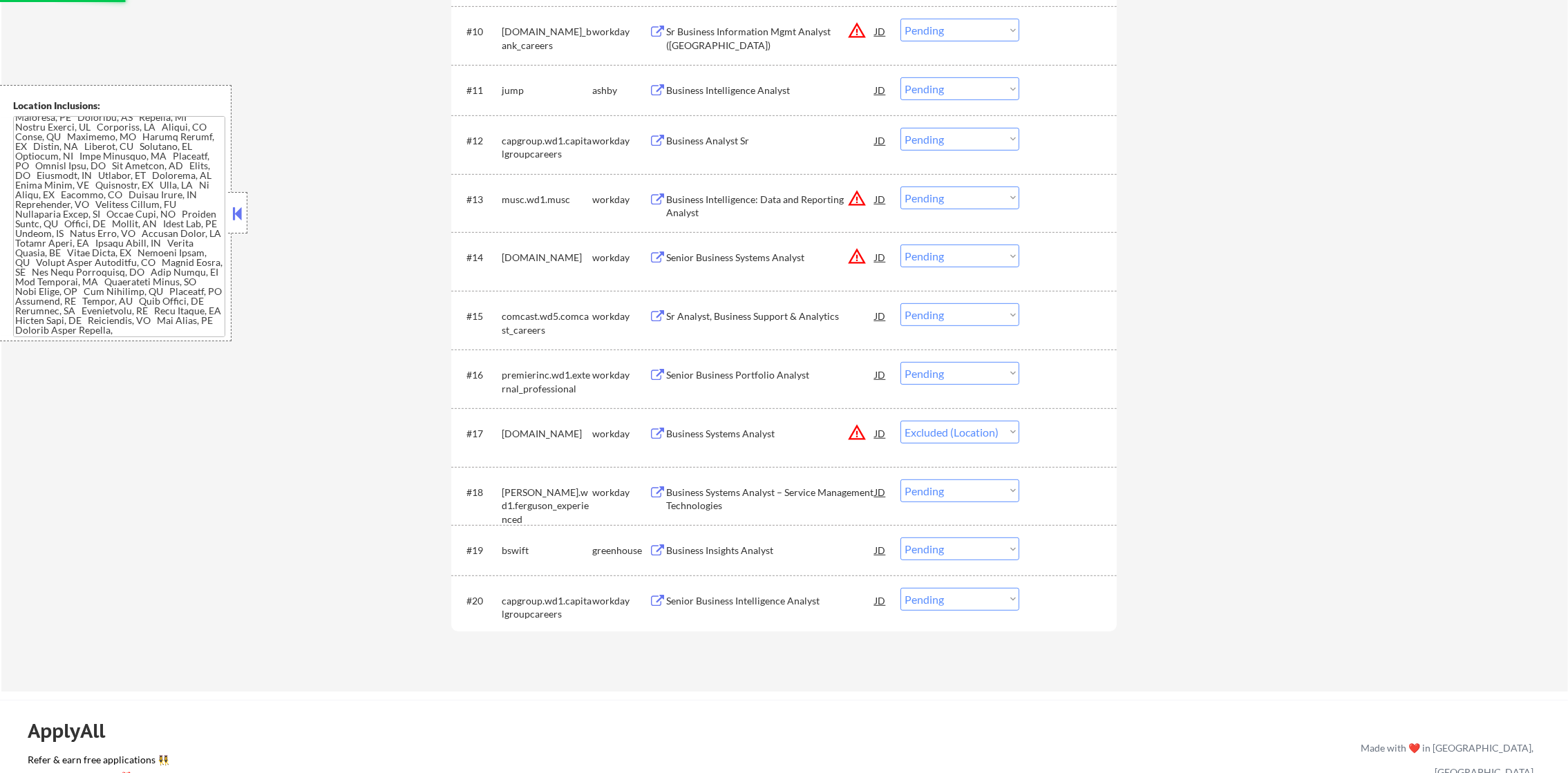
scroll to position [1024, 0]
click at [854, 257] on button "warning_amber" at bounding box center [857, 258] width 19 height 19
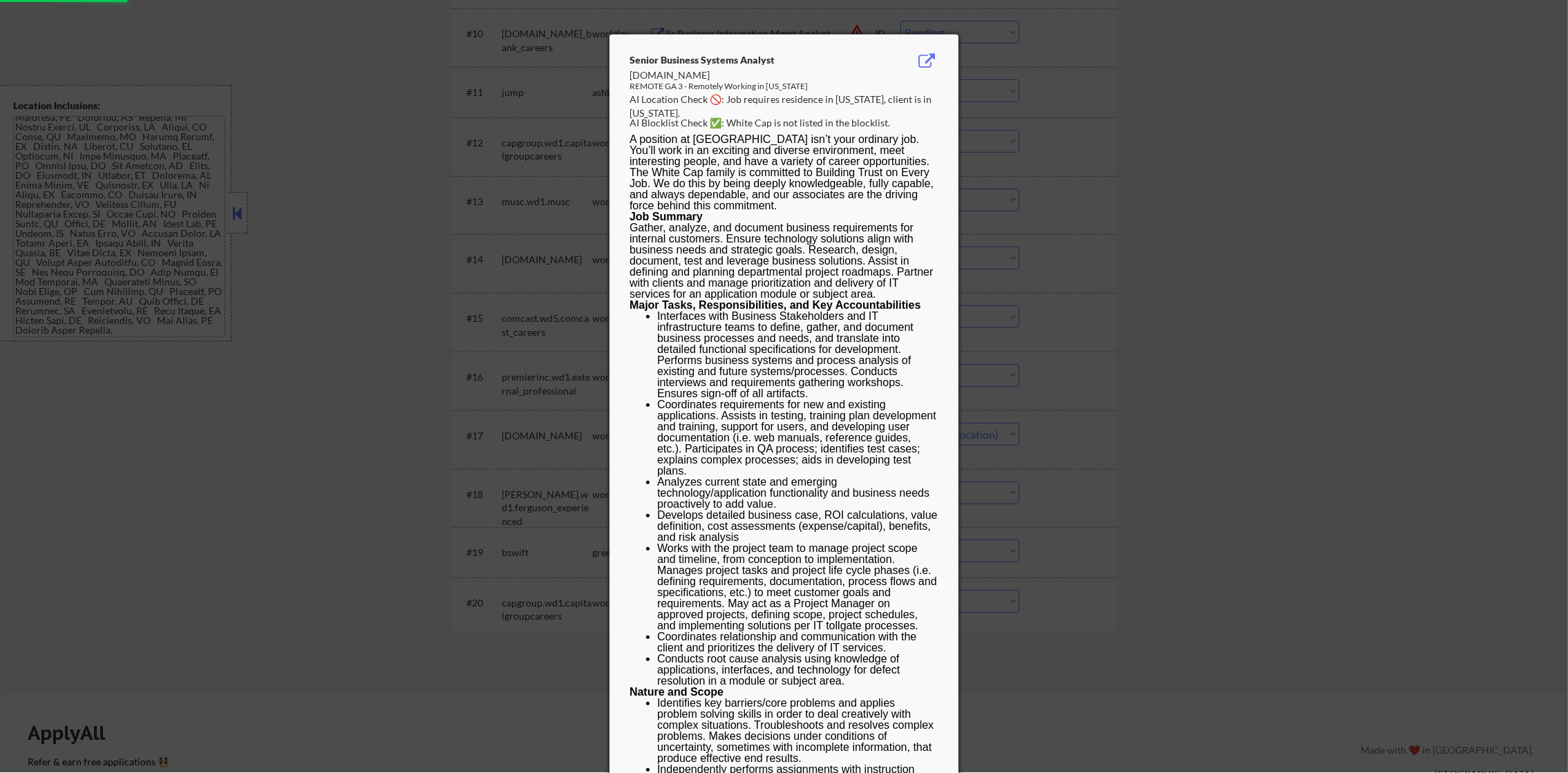
select select ""pending""
click at [1018, 256] on div at bounding box center [784, 386] width 1568 height 773
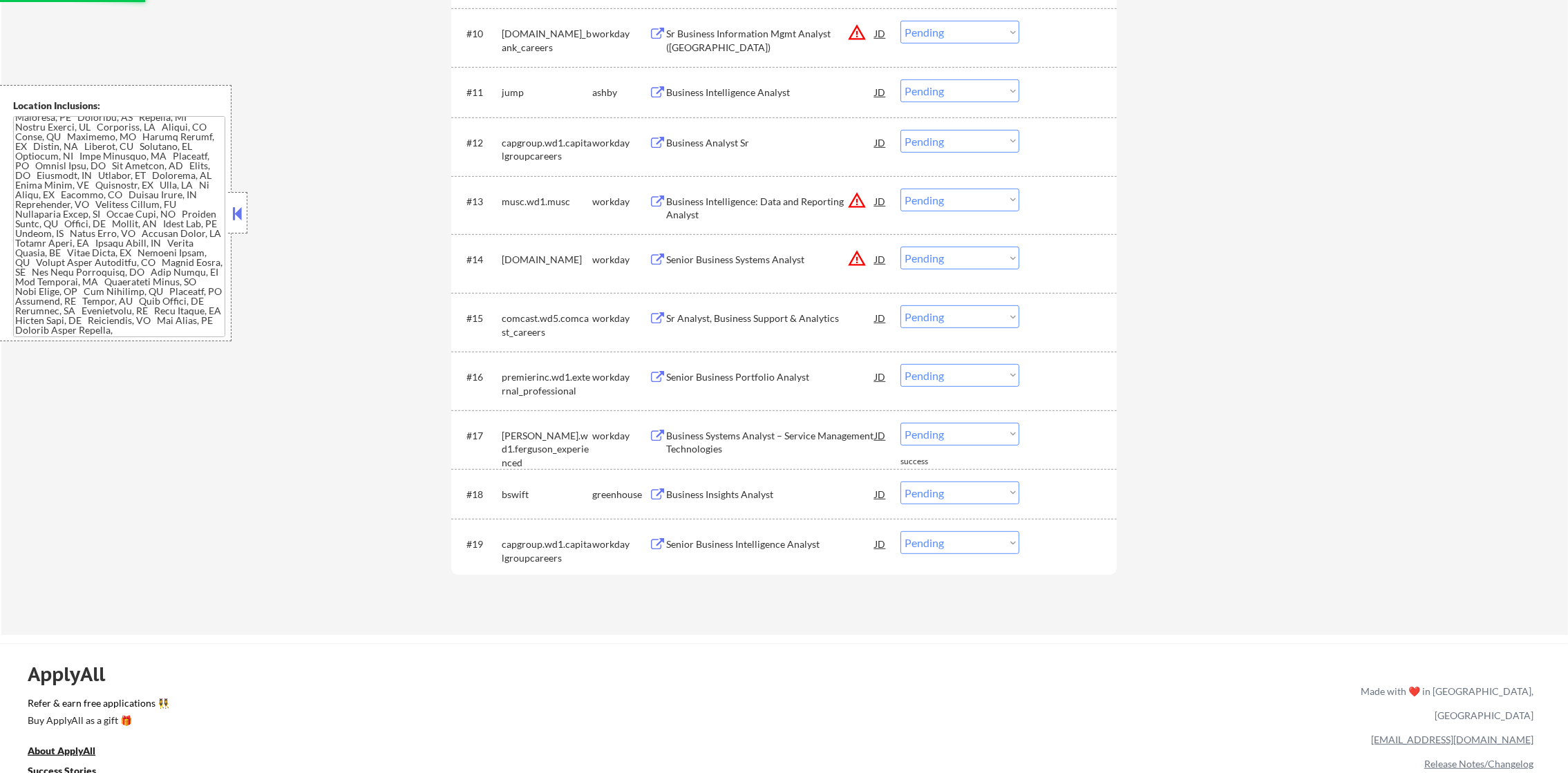
click at [963, 268] on select "Choose an option... Pending Applied Excluded (Questions) Excluded (Expired) Exc…" at bounding box center [959, 257] width 119 height 23
click at [900, 247] on select "Choose an option... Pending Applied Excluded (Questions) Excluded (Expired) Exc…" at bounding box center [959, 257] width 119 height 23
click at [860, 201] on button "warning_amber" at bounding box center [857, 200] width 19 height 19
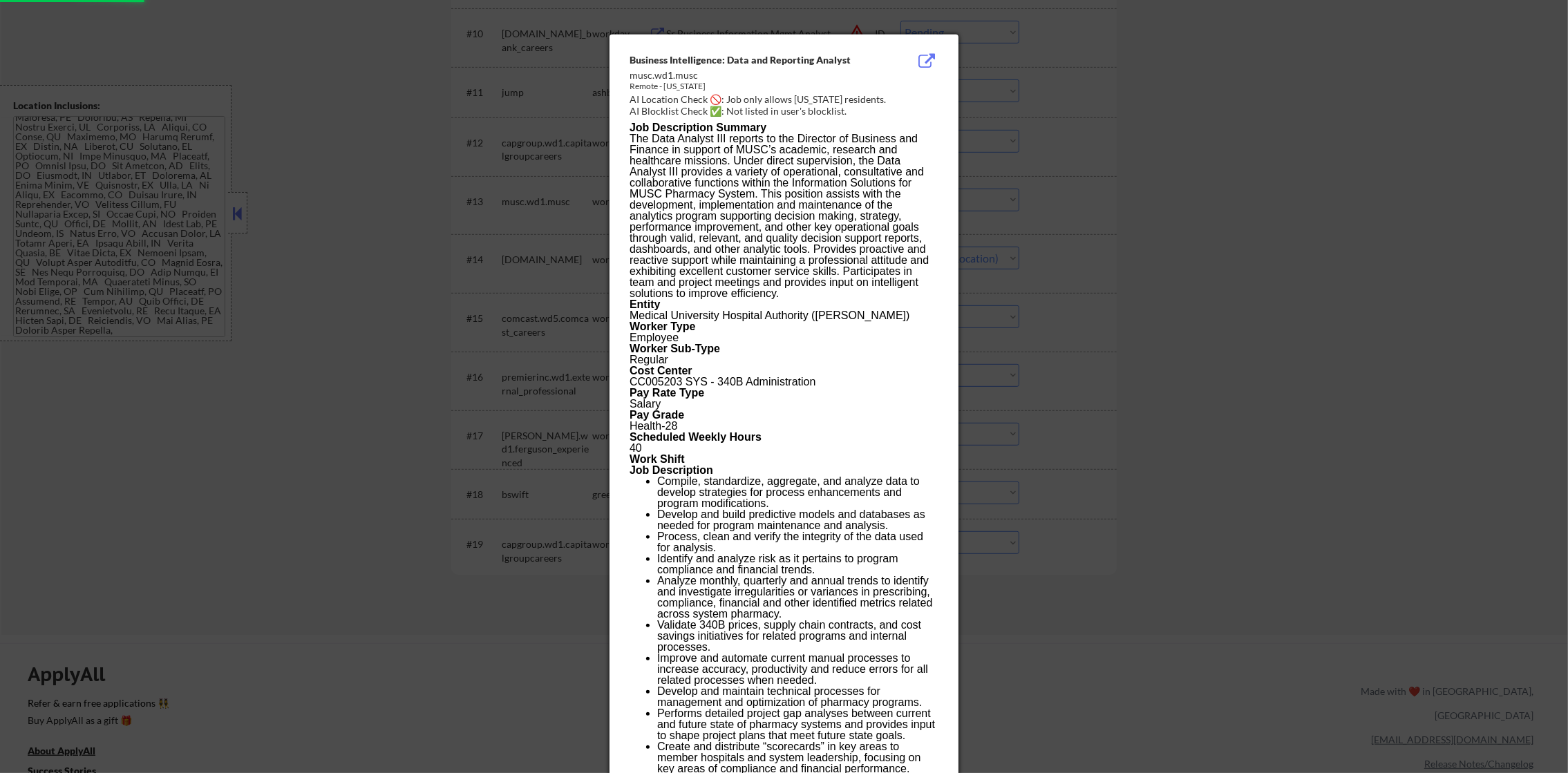
select select ""pending""
click at [945, 199] on div "Business Intelligence: Data and Reporting Analyst musc.wd1.musc Remote - South …" at bounding box center [784, 648] width 349 height 1228
click at [1023, 208] on div at bounding box center [784, 386] width 1568 height 773
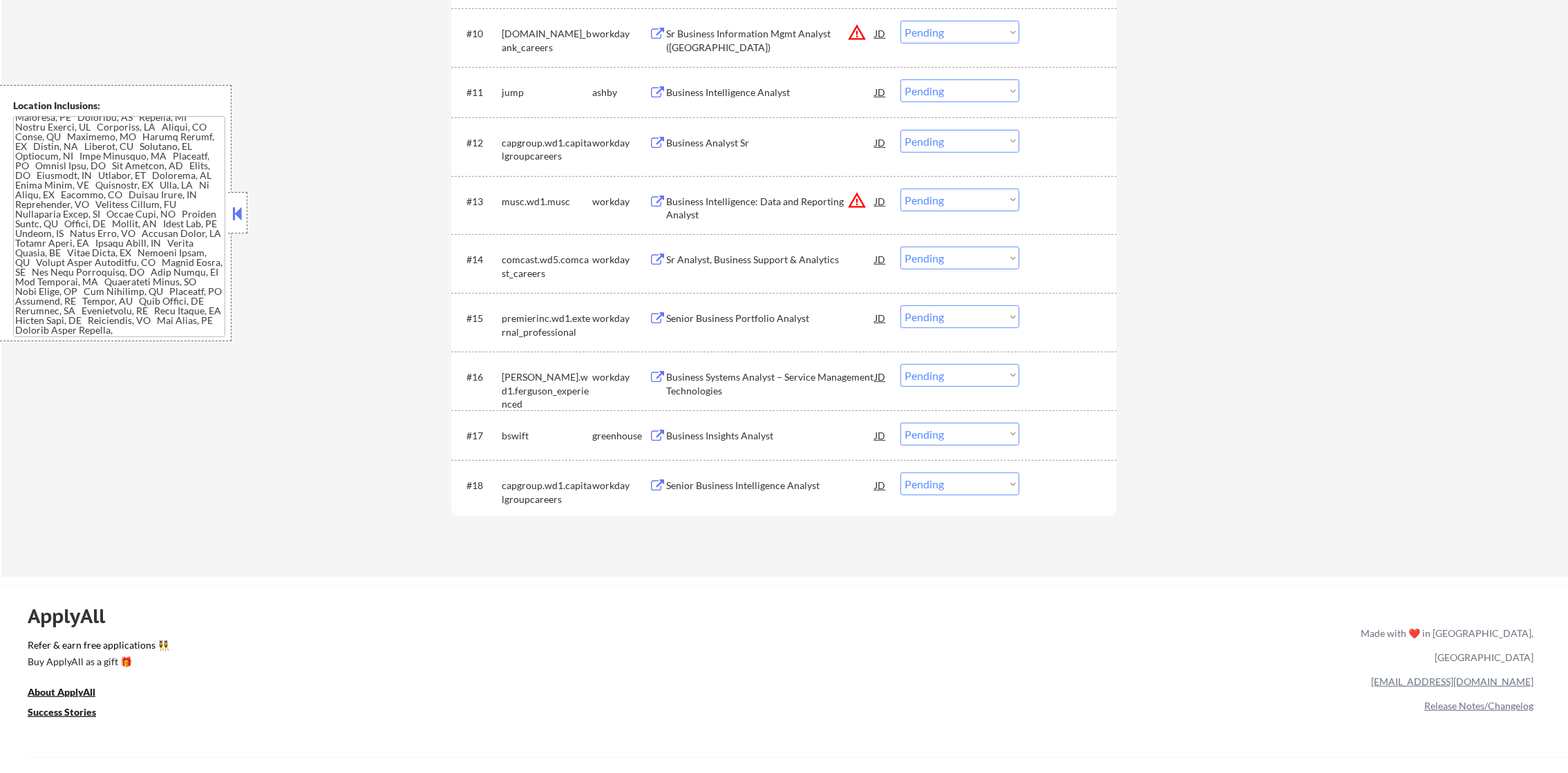
click at [971, 206] on select "Choose an option... Pending Applied Excluded (Questions) Excluded (Expired) Exc…" at bounding box center [959, 199] width 119 height 23
click at [900, 188] on select "Choose an option... Pending Applied Excluded (Questions) Excluded (Expired) Exc…" at bounding box center [959, 199] width 119 height 23
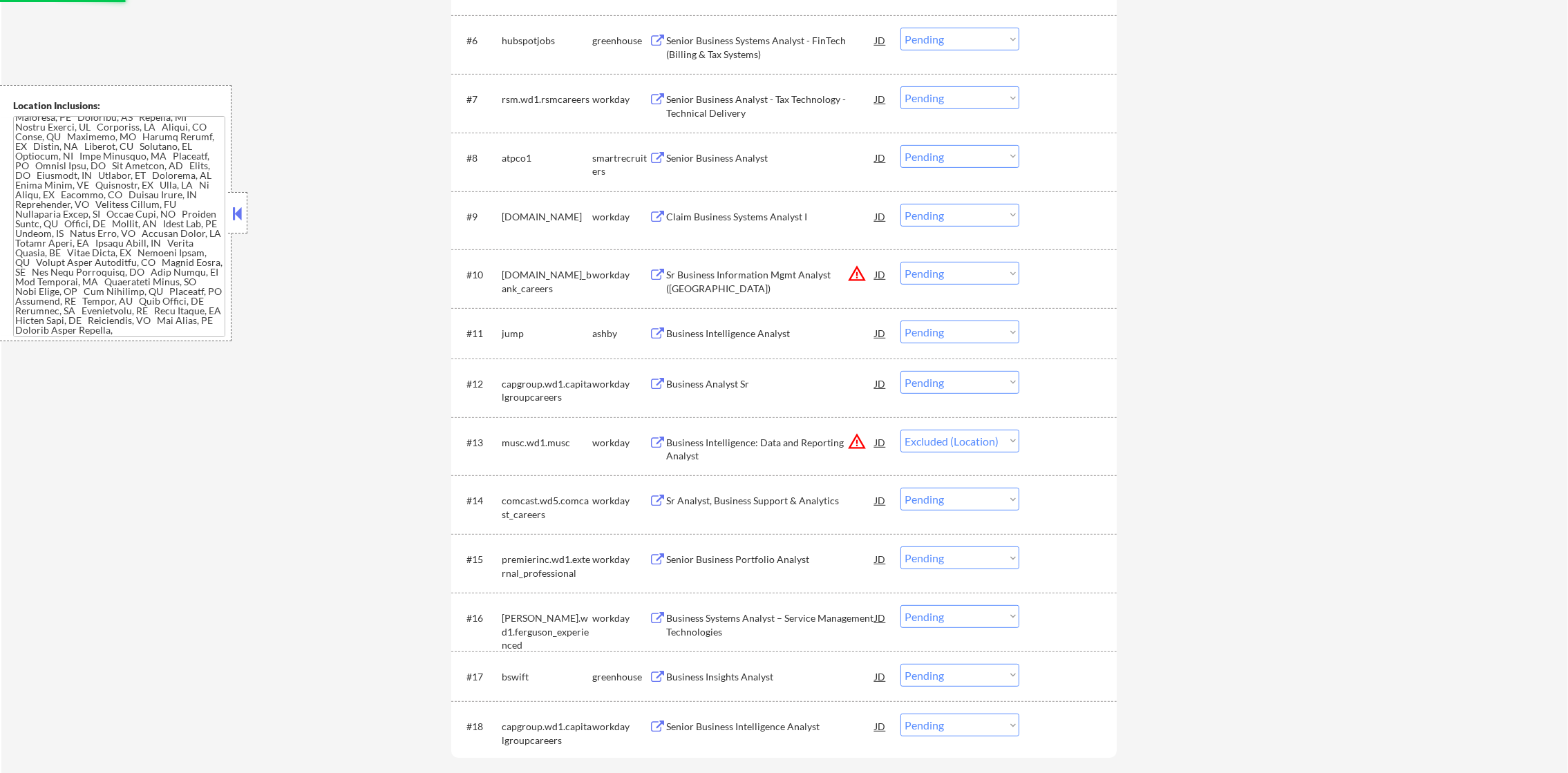
scroll to position [782, 0]
select select ""pending""
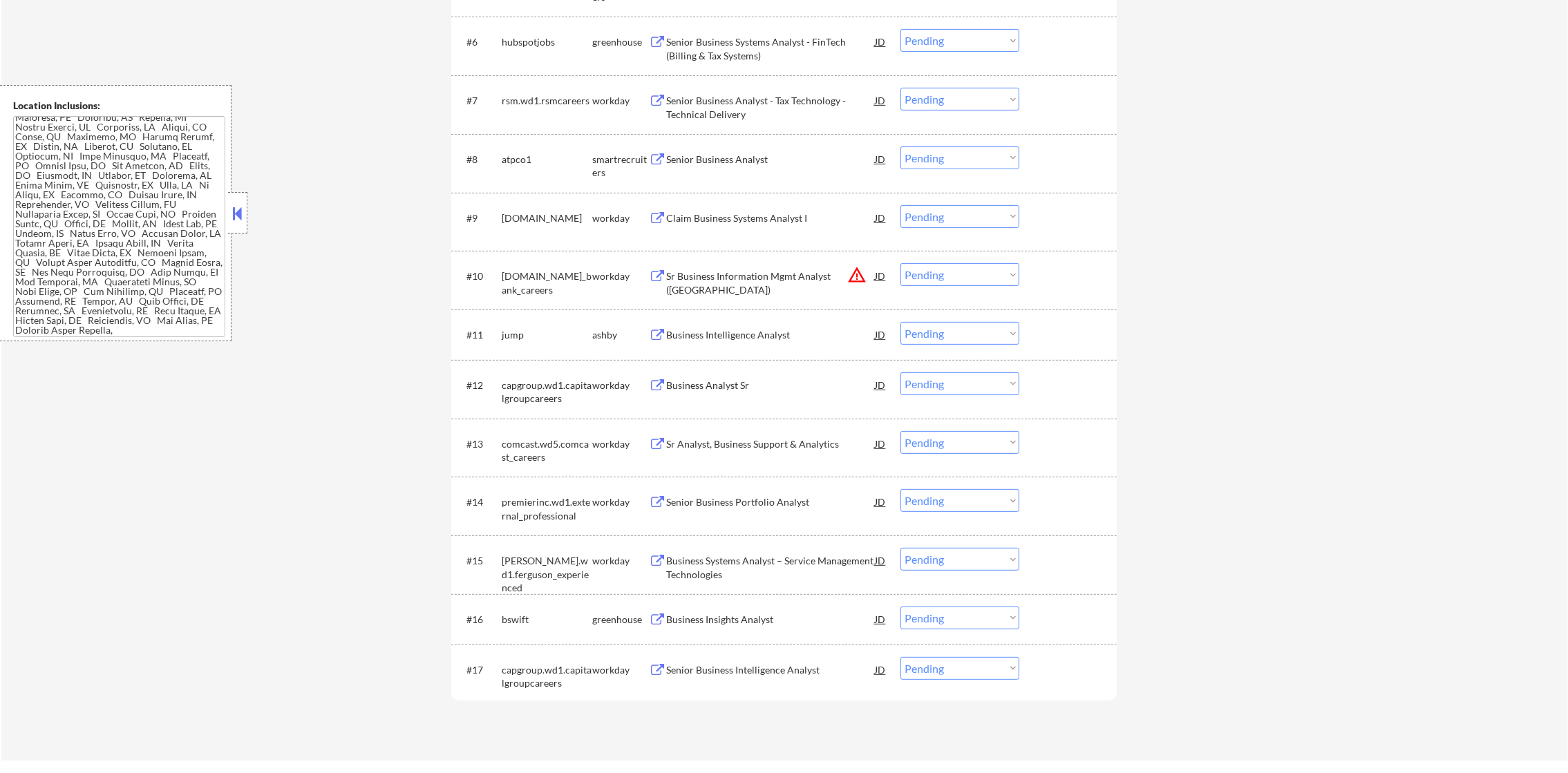
click at [858, 273] on button "warning_amber" at bounding box center [857, 275] width 19 height 19
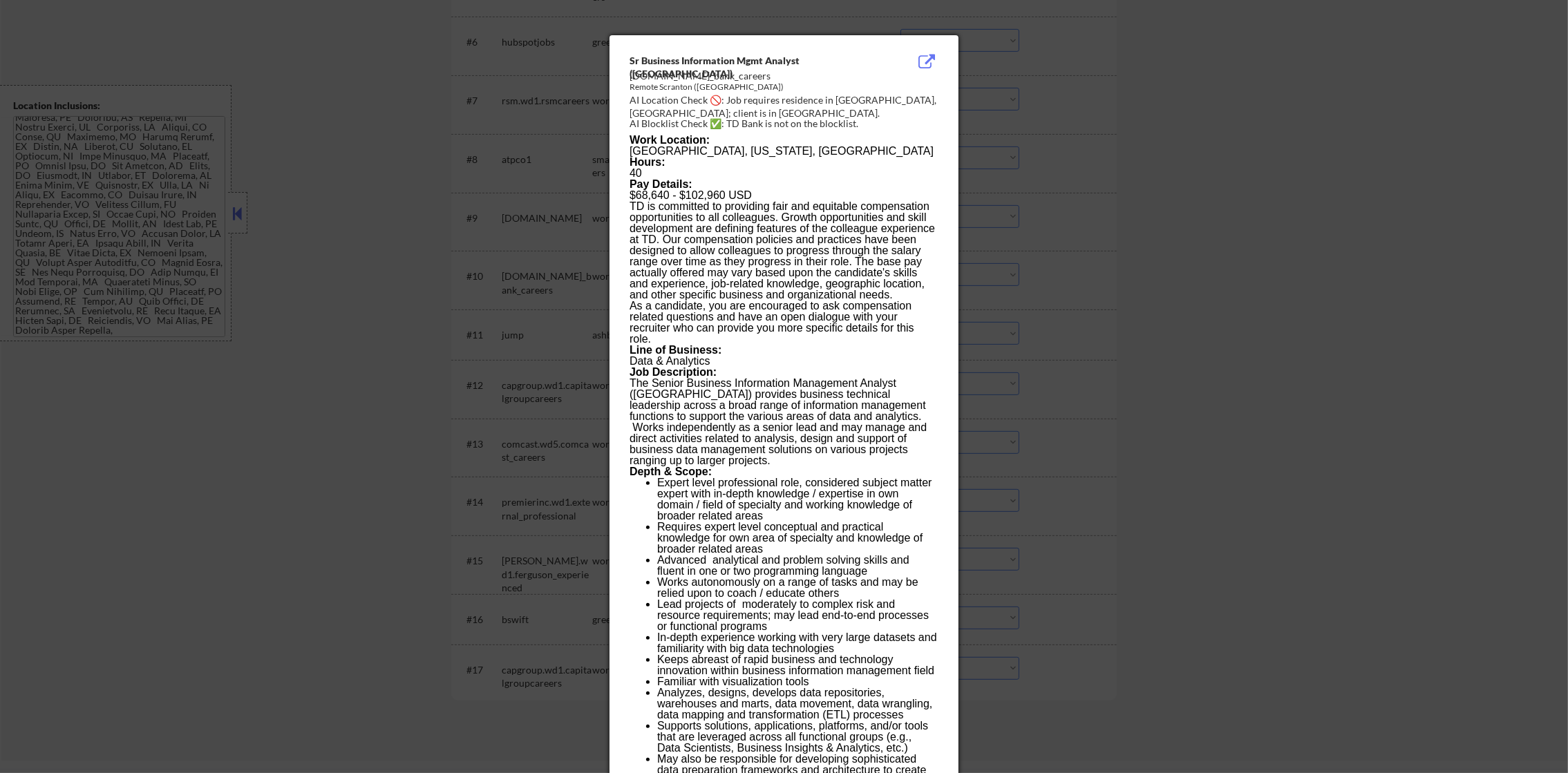
click at [1122, 173] on div at bounding box center [784, 386] width 1568 height 773
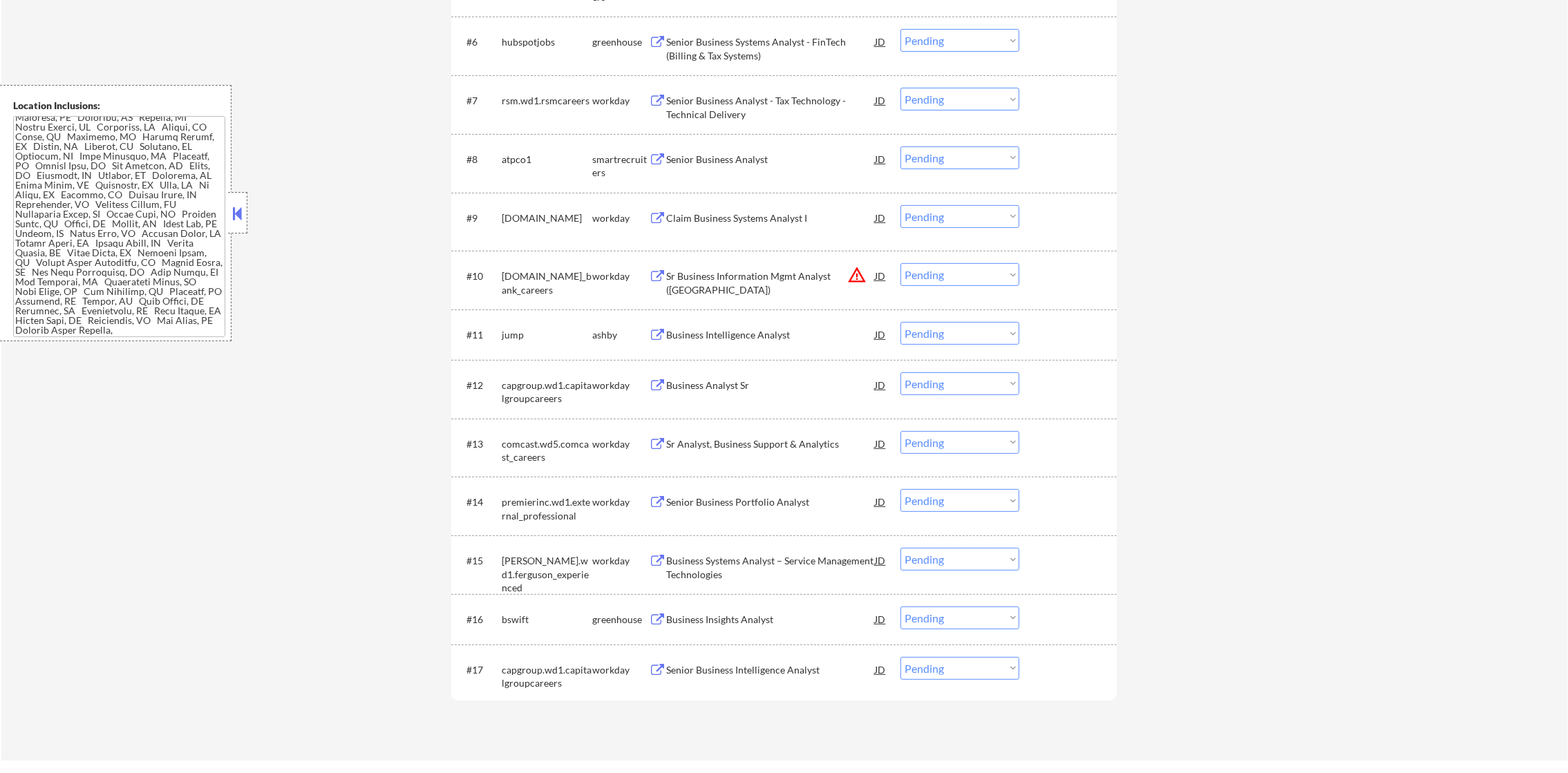
click at [935, 275] on select "Choose an option... Pending Applied Excluded (Questions) Excluded (Expired) Exc…" at bounding box center [959, 274] width 119 height 23
click at [900, 263] on select "Choose an option... Pending Applied Excluded (Questions) Excluded (Expired) Exc…" at bounding box center [959, 274] width 119 height 23
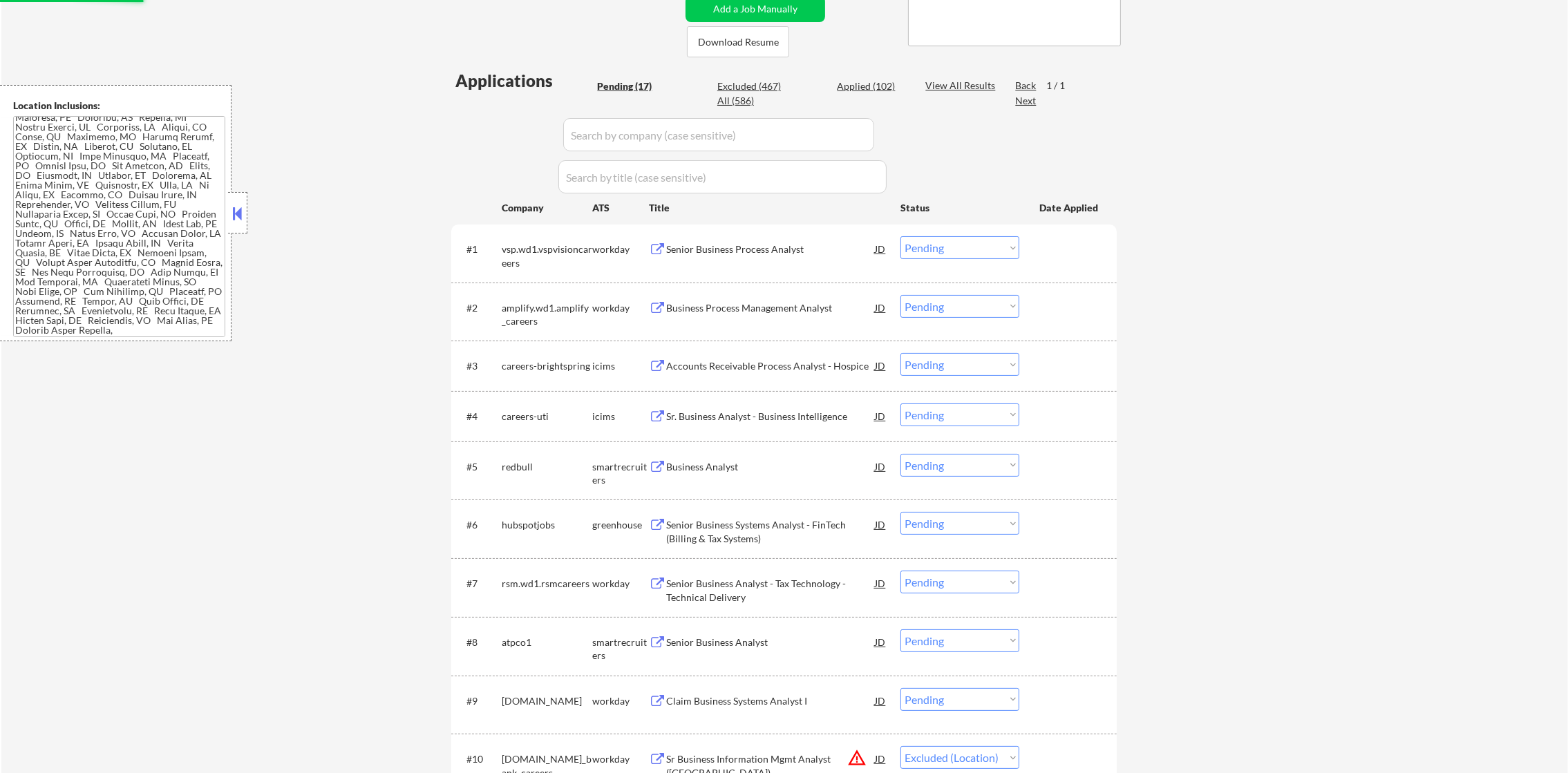
select select ""pending""
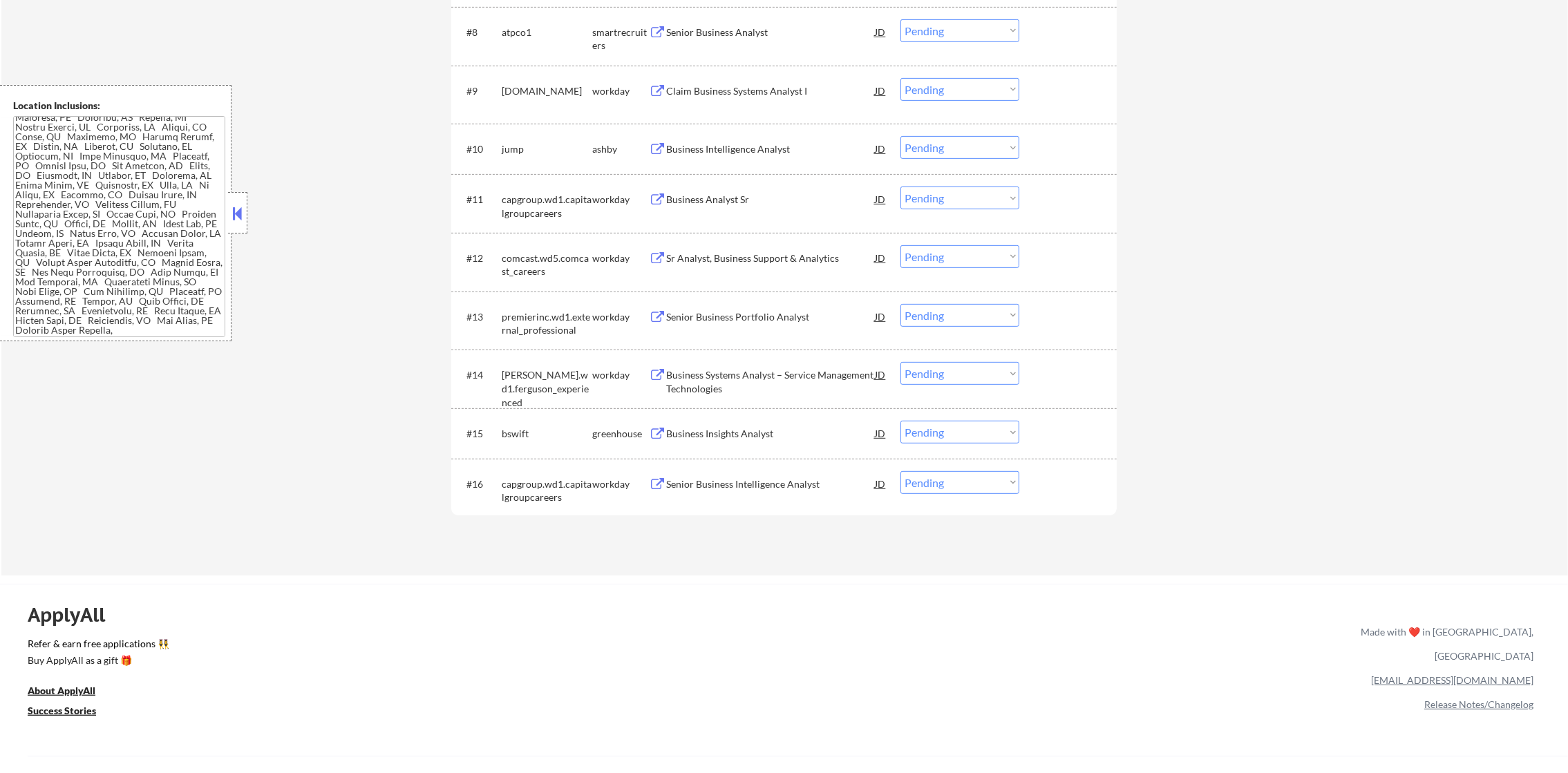
scroll to position [921, 0]
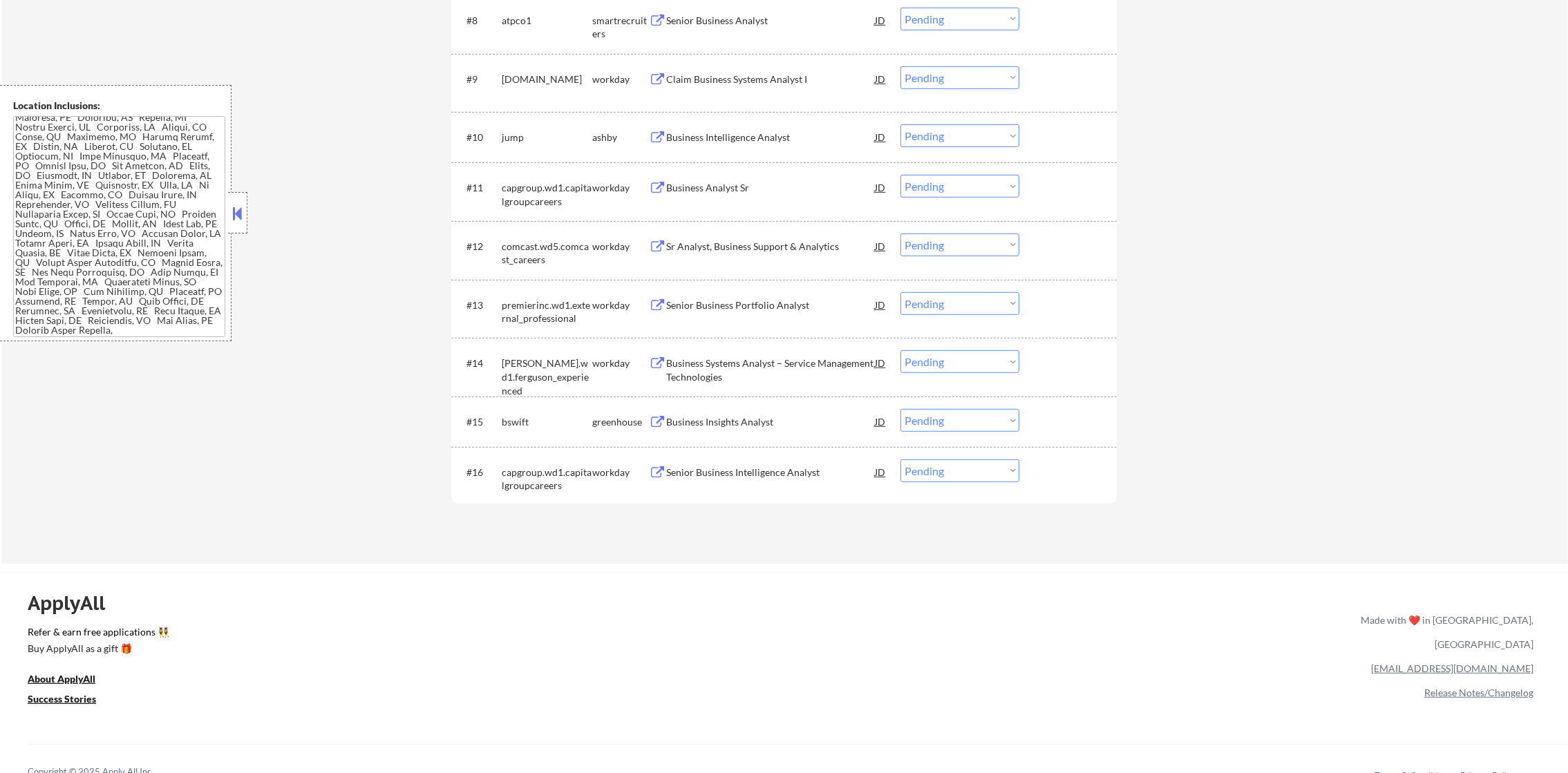
click at [745, 467] on div "Senior Business Intelligence Analyst" at bounding box center [770, 472] width 209 height 14
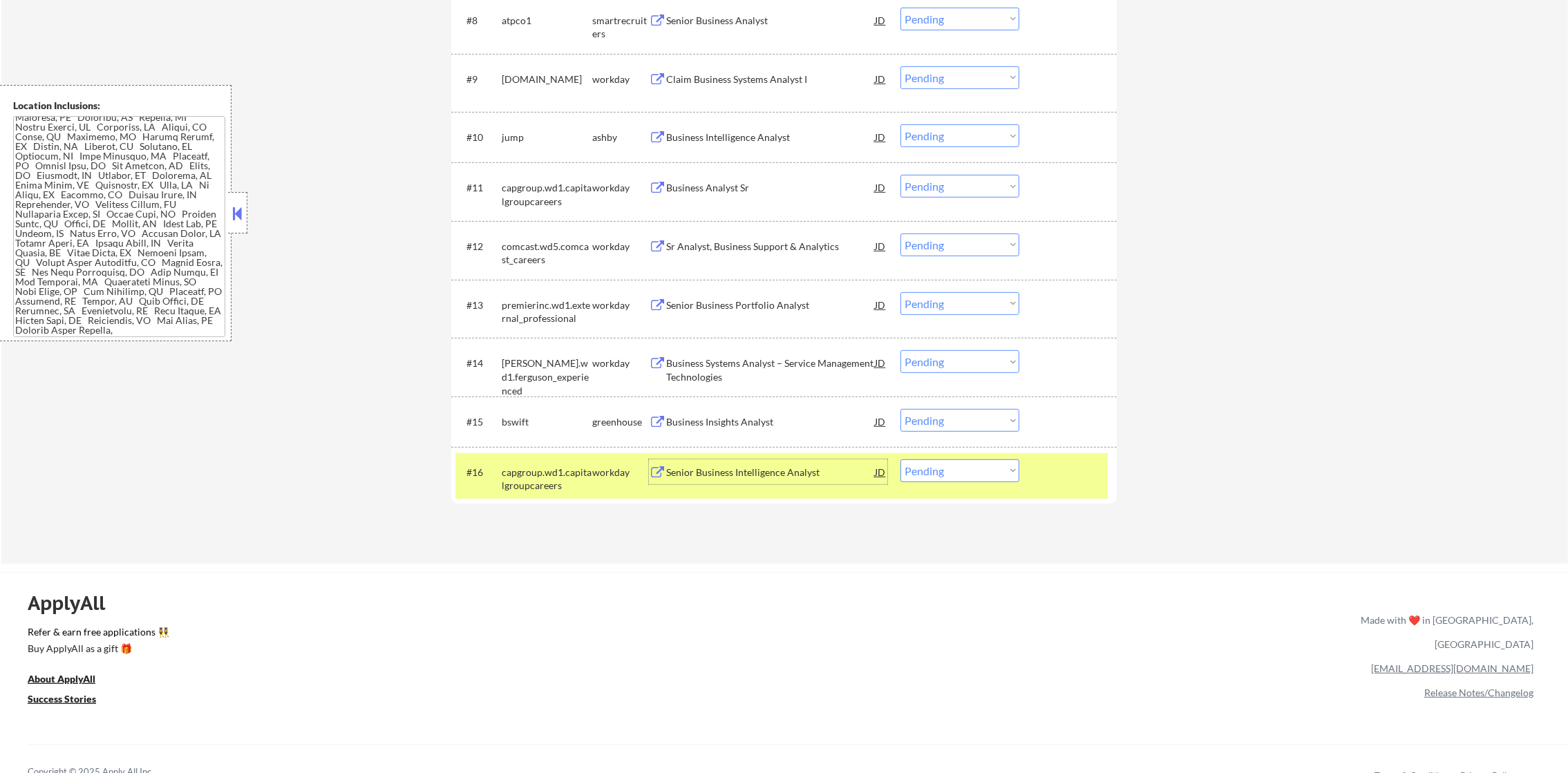
click at [942, 465] on select "Choose an option... Pending Applied Excluded (Questions) Excluded (Expired) Exc…" at bounding box center [959, 470] width 119 height 23
select select ""excluded__expired_""
click at [900, 459] on select "Choose an option... Pending Applied Excluded (Questions) Excluded (Expired) Exc…" at bounding box center [959, 470] width 119 height 23
click at [531, 449] on div "#16 capgroup.wd1.capitalgroupcareers workday Senior Business Intelligence Analy…" at bounding box center [784, 475] width 665 height 58
click at [758, 418] on div "Business Insights Analyst" at bounding box center [770, 422] width 209 height 14
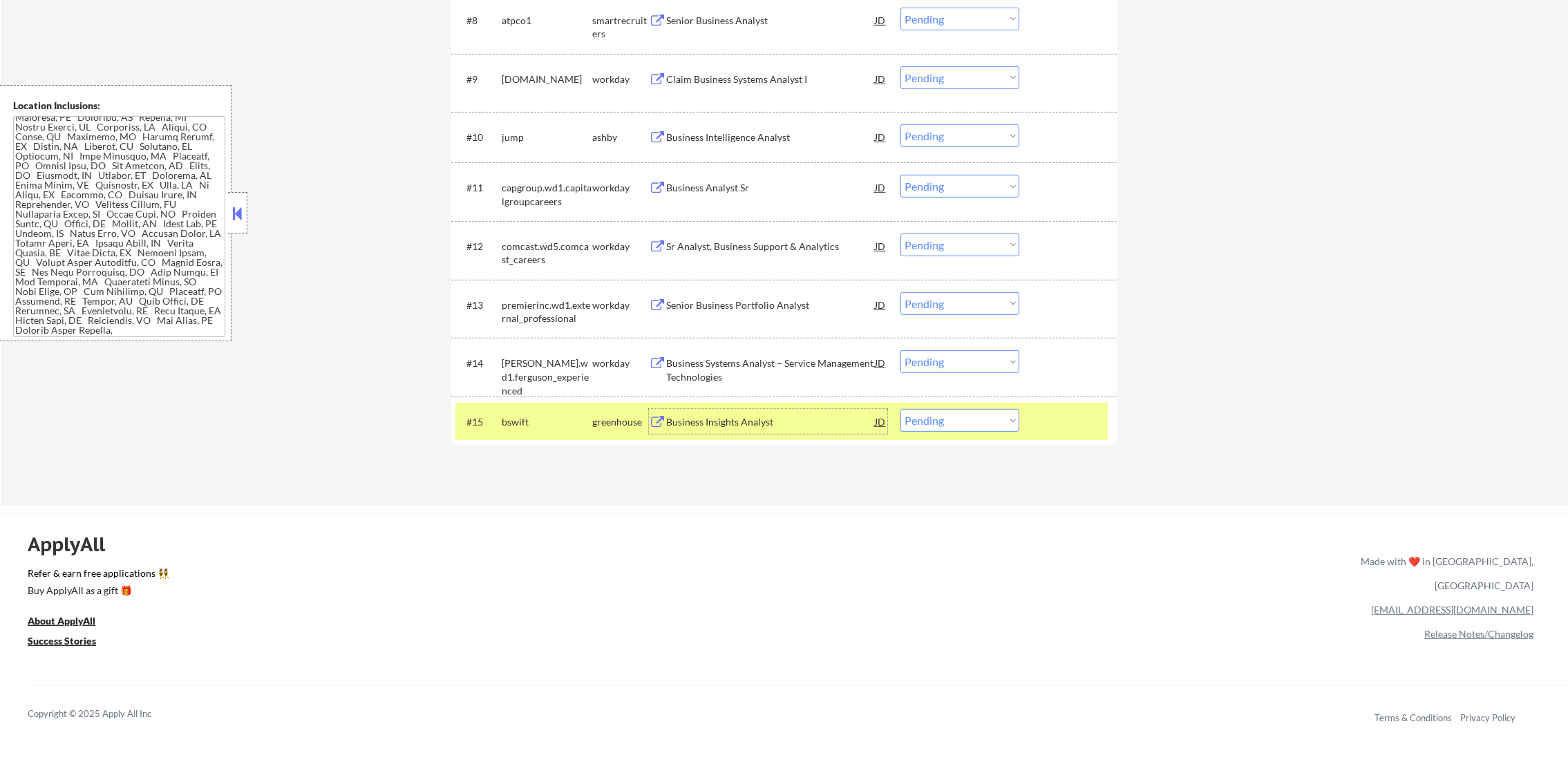
click at [957, 425] on select "Choose an option... Pending Applied Excluded (Questions) Excluded (Expired) Exc…" at bounding box center [959, 420] width 119 height 23
select select ""excluded""
click at [900, 409] on select "Choose an option... Pending Applied Excluded (Questions) Excluded (Expired) Exc…" at bounding box center [959, 420] width 119 height 23
click at [546, 435] on div "#15 bswift greenhouse Business Insights Analyst JD warning_amber Choose an opti…" at bounding box center [781, 421] width 652 height 37
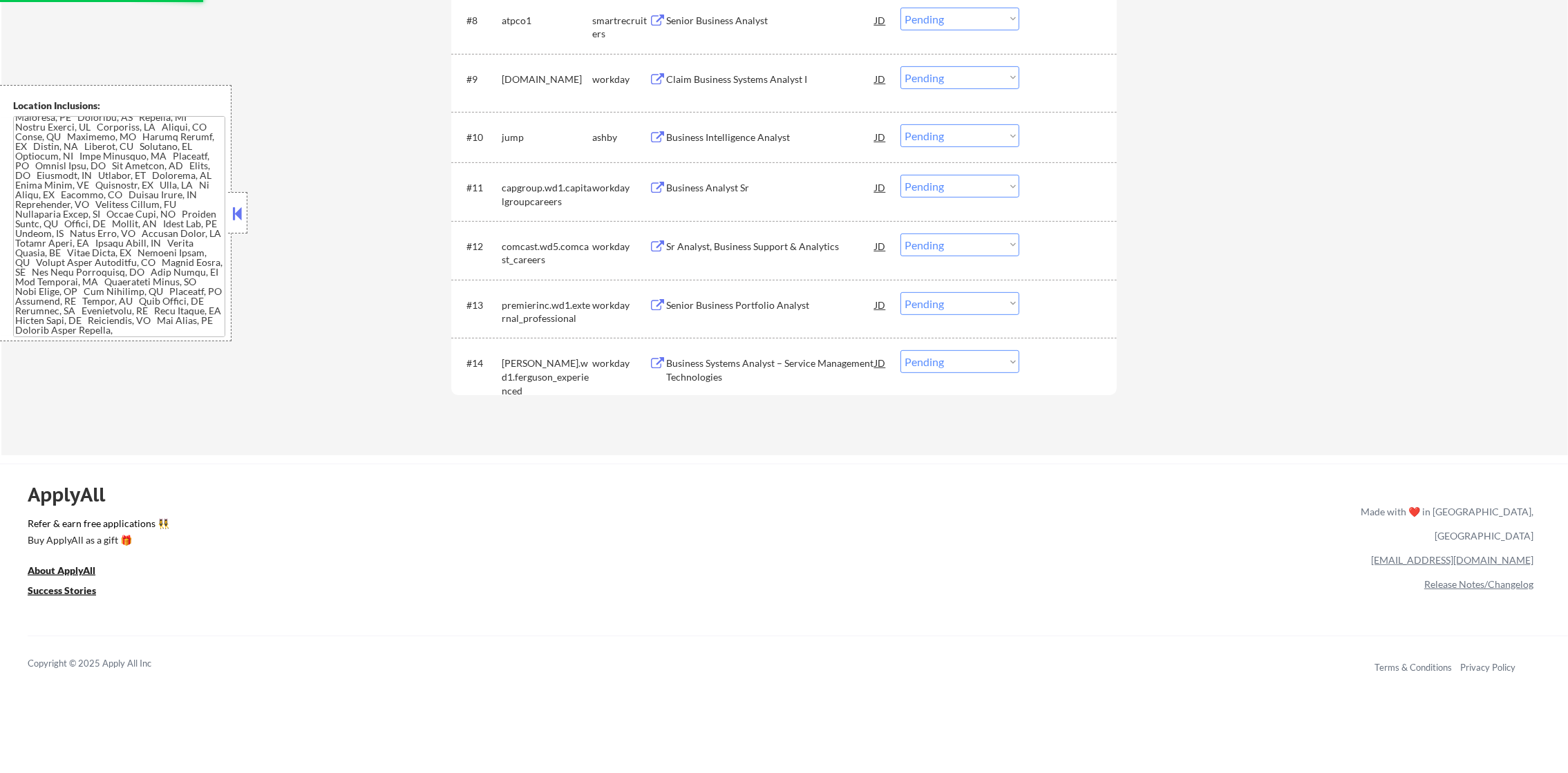
click at [764, 358] on div "Business Systems Analyst – Service Management Technologies" at bounding box center [770, 369] width 209 height 27
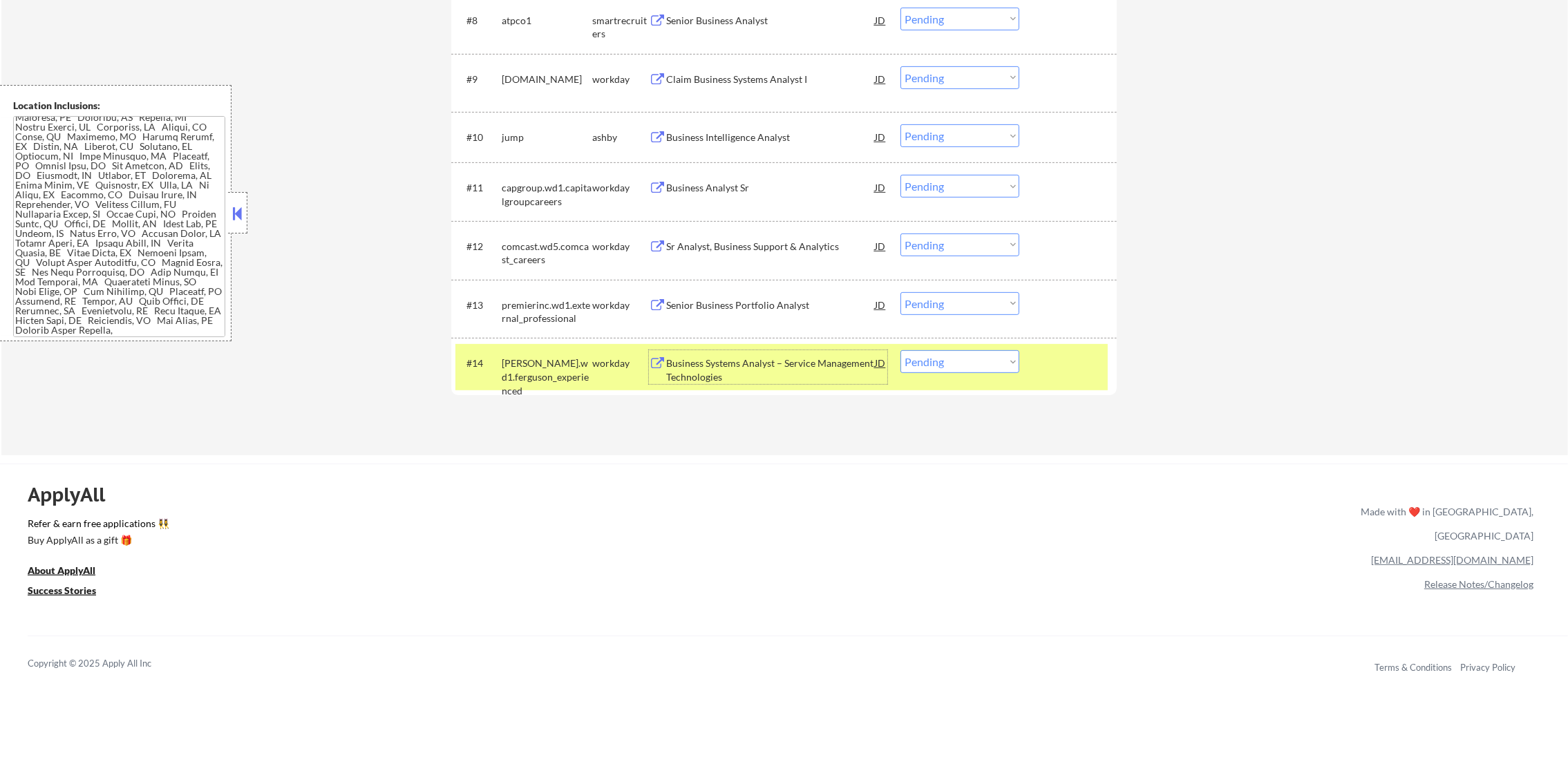
click at [972, 368] on select "Choose an option... Pending Applied Excluded (Questions) Excluded (Expired) Exc…" at bounding box center [959, 361] width 119 height 23
select select ""applied""
click at [900, 350] on select "Choose an option... Pending Applied Excluded (Questions) Excluded (Expired) Exc…" at bounding box center [959, 361] width 119 height 23
click at [569, 373] on div "ferguson.wd1.ferguson_experienced" at bounding box center [547, 376] width 90 height 40
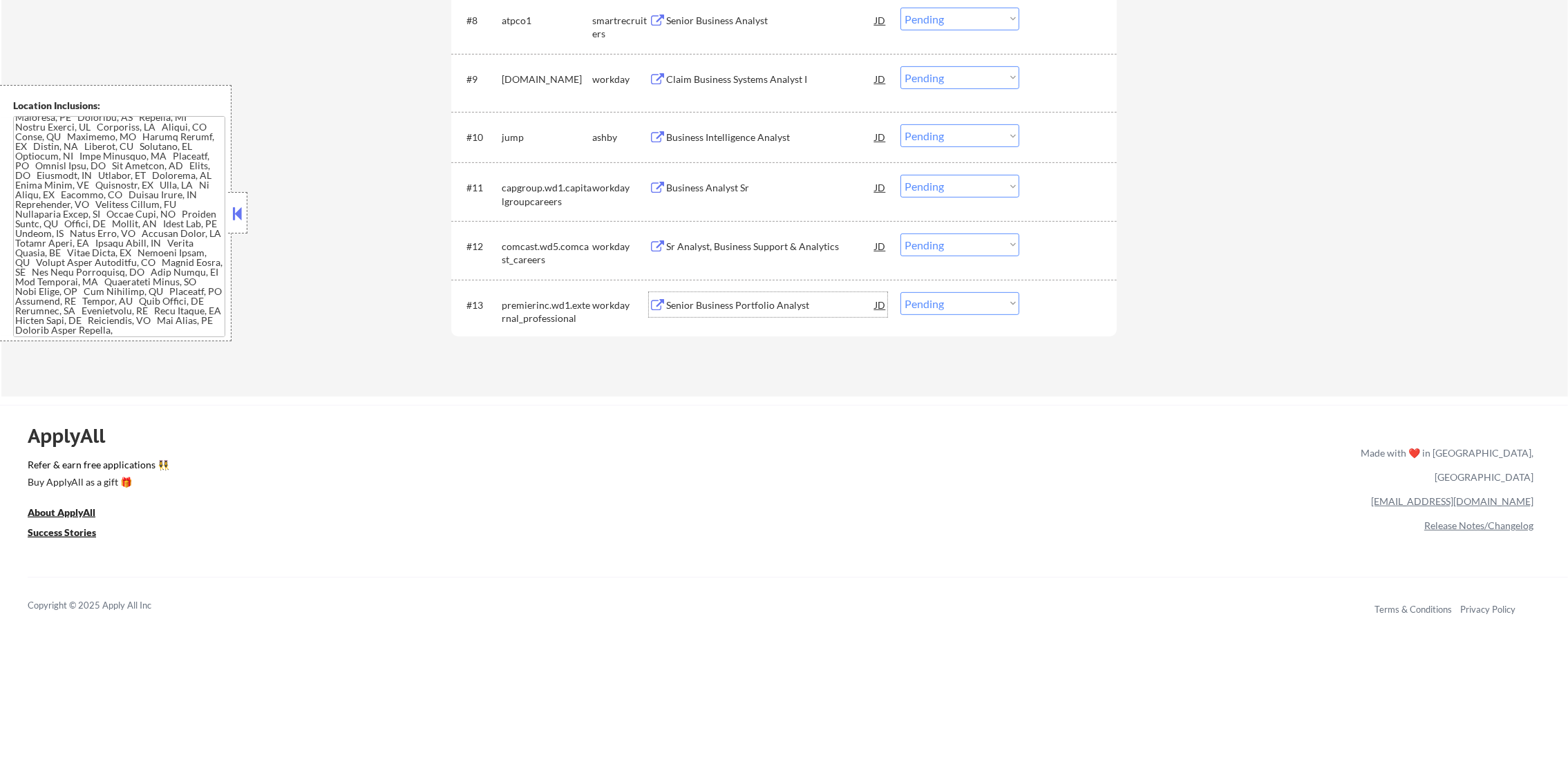
click at [829, 302] on div "Senior Business Portfolio Analyst" at bounding box center [770, 306] width 209 height 14
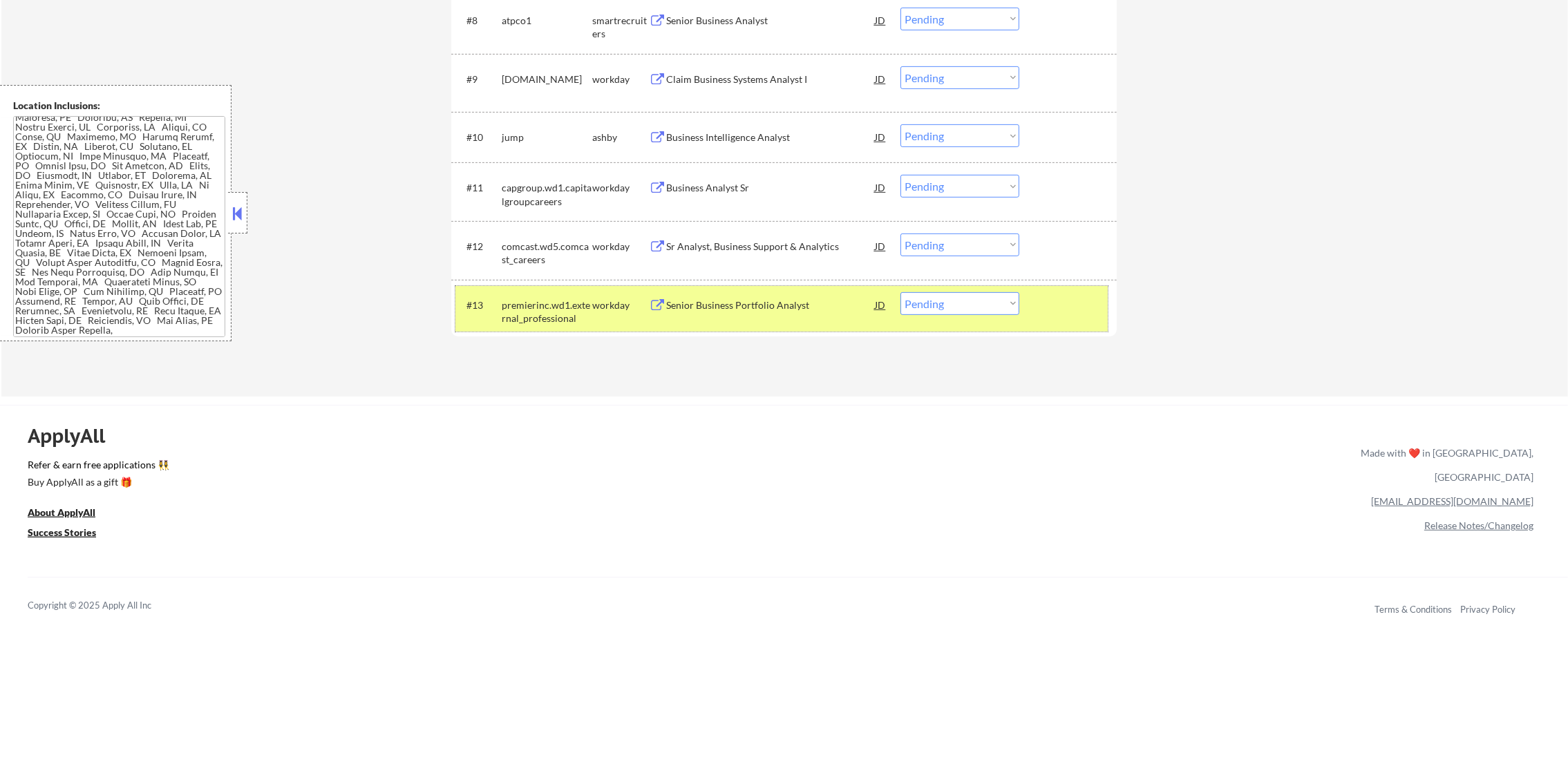
drag, startPoint x: 923, startPoint y: 291, endPoint x: 928, endPoint y: 314, distance: 23.5
click at [924, 295] on div "#13 premierinc.wd1.external_professional workday Senior Business Portfolio Anal…" at bounding box center [781, 309] width 652 height 46
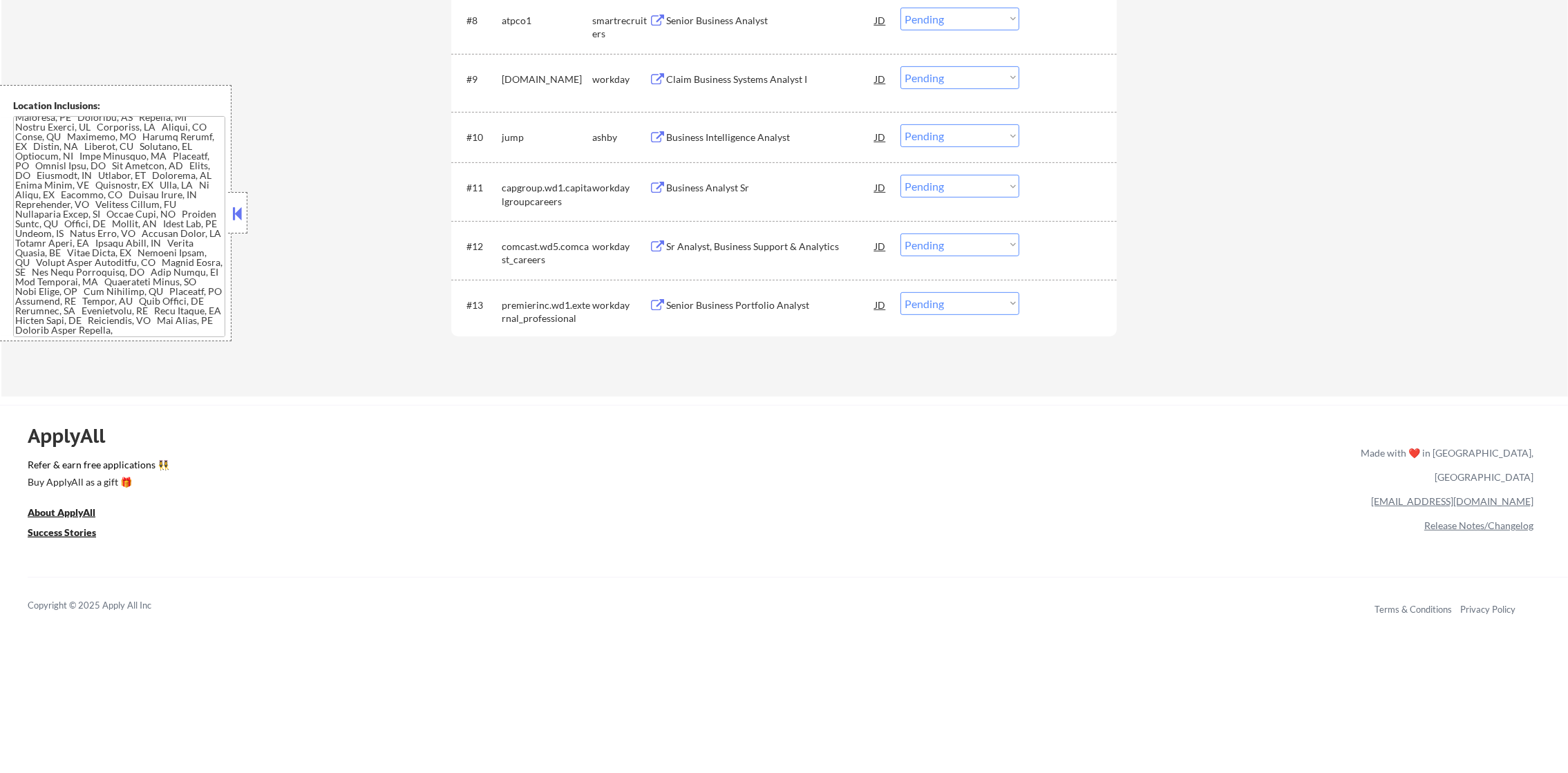
click at [951, 302] on select "Choose an option... Pending Applied Excluded (Questions) Excluded (Expired) Exc…" at bounding box center [959, 303] width 119 height 23
select select ""excluded__expired_""
click at [900, 292] on select "Choose an option... Pending Applied Excluded (Questions) Excluded (Expired) Exc…" at bounding box center [959, 303] width 119 height 23
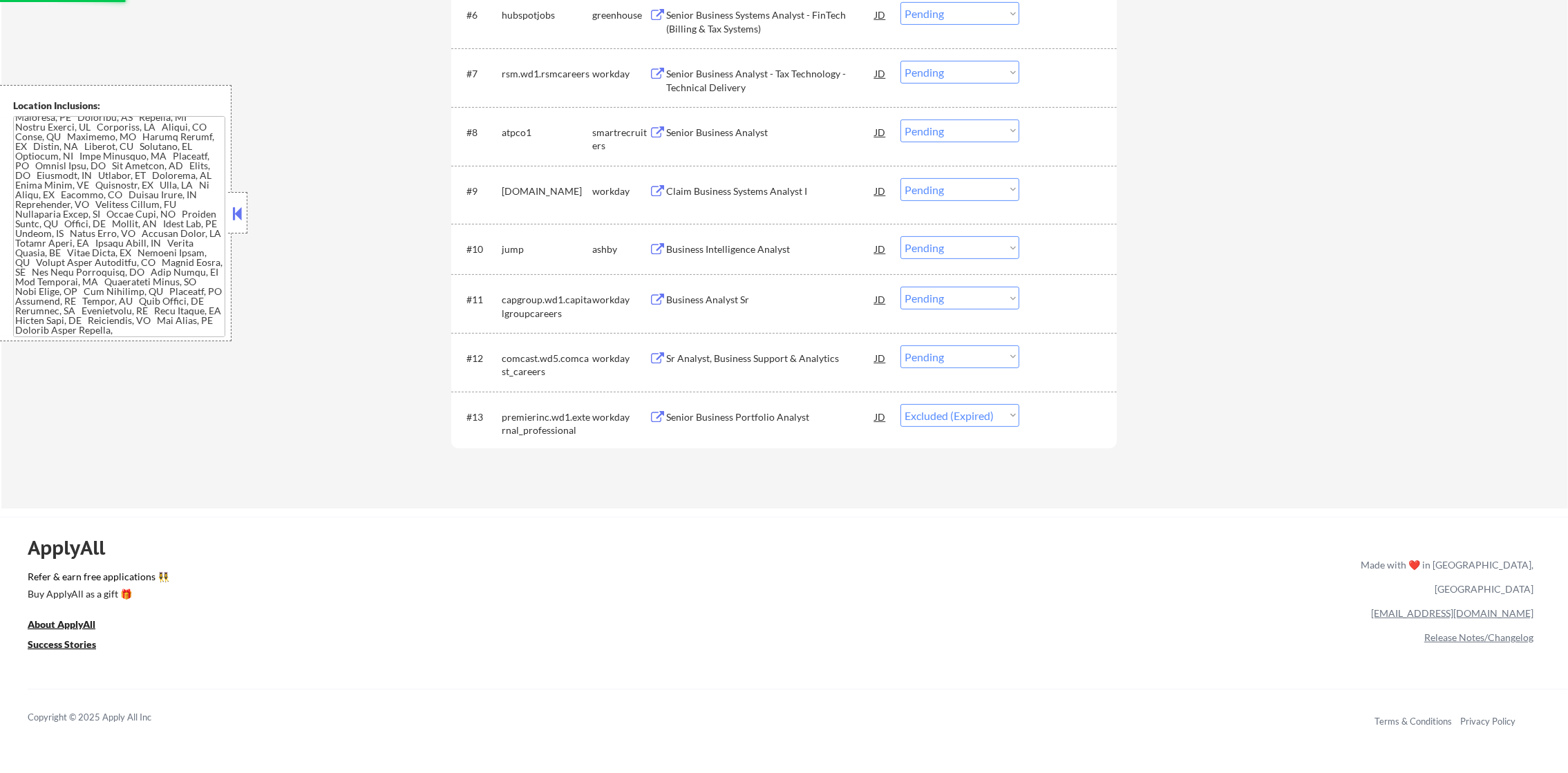
scroll to position [782, 0]
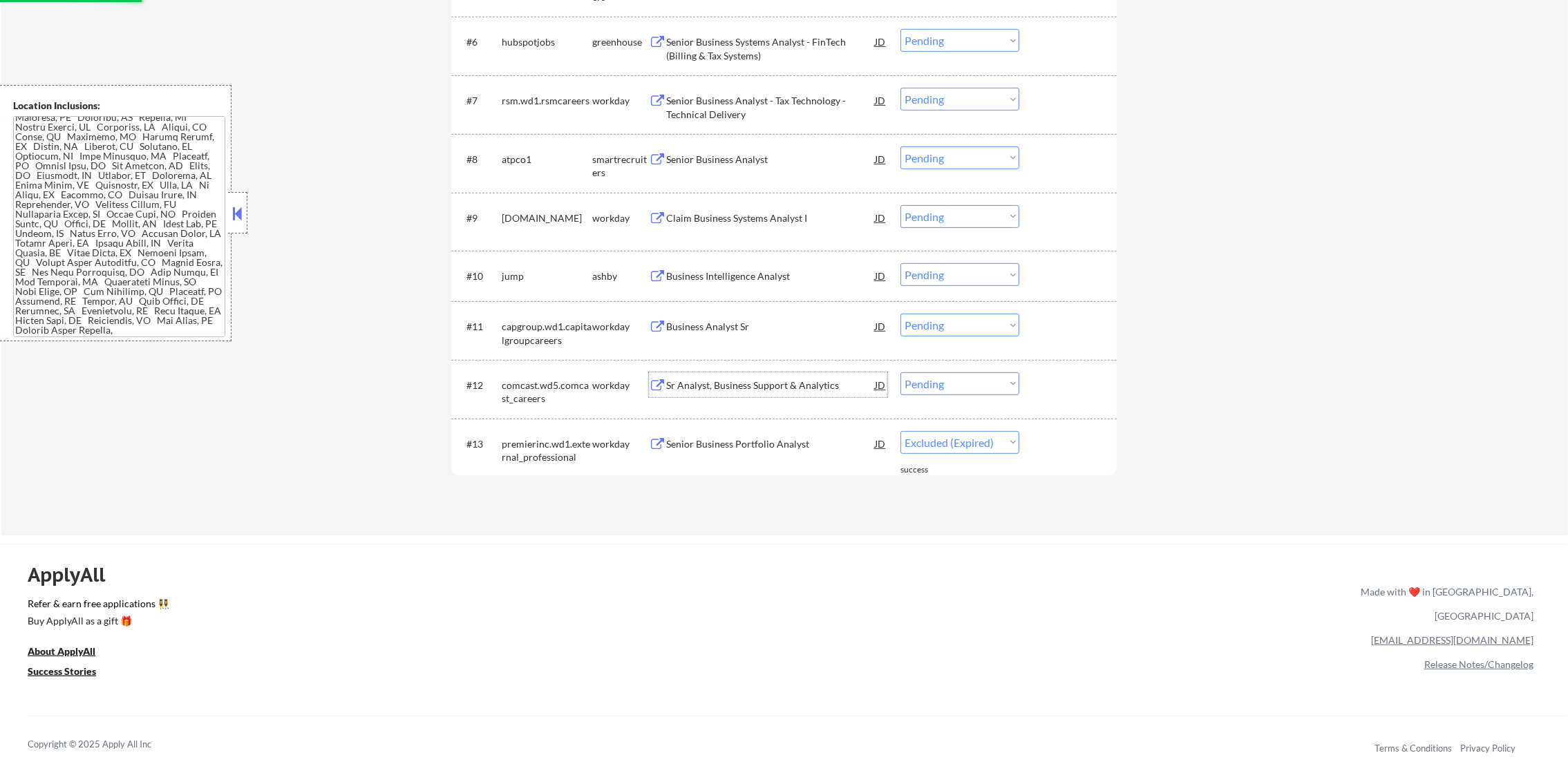
click at [783, 376] on div "Sr Analyst, Business Support & Analytics" at bounding box center [770, 385] width 209 height 25
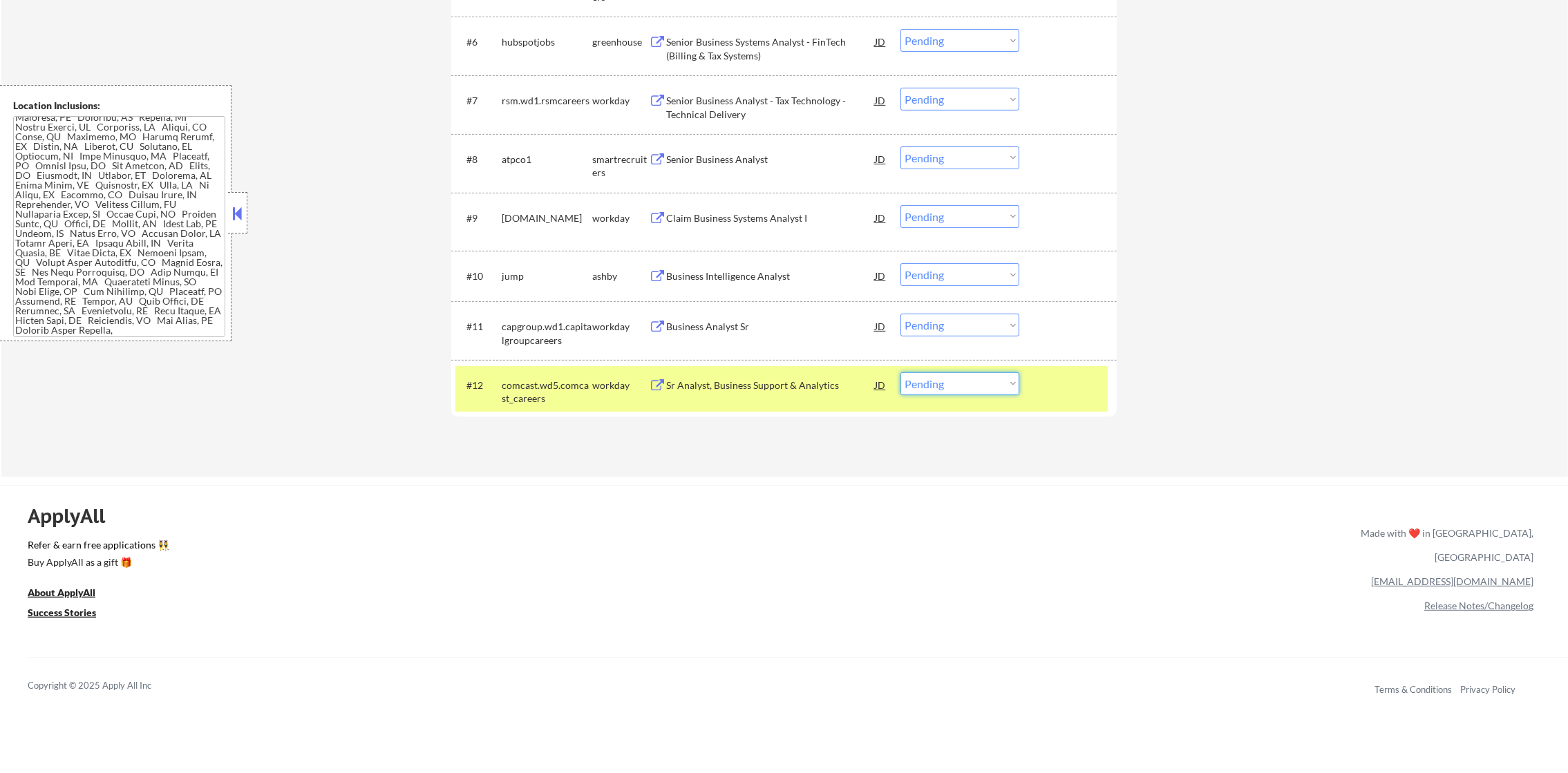
click at [931, 373] on select "Choose an option... Pending Applied Excluded (Questions) Excluded (Expired) Exc…" at bounding box center [959, 383] width 119 height 23
select select ""applied""
click at [900, 373] on select "Choose an option... Pending Applied Excluded (Questions) Excluded (Expired) Exc…" at bounding box center [959, 383] width 119 height 23
click at [523, 379] on div "comcast.wd5.comcast_careers" at bounding box center [547, 392] width 90 height 27
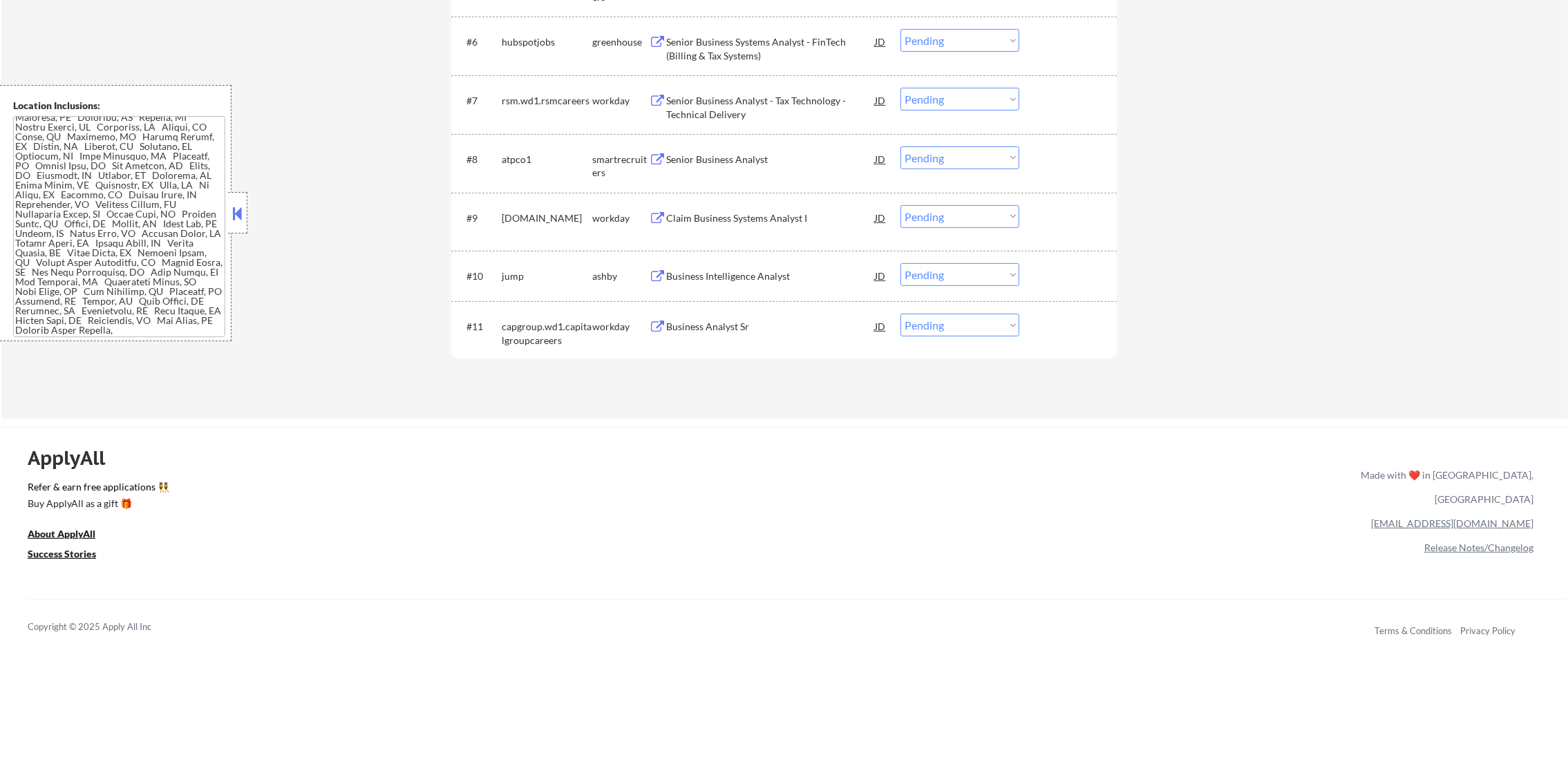
click at [521, 331] on div "capgroup.wd1.capitalgroupcareers" at bounding box center [547, 333] width 90 height 27
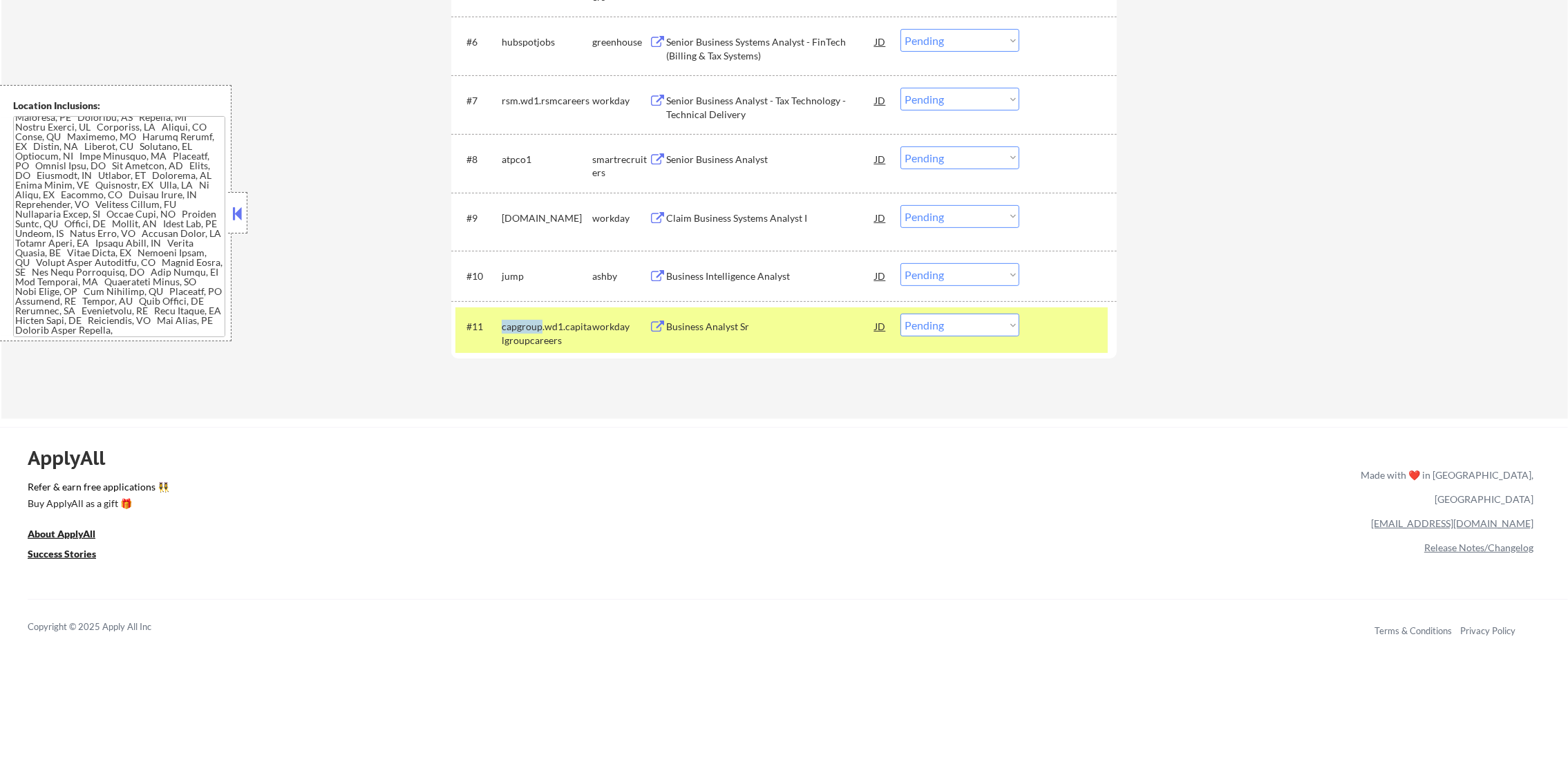
click at [521, 331] on div "capgroup.wd1.capitalgroupcareers" at bounding box center [547, 333] width 90 height 27
drag, startPoint x: 766, startPoint y: 322, endPoint x: 769, endPoint y: 316, distance: 6.7
click at [769, 316] on div "Business Analyst Sr" at bounding box center [770, 326] width 209 height 25
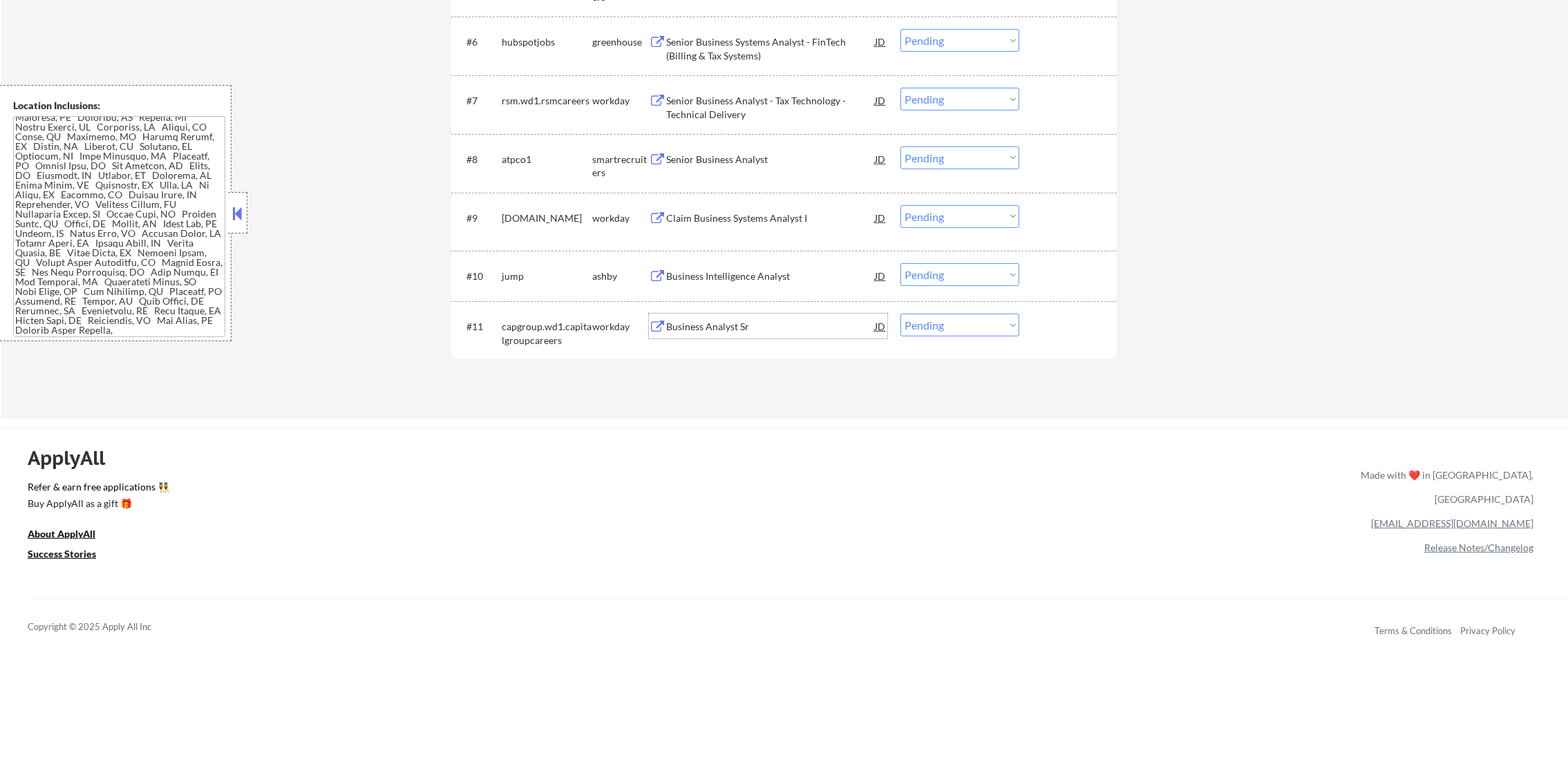
click at [952, 322] on select "Choose an option... Pending Applied Excluded (Questions) Excluded (Expired) Exc…" at bounding box center [959, 324] width 119 height 23
select select ""excluded""
click at [900, 313] on select "Choose an option... Pending Applied Excluded (Questions) Excluded (Expired) Exc…" at bounding box center [959, 324] width 119 height 23
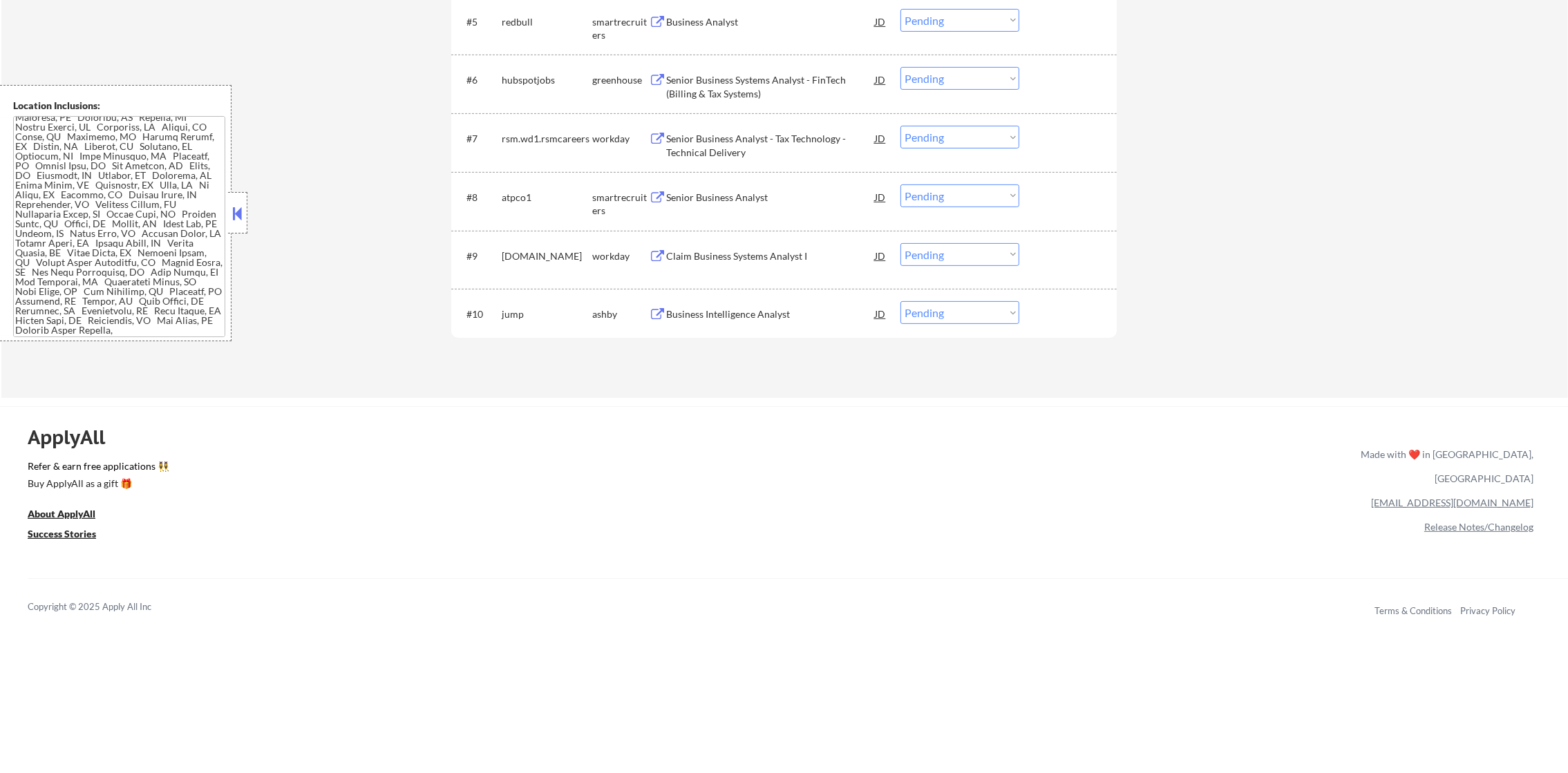
scroll to position [747, 0]
click at [736, 313] on div "Business Intelligence Analyst" at bounding box center [770, 311] width 209 height 14
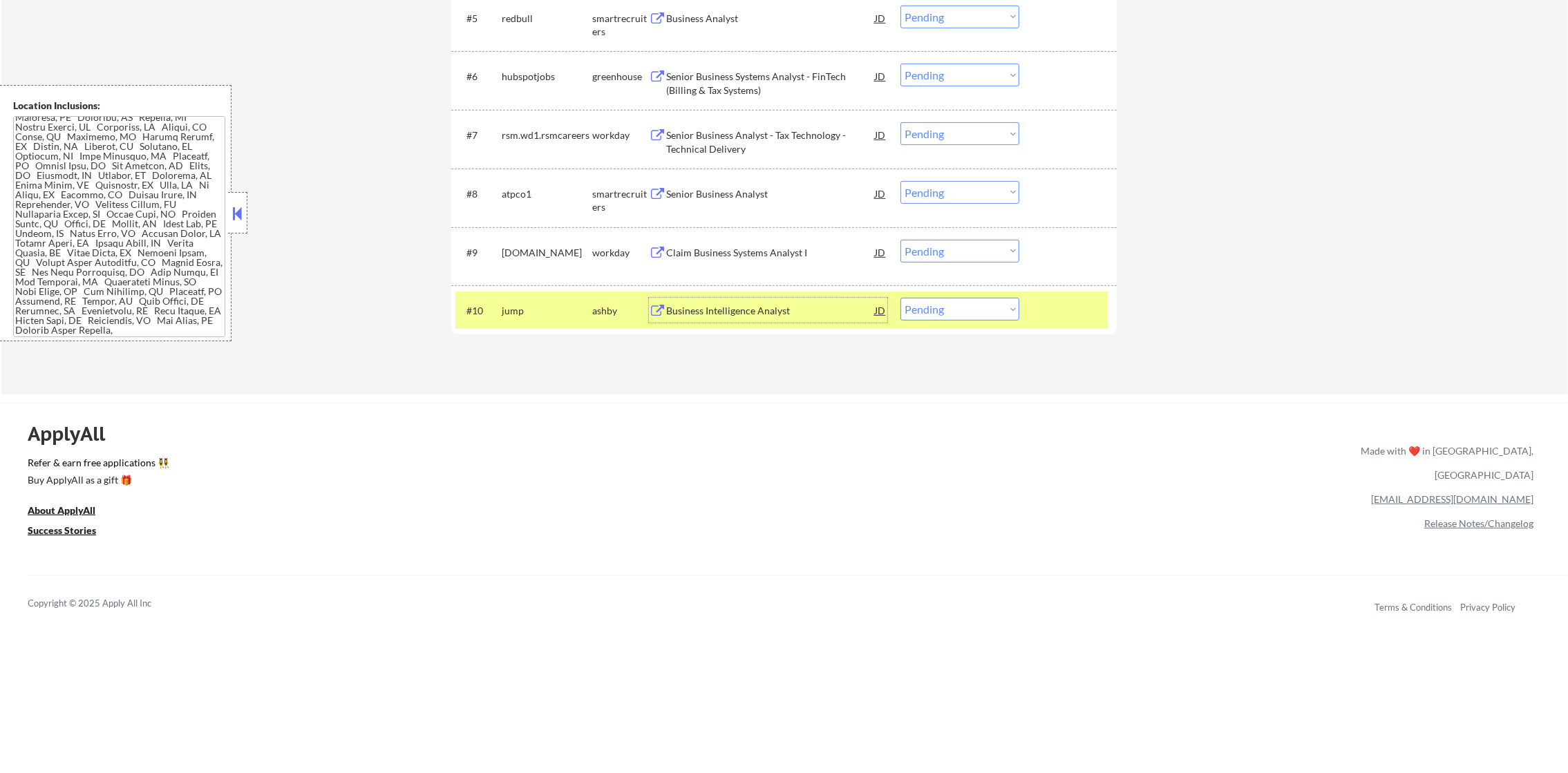
click at [931, 323] on div "#10 jump ashby Business Intelligence Analyst JD warning_amber Choose an option.…" at bounding box center [781, 310] width 652 height 37
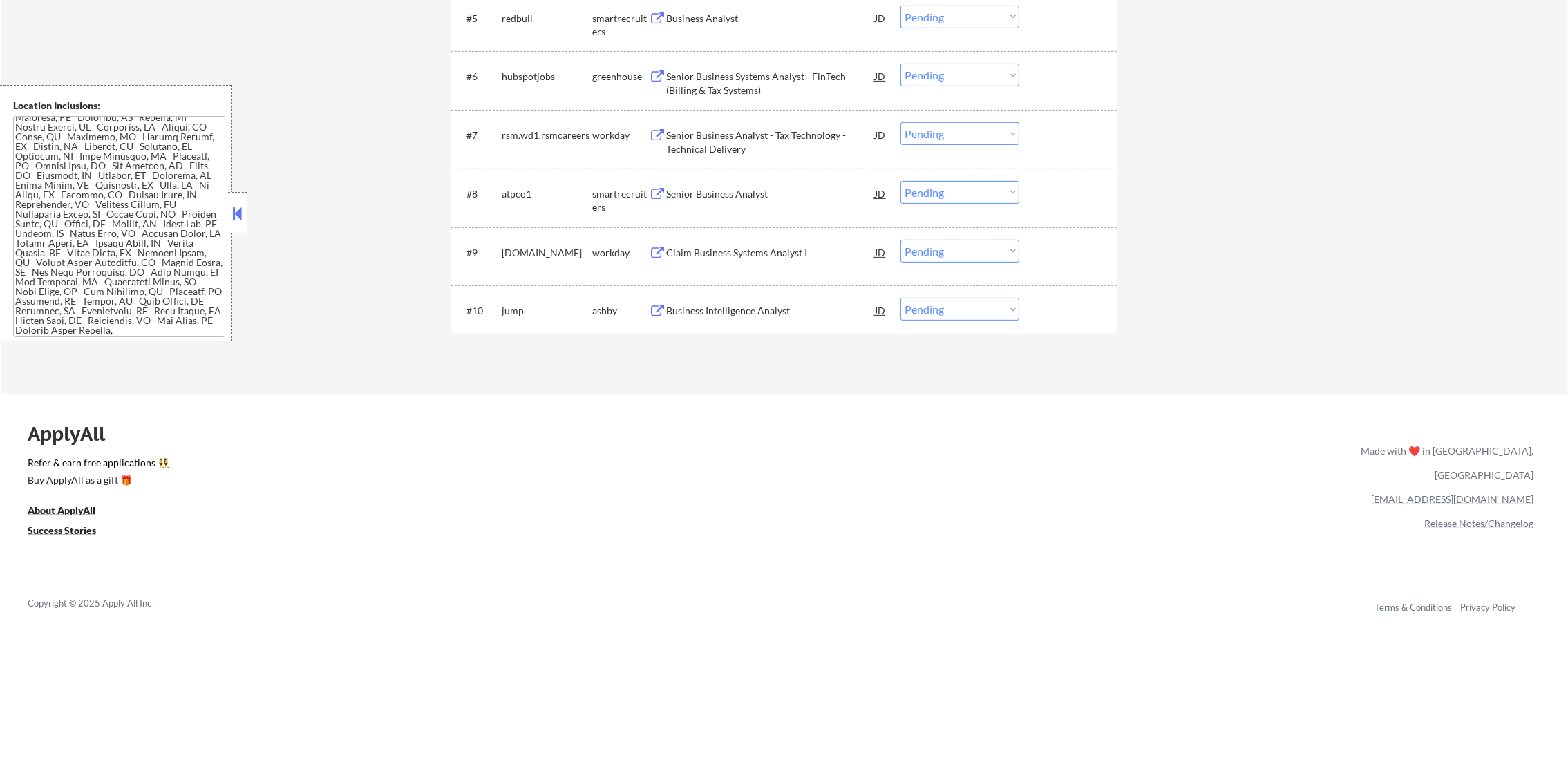
click at [949, 313] on select "Choose an option... Pending Applied Excluded (Questions) Excluded (Expired) Exc…" at bounding box center [959, 309] width 119 height 23
select select ""excluded__bad_match_""
click at [900, 298] on select "Choose an option... Pending Applied Excluded (Questions) Excluded (Expired) Exc…" at bounding box center [959, 309] width 119 height 23
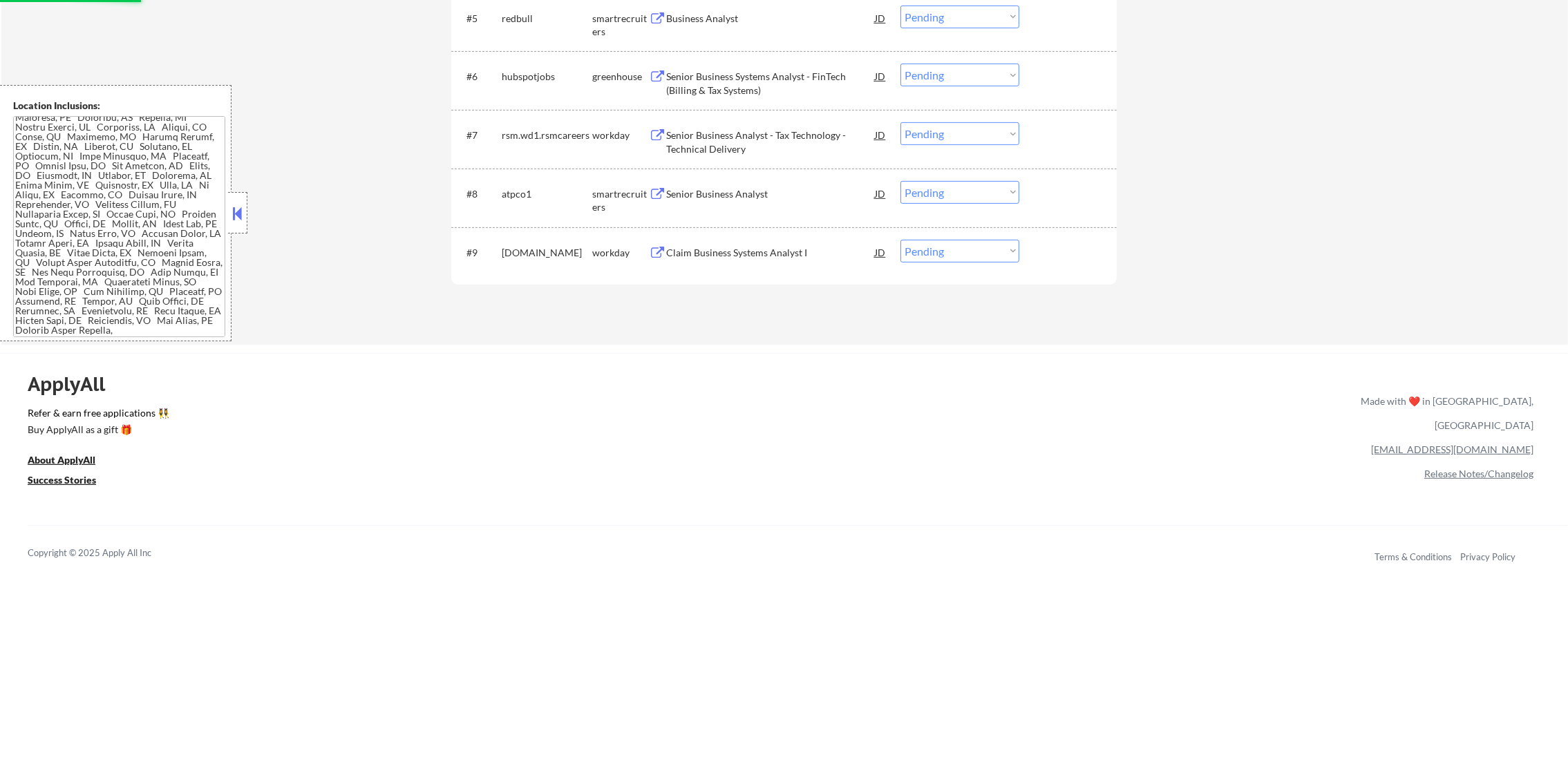
click at [758, 254] on div "Claim Business Systems Analyst I" at bounding box center [770, 253] width 209 height 14
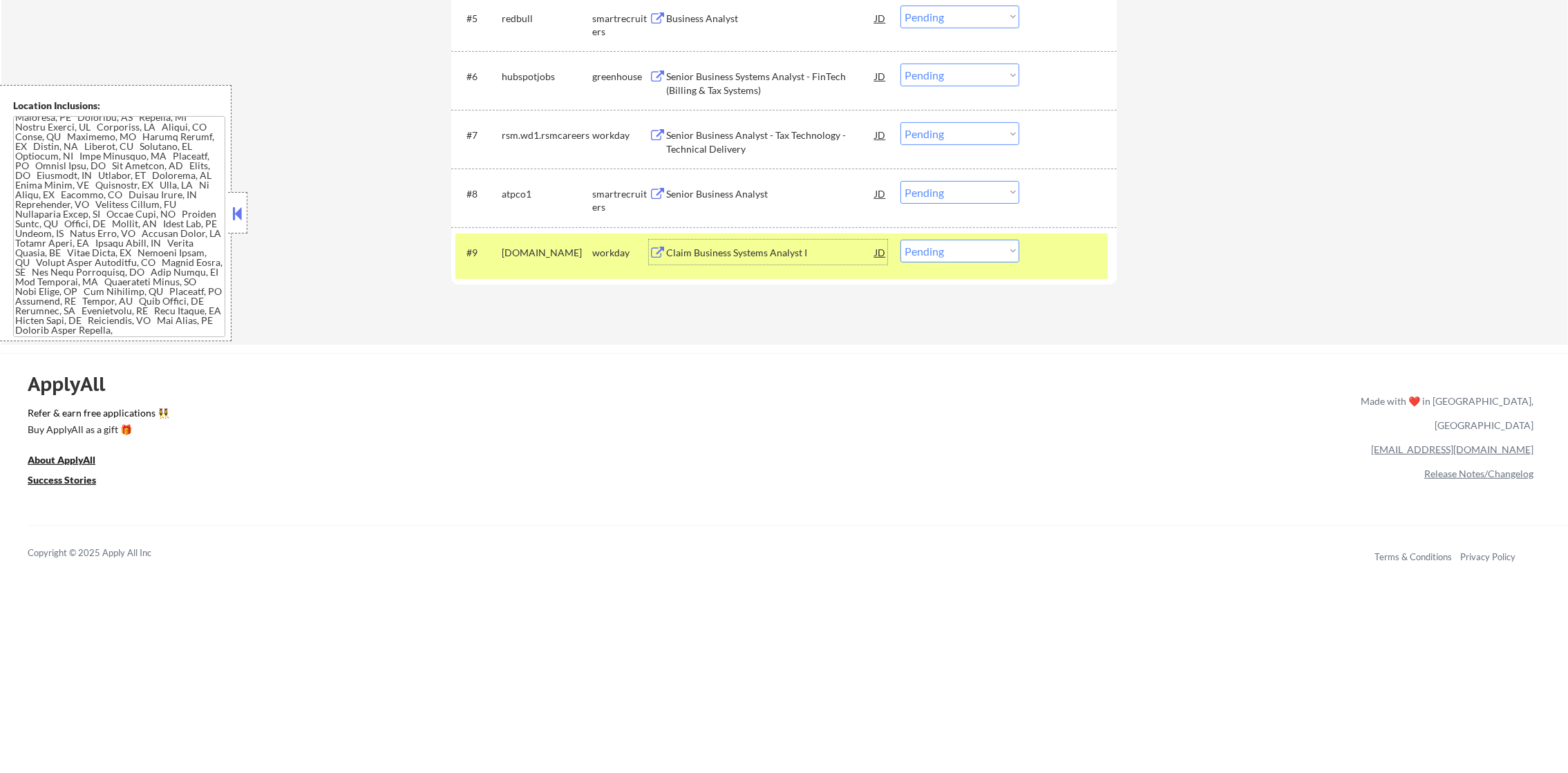
click at [985, 249] on select "Choose an option... Pending Applied Excluded (Questions) Excluded (Expired) Exc…" at bounding box center [959, 250] width 119 height 23
select select ""applied""
click at [900, 240] on select "Choose an option... Pending Applied Excluded (Questions) Excluded (Expired) Exc…" at bounding box center [959, 250] width 119 height 23
click at [546, 260] on div "everestre.wd5.careers" at bounding box center [547, 253] width 90 height 14
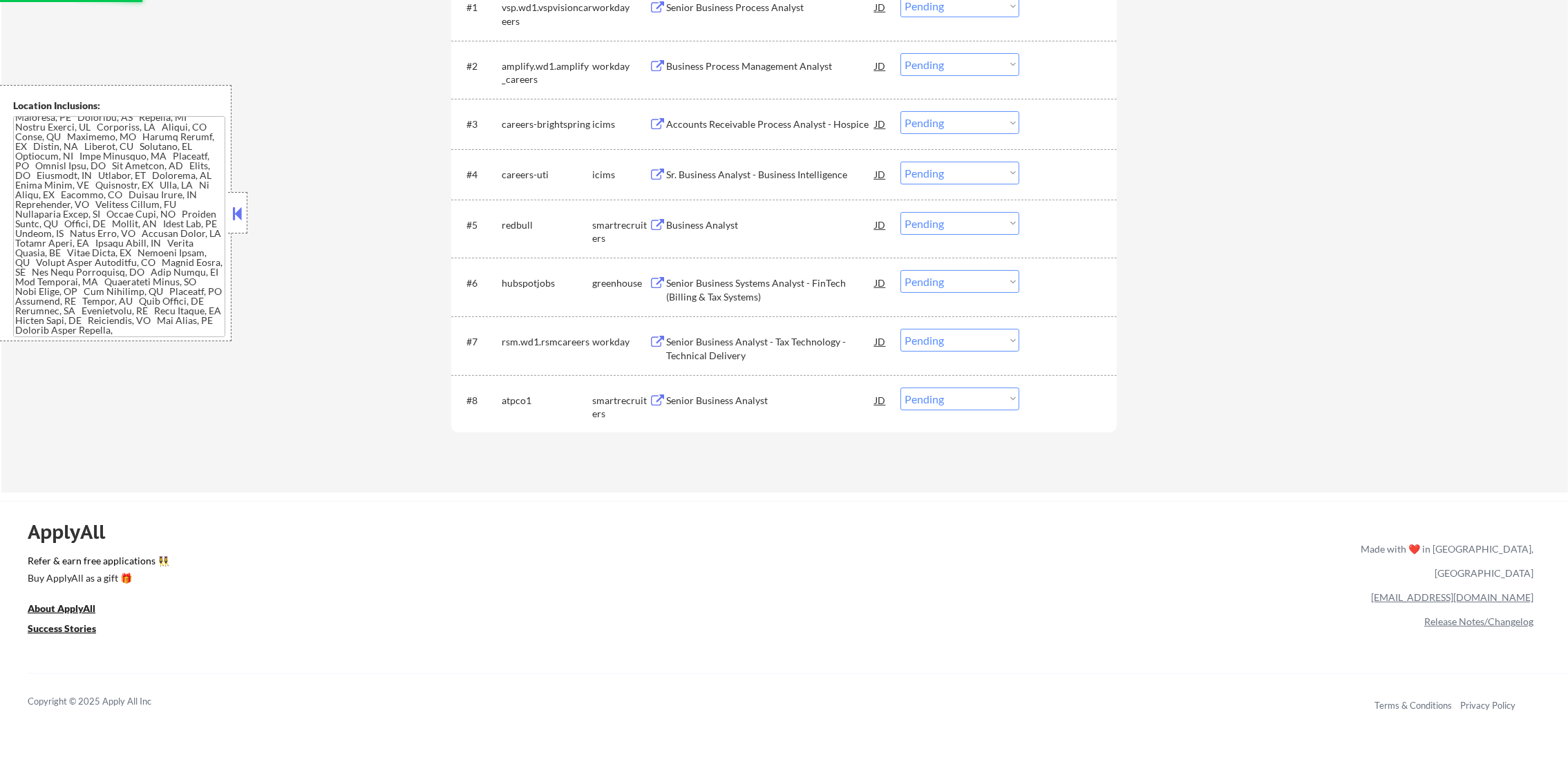
scroll to position [540, 0]
click at [748, 405] on div "Senior Business Analyst" at bounding box center [770, 401] width 209 height 14
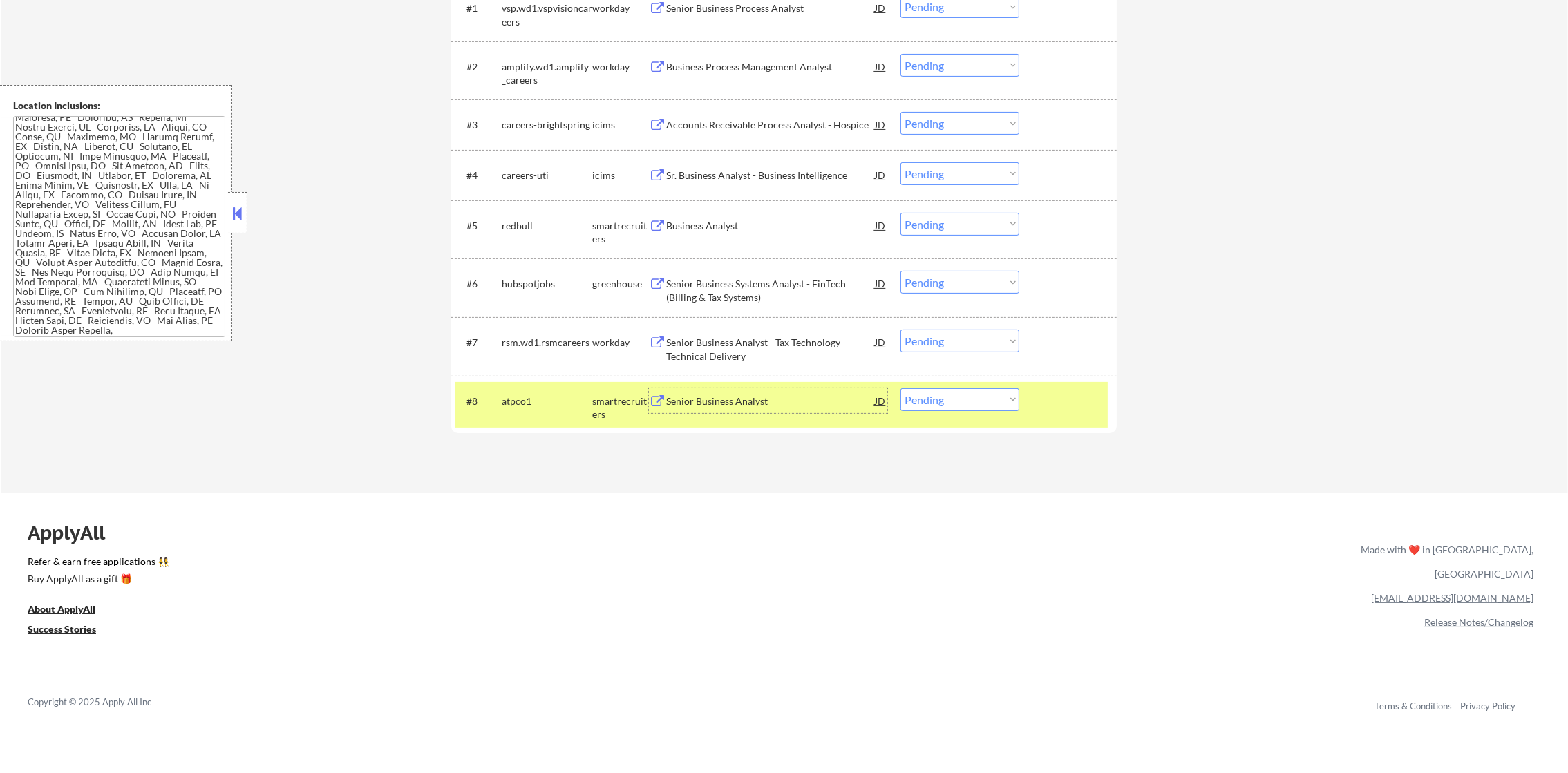
click at [942, 394] on select "Choose an option... Pending Applied Excluded (Questions) Excluded (Expired) Exc…" at bounding box center [959, 399] width 119 height 23
select select ""applied""
click at [900, 388] on select "Choose an option... Pending Applied Excluded (Questions) Excluded (Expired) Exc…" at bounding box center [959, 399] width 119 height 23
click at [544, 416] on div "#8 atpco1 smartrecruiters Senior Business Analyst JD Choose an option... Pendin…" at bounding box center [781, 404] width 652 height 46
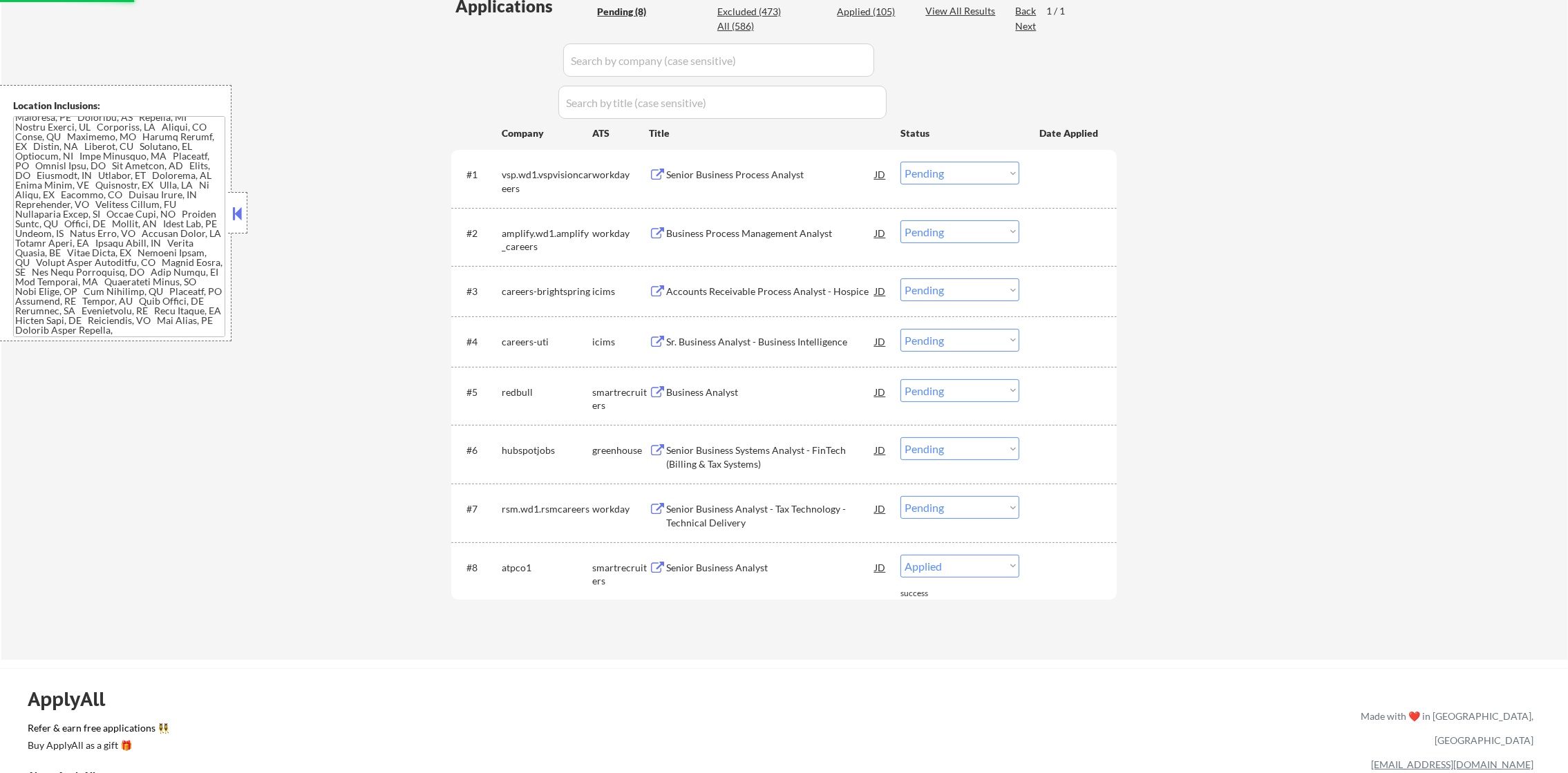
scroll to position [367, 0]
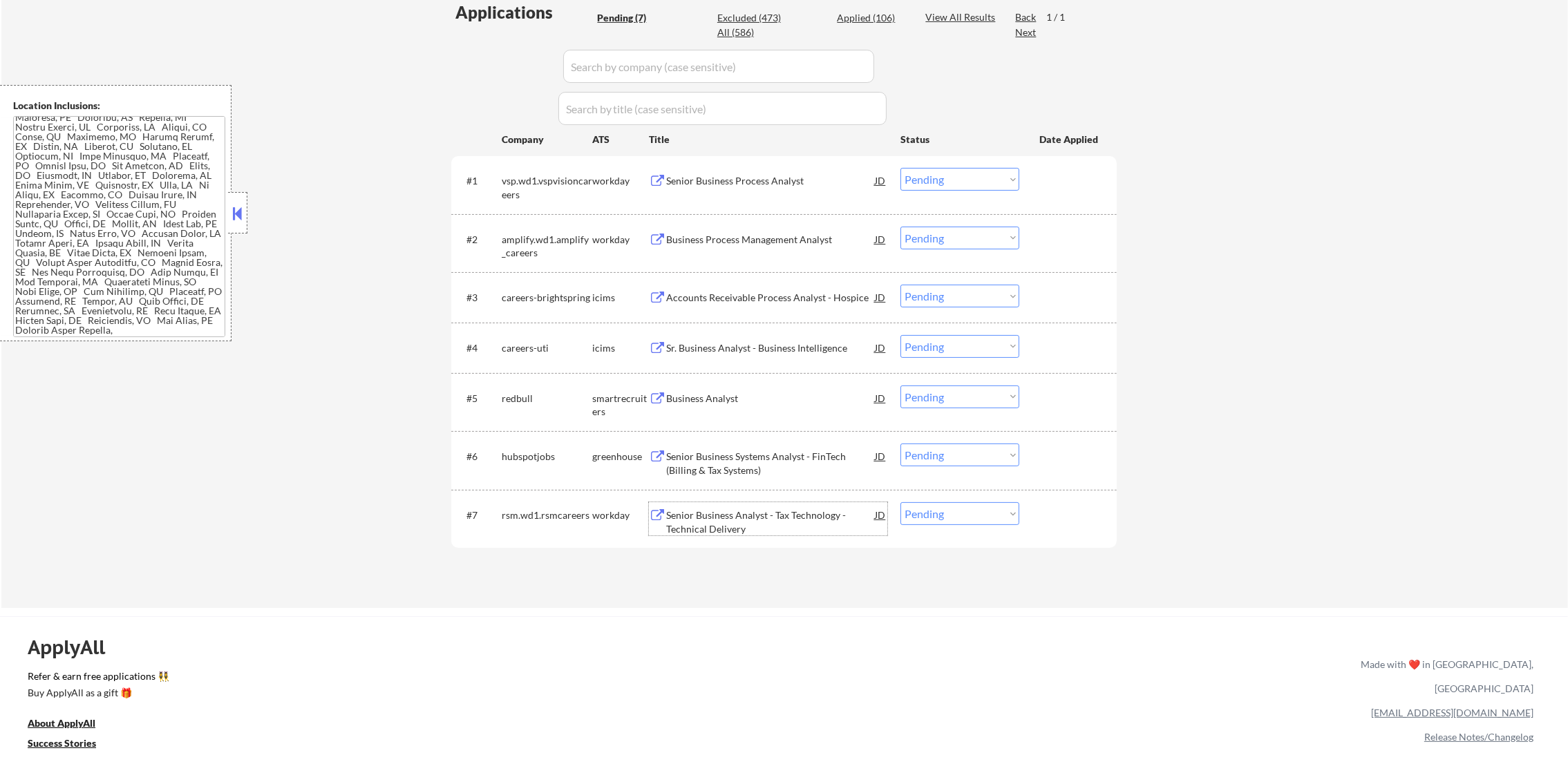
click at [733, 517] on div "Senior Business Analyst - Tax Technology - Technical Delivery" at bounding box center [770, 522] width 209 height 27
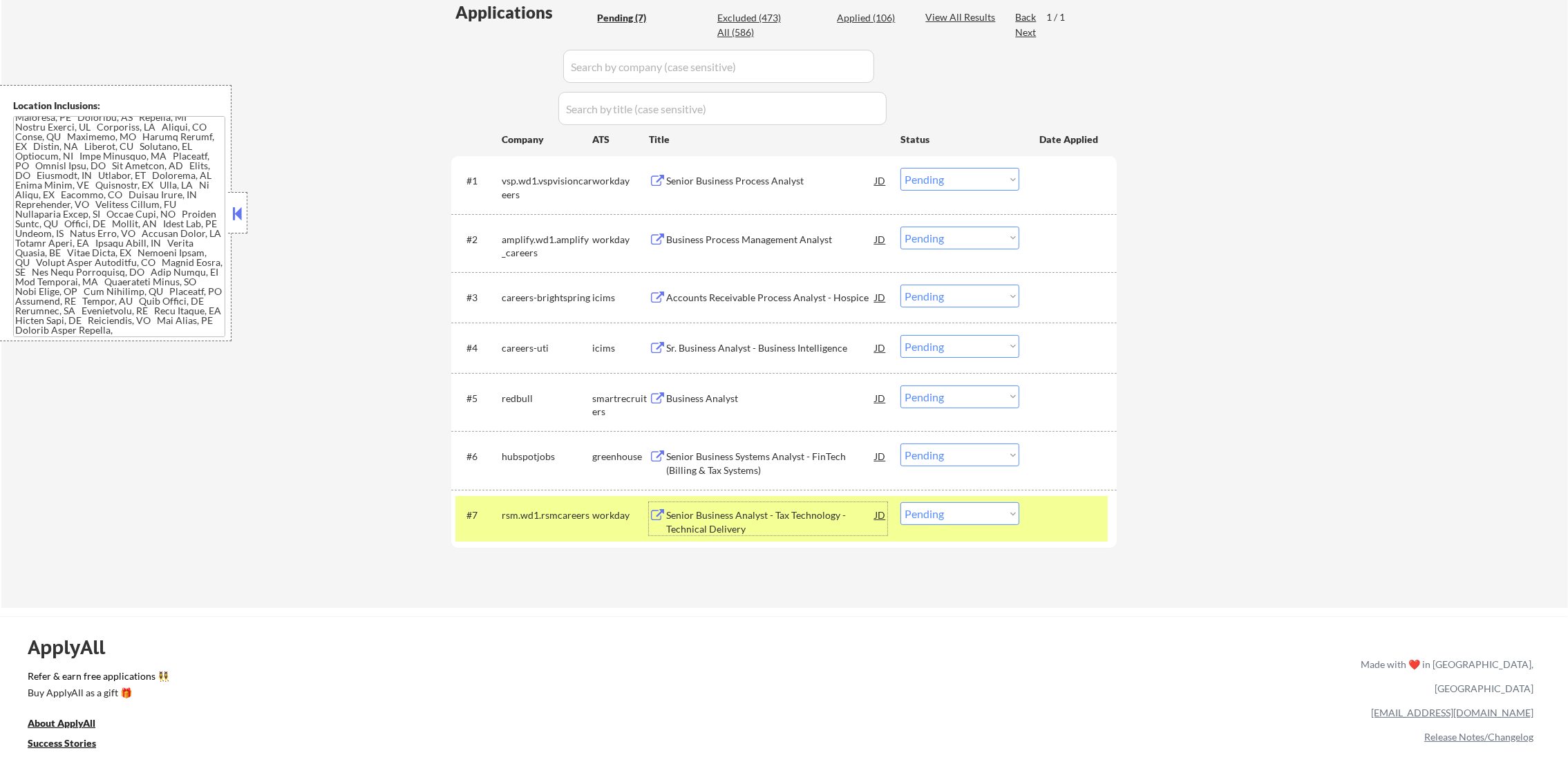
click at [987, 529] on div "#7 rsm.wd1.rsmcareers workday Senior Business Analyst - Tax Technology - Techni…" at bounding box center [781, 519] width 652 height 46
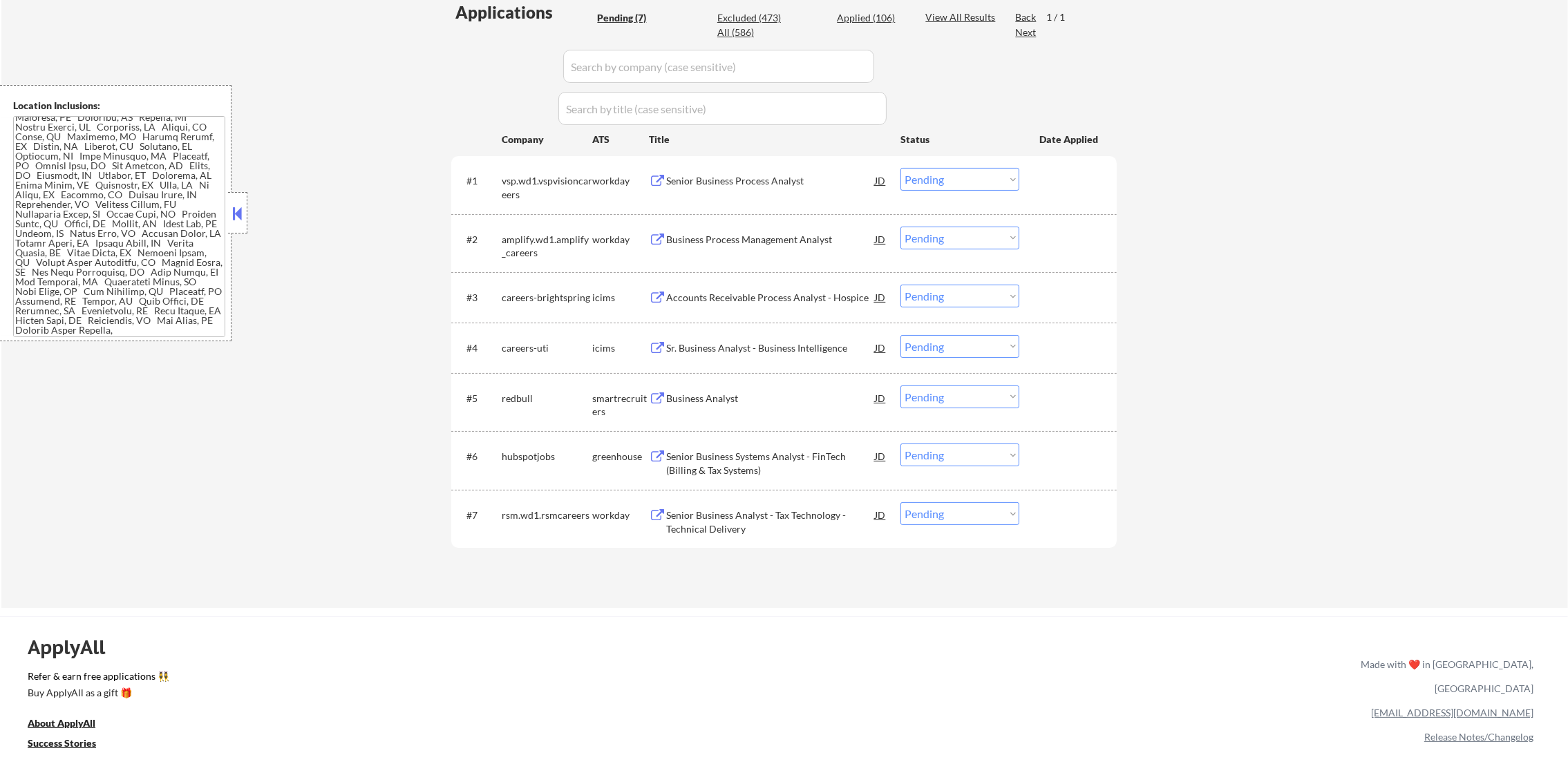
drag, startPoint x: 991, startPoint y: 509, endPoint x: 986, endPoint y: 525, distance: 16.8
click at [991, 509] on select "Choose an option... Pending Applied Excluded (Questions) Excluded (Expired) Exc…" at bounding box center [959, 513] width 119 height 23
select select ""excluded__expired_""
click at [900, 502] on select "Choose an option... Pending Applied Excluded (Questions) Excluded (Expired) Exc…" at bounding box center [959, 513] width 119 height 23
click at [732, 465] on div "Senior Business Systems Analyst - FinTech (Billing & Tax Systems)" at bounding box center [770, 463] width 209 height 27
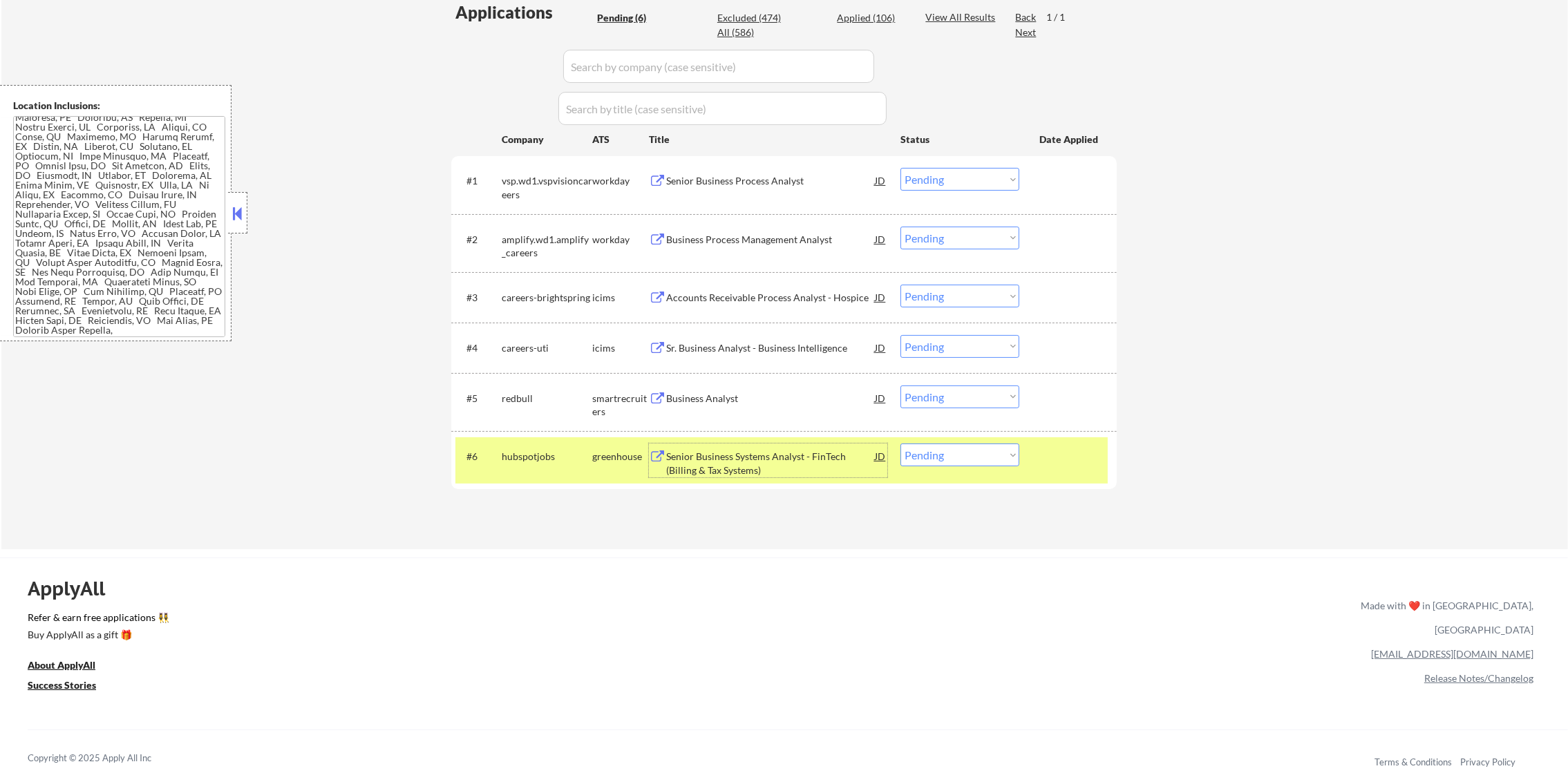
click at [950, 459] on select "Choose an option... Pending Applied Excluded (Questions) Excluded (Expired) Exc…" at bounding box center [959, 454] width 119 height 23
select select ""applied""
click at [900, 443] on select "Choose an option... Pending Applied Excluded (Questions) Excluded (Expired) Exc…" at bounding box center [959, 454] width 119 height 23
click at [519, 454] on div "hubspotjobs" at bounding box center [547, 456] width 90 height 14
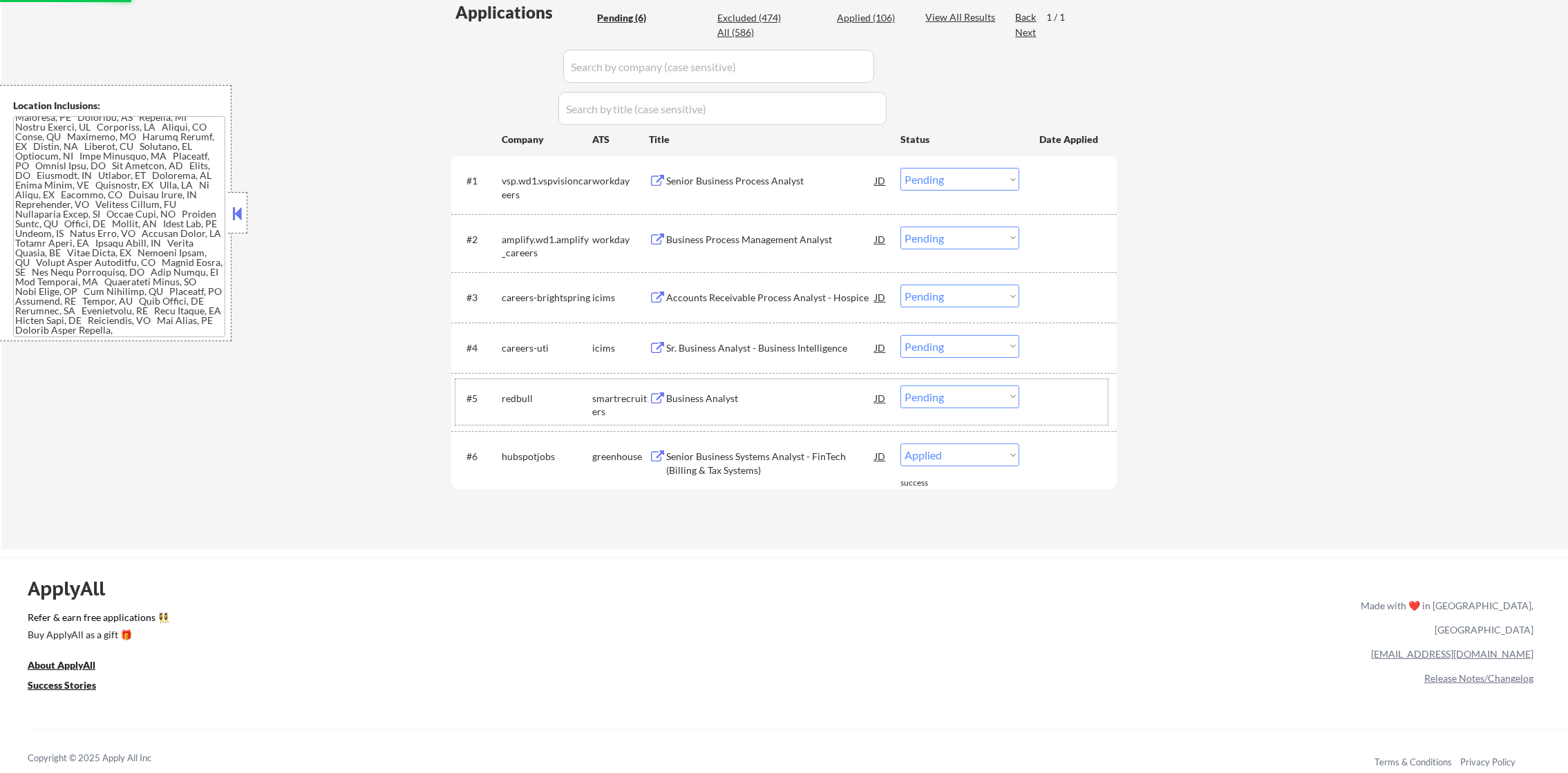
click at [728, 383] on div "#5 redbull smartrecruiters Business Analyst JD Choose an option... Pending Appl…" at bounding box center [781, 401] width 652 height 46
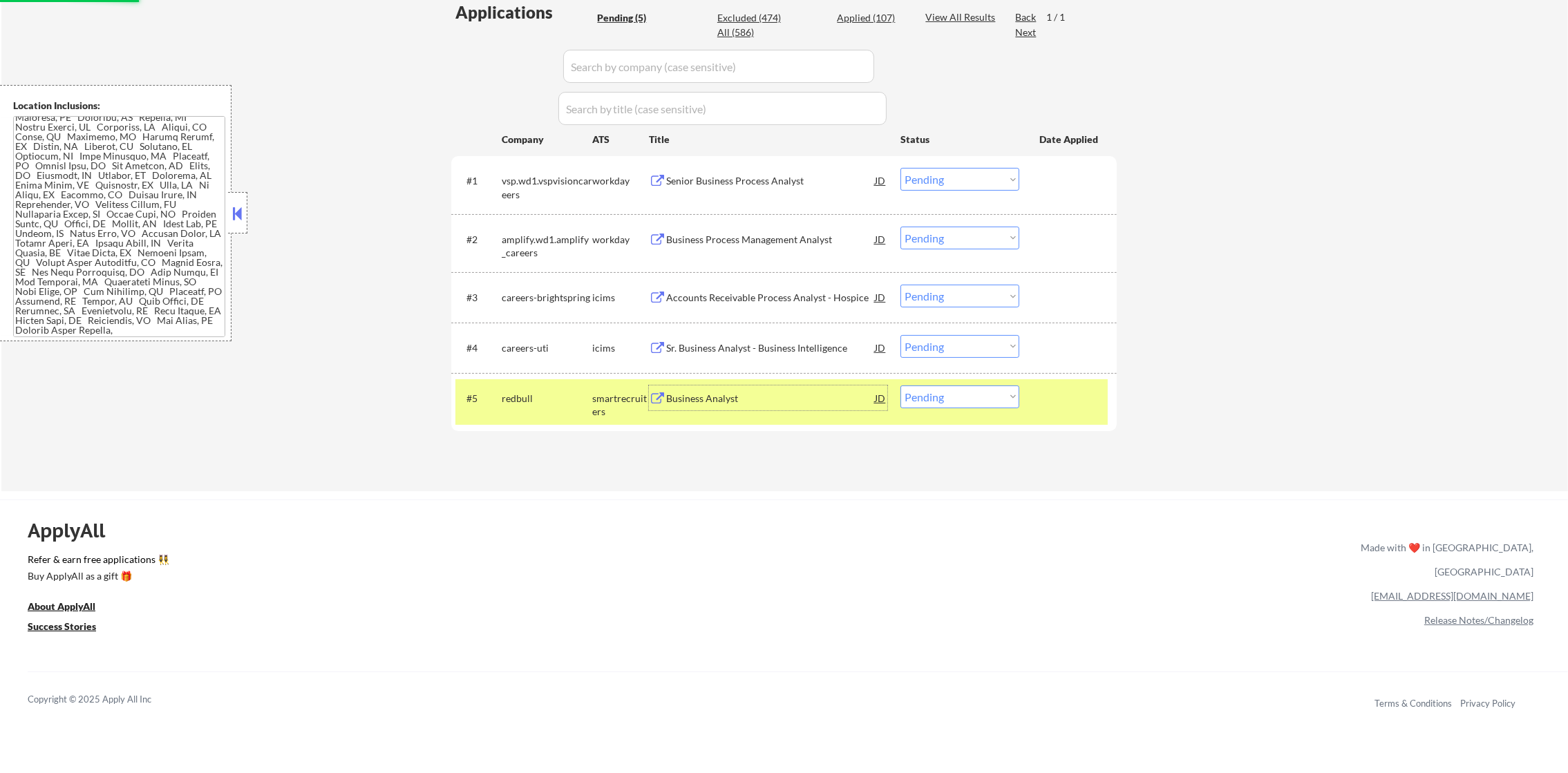
click at [727, 390] on div "Business Analyst" at bounding box center [770, 397] width 209 height 25
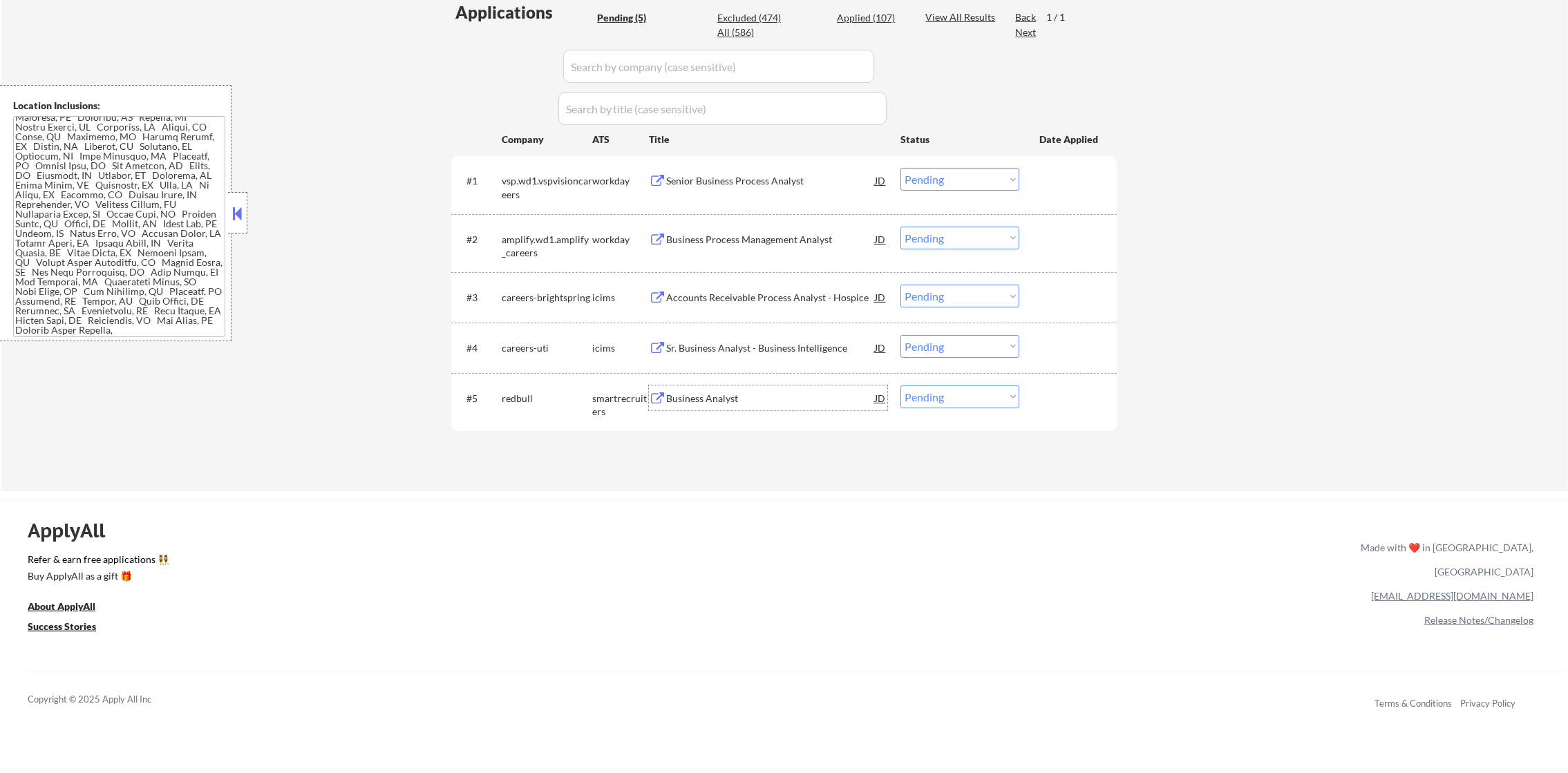
click at [914, 392] on select "Choose an option... Pending Applied Excluded (Questions) Excluded (Expired) Exc…" at bounding box center [959, 396] width 119 height 23
select select ""excluded__salary_""
click at [900, 385] on select "Choose an option... Pending Applied Excluded (Questions) Excluded (Expired) Exc…" at bounding box center [959, 396] width 119 height 23
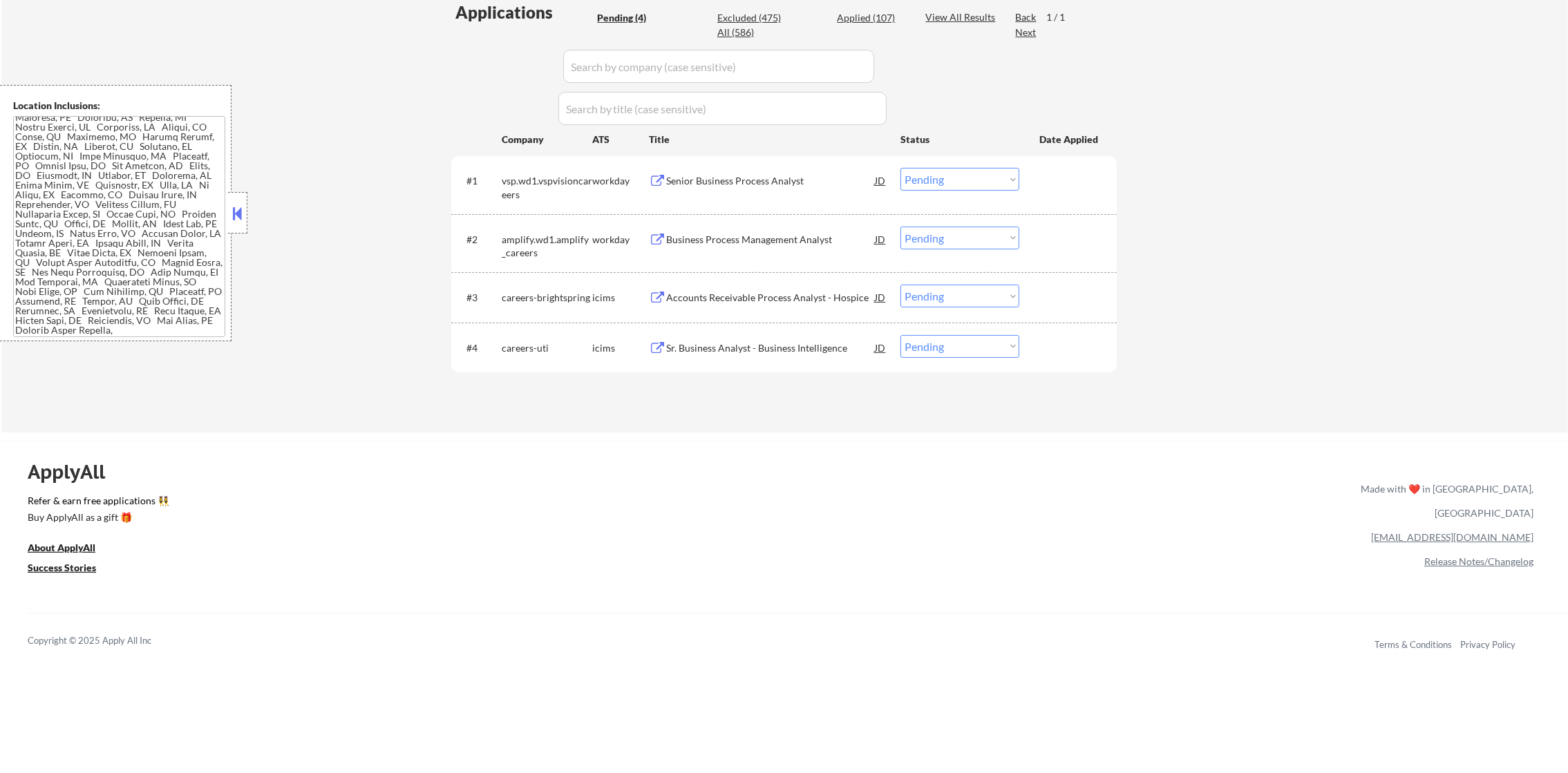
click at [731, 348] on div "Sr. Business Analyst - Business Intelligence" at bounding box center [770, 348] width 209 height 14
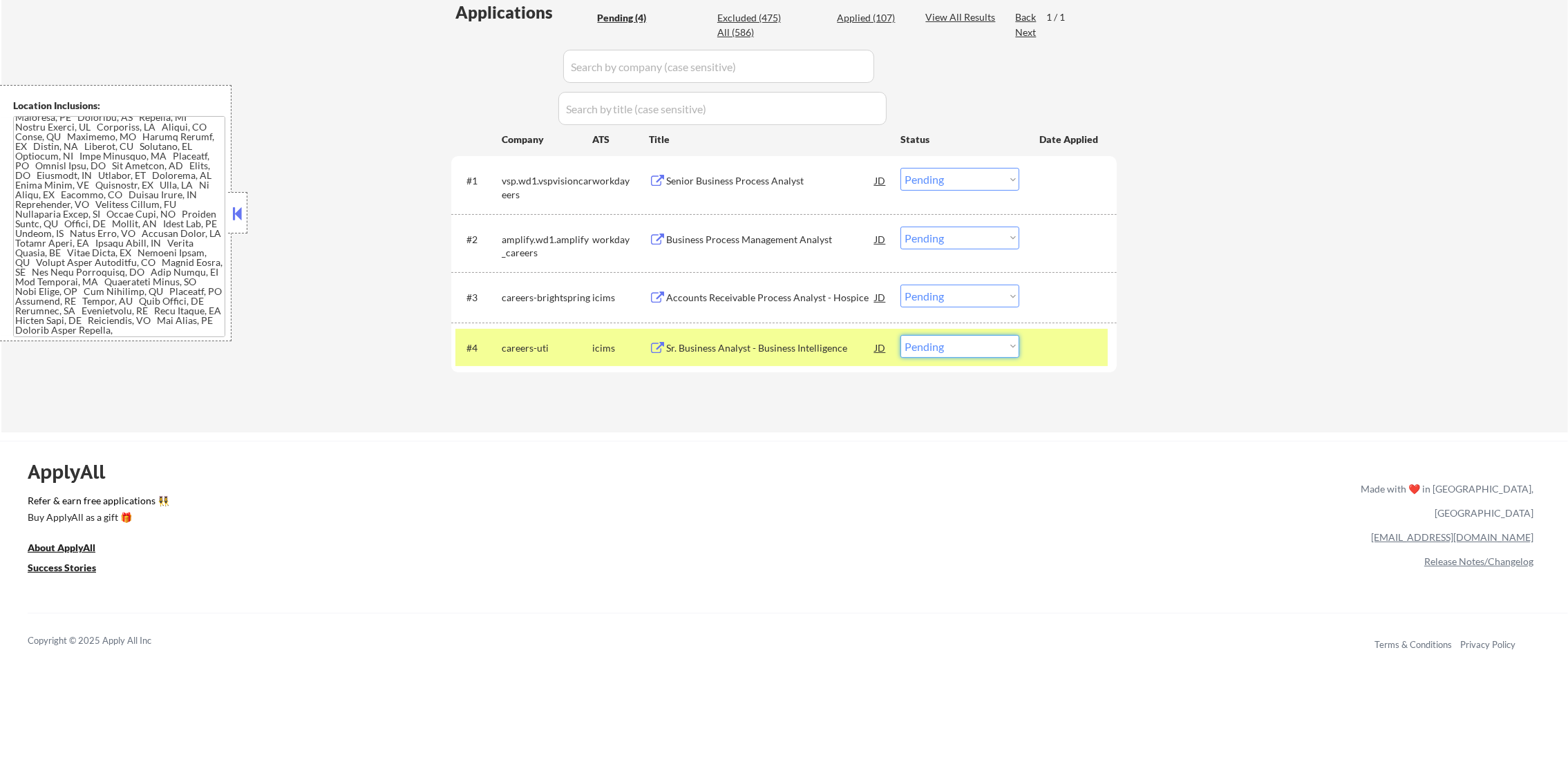
click at [921, 352] on select "Choose an option... Pending Applied Excluded (Questions) Excluded (Expired) Exc…" at bounding box center [959, 346] width 119 height 23
click at [900, 335] on select "Choose an option... Pending Applied Excluded (Questions) Excluded (Expired) Exc…" at bounding box center [959, 346] width 119 height 23
click at [490, 352] on div "#4" at bounding box center [478, 348] width 24 height 14
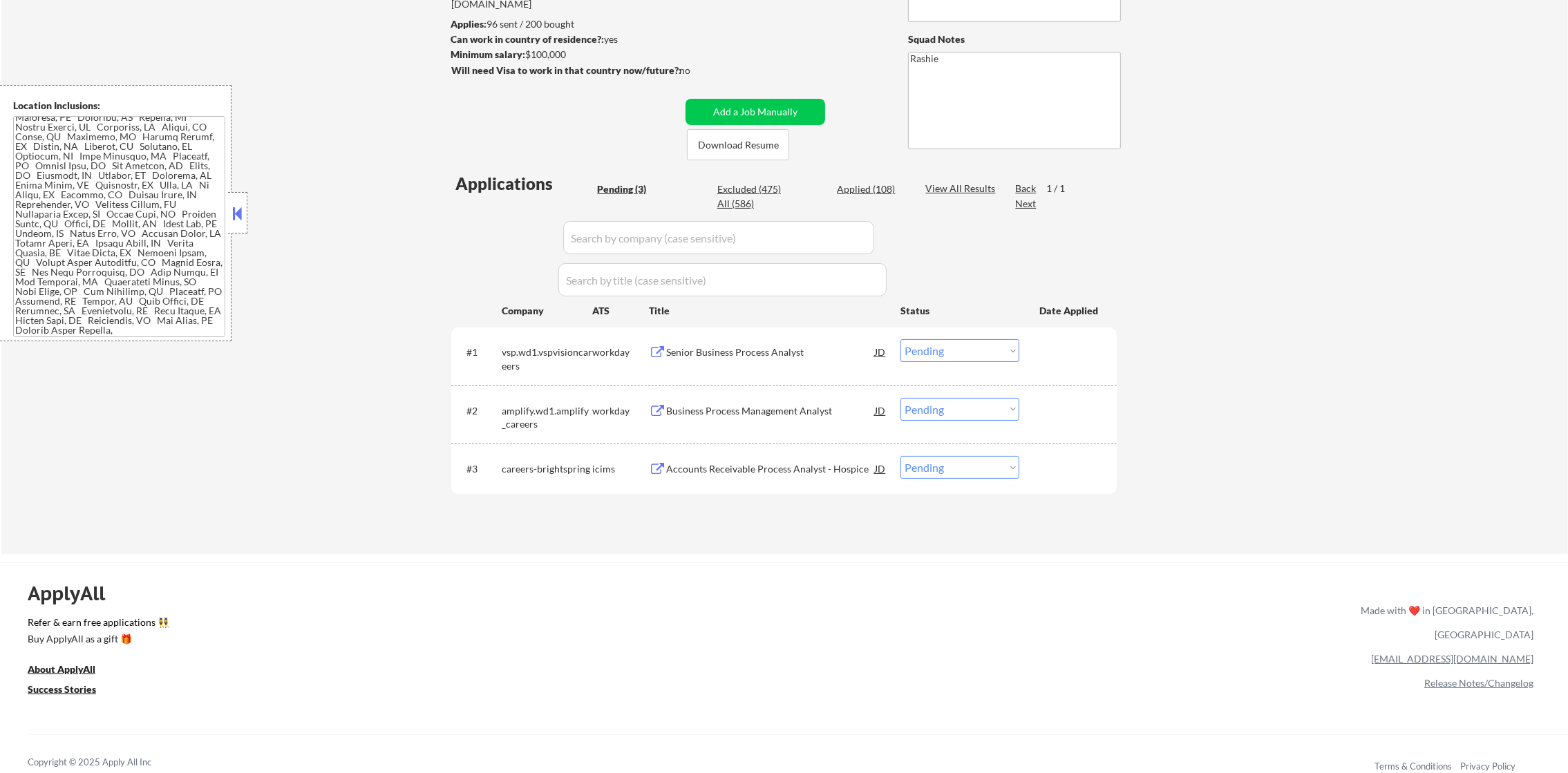
scroll to position [195, 0]
select select ""pending""
